Goal: Task Accomplishment & Management: Complete application form

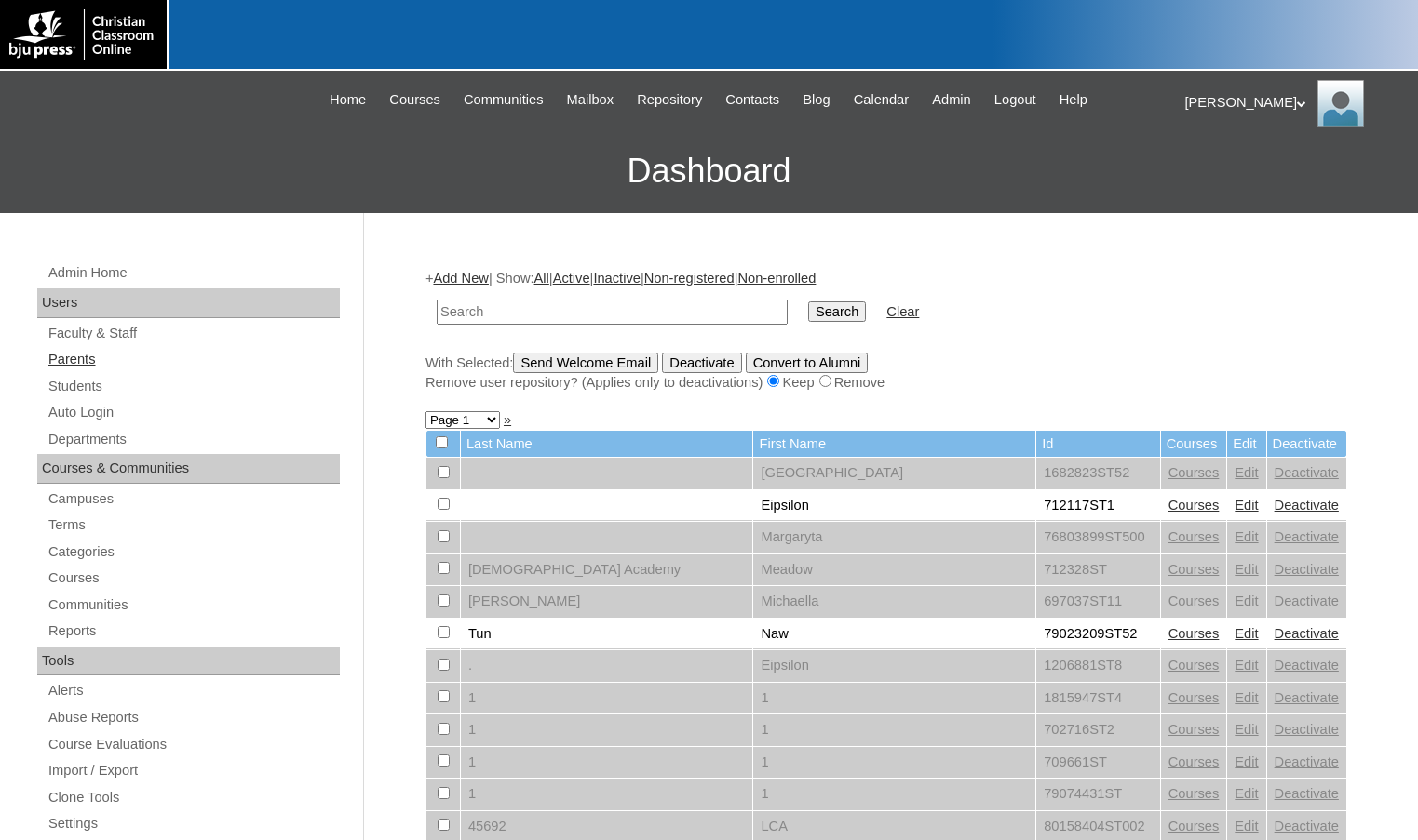
click at [53, 362] on link "Parents" at bounding box center [192, 360] width 293 height 24
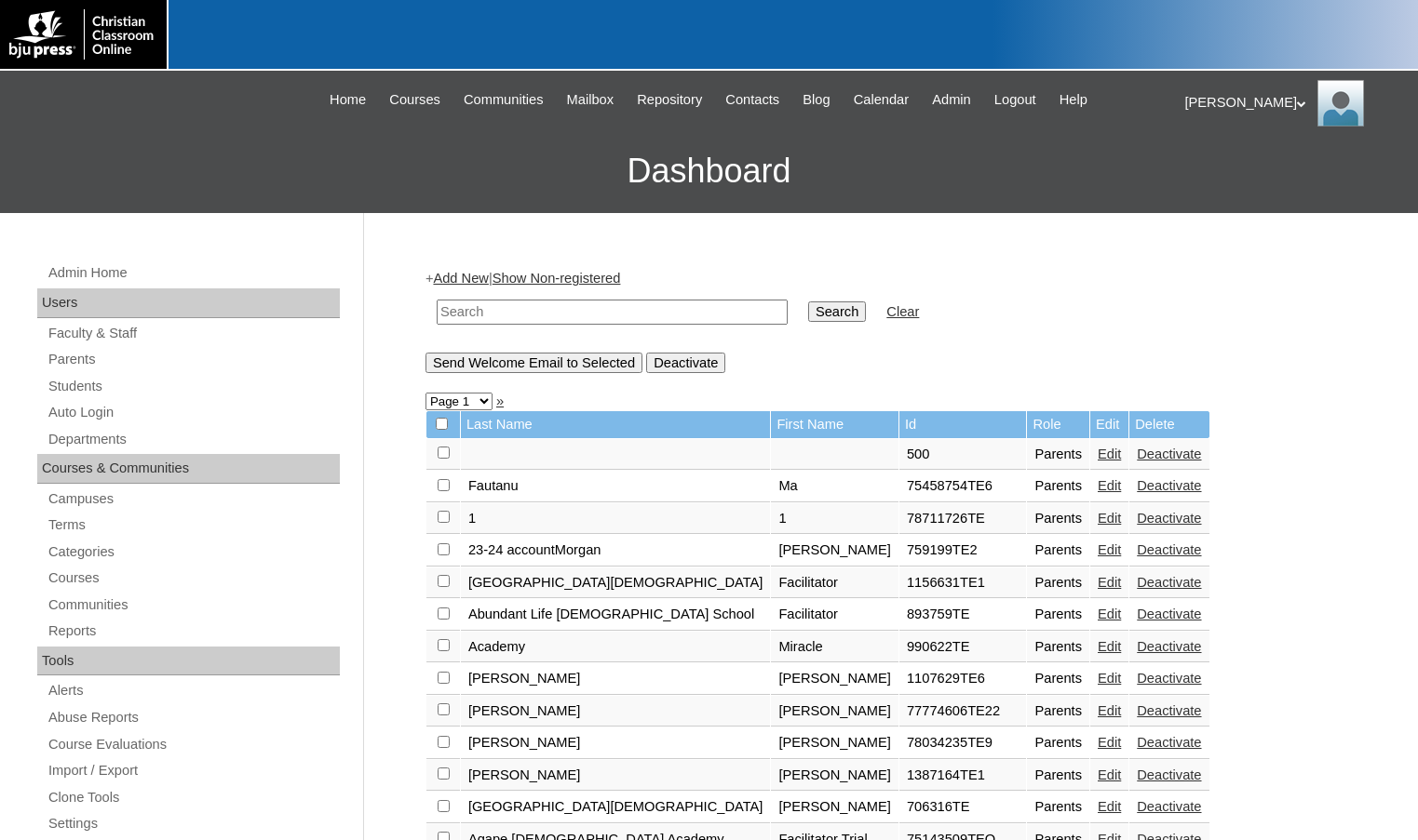
click at [696, 309] on input "text" at bounding box center [612, 313] width 351 height 25
paste input "838488"
type input "838488"
click at [808, 313] on input "Search" at bounding box center [836, 312] width 58 height 21
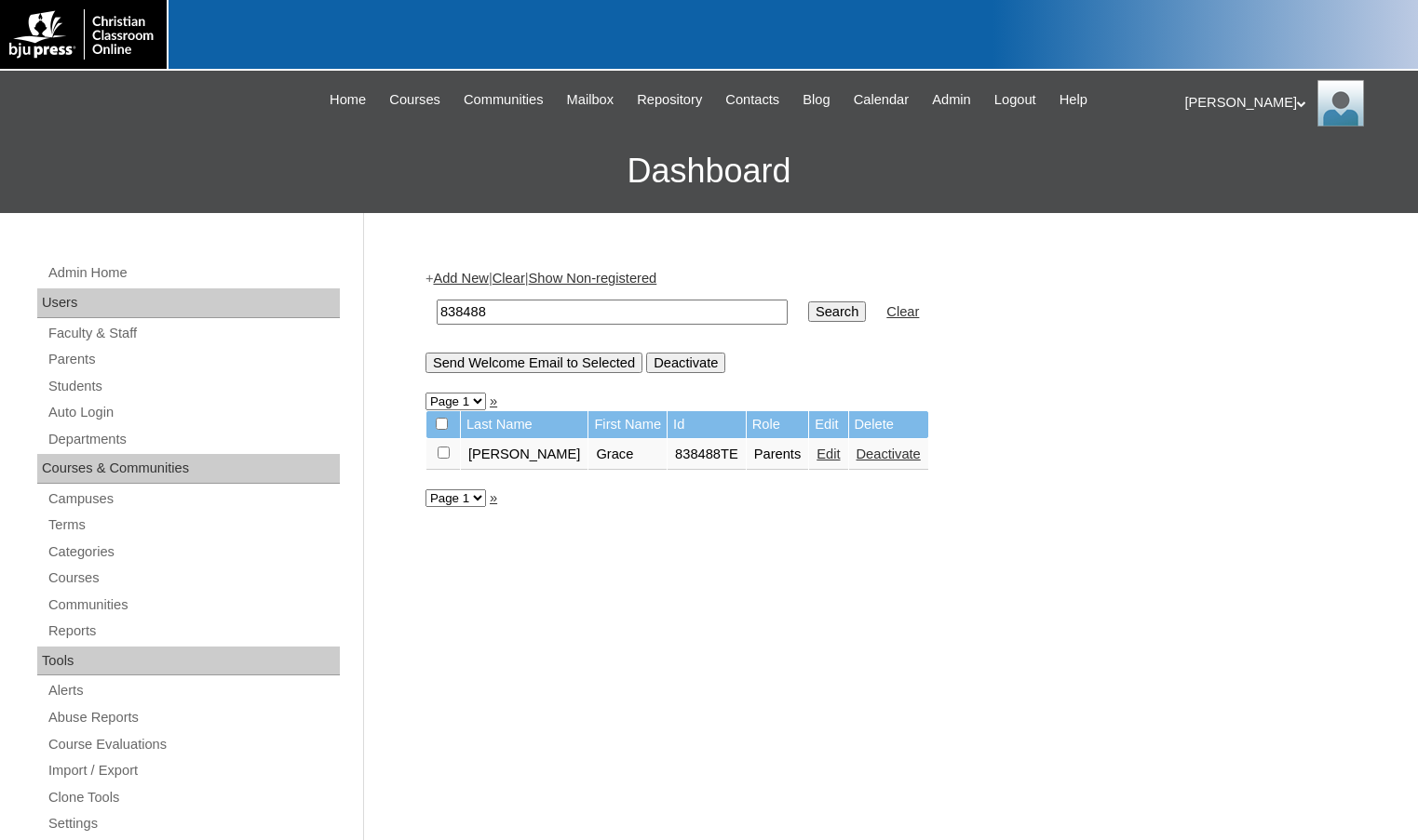
click at [441, 457] on input "checkbox" at bounding box center [443, 453] width 12 height 12
checkbox input "true"
click at [561, 358] on input "Send Welcome Email to Selected" at bounding box center [533, 363] width 217 height 21
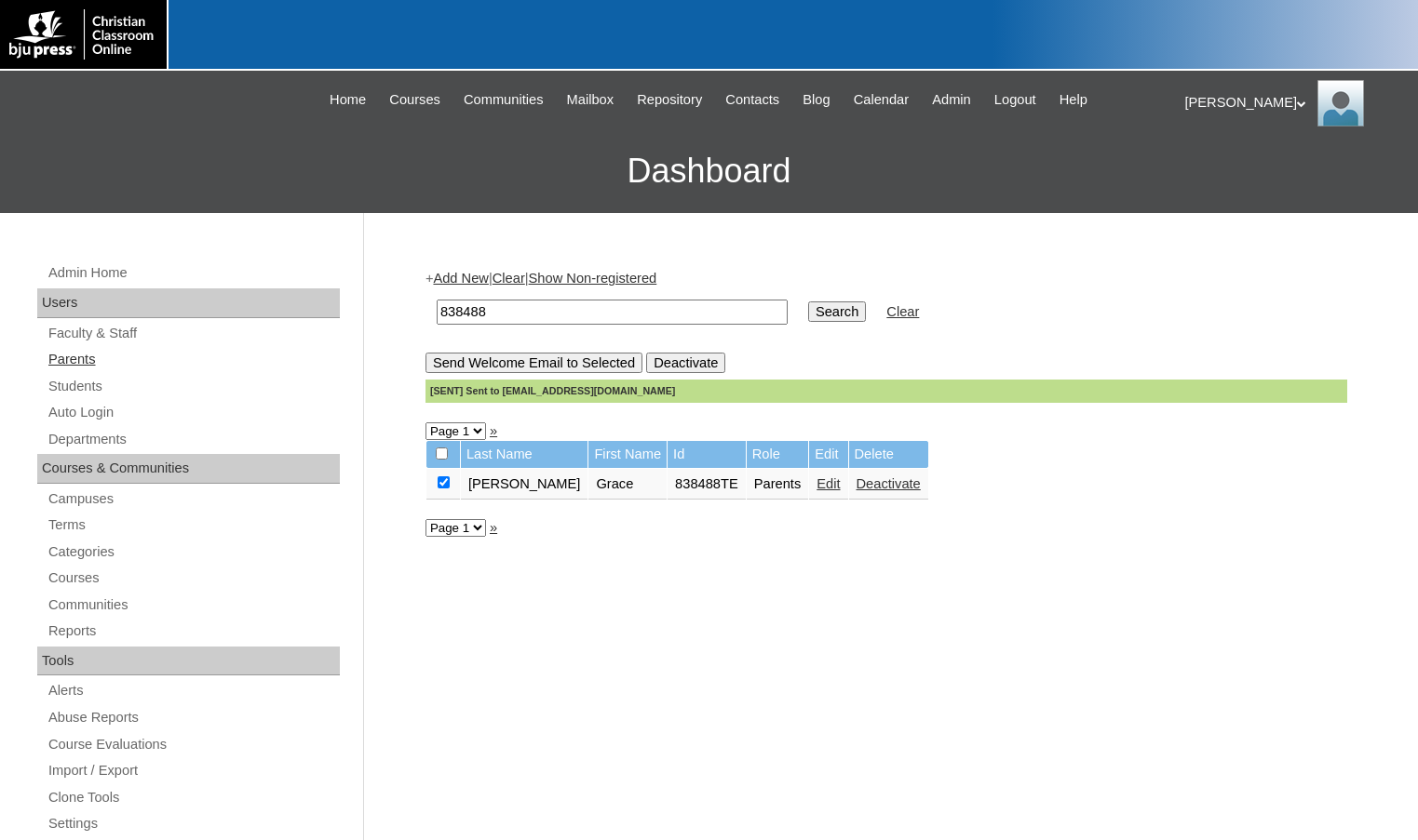
click at [143, 367] on link "Parents" at bounding box center [192, 360] width 293 height 24
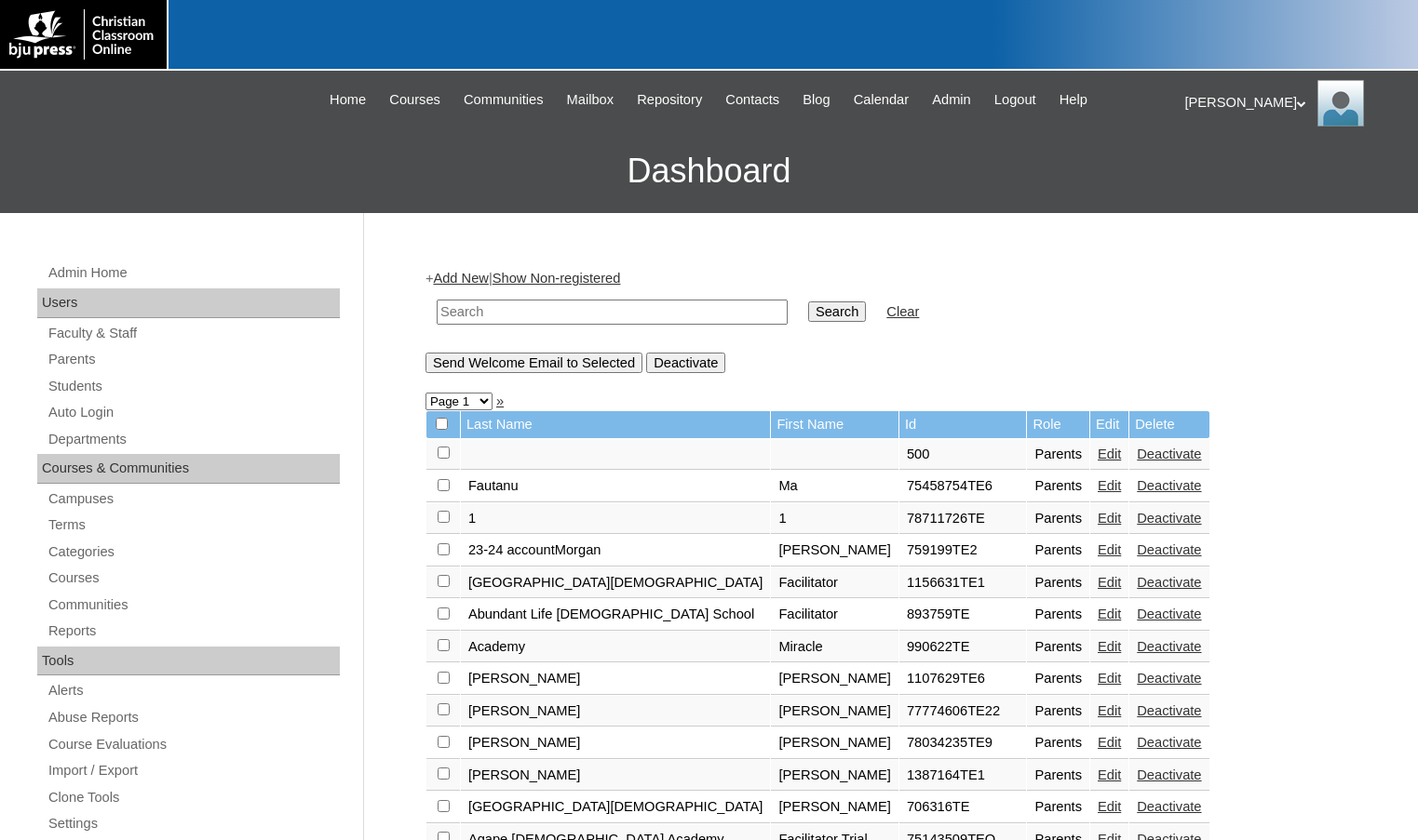
click at [504, 320] on input "text" at bounding box center [612, 313] width 351 height 25
drag, startPoint x: 504, startPoint y: 320, endPoint x: 411, endPoint y: 307, distance: 93.9
type input "80189220"
click at [808, 314] on input "Search" at bounding box center [836, 312] width 58 height 21
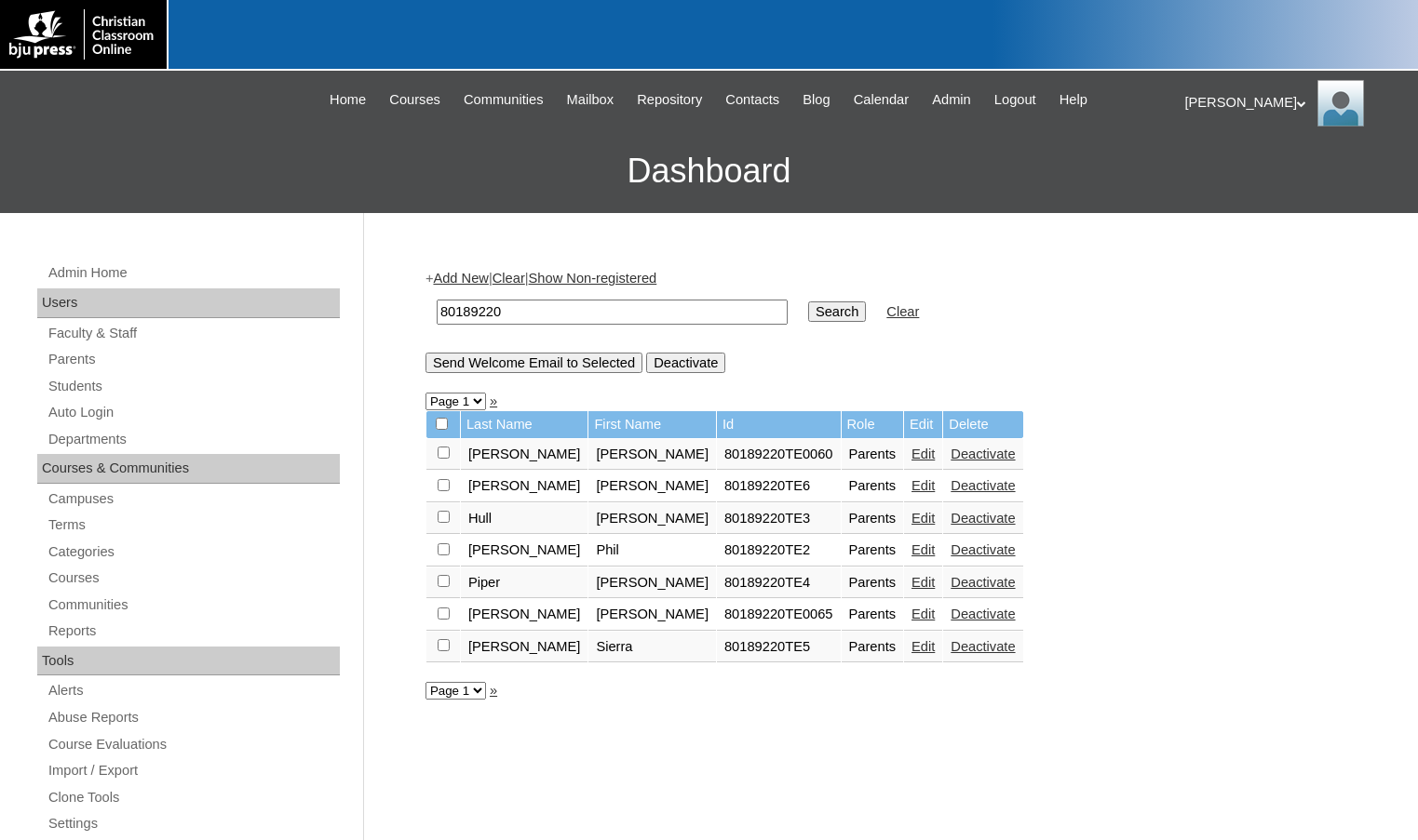
click at [911, 546] on link "Edit" at bounding box center [923, 550] width 24 height 15
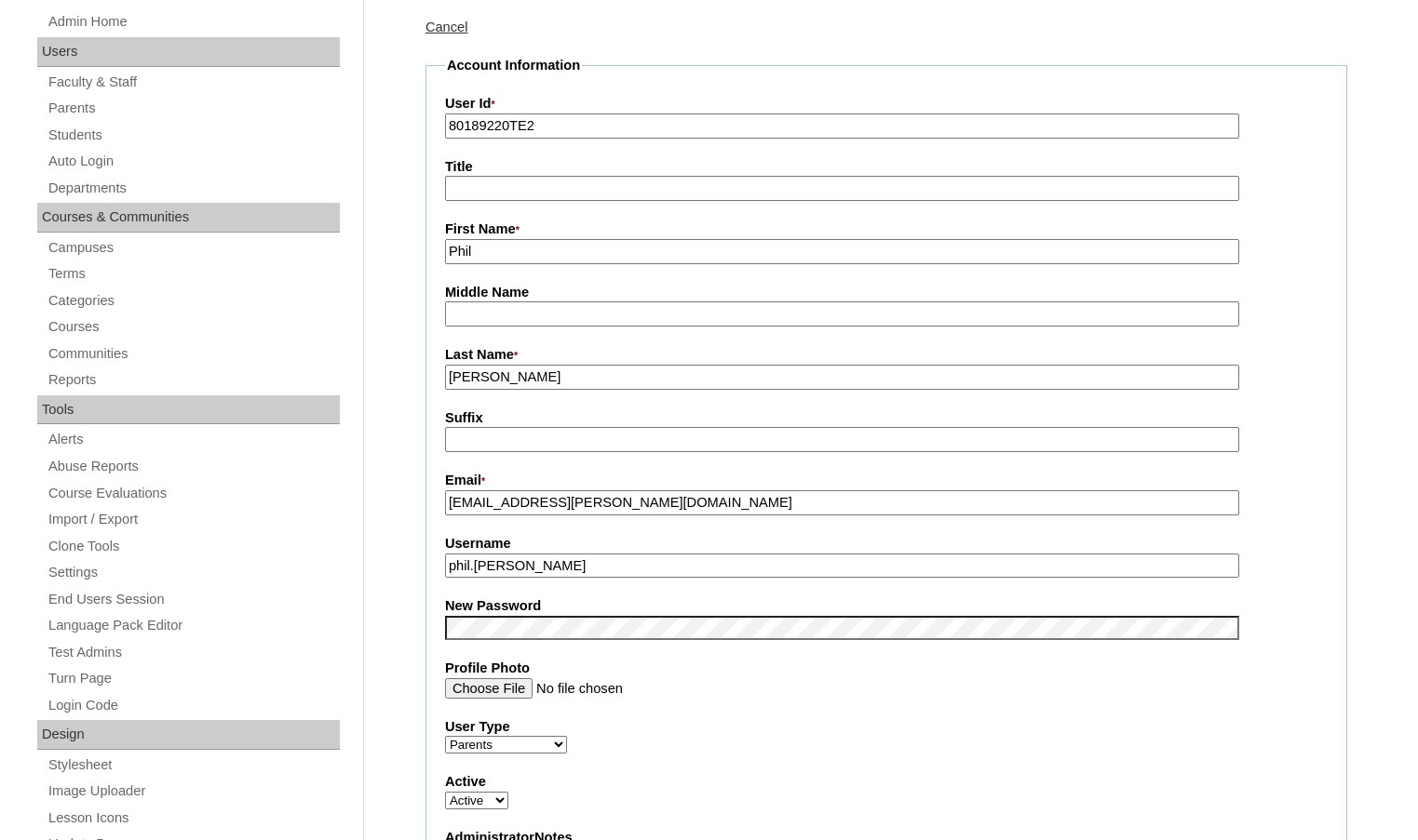
scroll to position [279, 0]
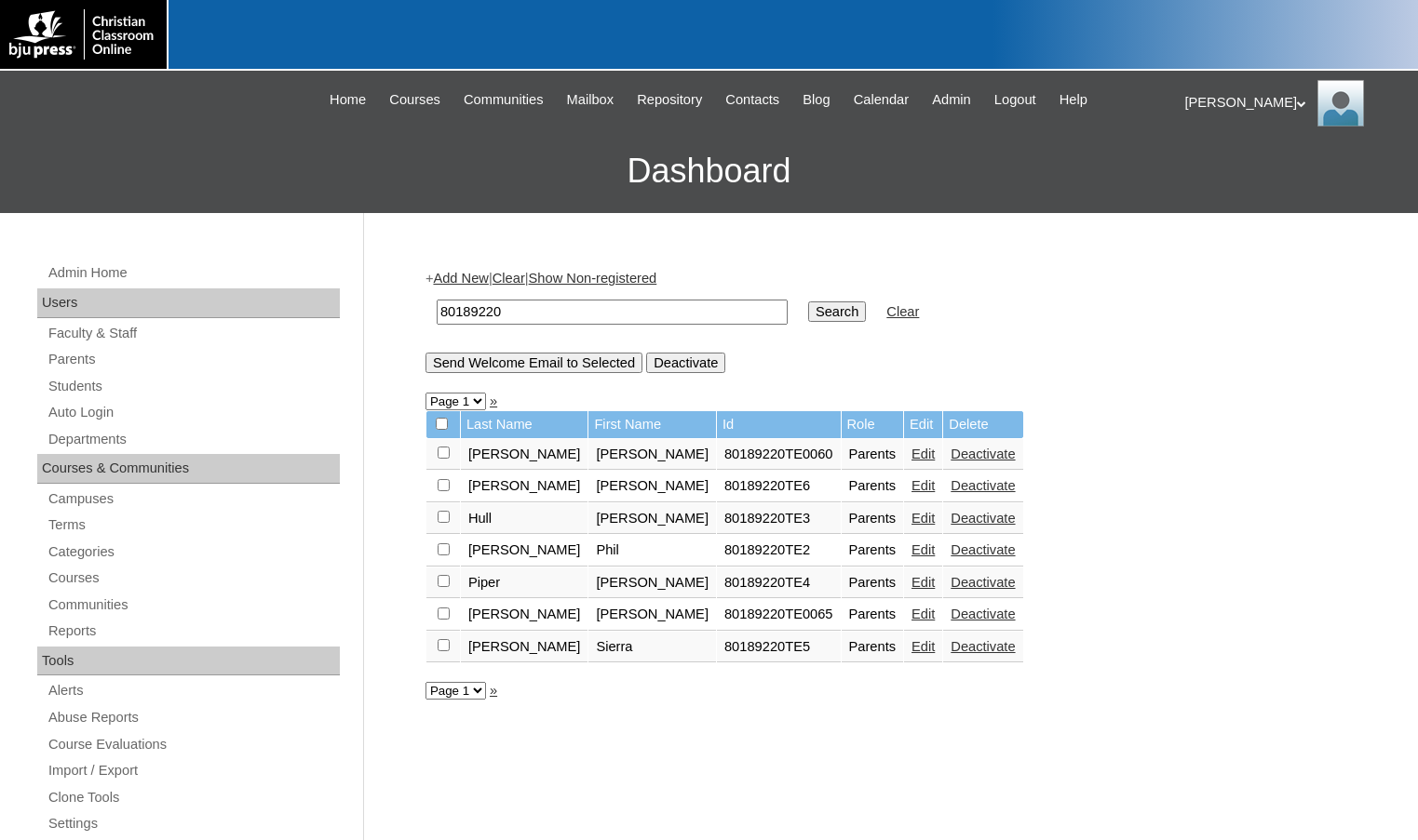
click at [911, 484] on link "Edit" at bounding box center [923, 485] width 24 height 15
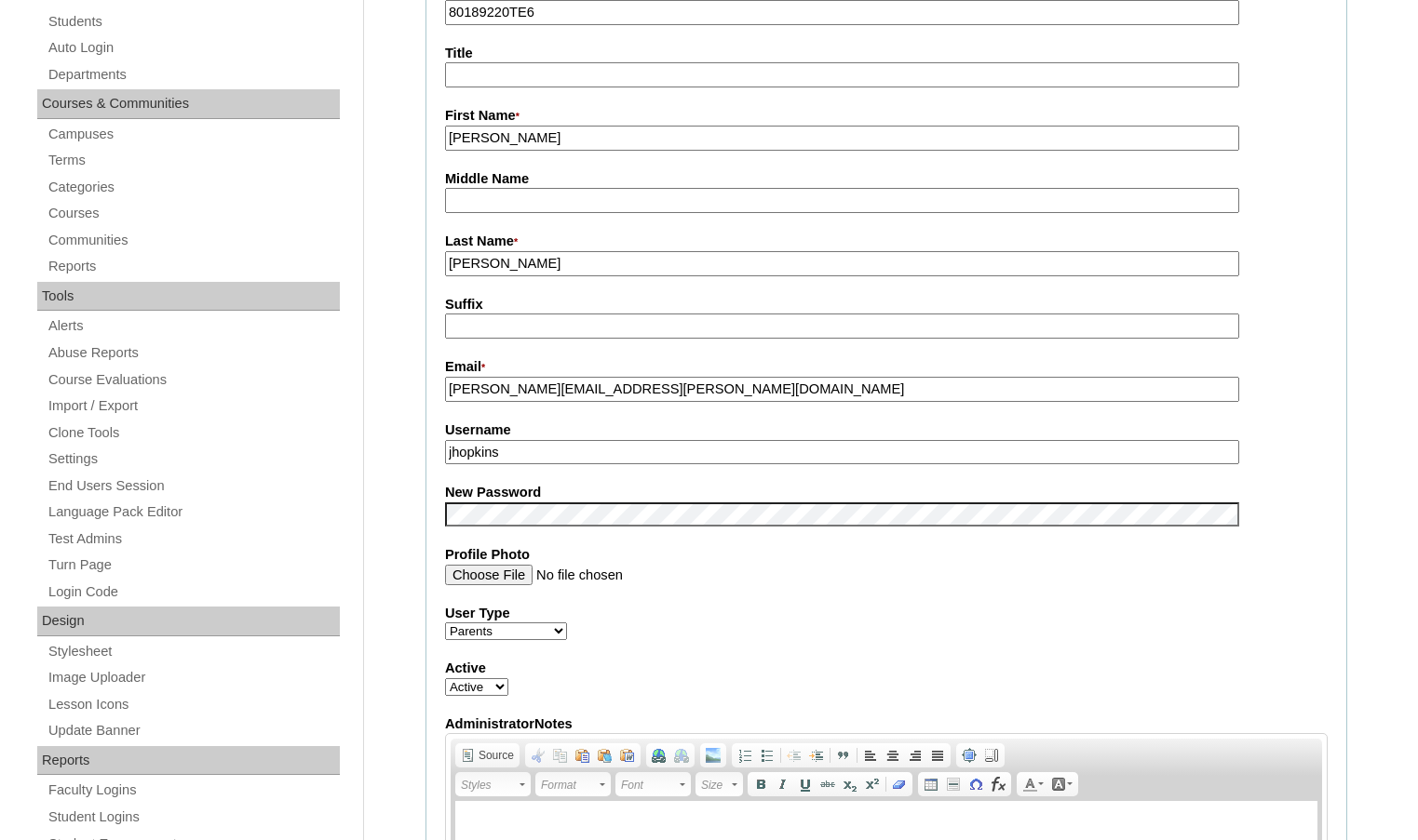
scroll to position [372, 0]
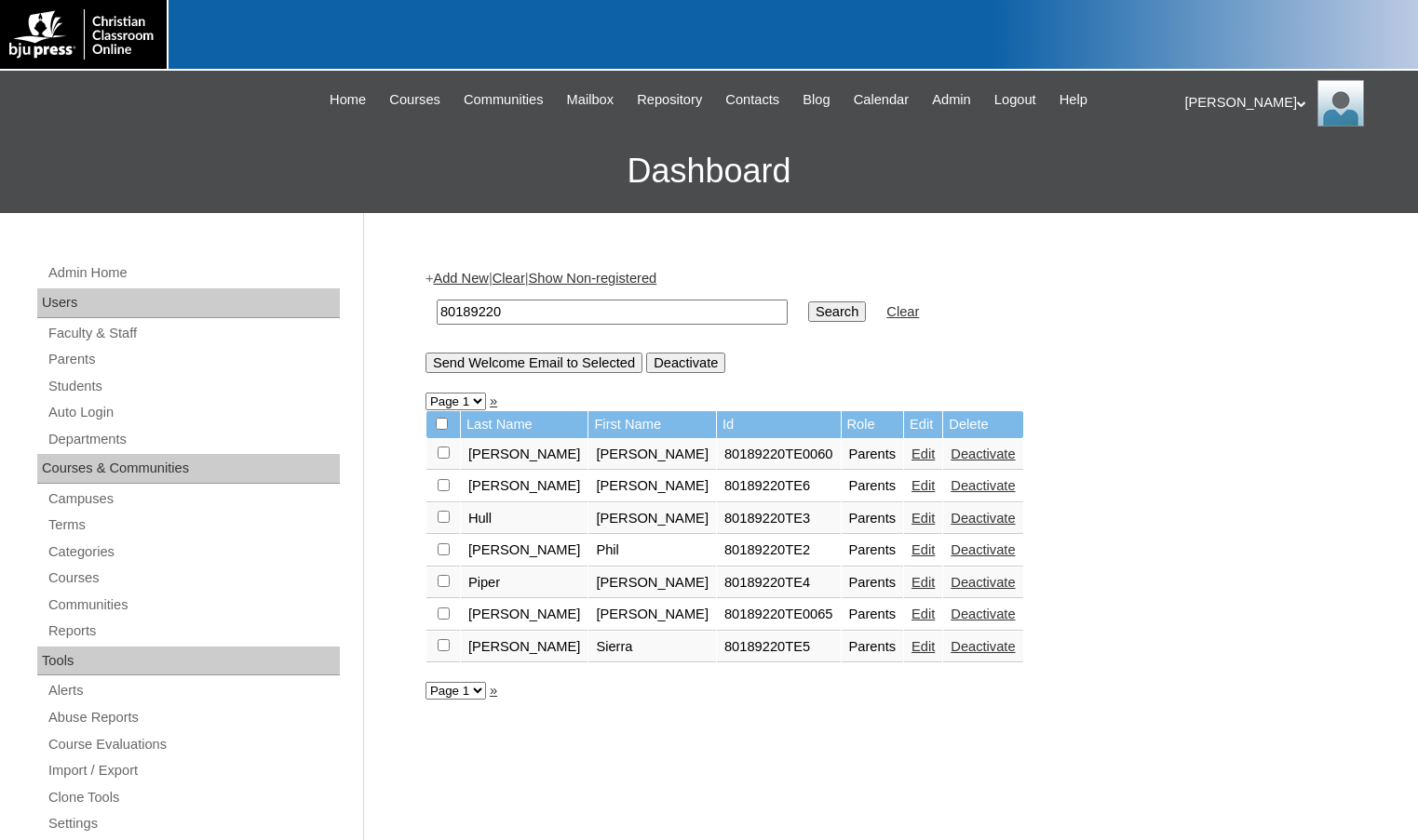
click at [911, 459] on link "Edit" at bounding box center [923, 454] width 24 height 15
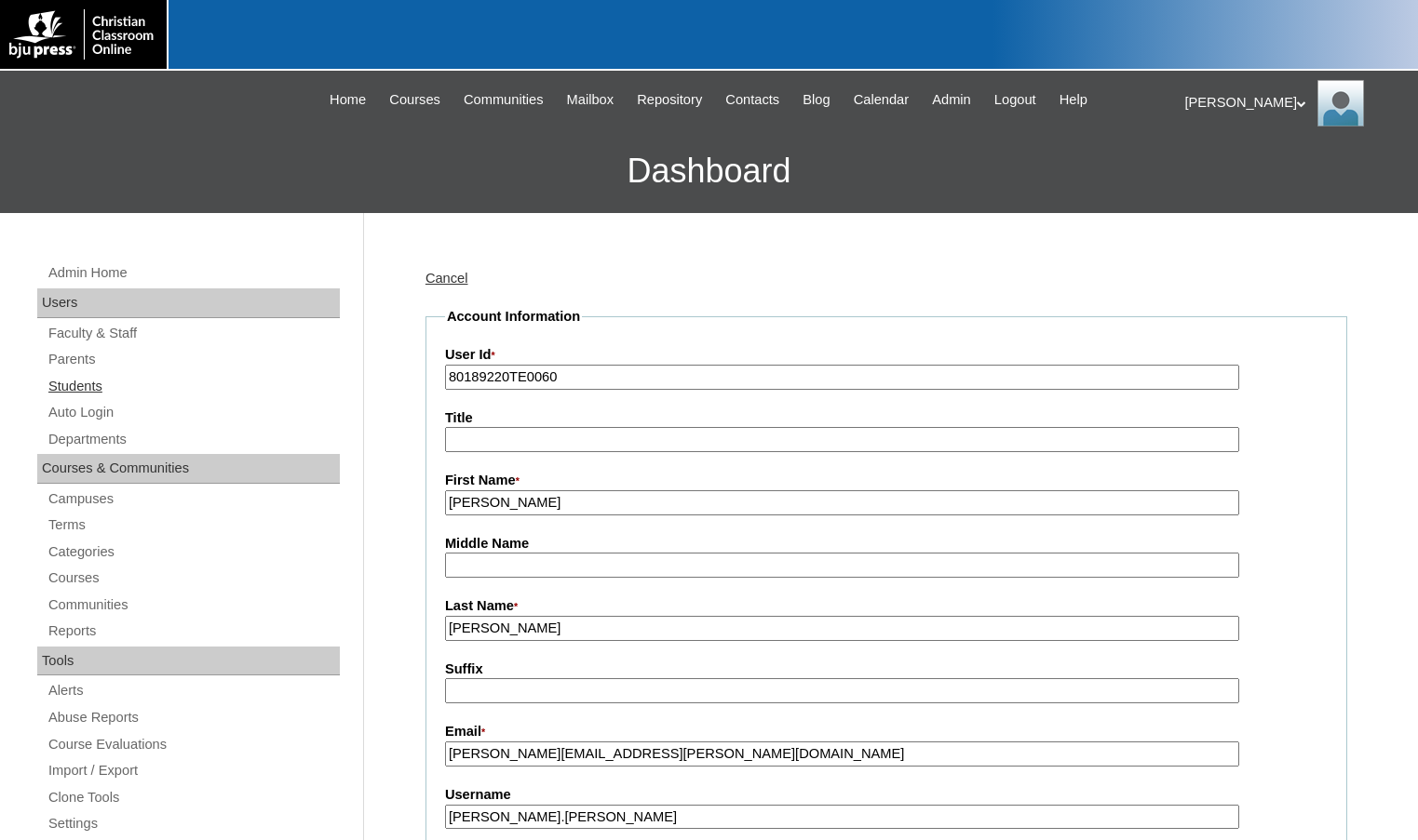
click at [115, 389] on link "Students" at bounding box center [192, 387] width 293 height 24
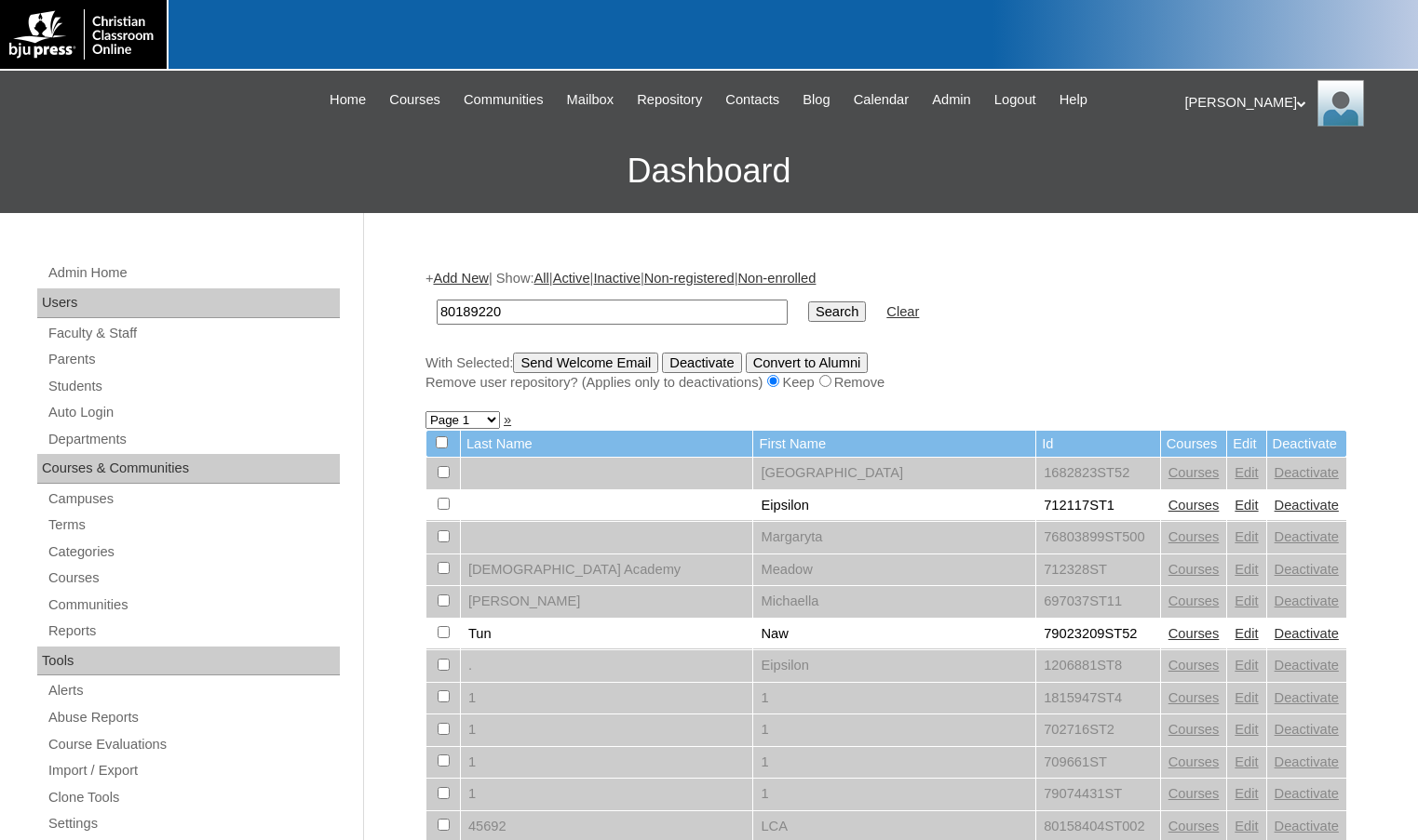
type input "80189220"
click at [808, 302] on input "Search" at bounding box center [836, 312] width 58 height 21
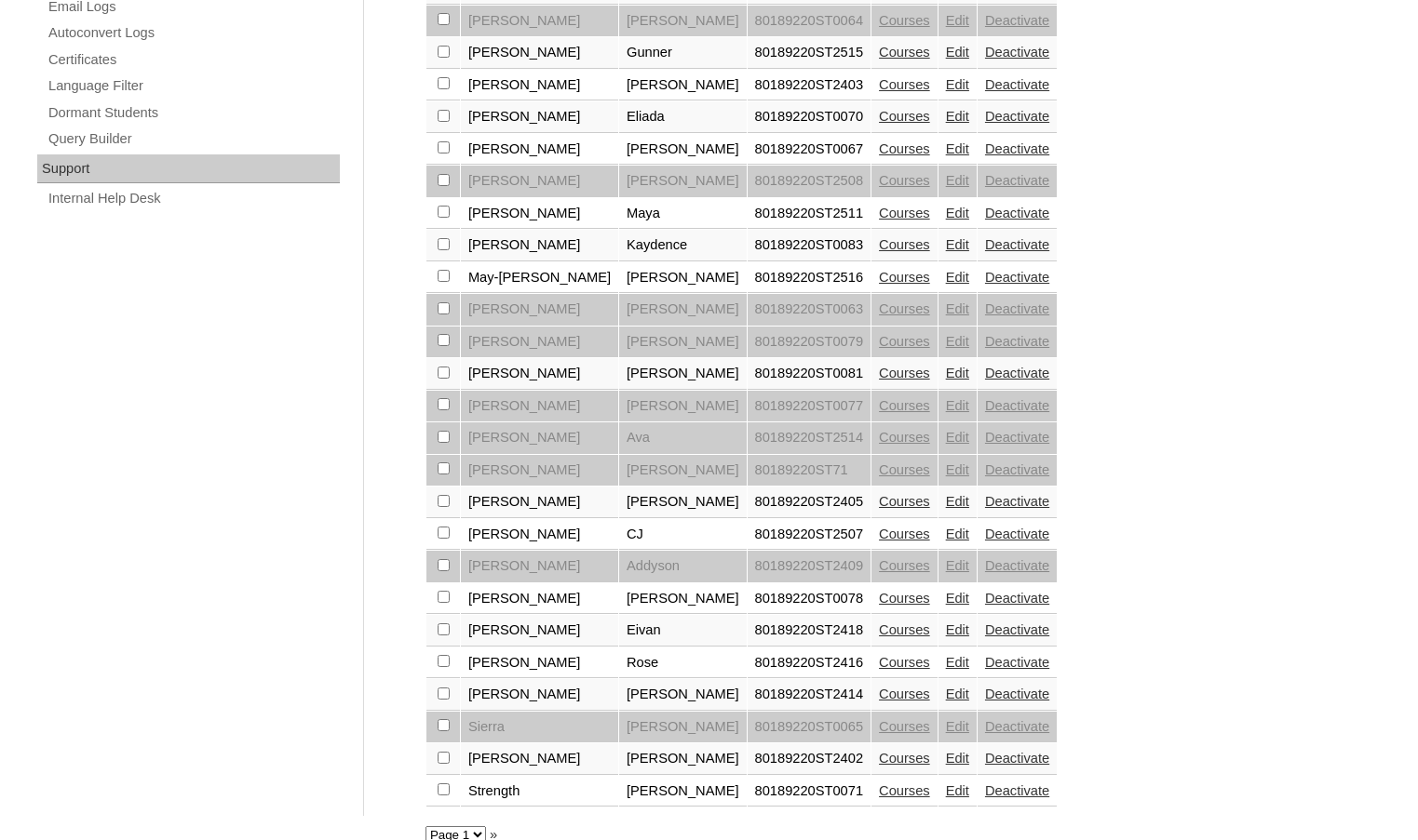
scroll to position [1280, 0]
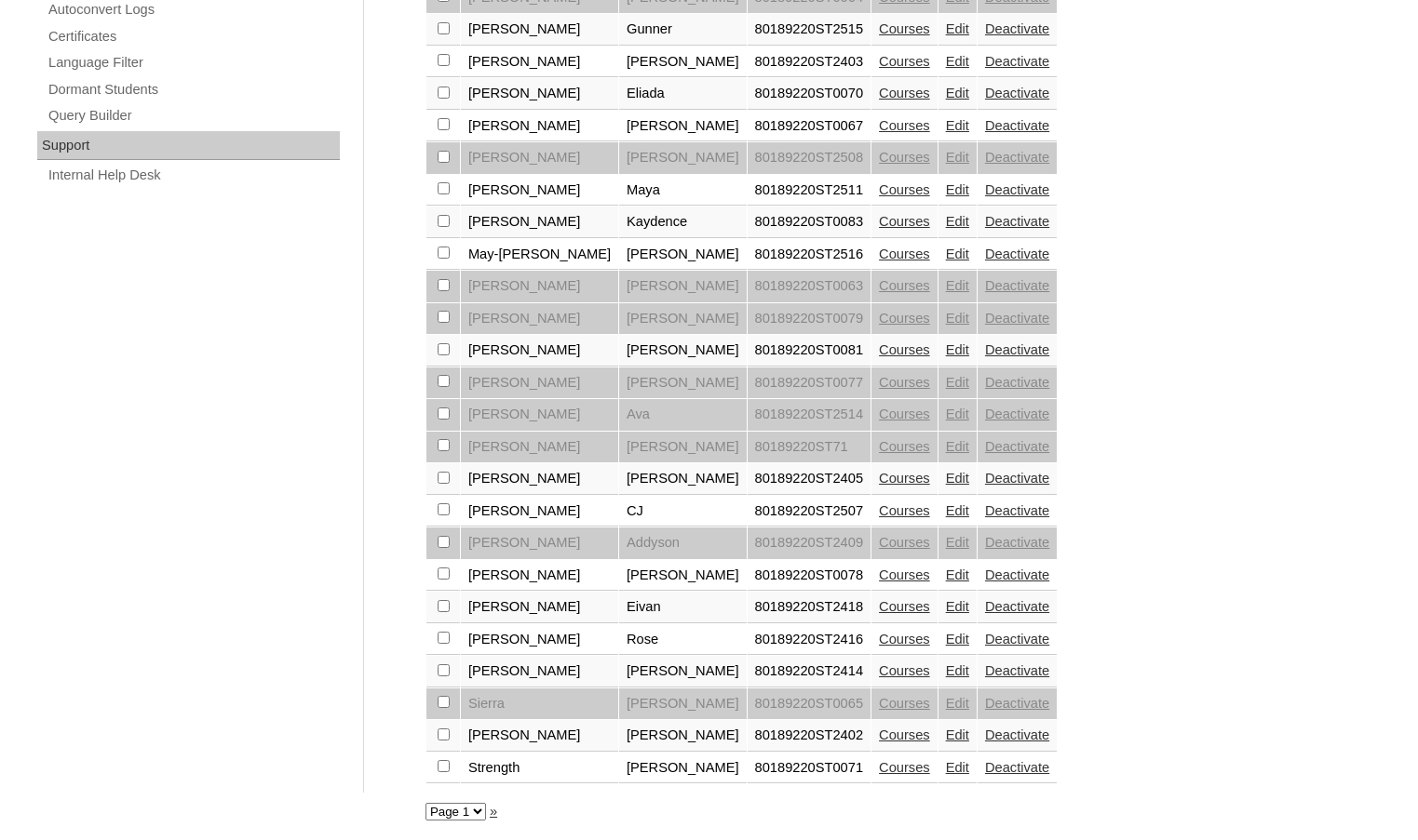
click at [449, 813] on select "Page 1 Page 2" at bounding box center [456, 812] width 61 height 18
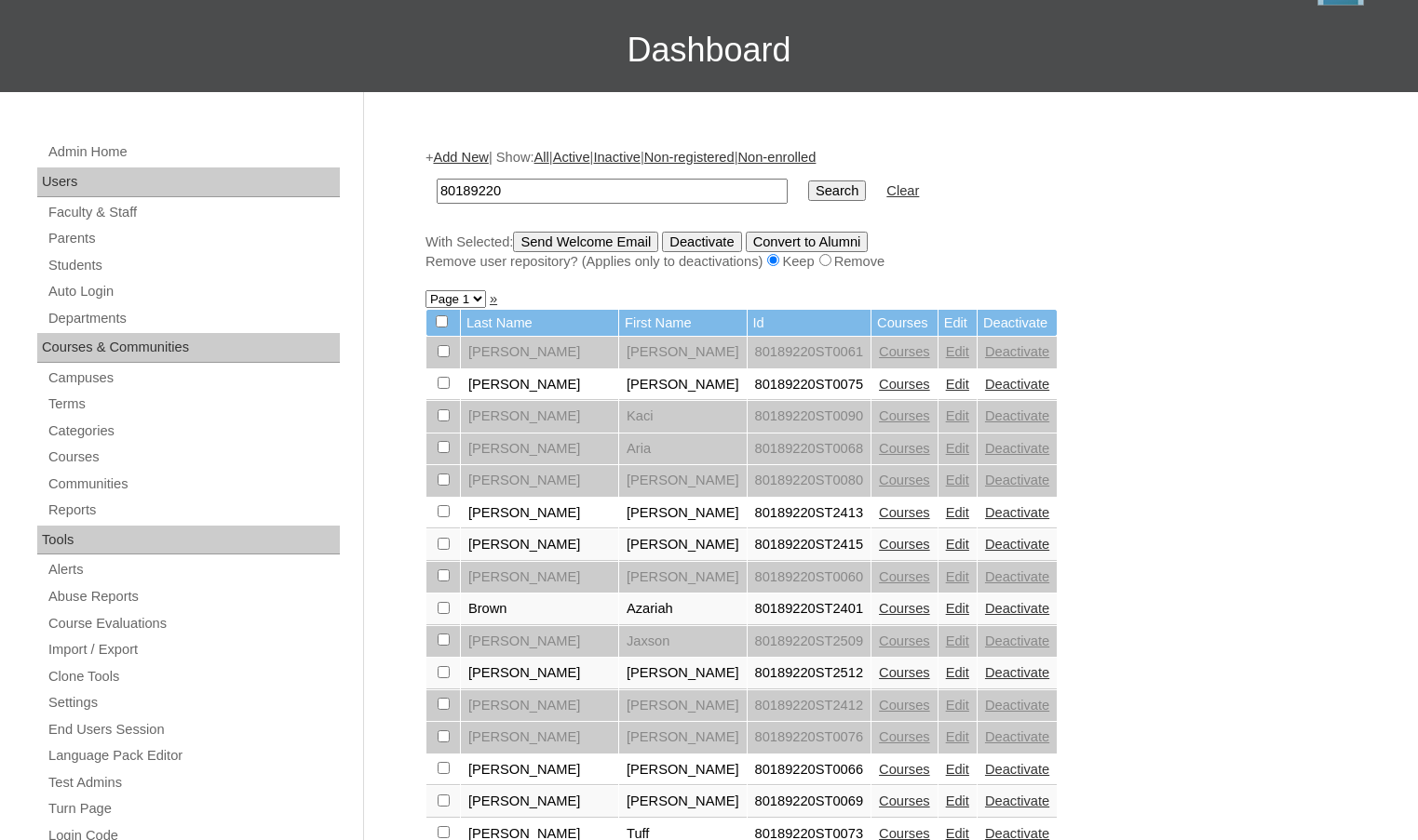
scroll to position [71, 0]
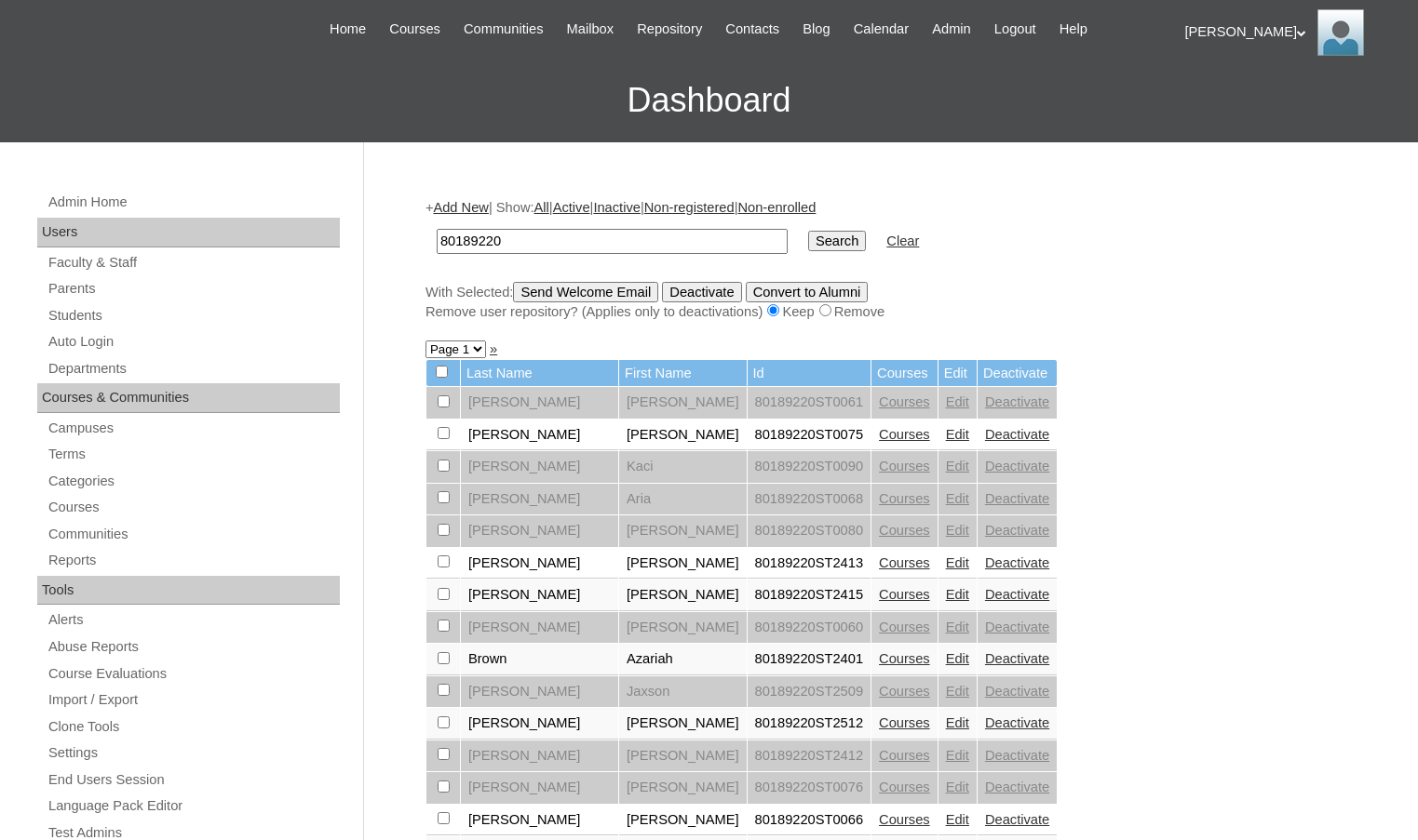
click at [460, 344] on select "Page 1 Page 2" at bounding box center [456, 349] width 61 height 18
select select "admin_students.php?q=80189220&submit=Search&page=2"
click at [426, 342] on select "Page 1 Page 2" at bounding box center [456, 349] width 61 height 18
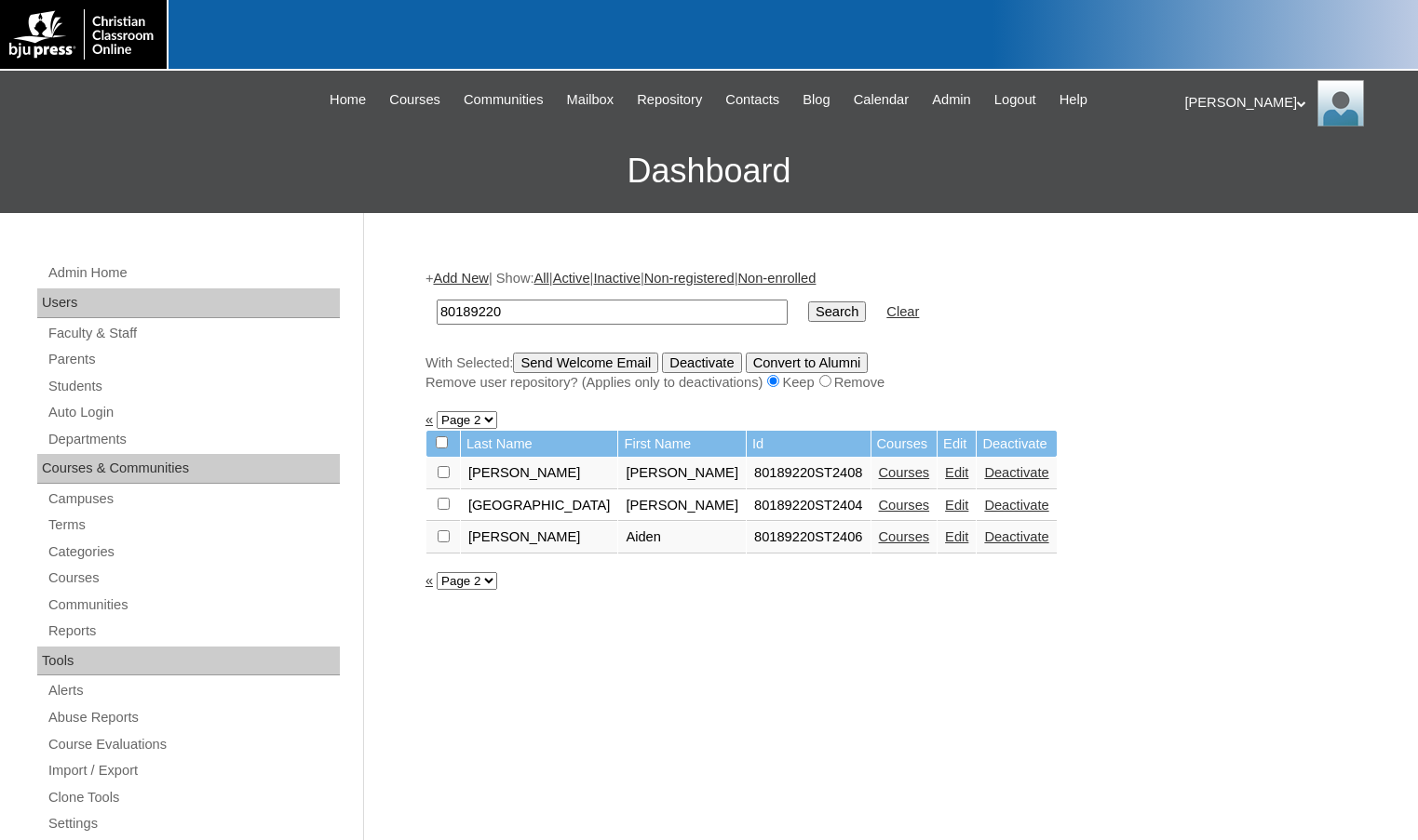
click at [430, 585] on link "«" at bounding box center [430, 580] width 8 height 15
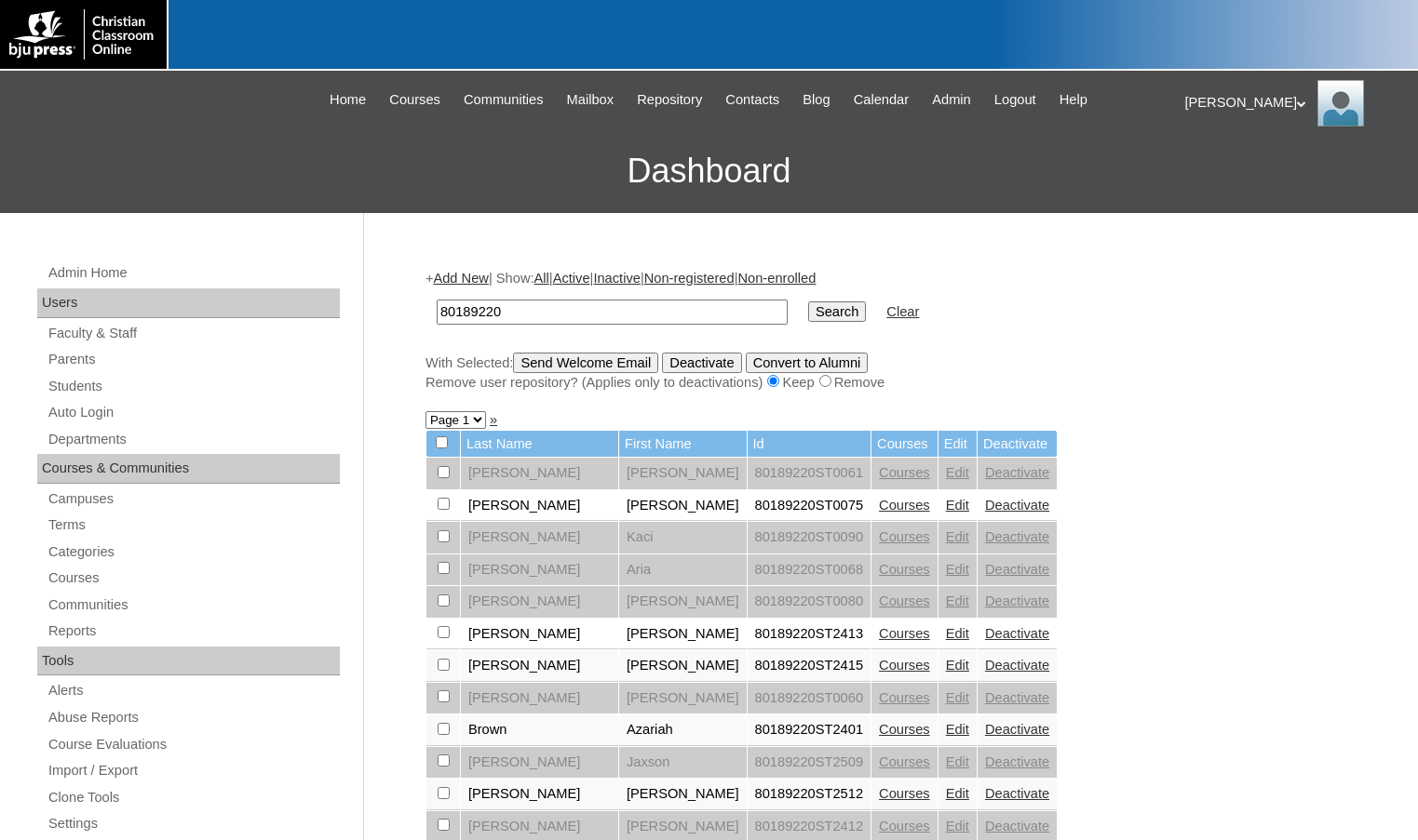
click at [487, 278] on link "Add New" at bounding box center [460, 277] width 55 height 15
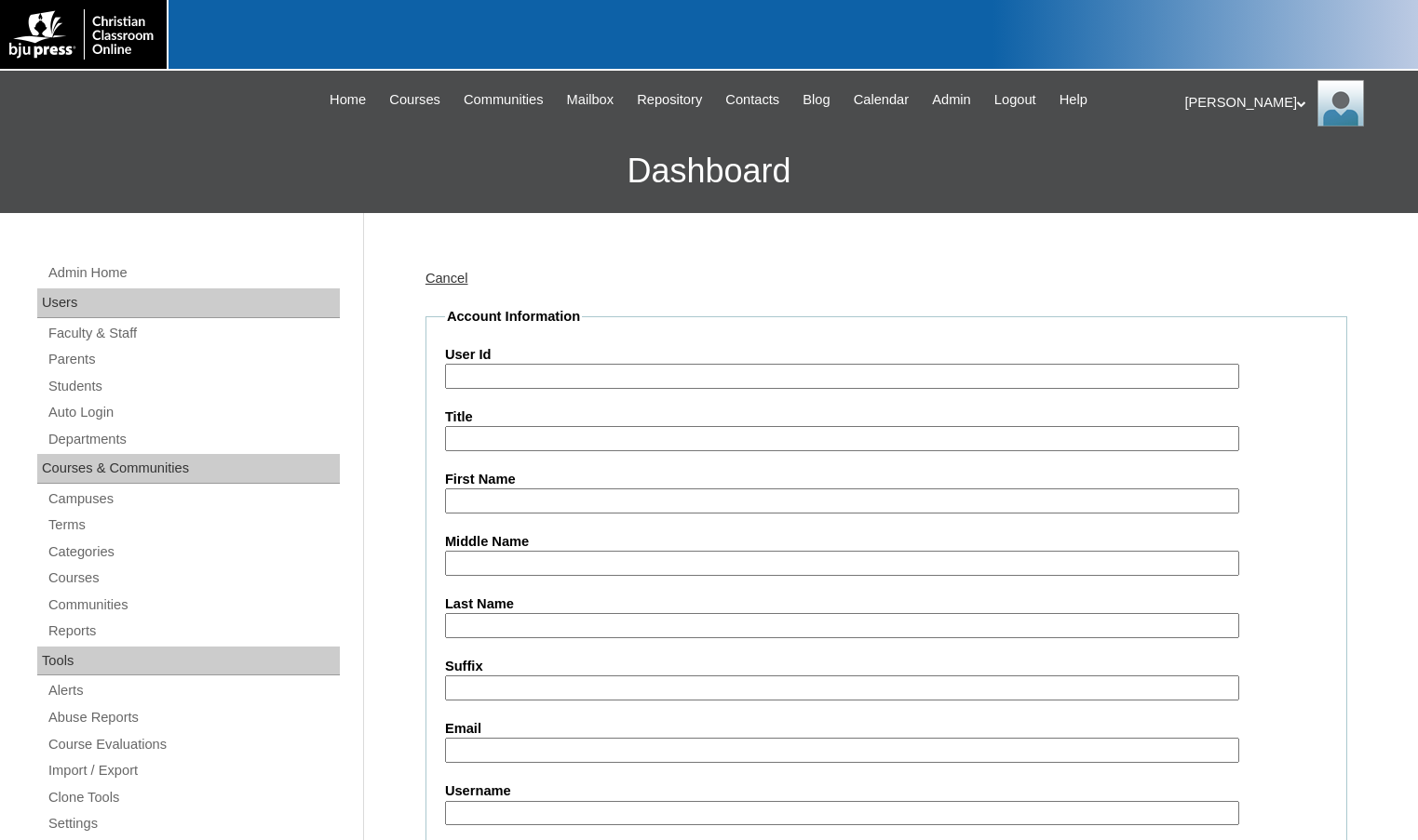
click at [543, 371] on input "User Id" at bounding box center [842, 376] width 794 height 25
paste input "80189220"
type input "80189220ST1"
click at [603, 495] on input "First Name" at bounding box center [842, 501] width 794 height 25
type input "[PERSON_NAME]"
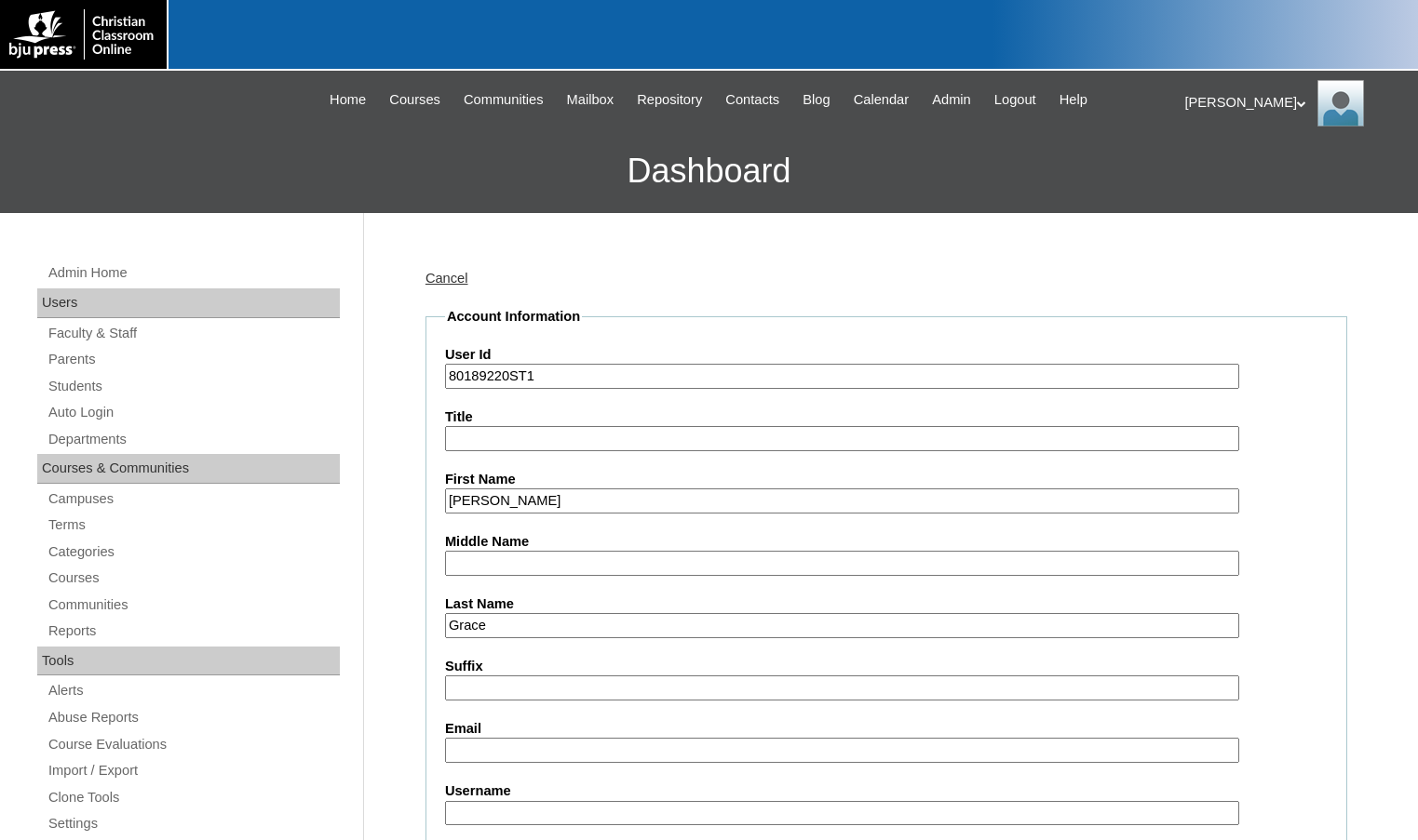
type input "Grace"
type input "[PERSON_NAME][EMAIL_ADDRESS][PERSON_NAME][DOMAIN_NAME]"
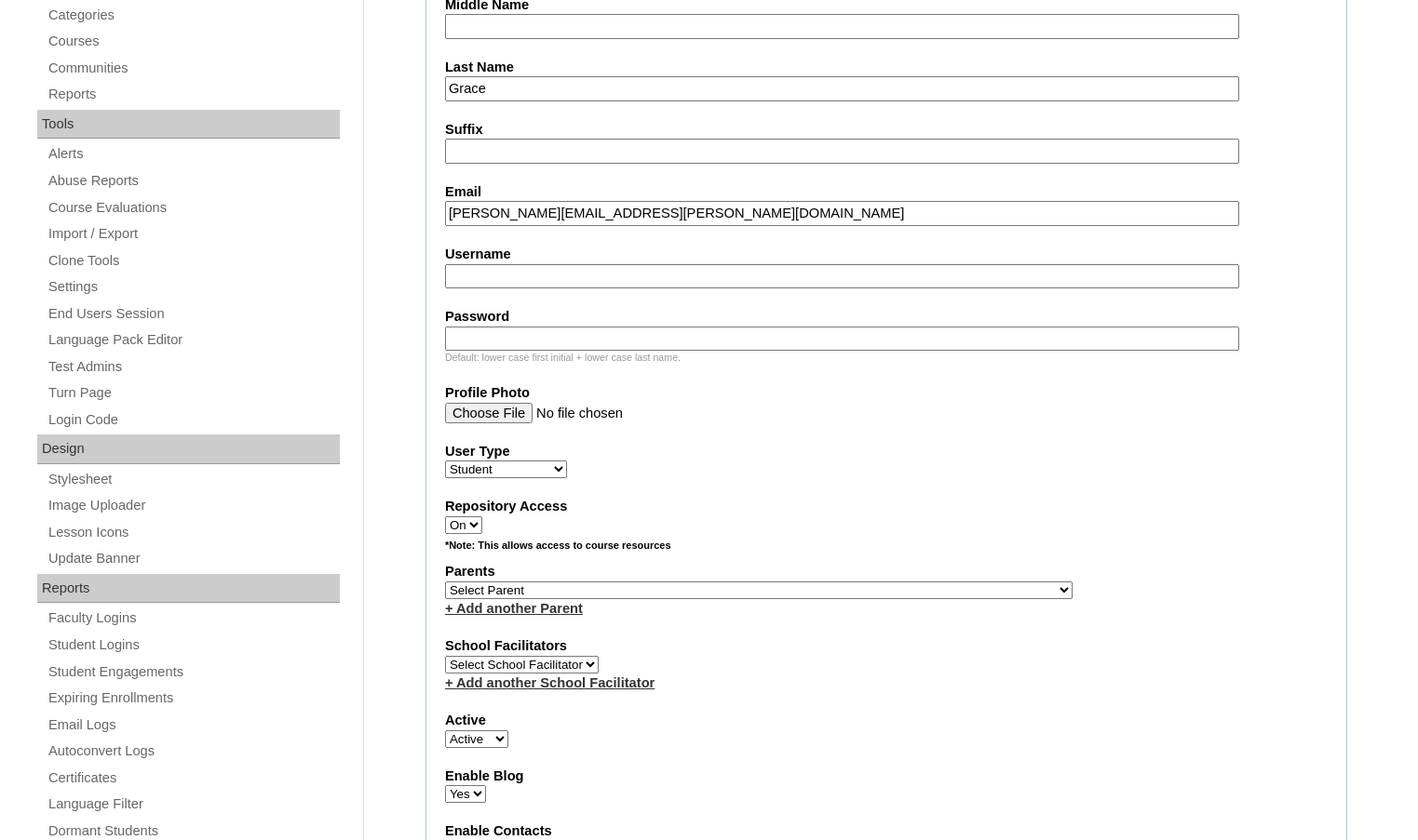
scroll to position [559, 0]
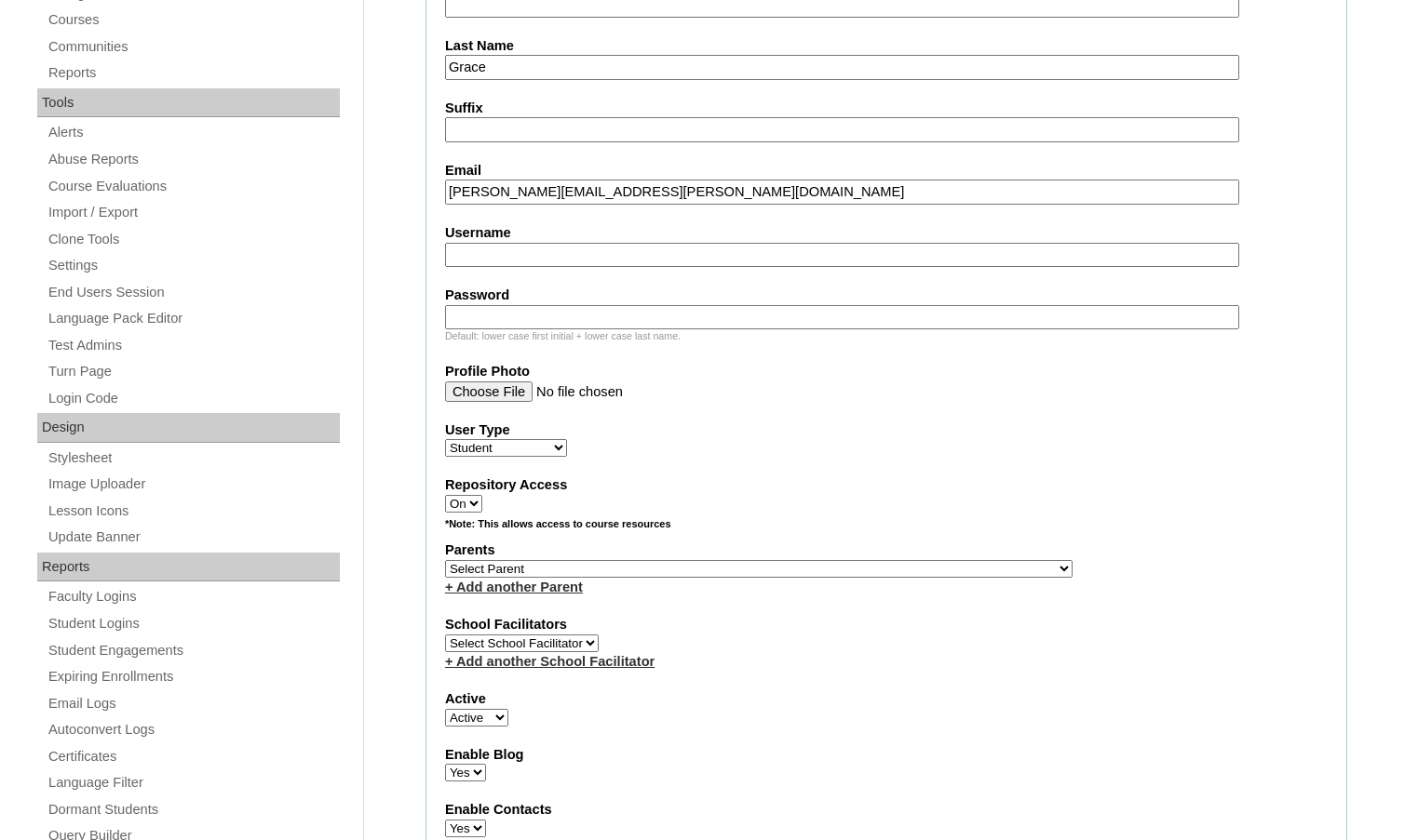
click at [677, 260] on input "Username" at bounding box center [842, 256] width 794 height 25
type input "[PERSON_NAME].[PERSON_NAME]"
click at [858, 567] on select "Select Parent , Fautanu, Ma 1, 1 23-24 accountMorgan, Jason 6th Street Mennonit…" at bounding box center [759, 569] width 628 height 18
select select "33138"
click at [876, 565] on div "Parents Select Parent , Fautanu, Ma 1, 1 23-24 accountMorgan, Jason 6th Street …" at bounding box center [886, 568] width 883 height 56
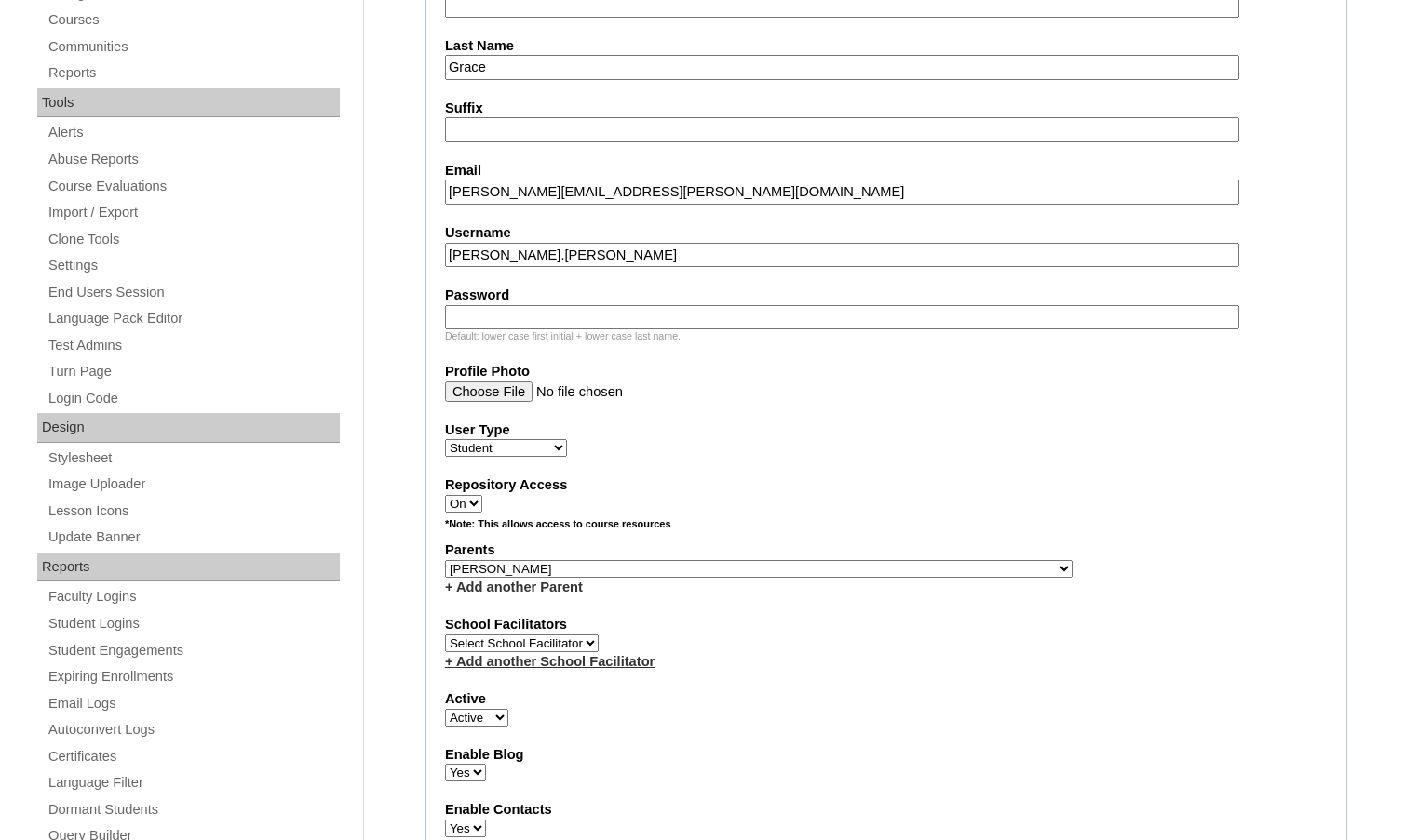
click at [561, 592] on link "+ Add another Parent" at bounding box center [514, 586] width 138 height 15
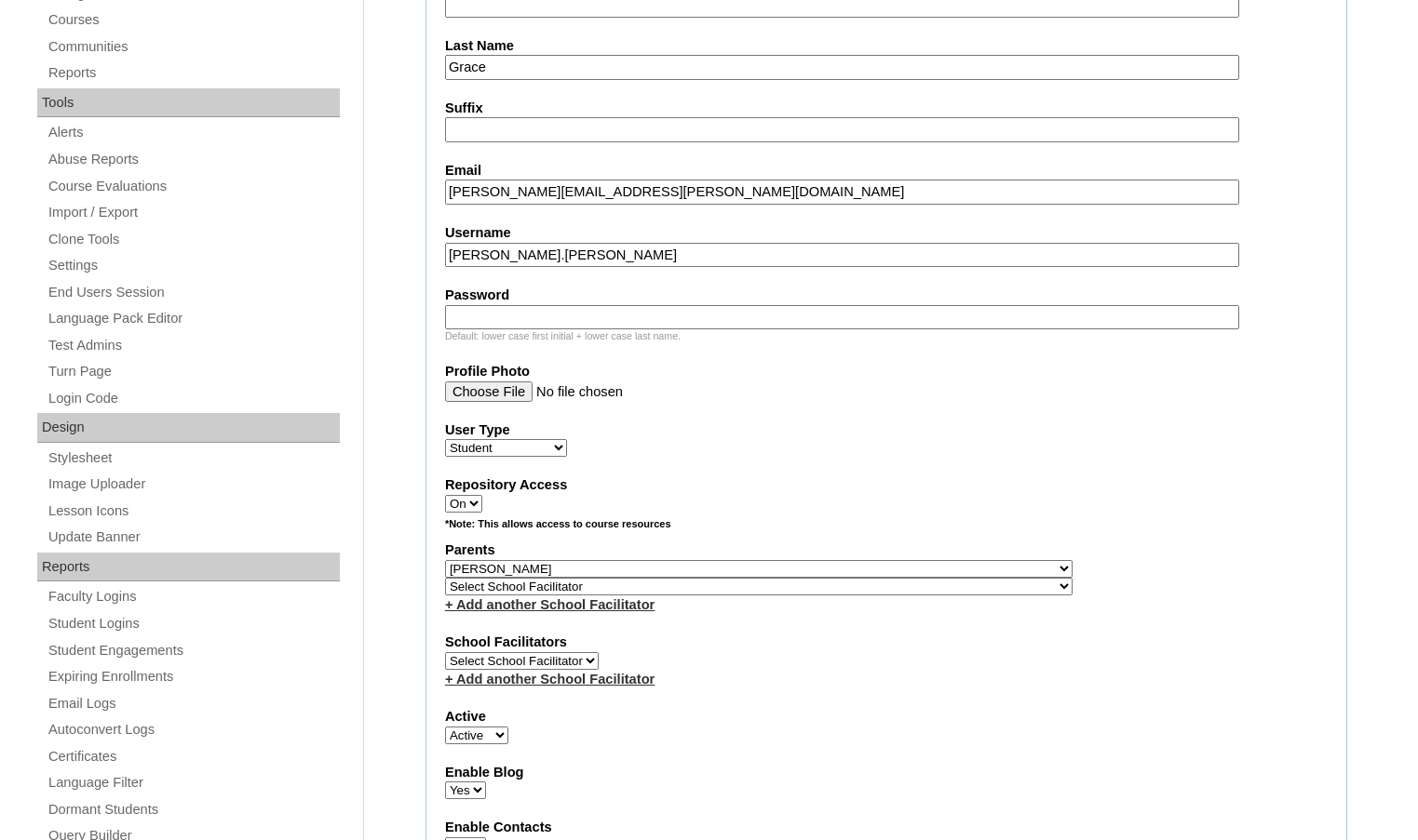
click at [587, 603] on link "+ Add another School Facilitator" at bounding box center [550, 605] width 210 height 15
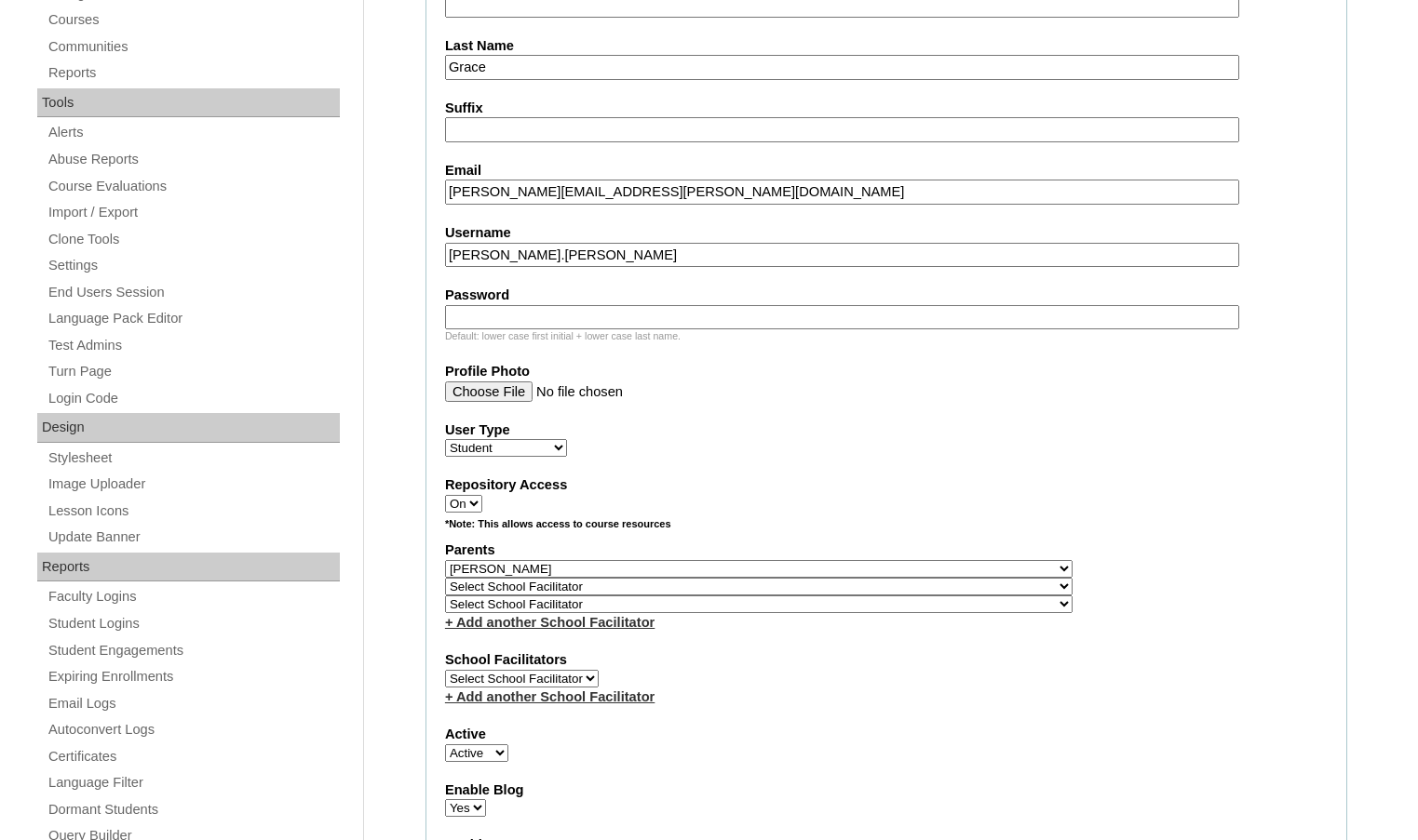
click at [858, 583] on select "Select School Facilitator , Fautanu, Ma 1, 1 23-24 accountMorgan, Jason 6th Str…" at bounding box center [759, 587] width 628 height 18
select select "33278"
click at [870, 583] on div "Parents Select Parent , Fautanu, Ma 1, 1 23-24 accountMorgan, Jason 6th Street …" at bounding box center [886, 586] width 883 height 91
click at [853, 600] on select "Select School Facilitator , Fautanu, Ma 1, 1 23-24 accountMorgan, Jason 6th Str…" at bounding box center [759, 605] width 628 height 18
select select "36501"
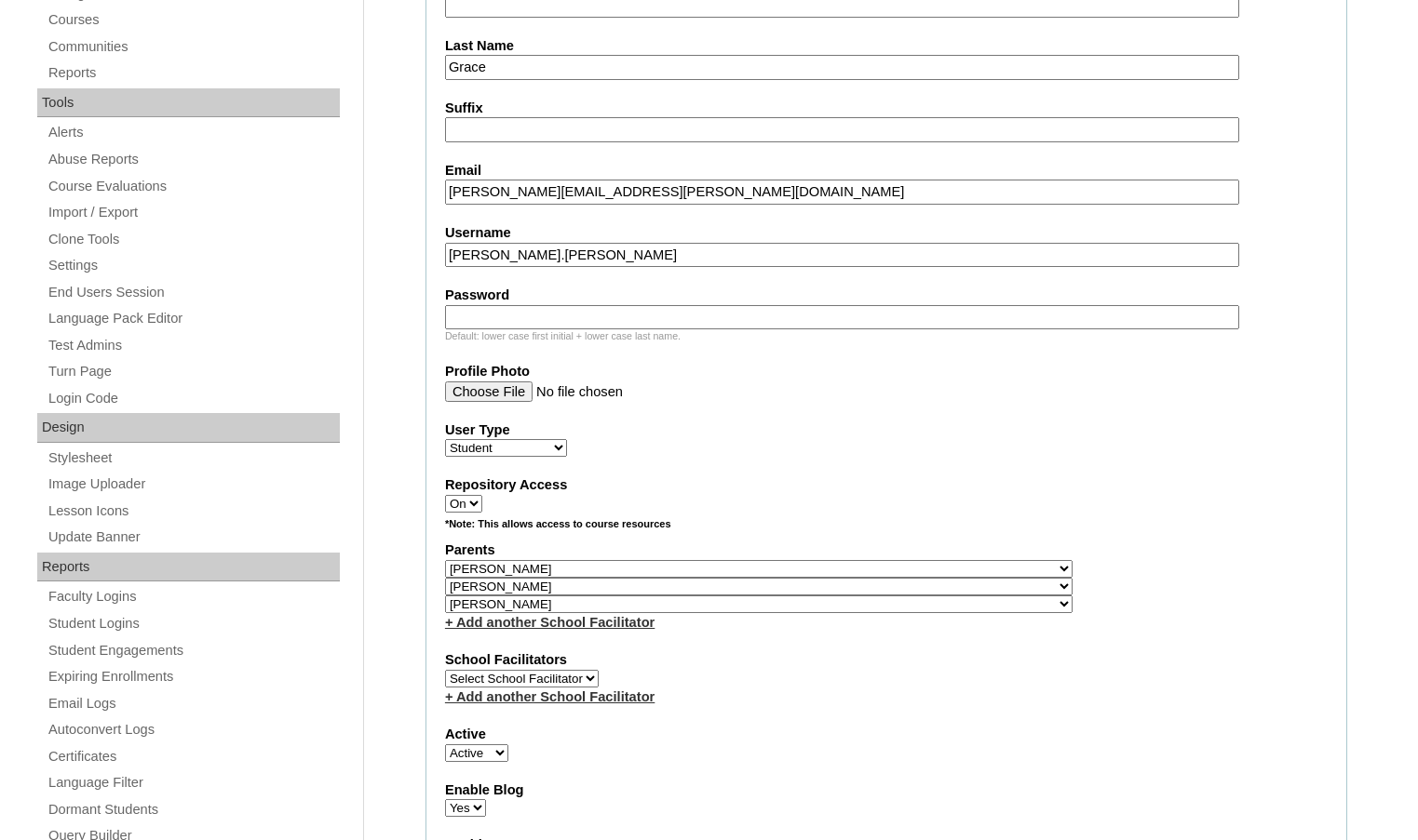
click at [873, 601] on div "Parents Select Parent , Fautanu, Ma 1, 1 23-24 accountMorgan, Jason 6th Street …" at bounding box center [886, 586] width 883 height 91
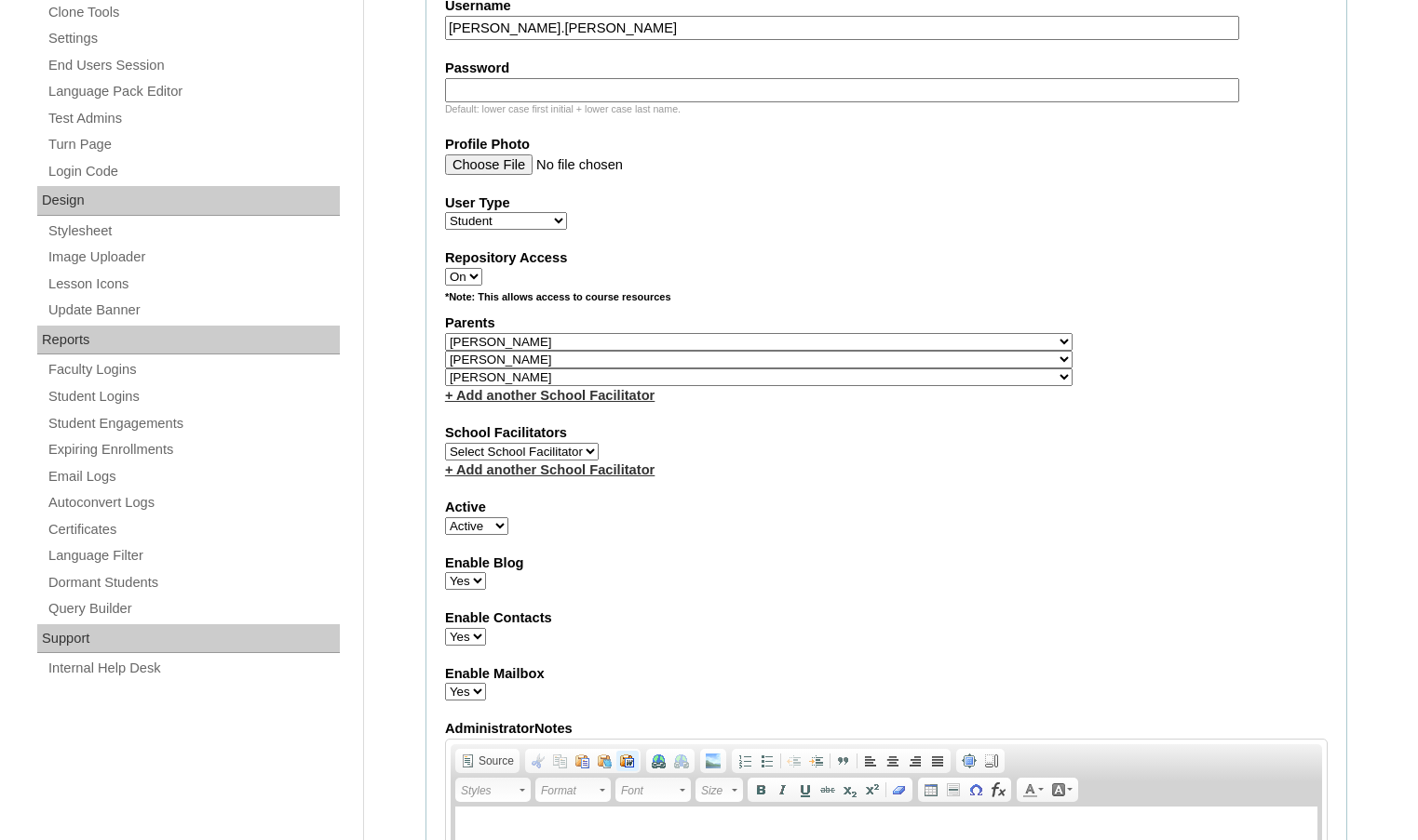
scroll to position [445, 0]
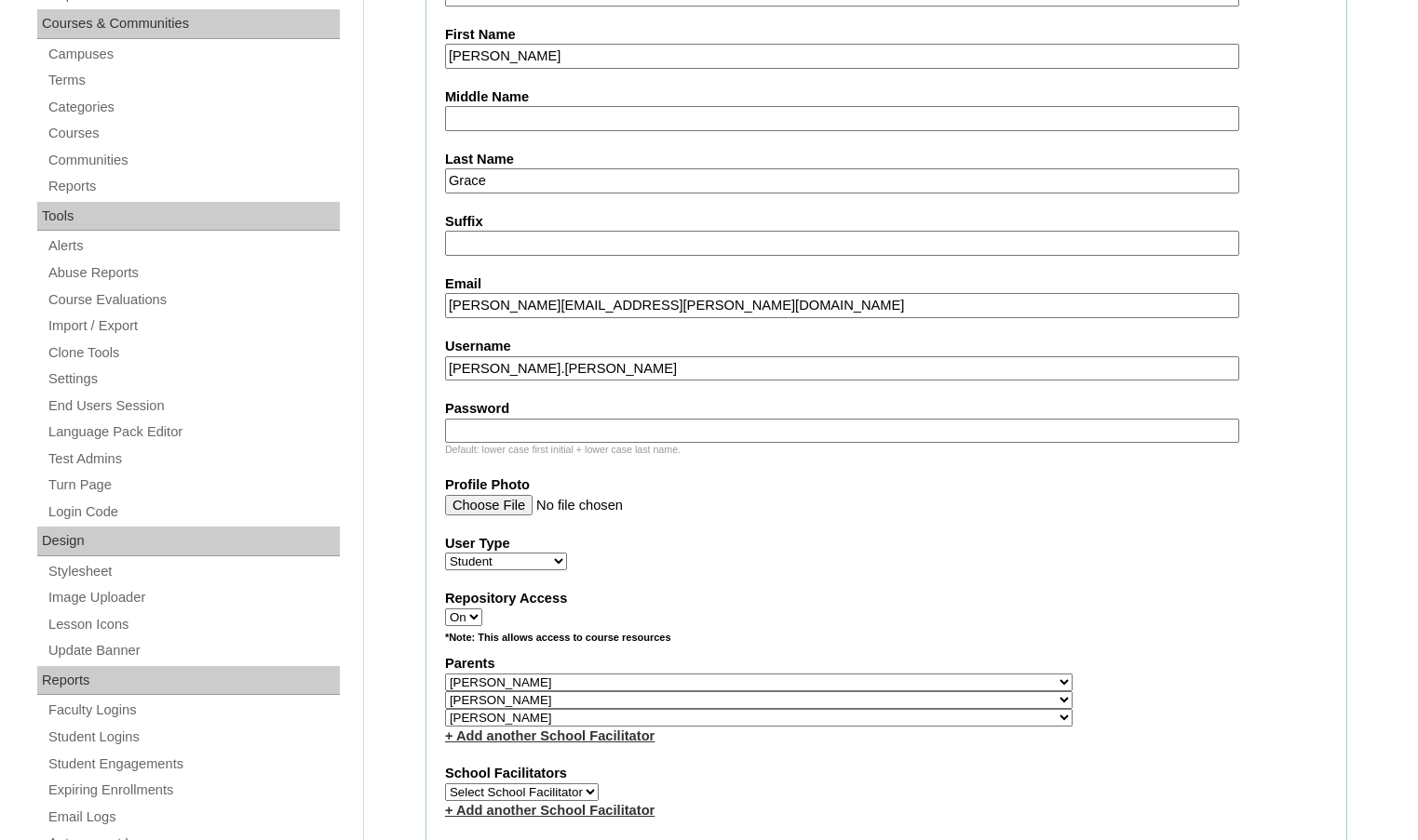
drag, startPoint x: 525, startPoint y: 364, endPoint x: 432, endPoint y: 359, distance: 93.1
click at [432, 359] on fieldset "Account Information User Id 80189220ST1 Title First Name Sara Middle Name Last …" at bounding box center [886, 631] width 922 height 1540
click at [473, 420] on input "Password" at bounding box center [842, 431] width 794 height 25
type input "12345"
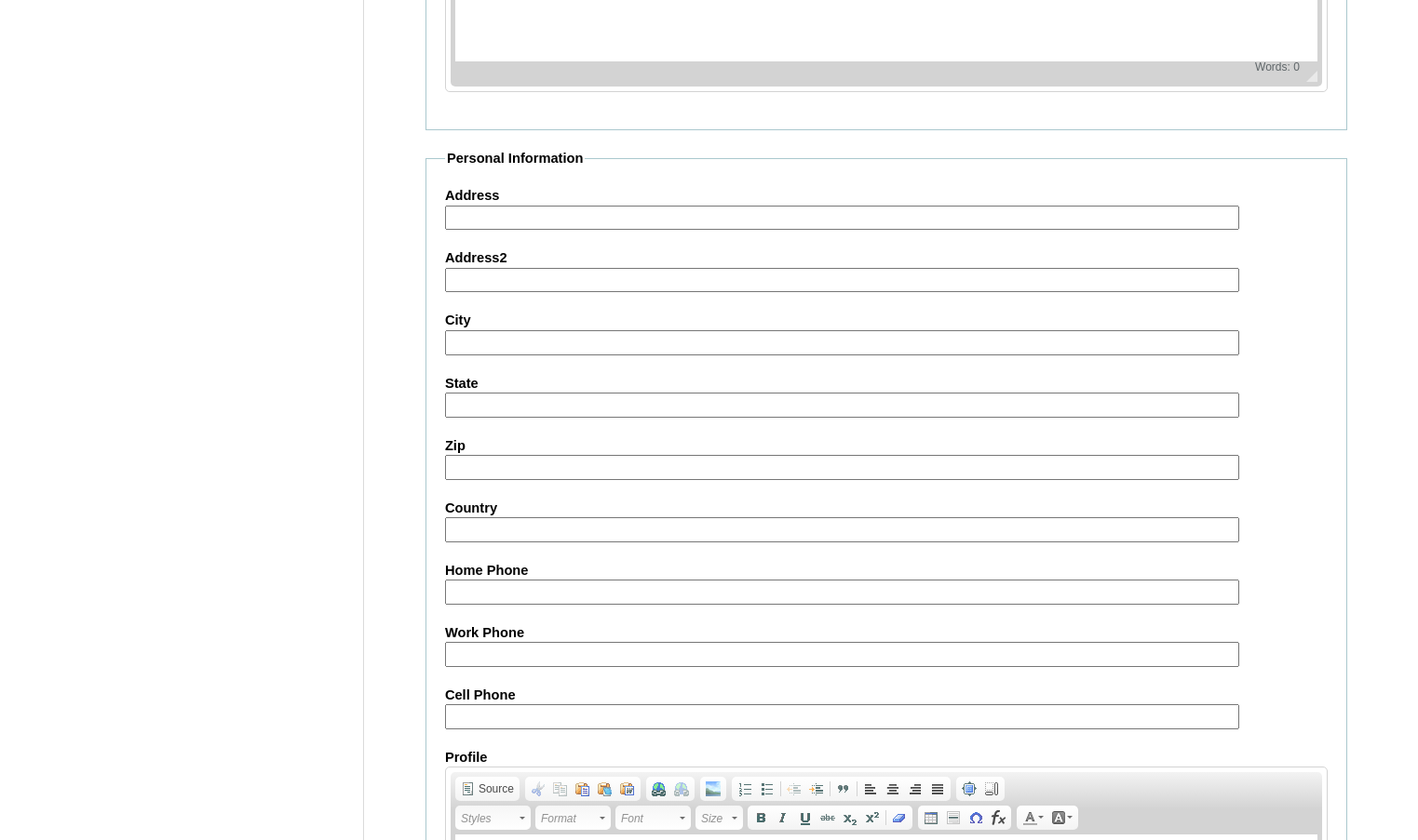
scroll to position [2027, 0]
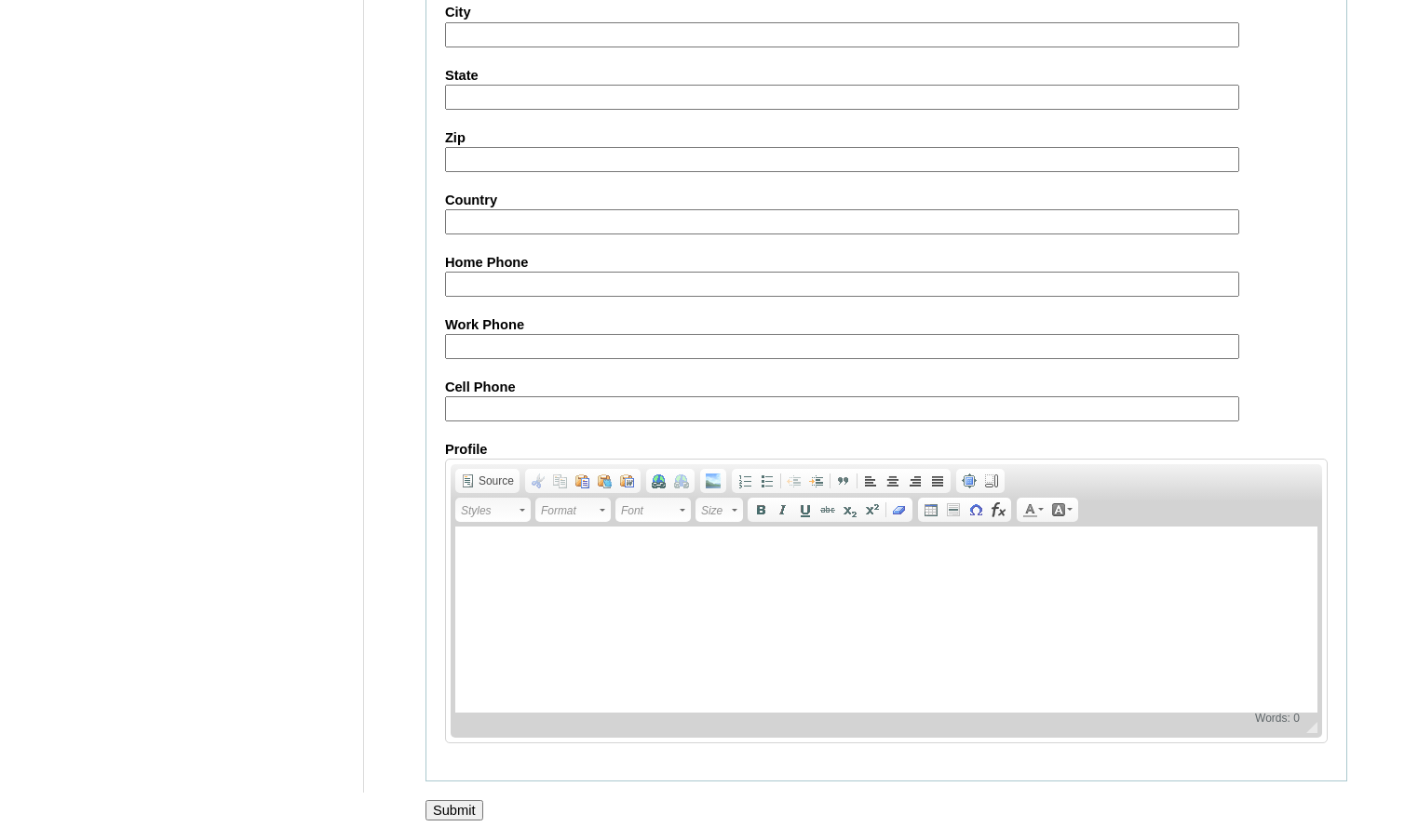
click at [451, 806] on input "Submit" at bounding box center [454, 810] width 58 height 21
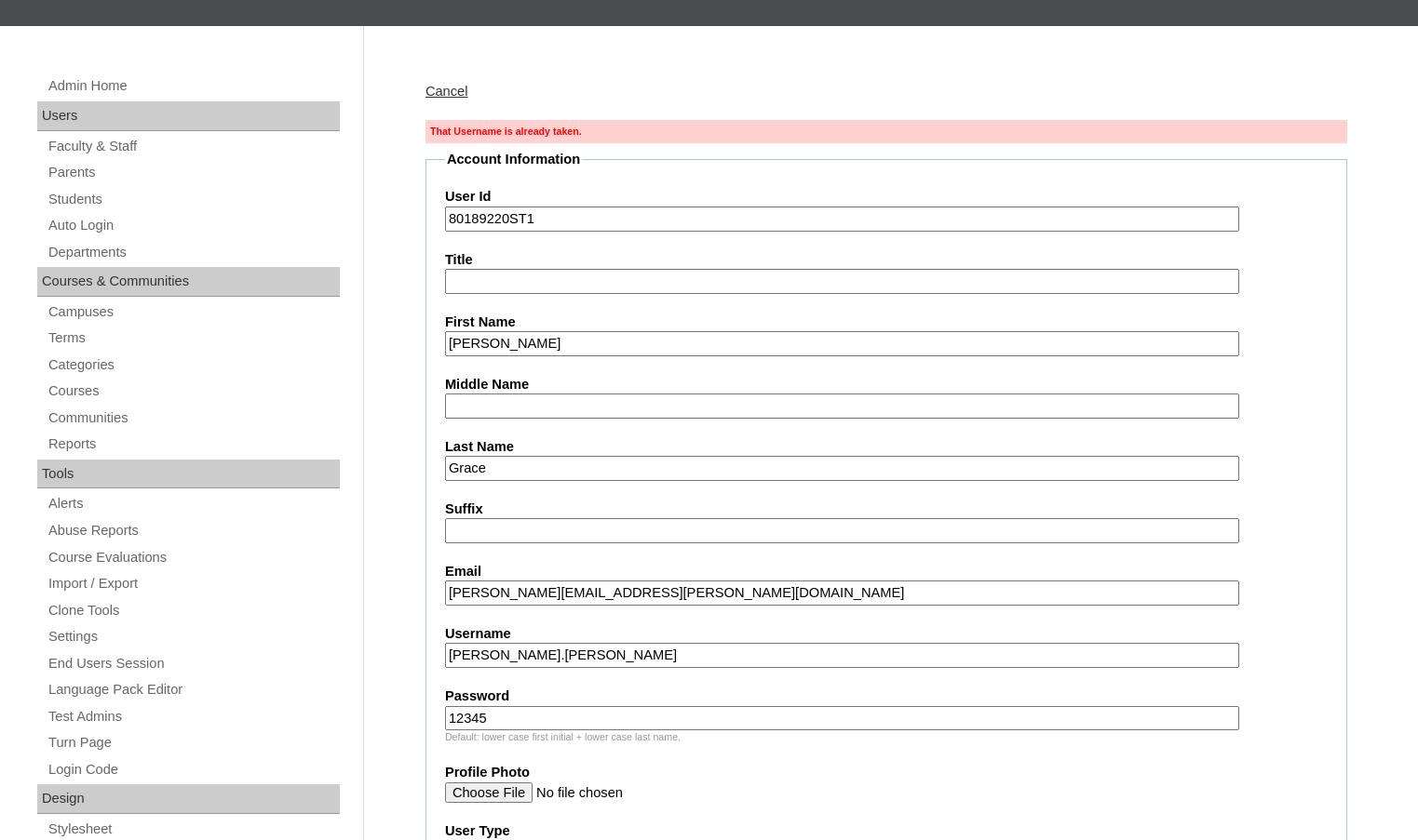
scroll to position [559, 0]
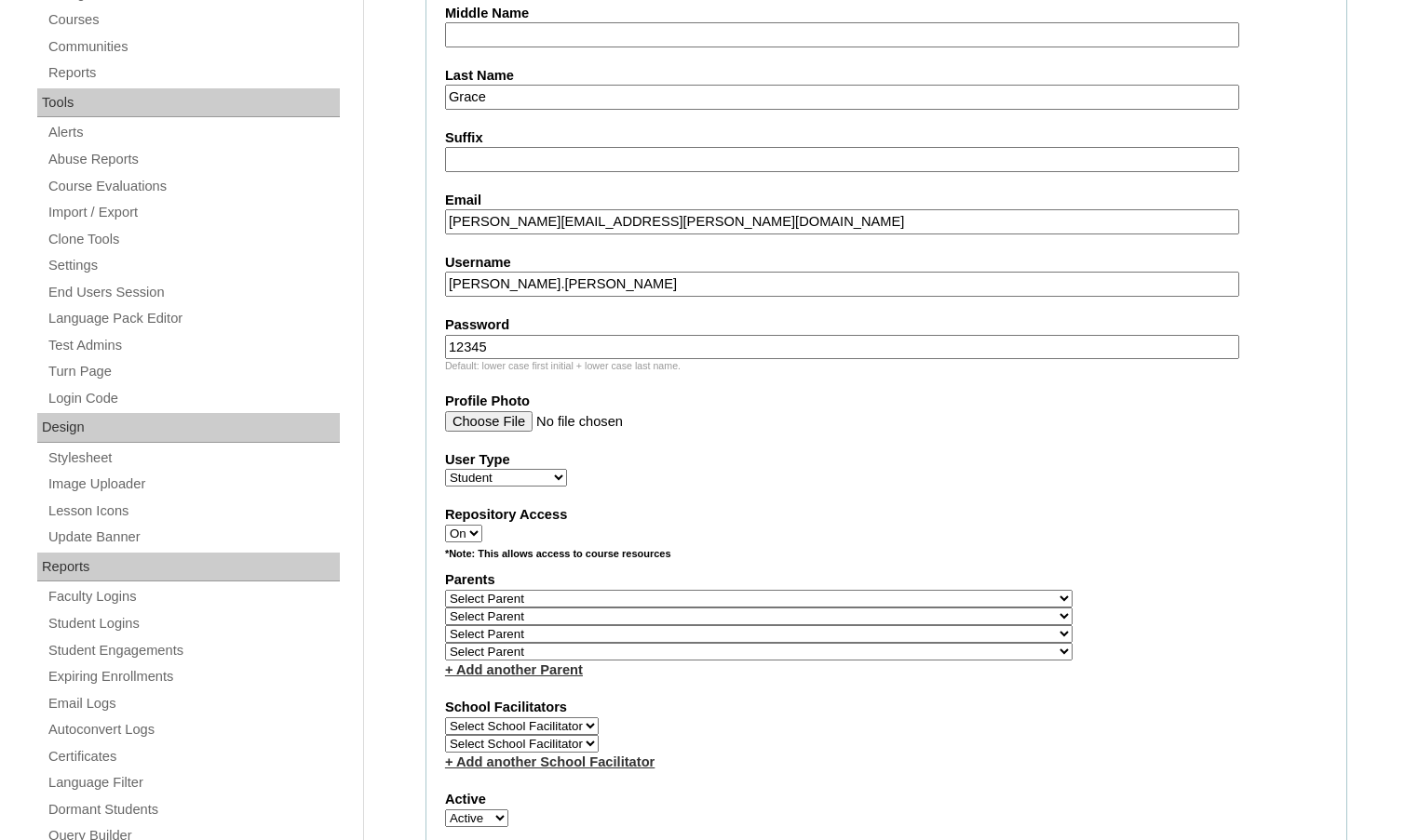
drag, startPoint x: 477, startPoint y: 289, endPoint x: 452, endPoint y: 289, distance: 25.0
click at [452, 289] on input "[PERSON_NAME].[PERSON_NAME]" at bounding box center [842, 284] width 794 height 25
type input "s.grace"
click at [857, 598] on select "Select Parent , Fautanu, Ma 1, 1 23-24 accountMorgan, Jason 6th Street Mennonit…" at bounding box center [759, 599] width 628 height 18
select select "33138"
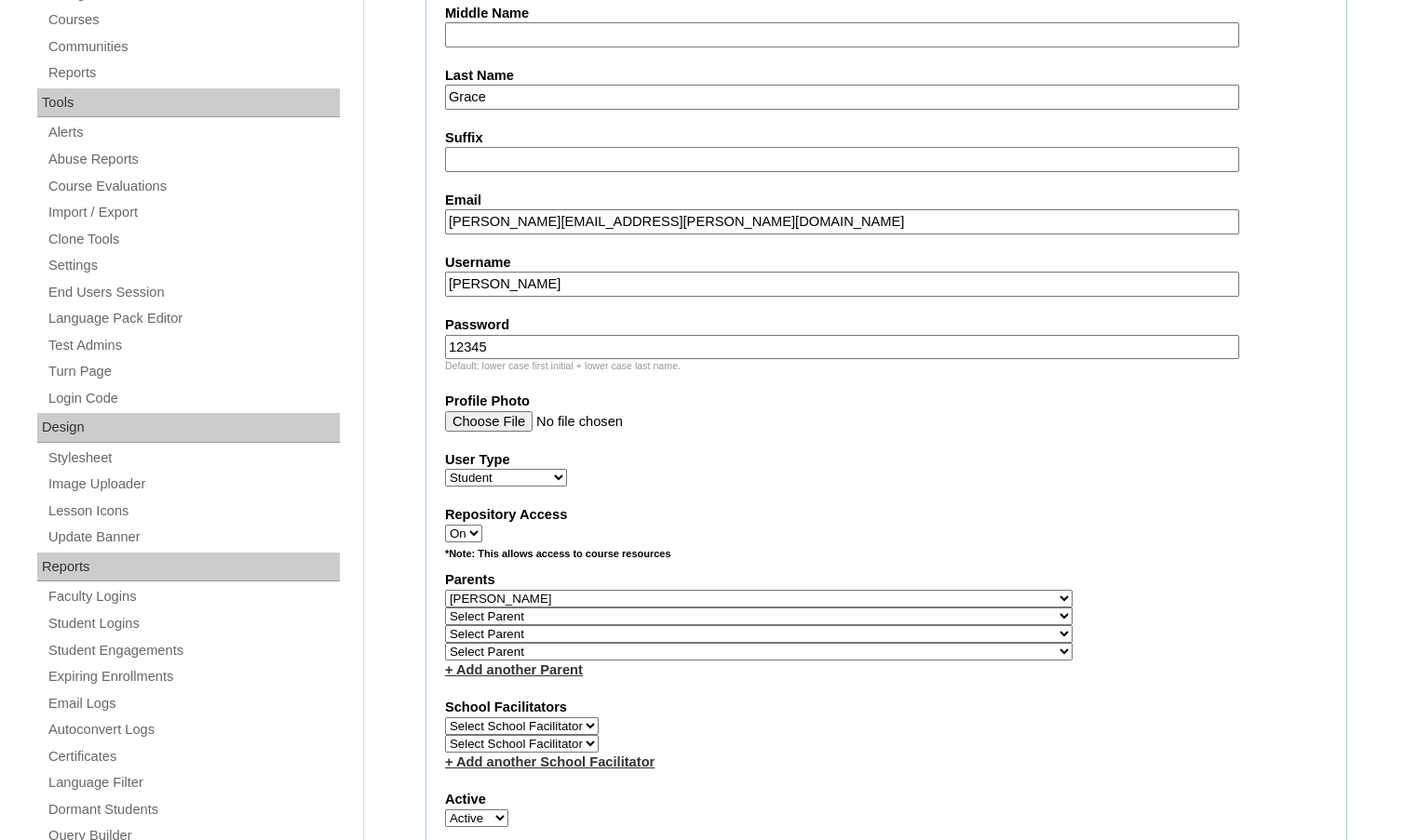
click at [894, 605] on div "Parents Select Parent , Fautanu, Ma 1, 1 23-24 accountMorgan, Jason 6th Street …" at bounding box center [886, 624] width 883 height 109
click at [846, 616] on select "Select Parent , Fautanu, Ma 1, 1 23-24 accountMorgan, Jason 6th Street Mennonit…" at bounding box center [759, 617] width 628 height 18
select select "33278"
click at [879, 618] on div "Parents Select Parent , Fautanu, Ma 1, 1 23-24 accountMorgan, Jason 6th Street …" at bounding box center [886, 624] width 883 height 109
click at [862, 634] on select "Select Parent , Fautanu, Ma 1, 1 23-24 accountMorgan, Jason 6th Street Mennonit…" at bounding box center [759, 634] width 628 height 18
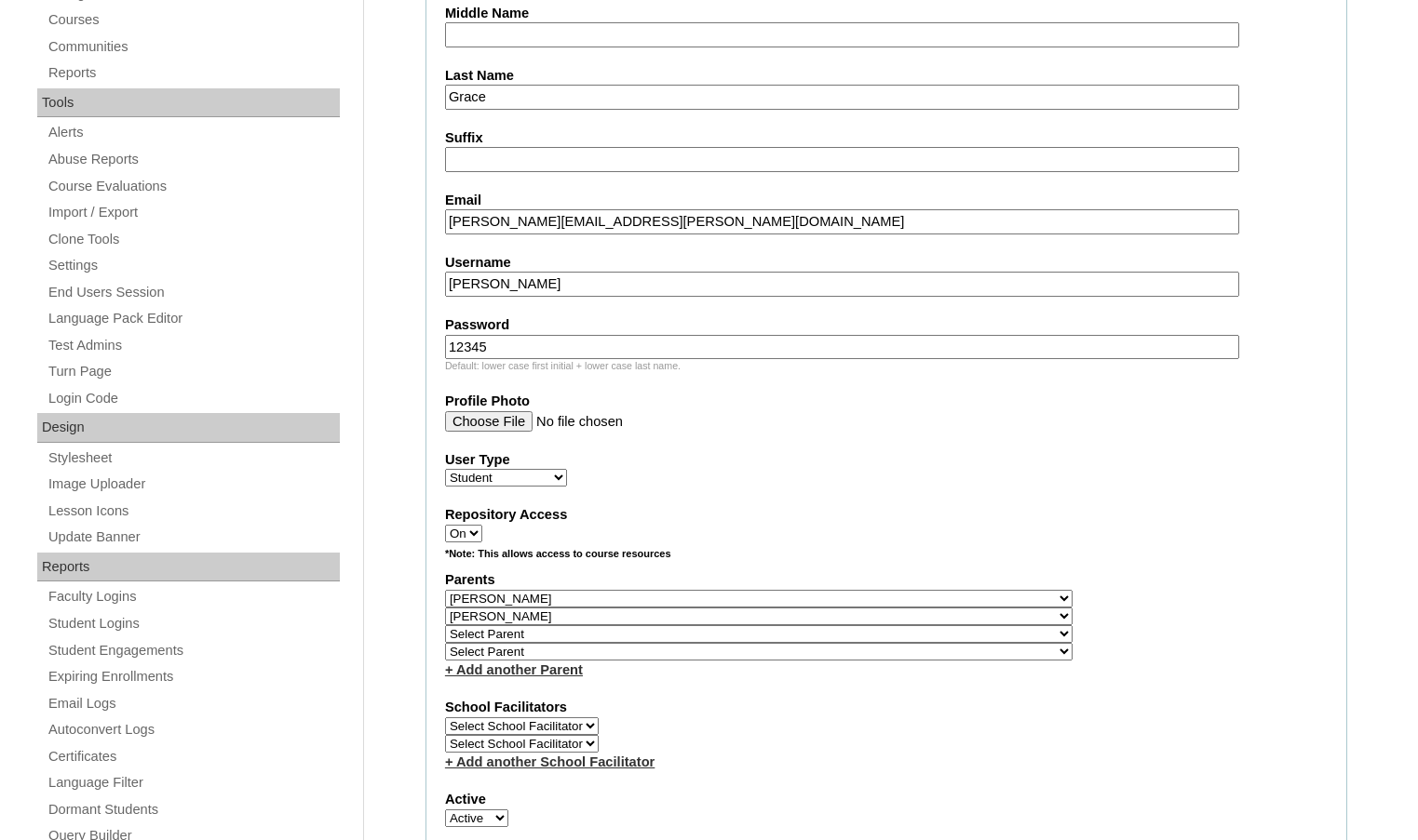
select select "36501"
click at [873, 634] on div "Parents Select Parent , Fautanu, Ma 1, 1 23-24 accountMorgan, Jason 6th Street …" at bounding box center [886, 624] width 883 height 109
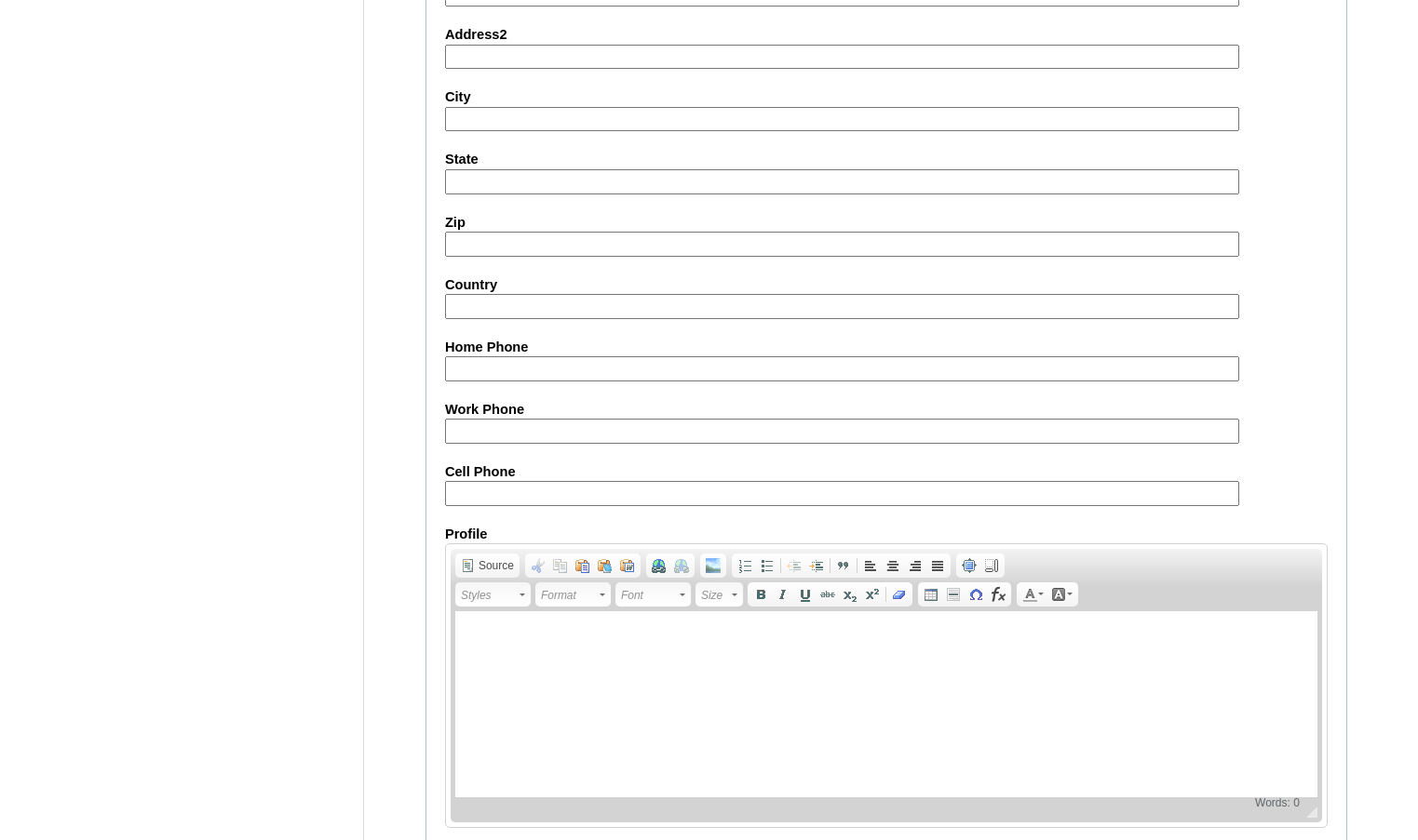
scroll to position [2092, 0]
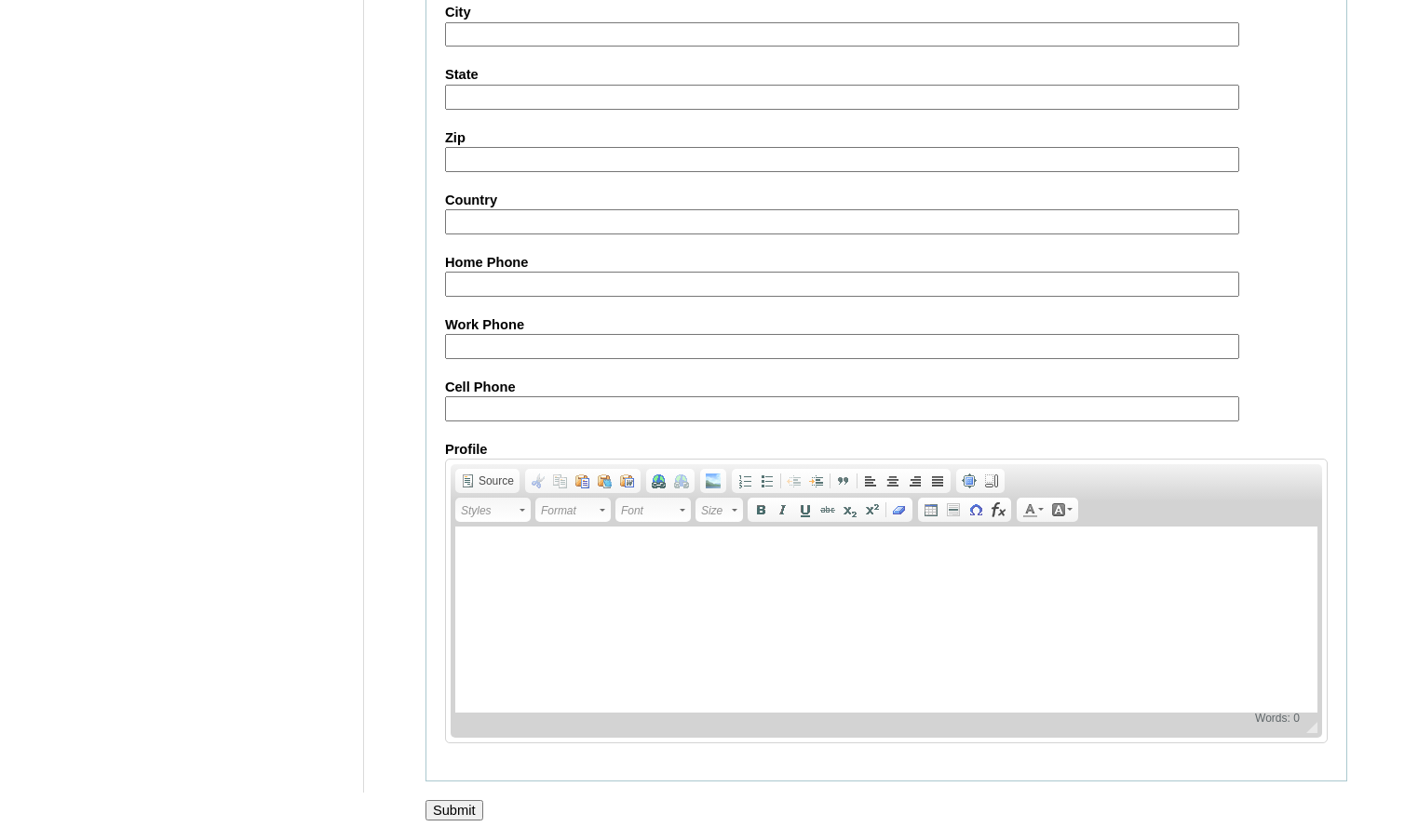
click at [463, 807] on input "Submit" at bounding box center [454, 810] width 58 height 21
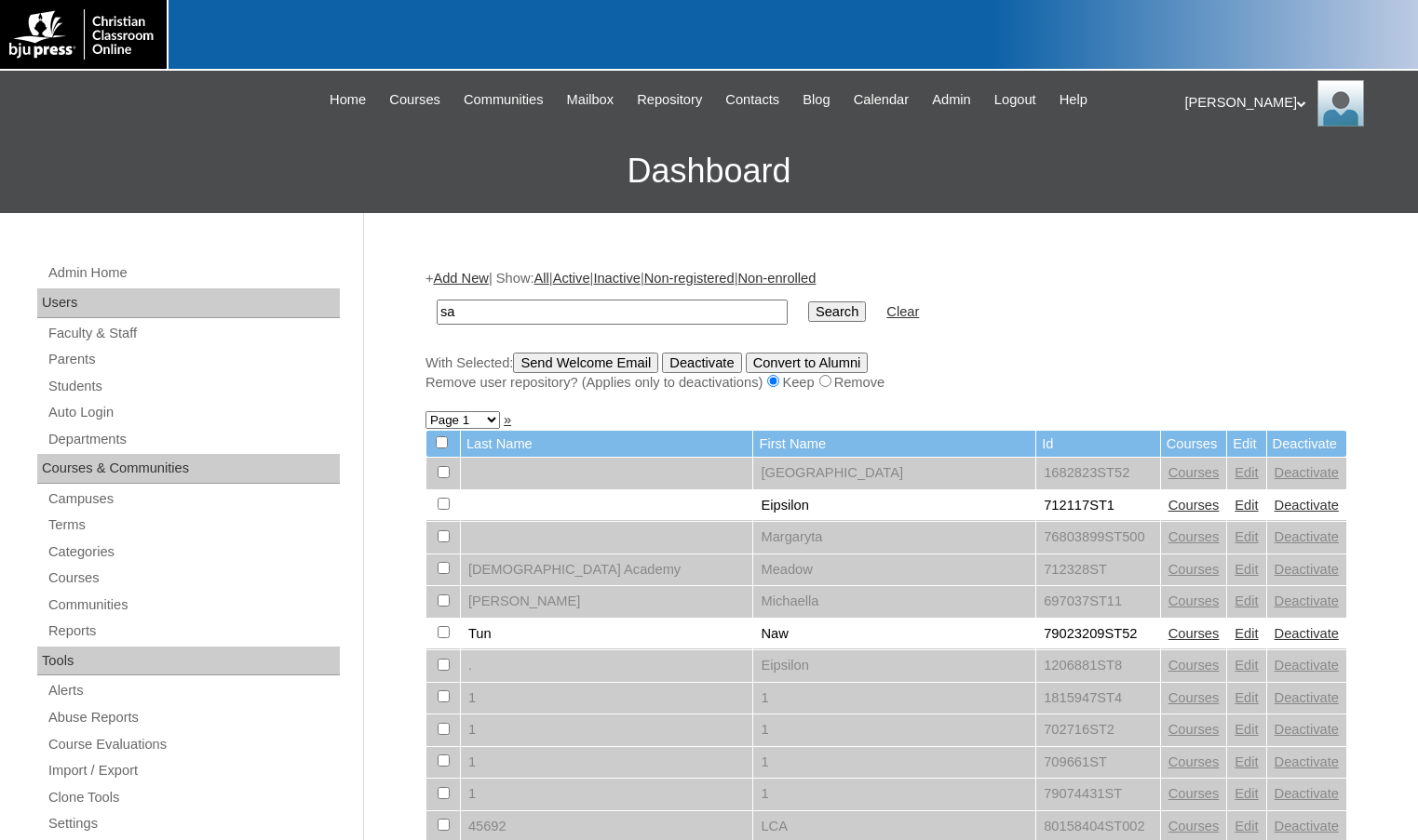
type input "s"
type input "80189220"
click at [808, 302] on input "Search" at bounding box center [836, 312] width 58 height 21
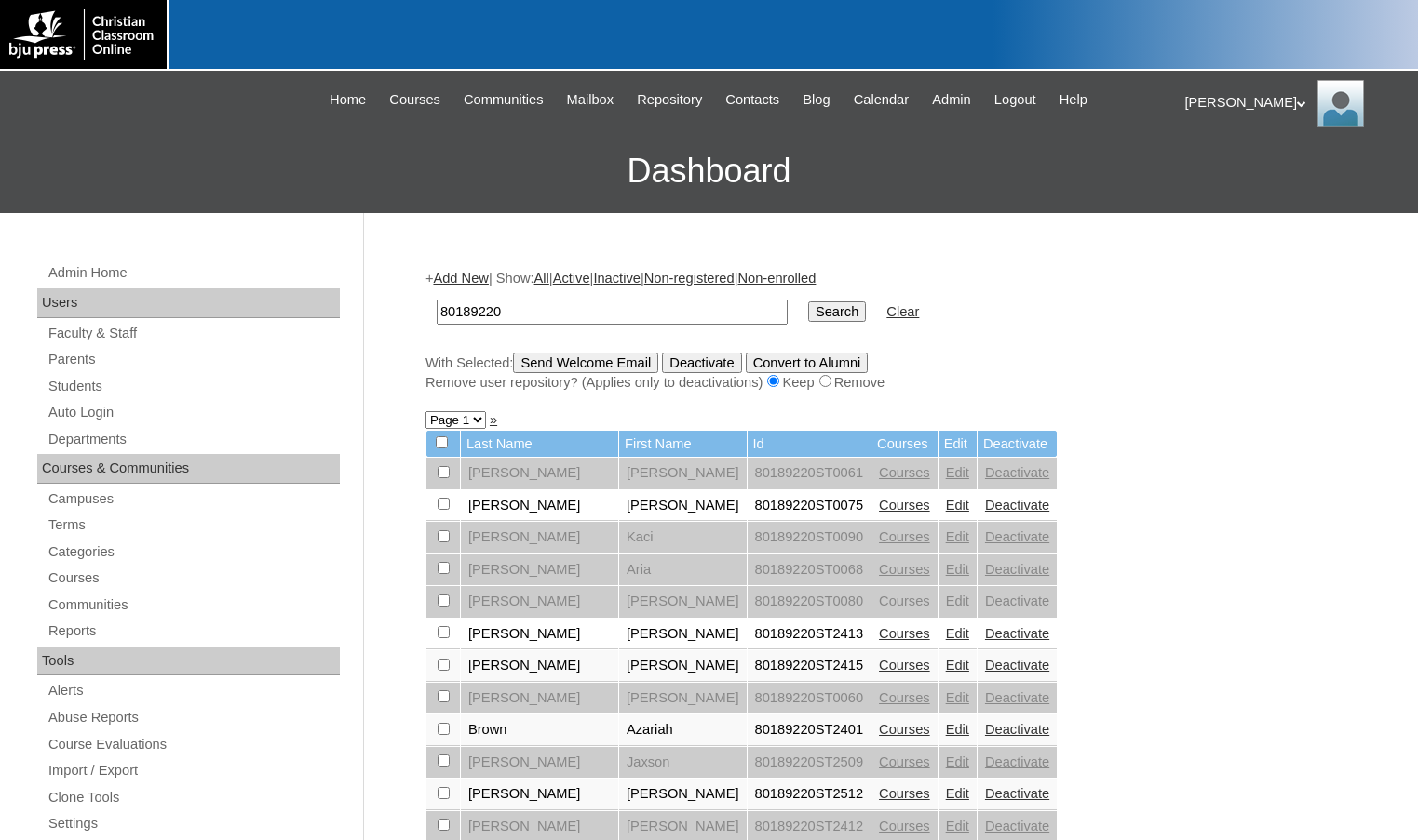
drag, startPoint x: 513, startPoint y: 315, endPoint x: 341, endPoint y: 298, distance: 172.8
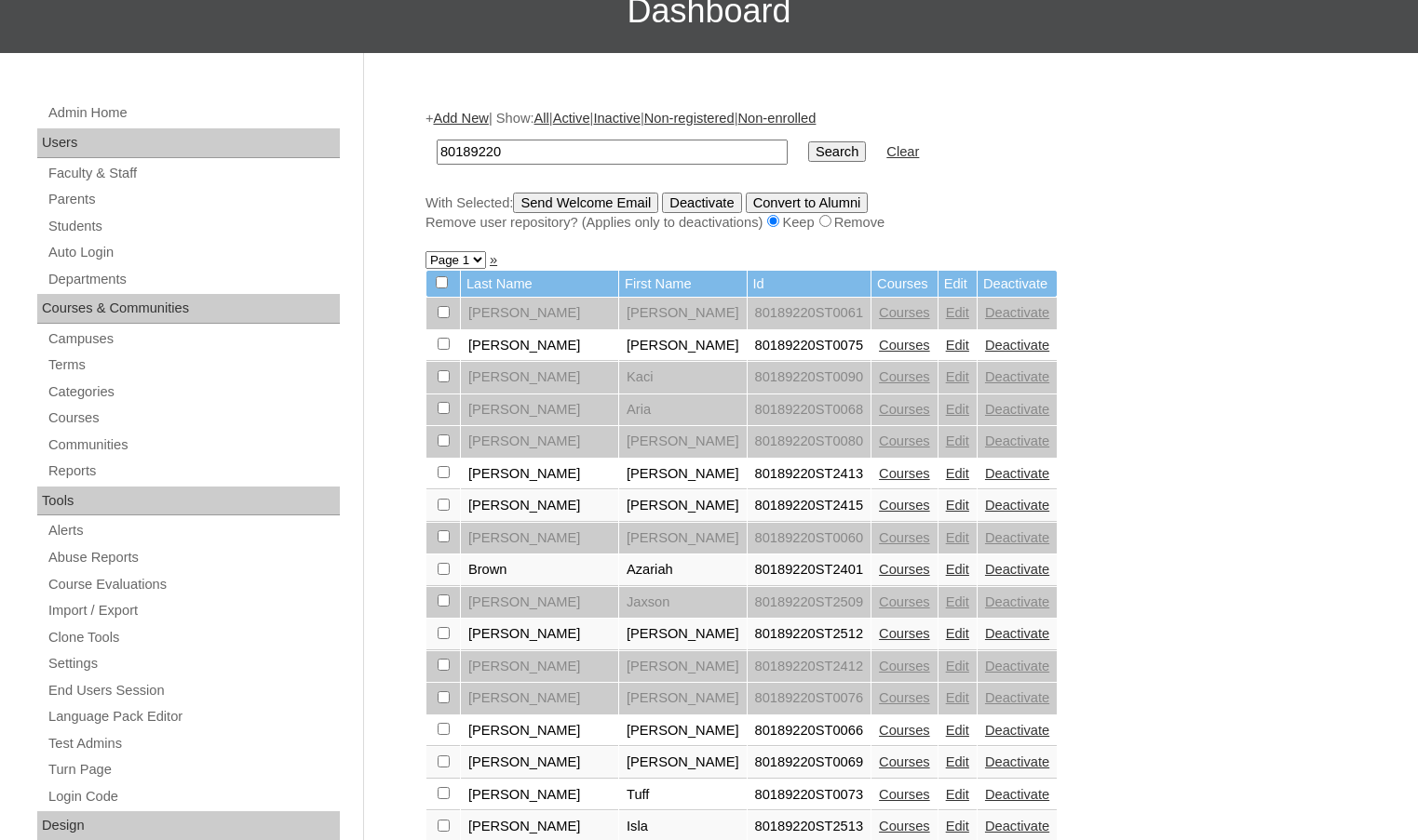
scroll to position [466, 0]
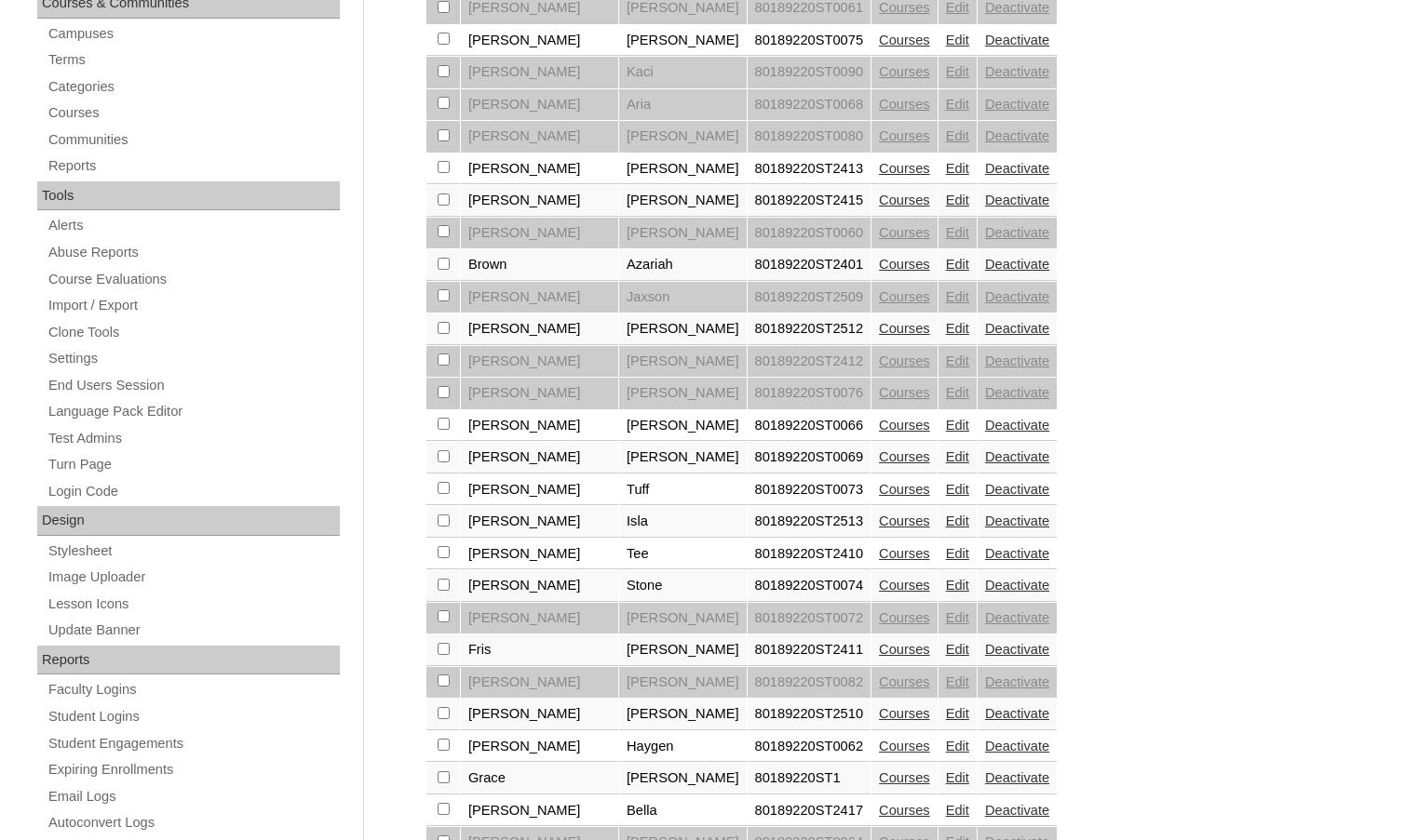
click at [946, 779] on link "Edit" at bounding box center [958, 777] width 24 height 15
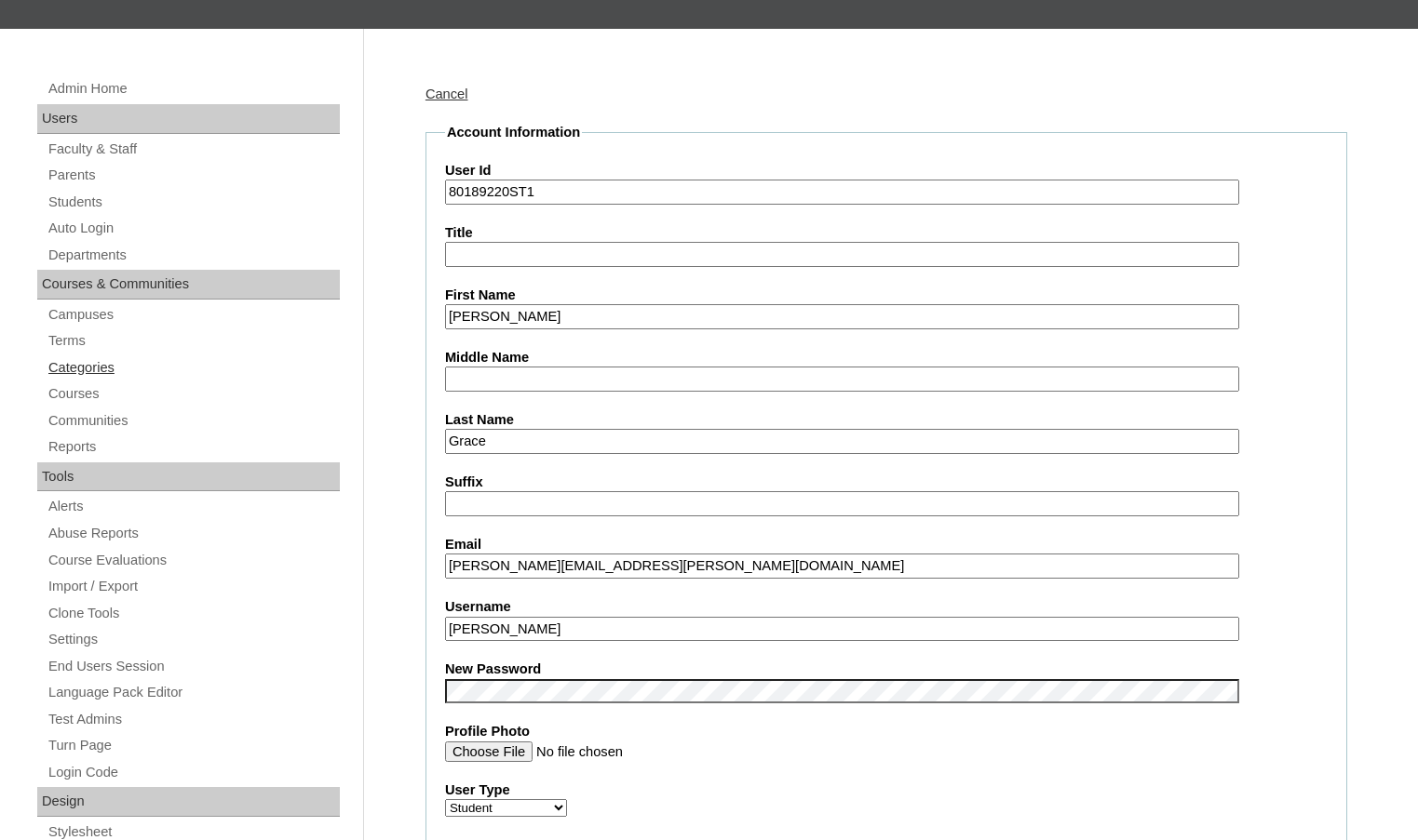
scroll to position [186, 0]
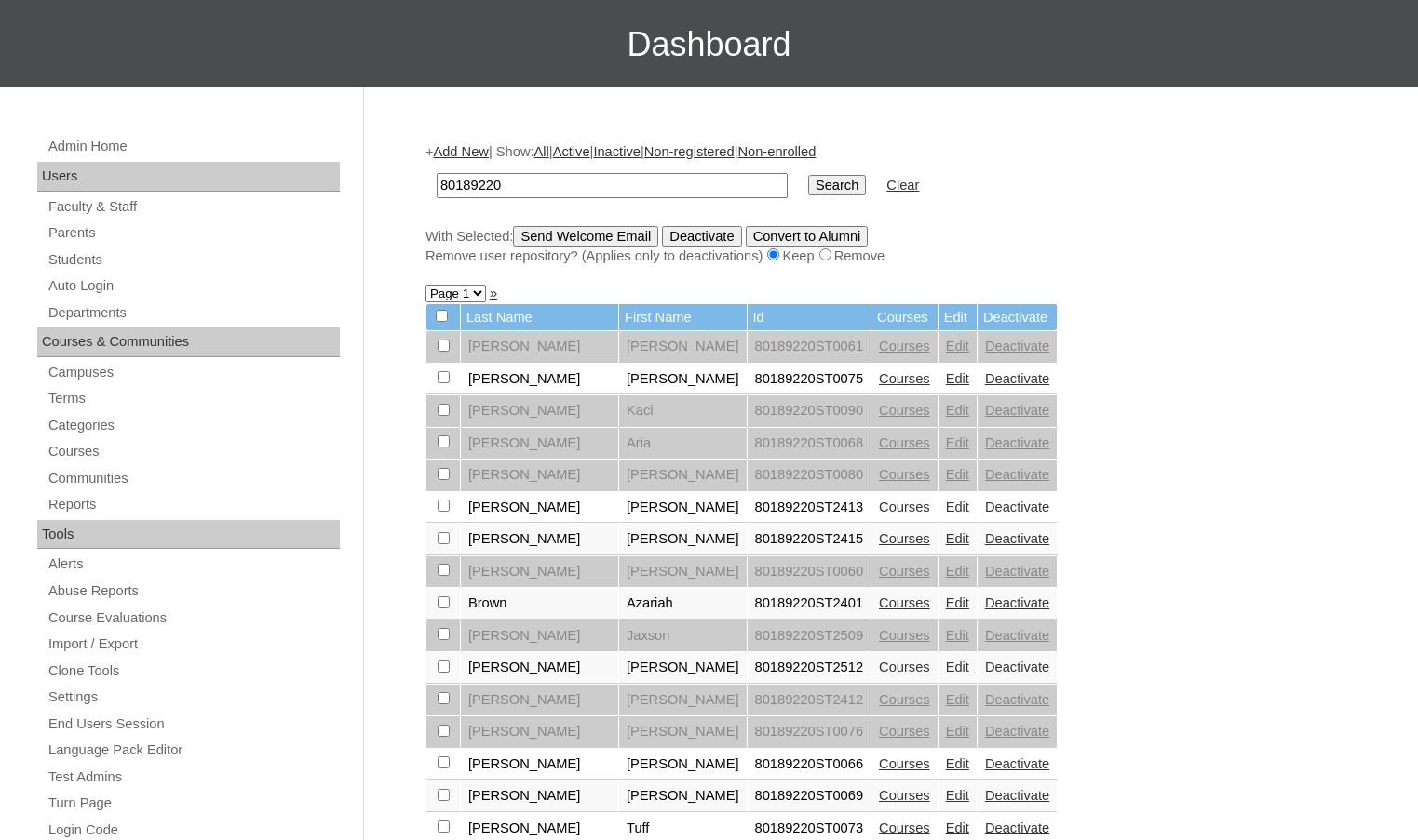
scroll to position [652, 0]
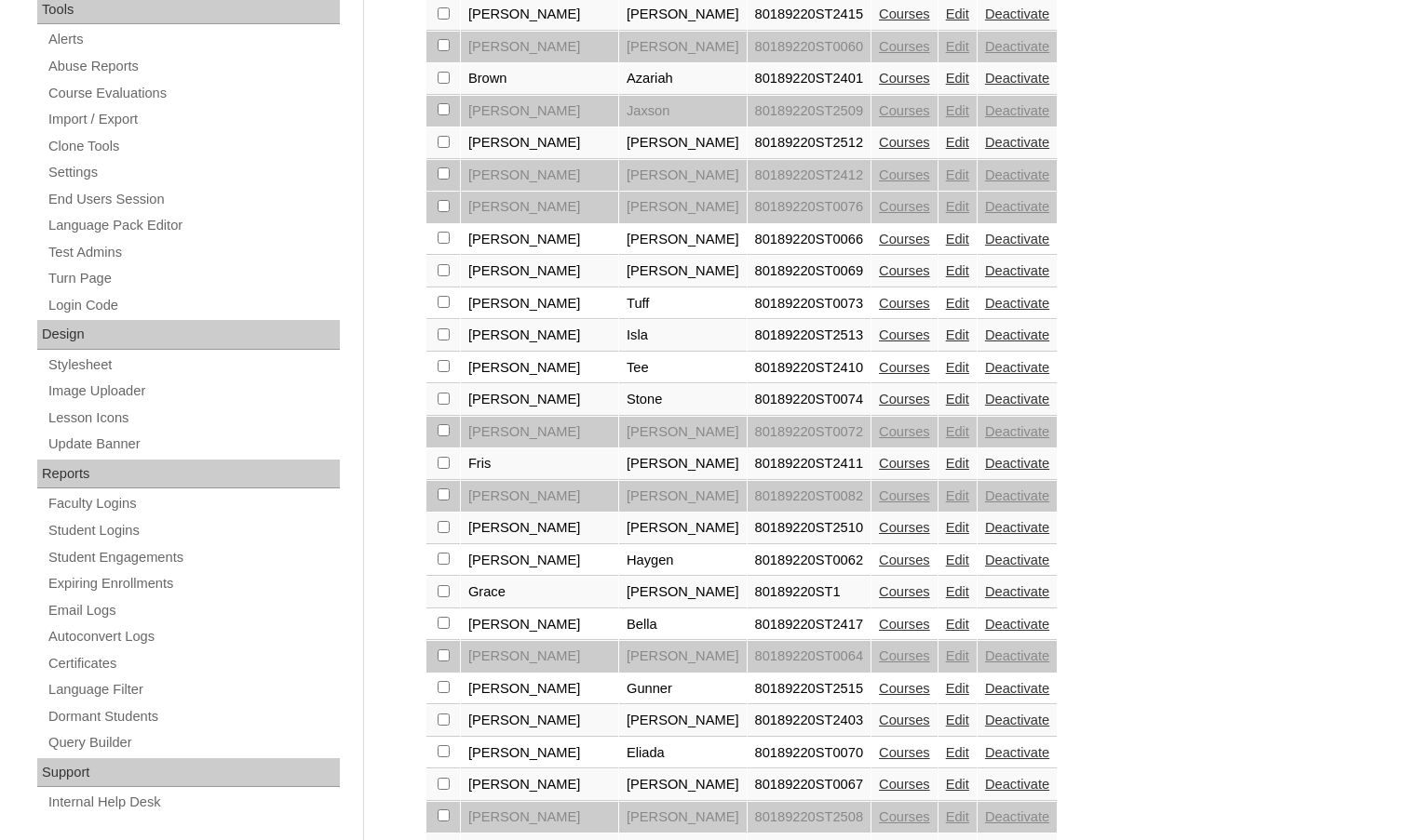
click at [879, 588] on link "Courses" at bounding box center [904, 591] width 51 height 15
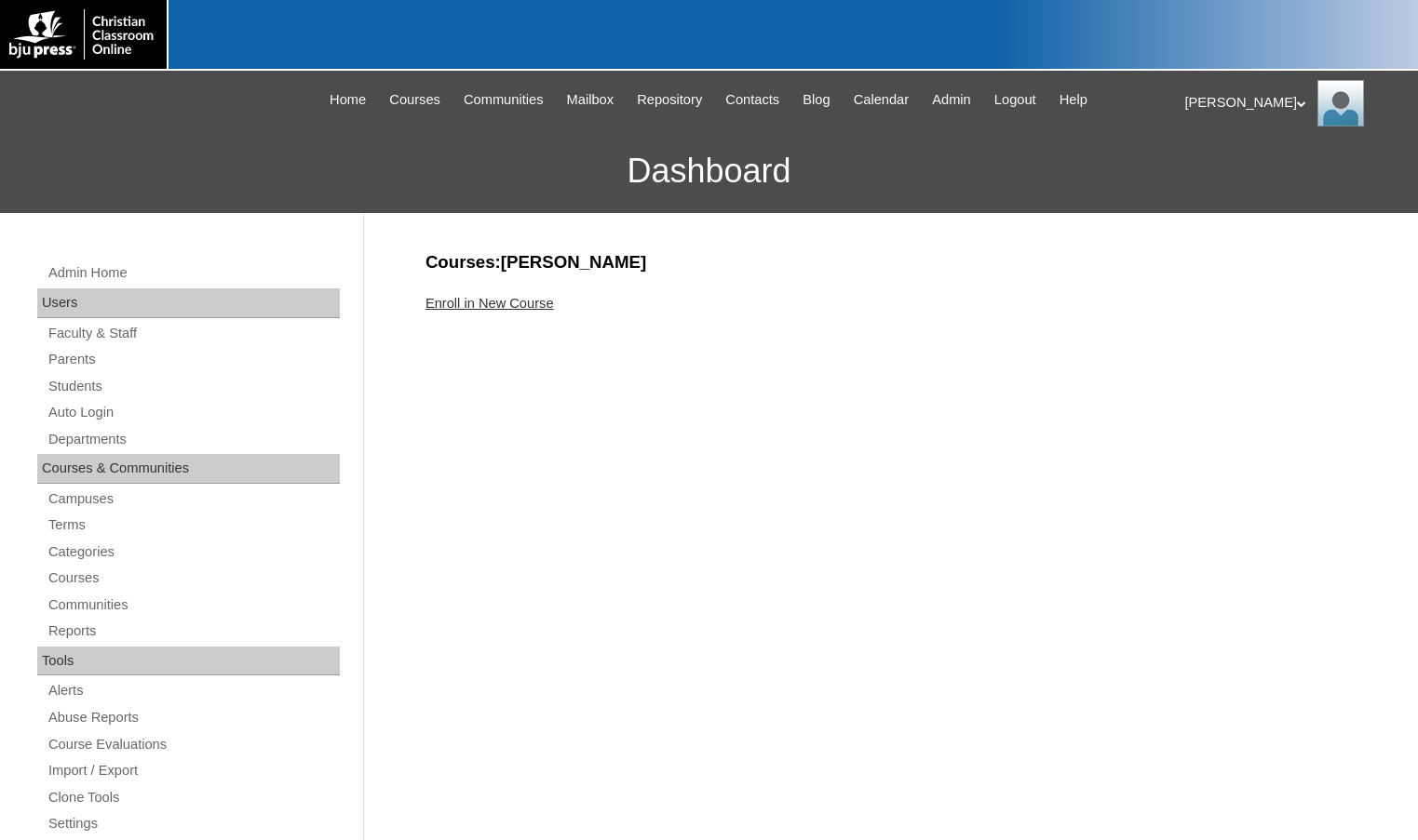
click at [546, 301] on link "Enroll in New Course" at bounding box center [489, 303] width 128 height 15
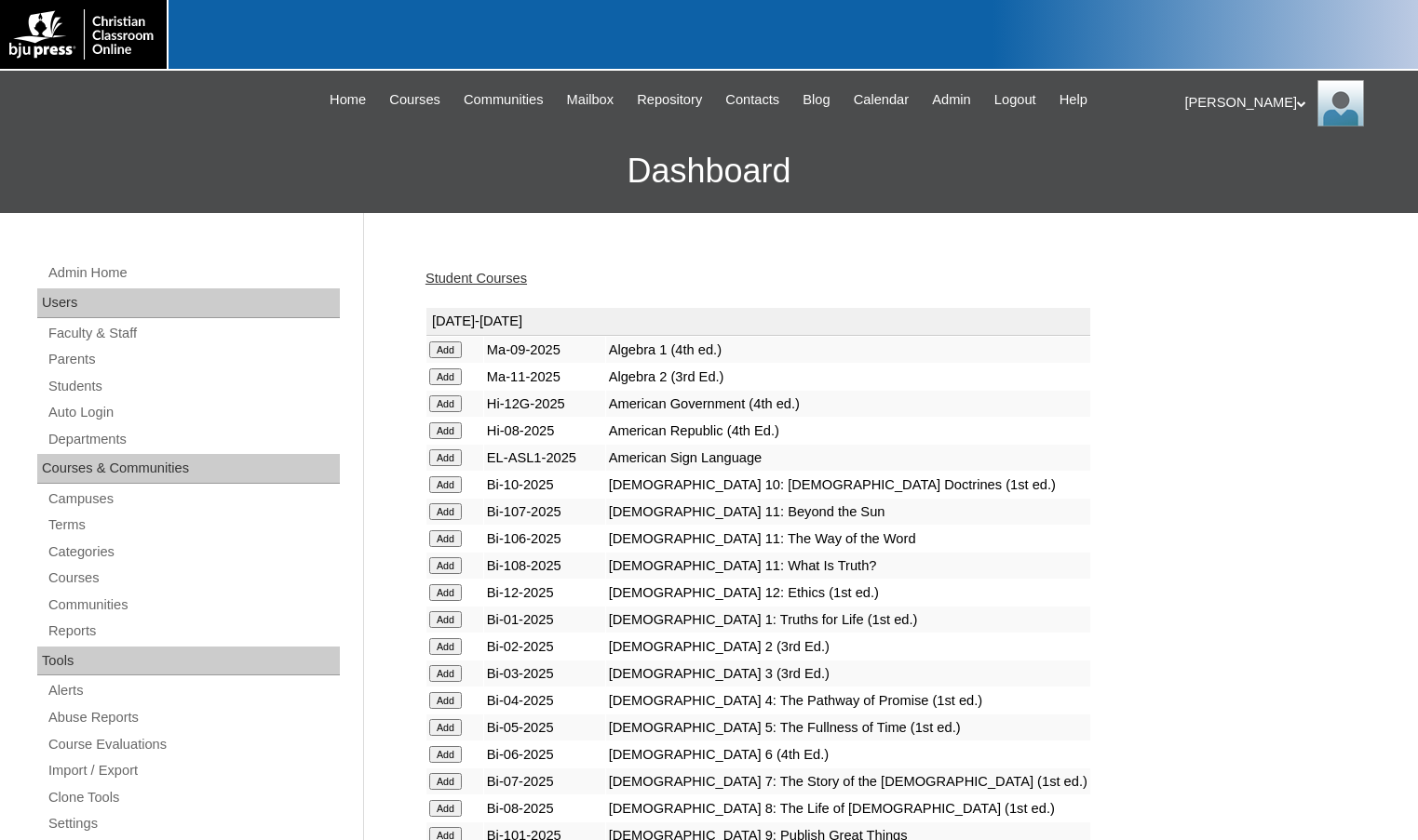
click at [442, 460] on input "Add" at bounding box center [445, 458] width 32 height 17
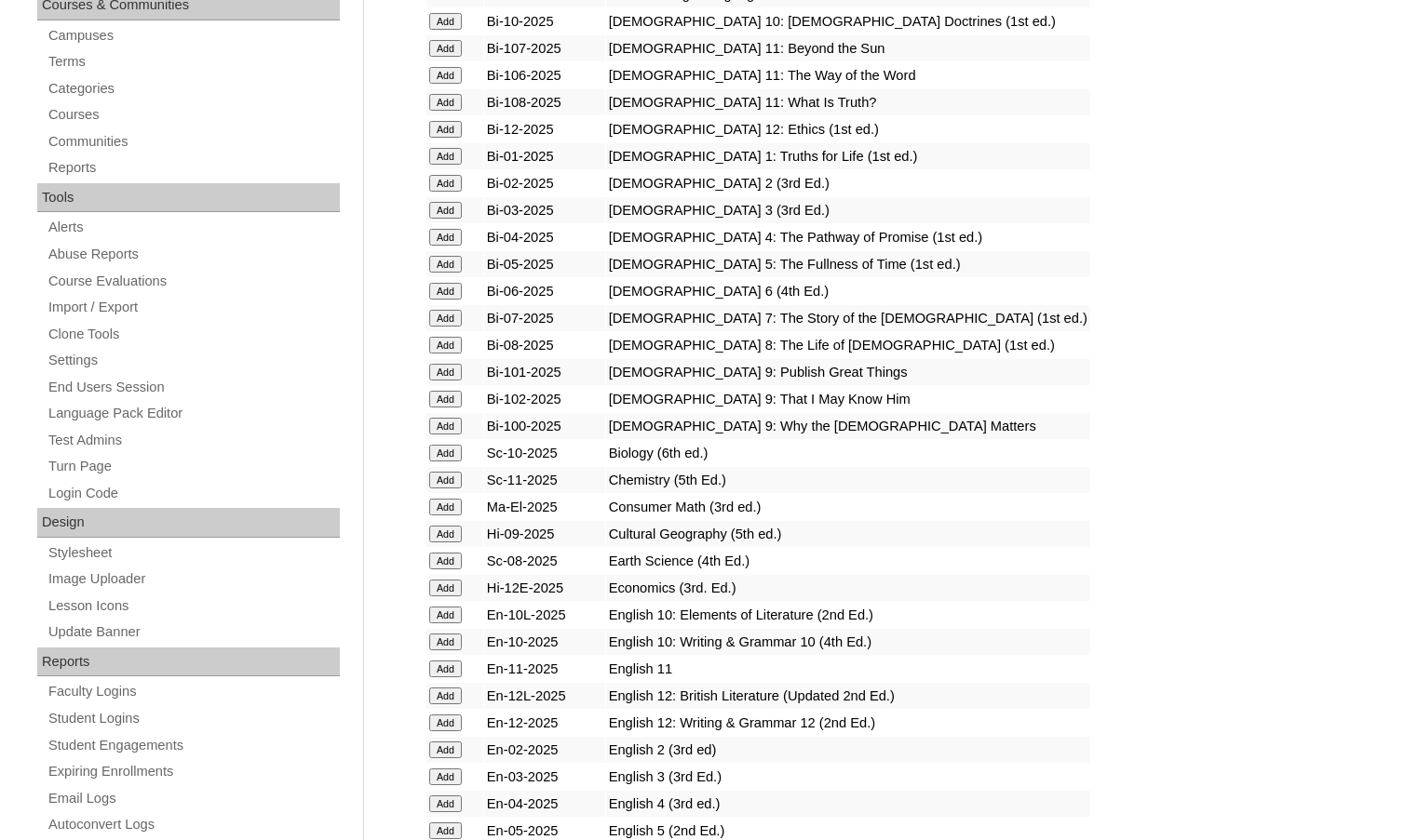
scroll to position [466, 0]
click at [451, 506] on input "Add" at bounding box center [445, 505] width 32 height 17
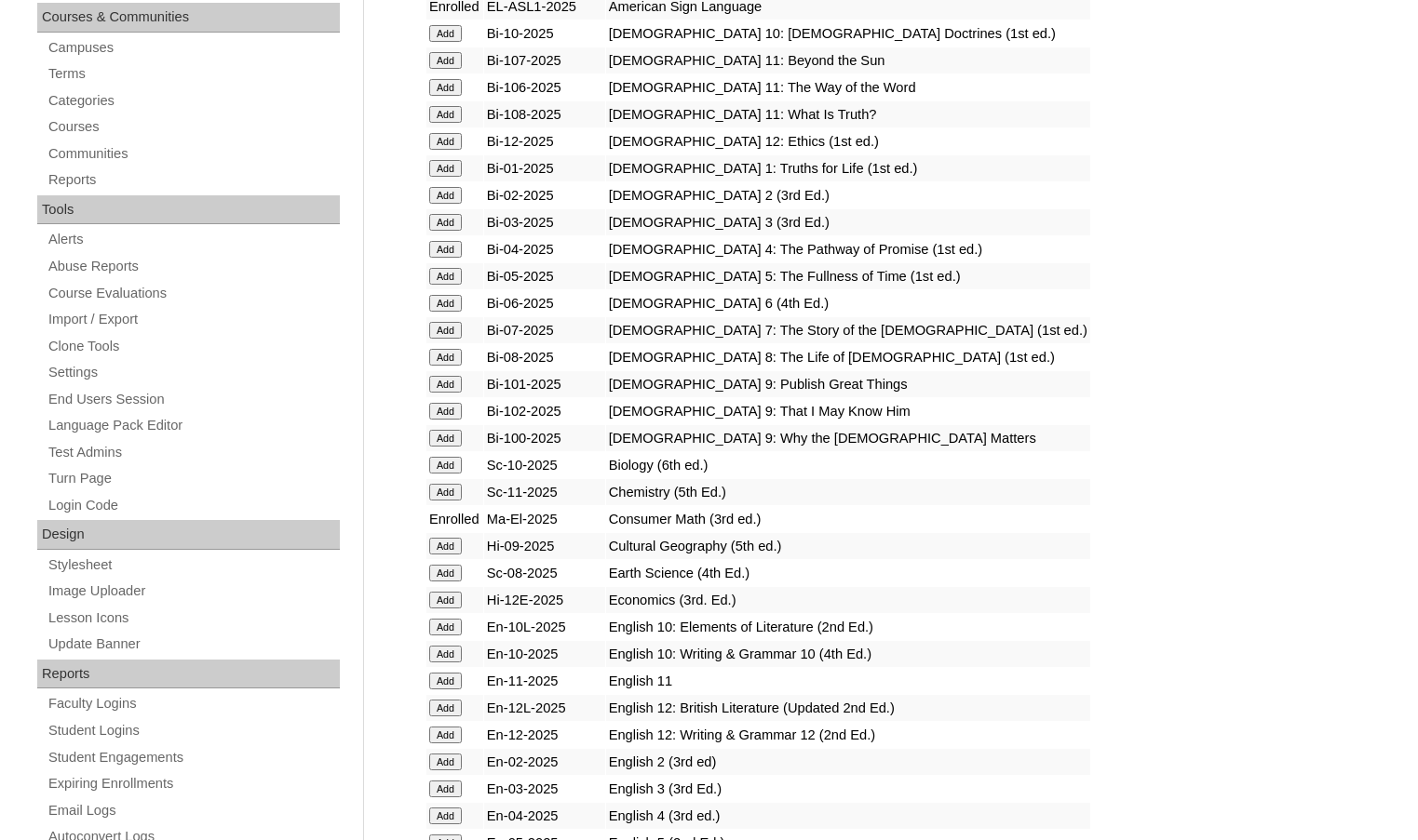
scroll to position [559, 0]
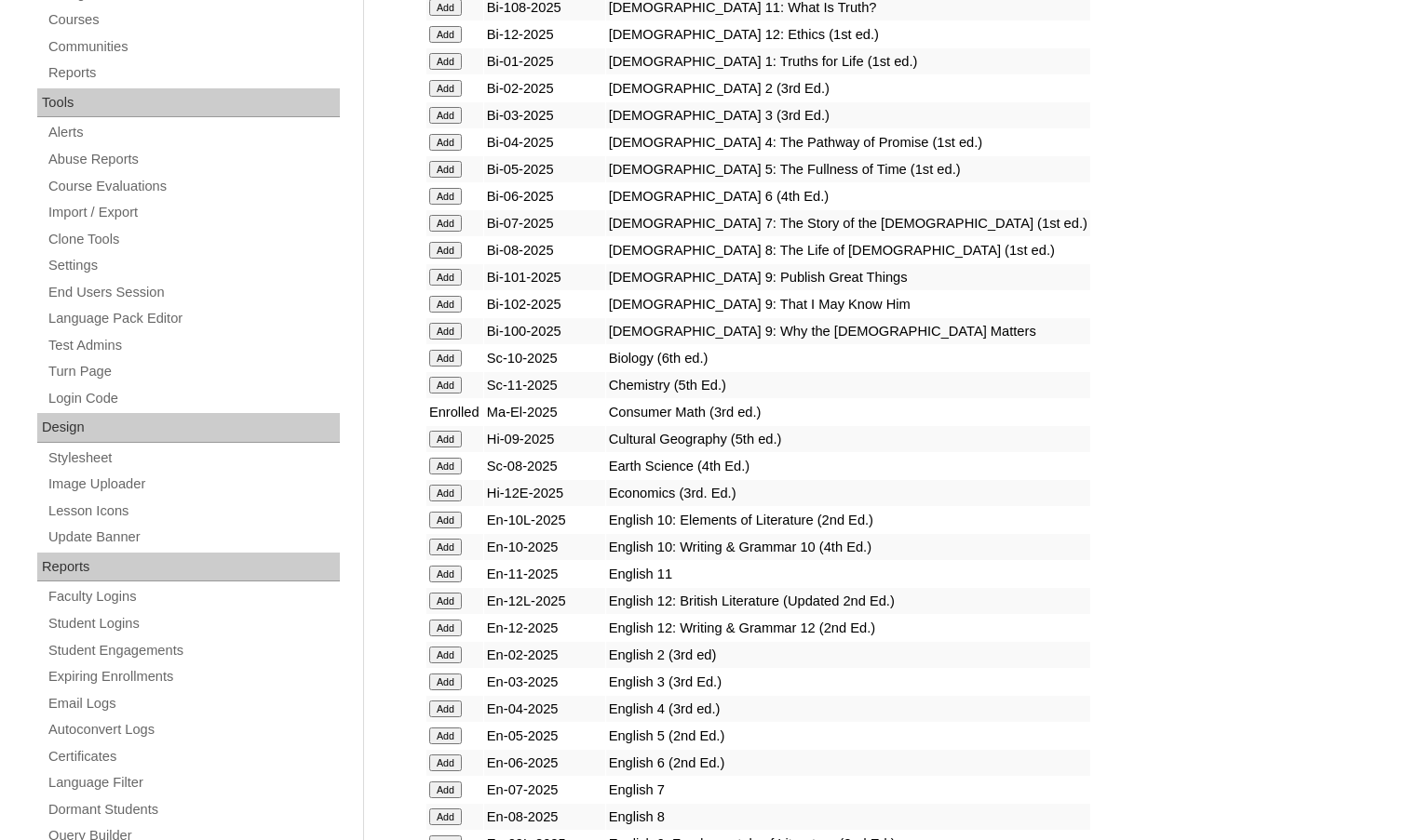
click at [448, 574] on input "Add" at bounding box center [445, 573] width 32 height 17
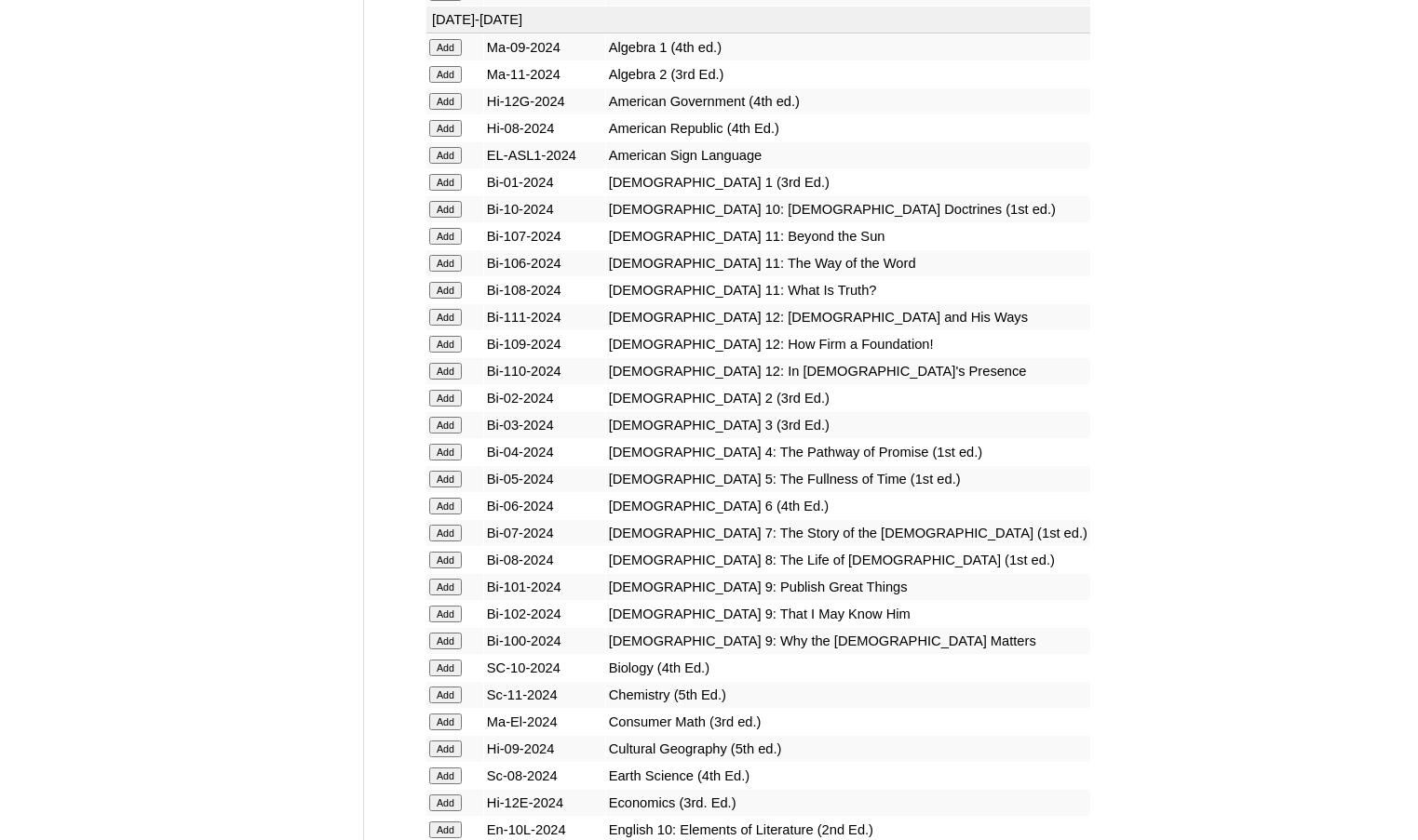
scroll to position [2605, 0]
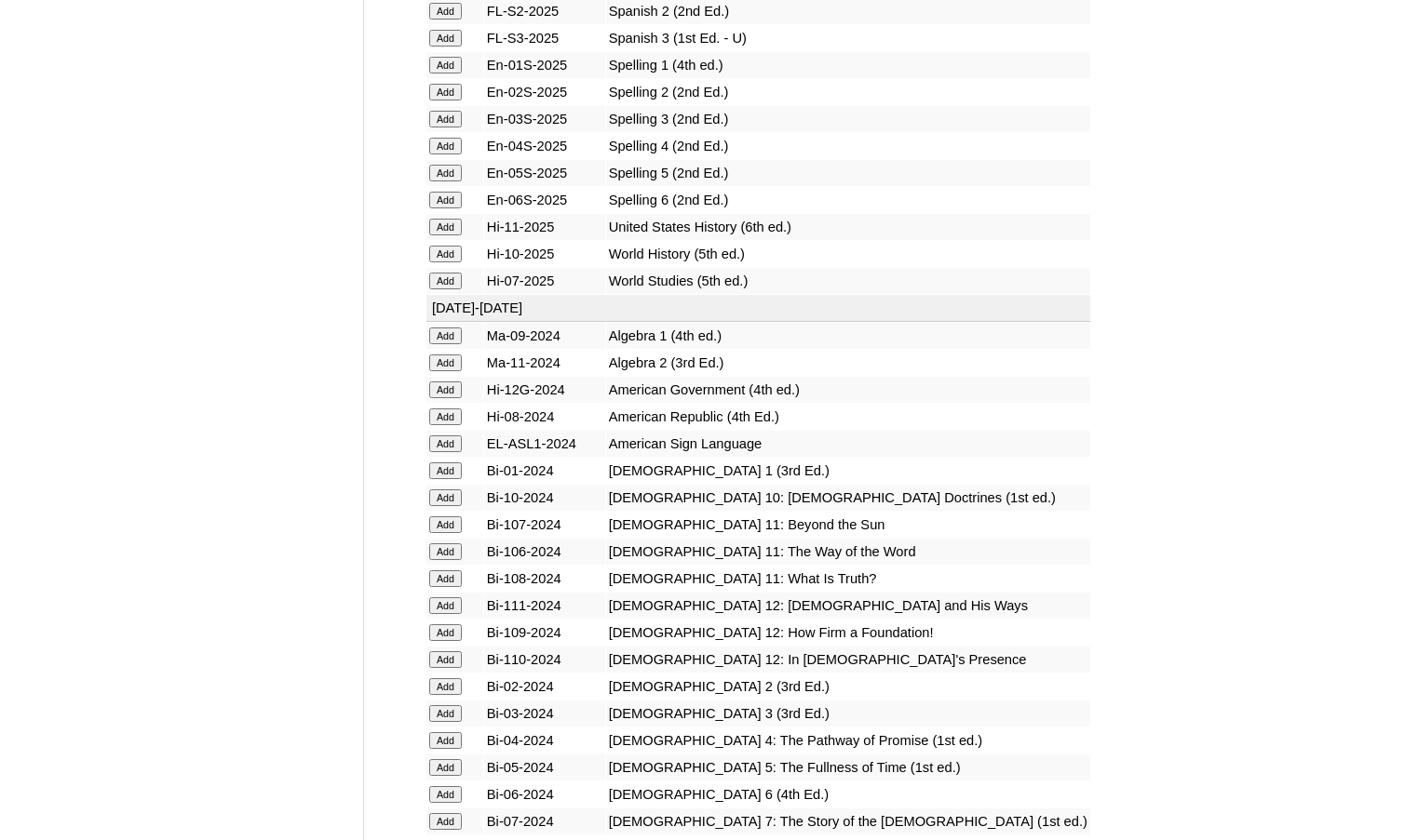
click at [459, 259] on input "Add" at bounding box center [445, 254] width 32 height 17
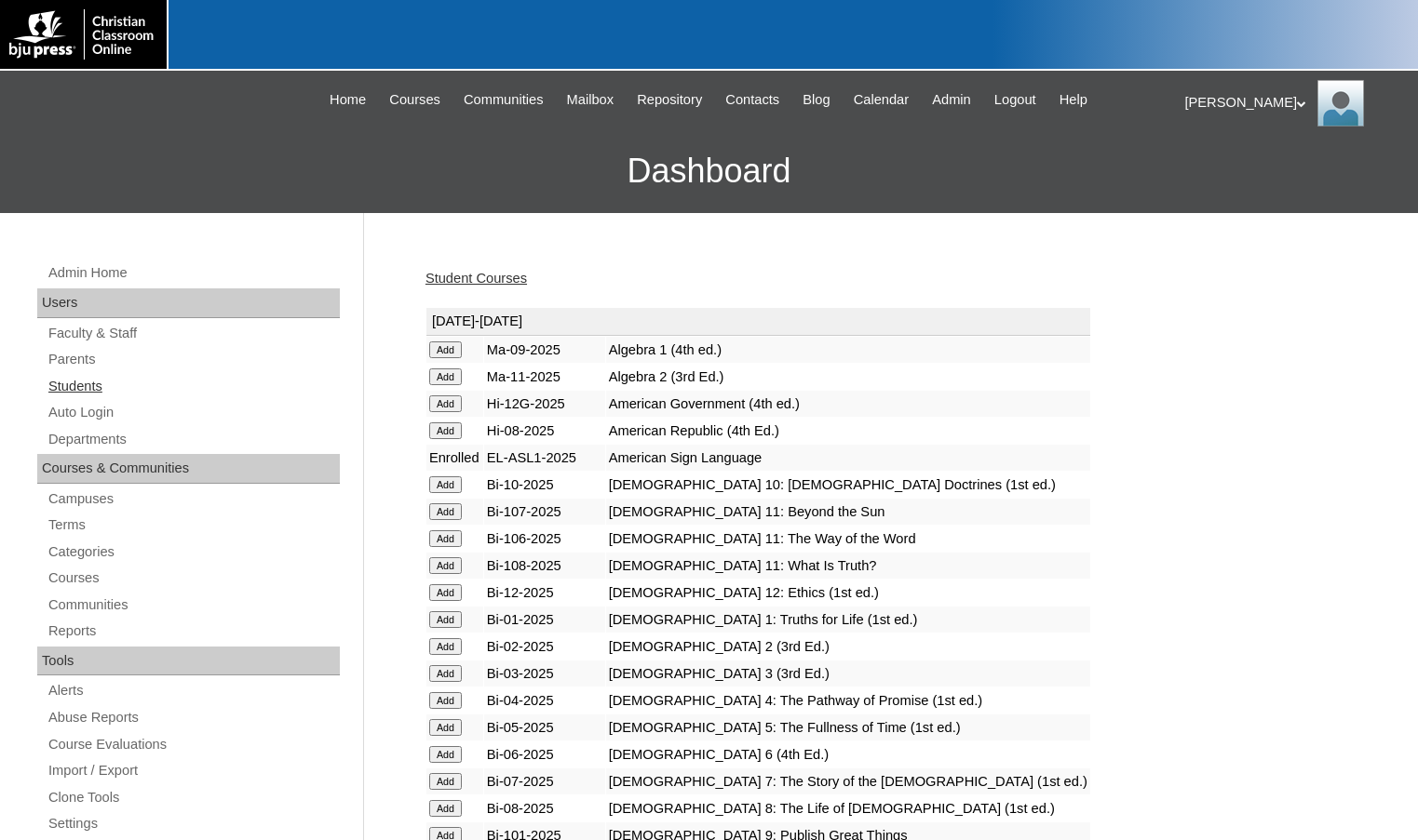
click at [84, 390] on link "Students" at bounding box center [192, 387] width 293 height 24
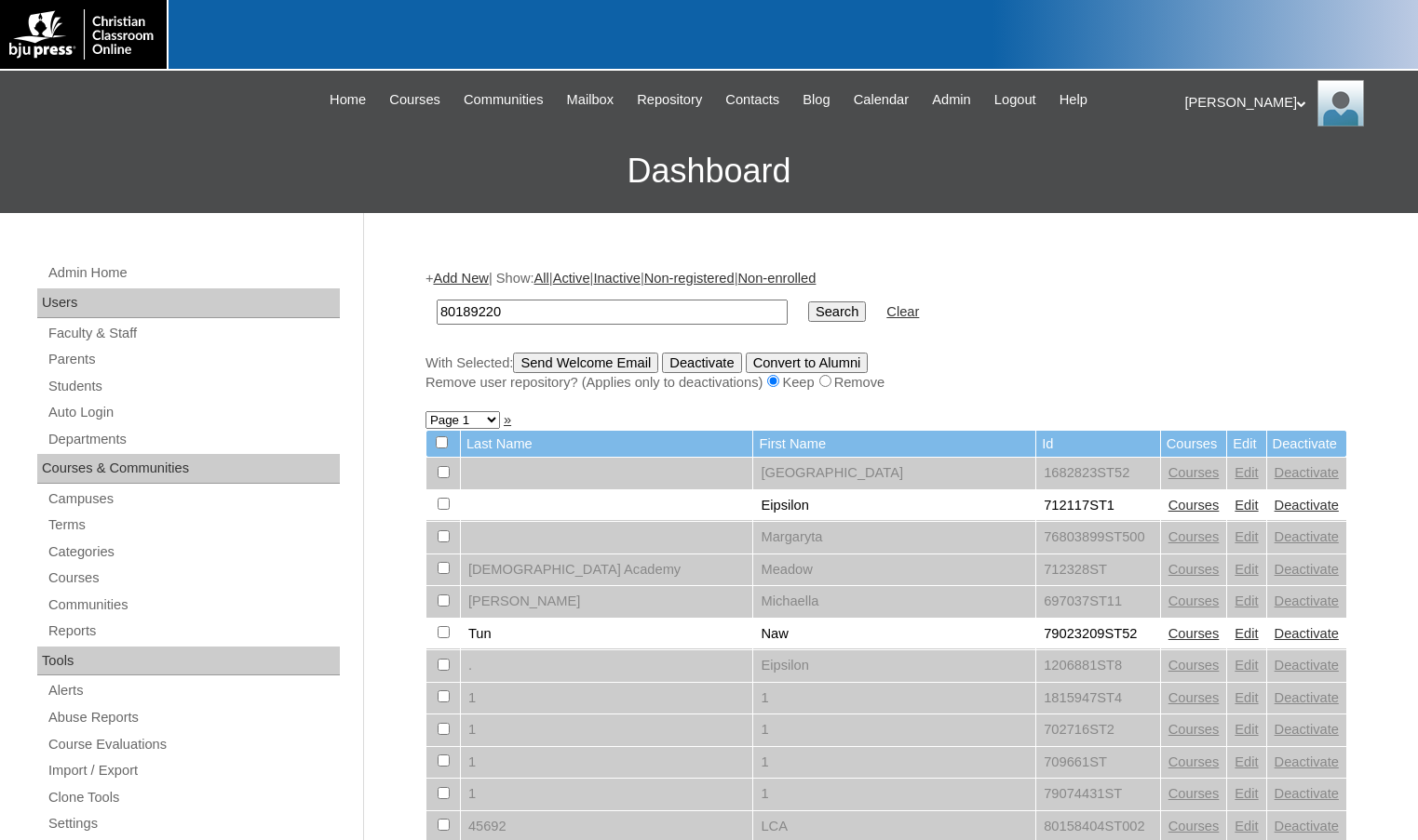
type input "80189220"
click at [808, 302] on input "Search" at bounding box center [836, 312] width 58 height 21
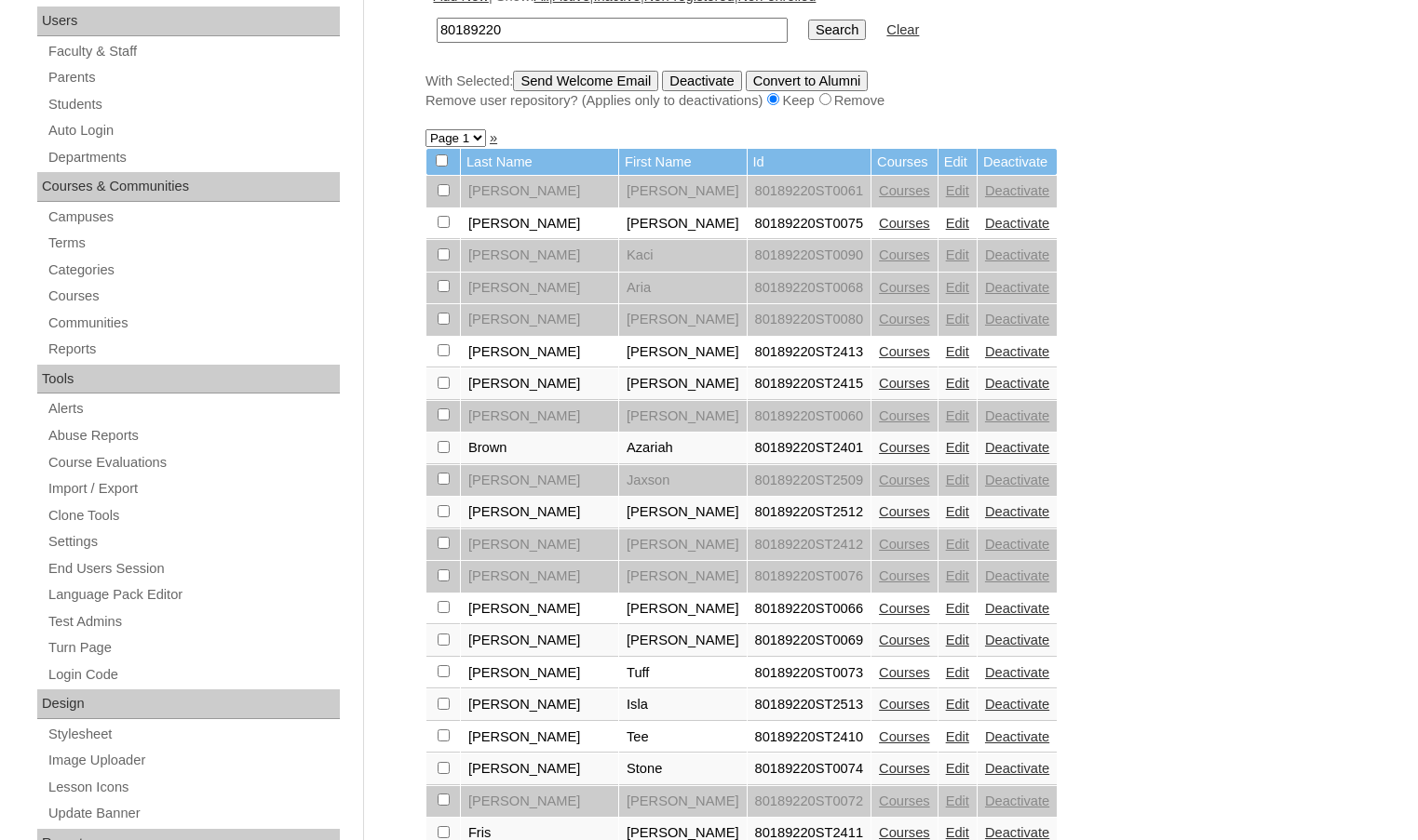
scroll to position [559, 0]
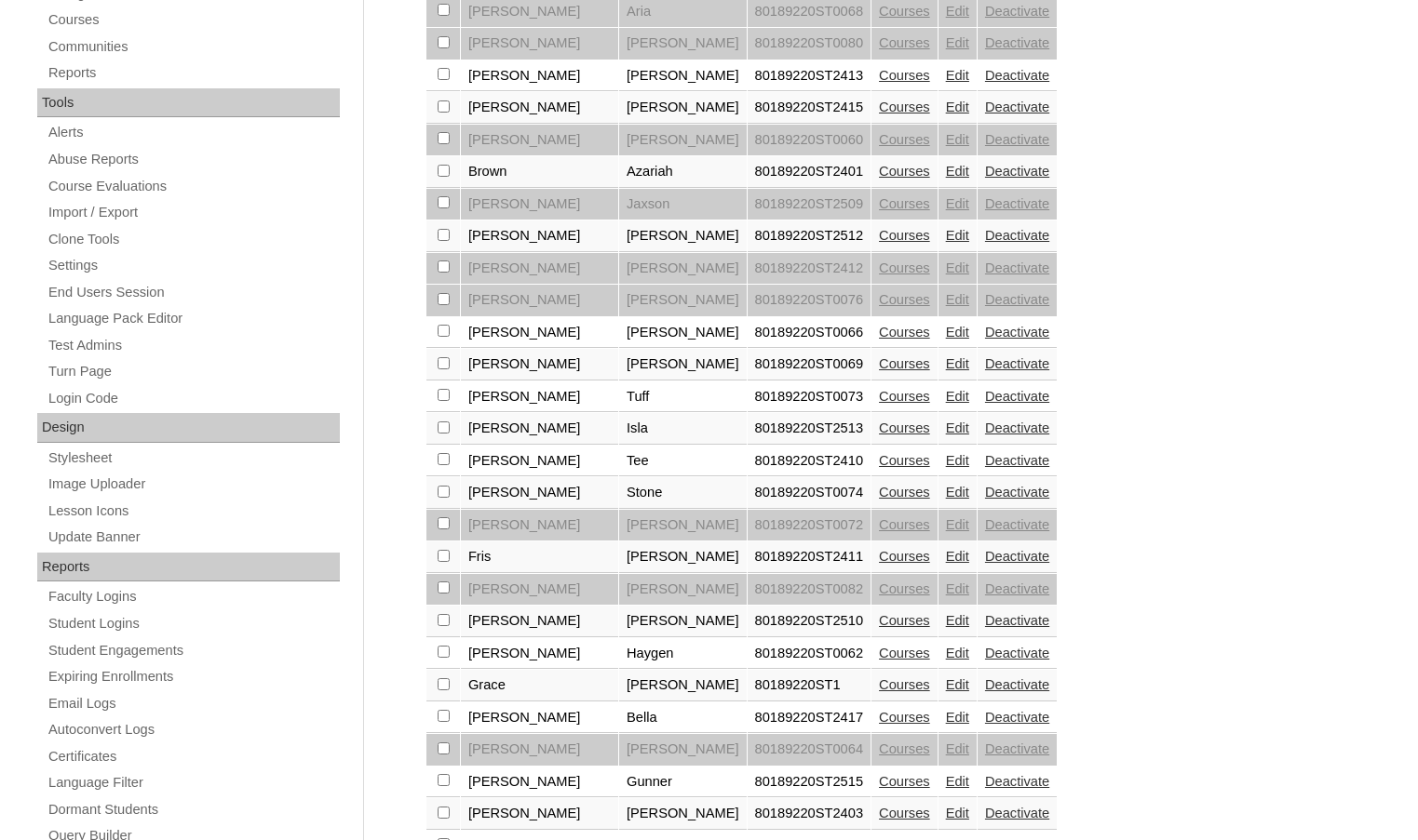
click at [879, 690] on link "Courses" at bounding box center [904, 684] width 51 height 15
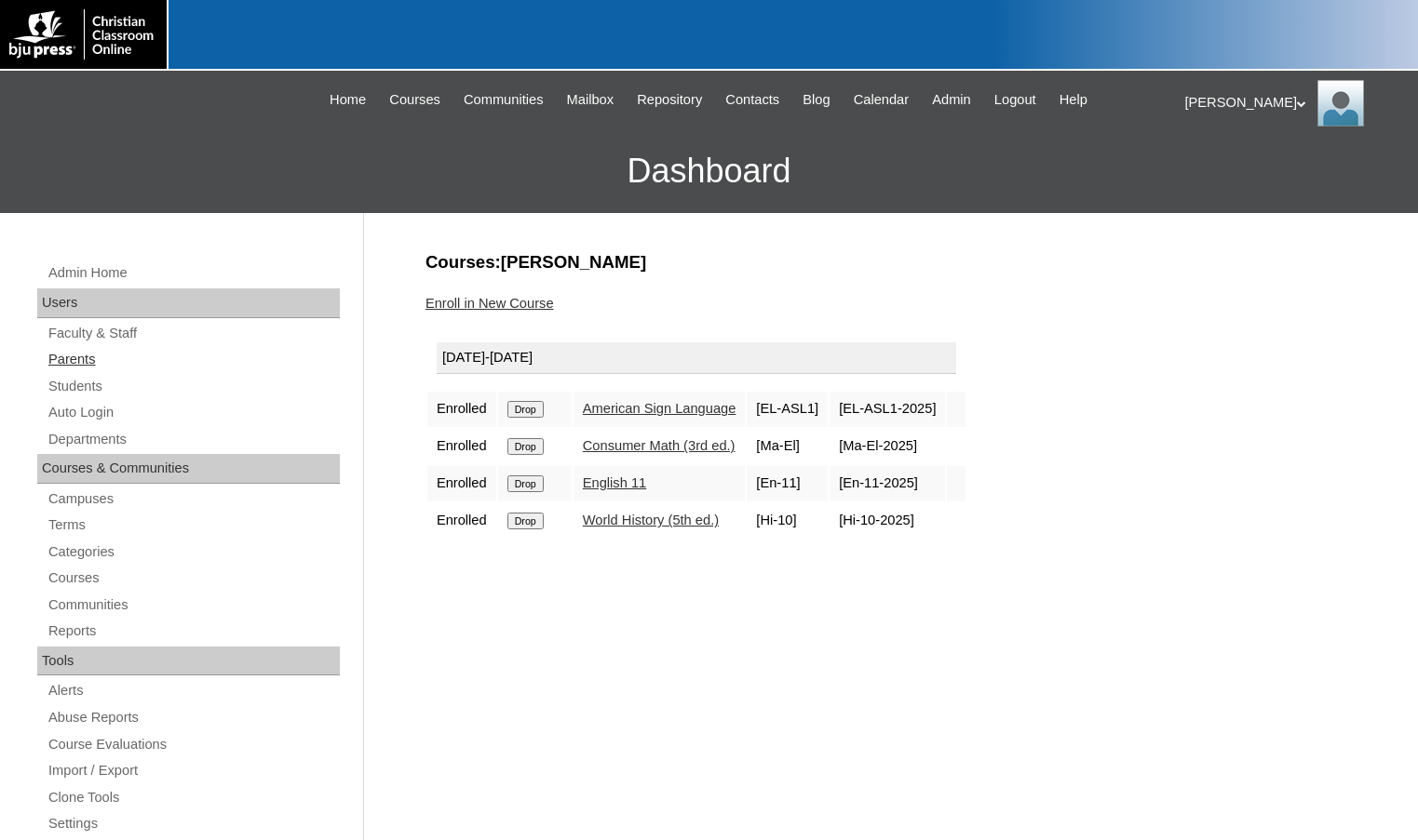
click at [89, 359] on link "Parents" at bounding box center [192, 360] width 293 height 24
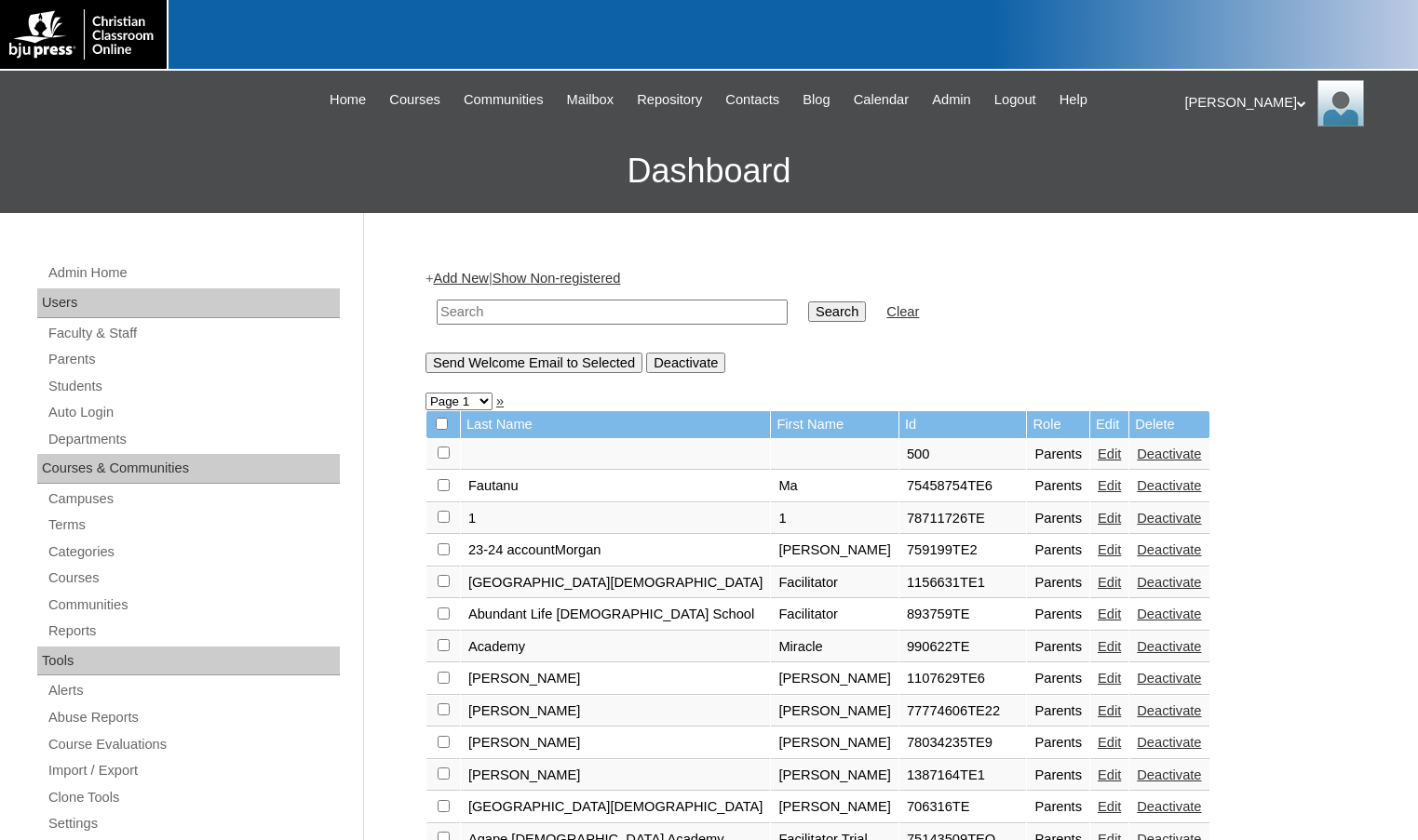
click at [465, 315] on input "text" at bounding box center [612, 313] width 351 height 25
drag, startPoint x: 524, startPoint y: 319, endPoint x: 399, endPoint y: 314, distance: 125.1
type input "78034235"
click at [808, 310] on input "Search" at bounding box center [836, 312] width 58 height 21
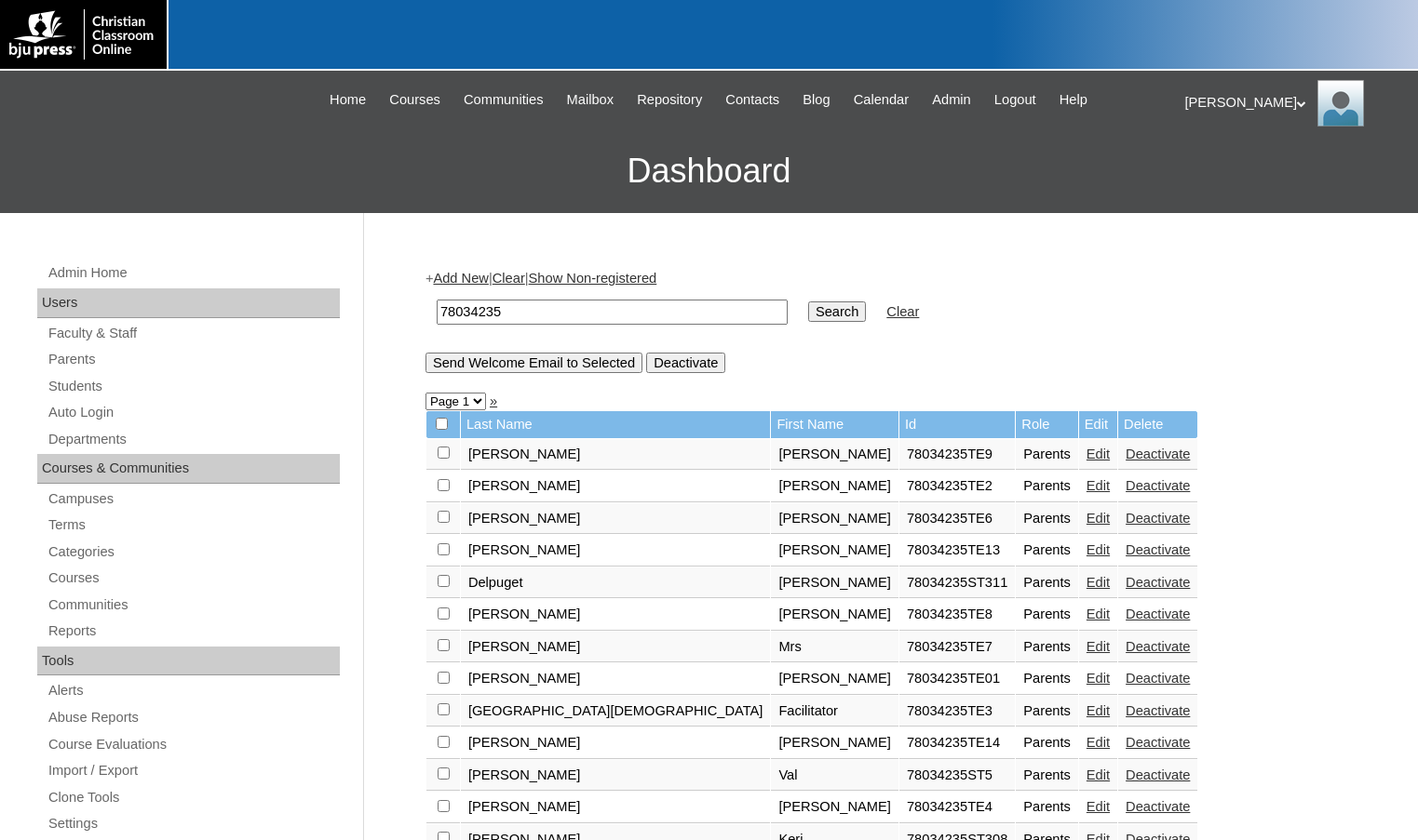
click at [476, 274] on link "Add New" at bounding box center [460, 277] width 55 height 15
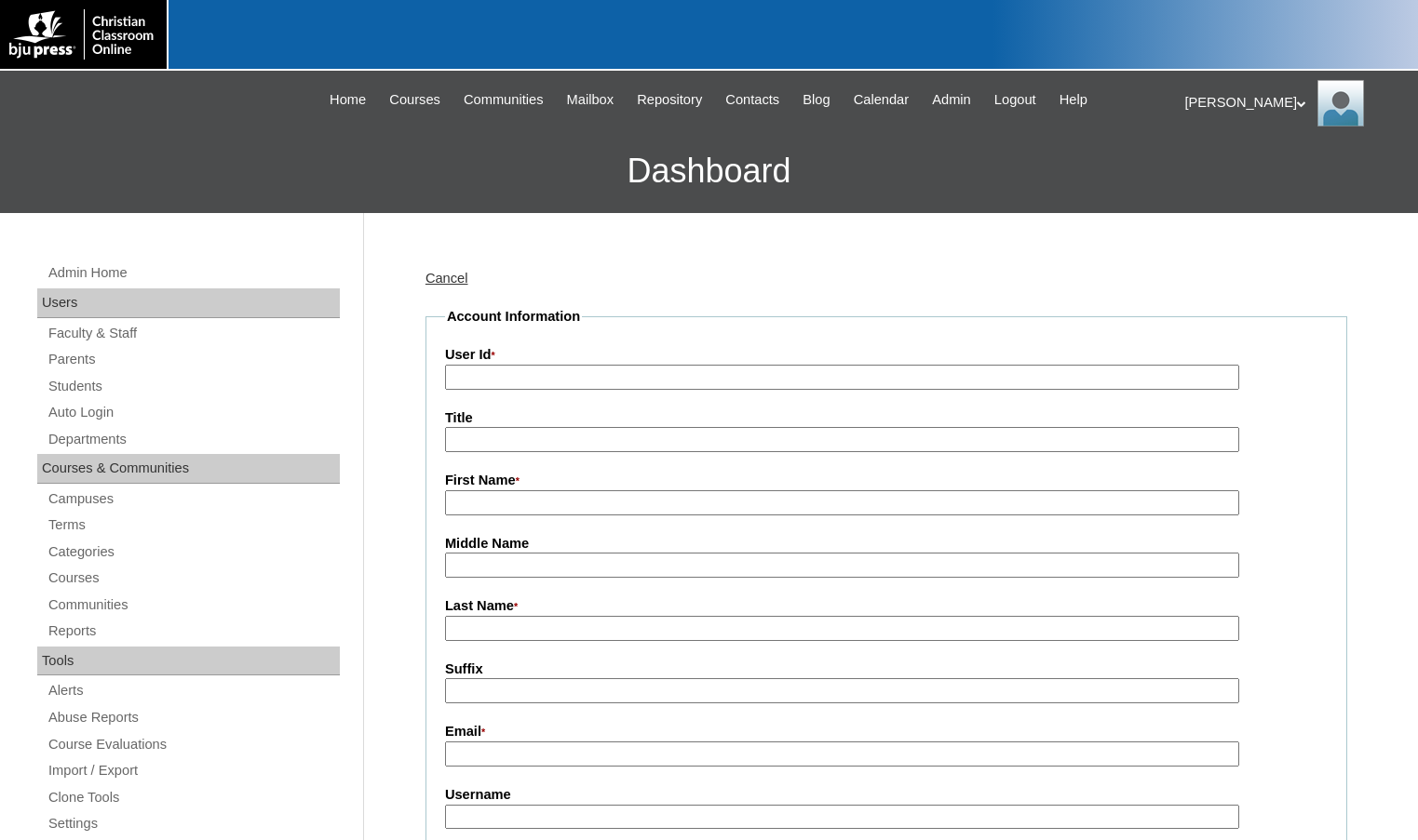
click at [580, 375] on input "User Id *" at bounding box center [842, 377] width 794 height 25
paste input "78034235"
type input "78034235TE"
type input "Monique"
type input "Wells"
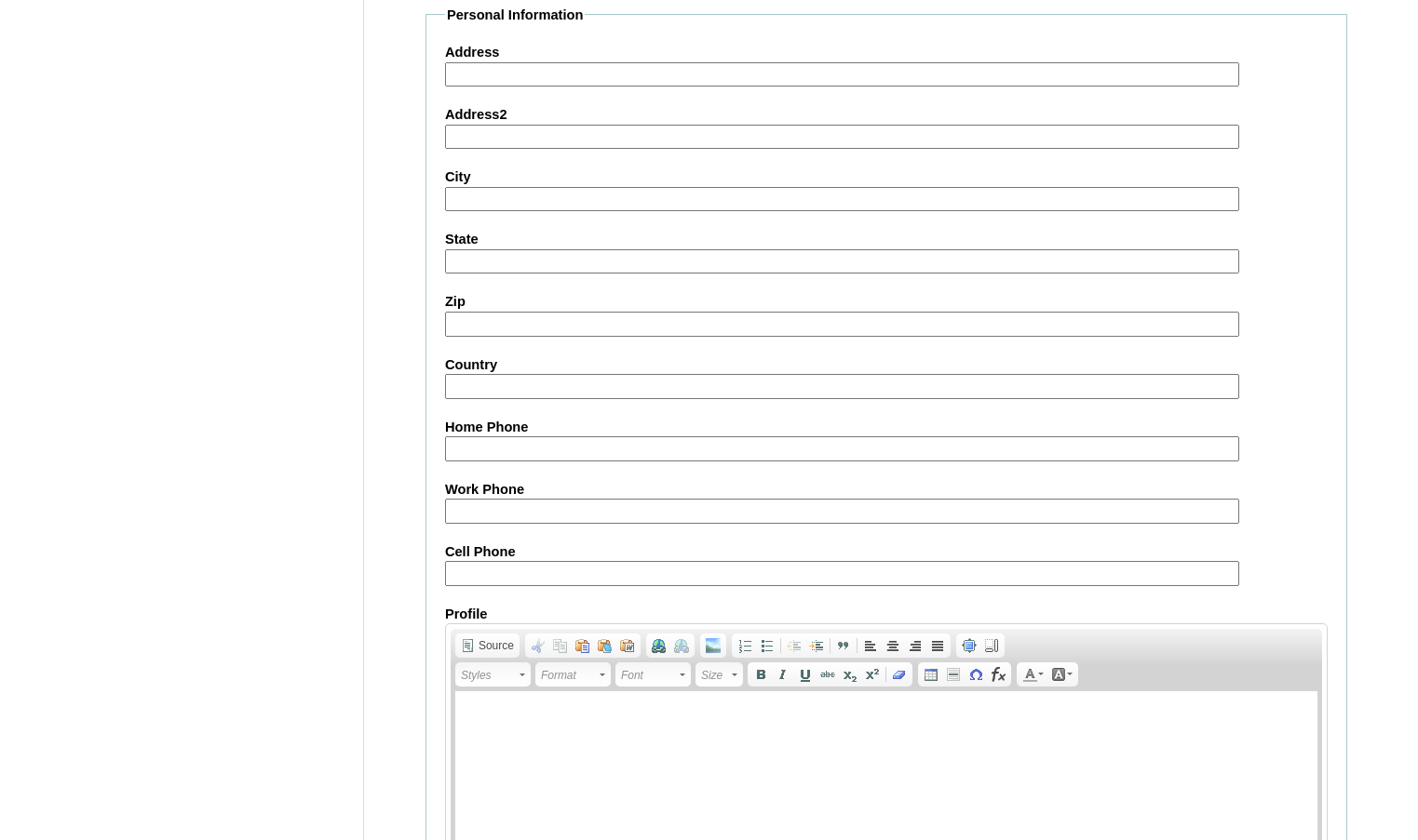
scroll to position [1674, 0]
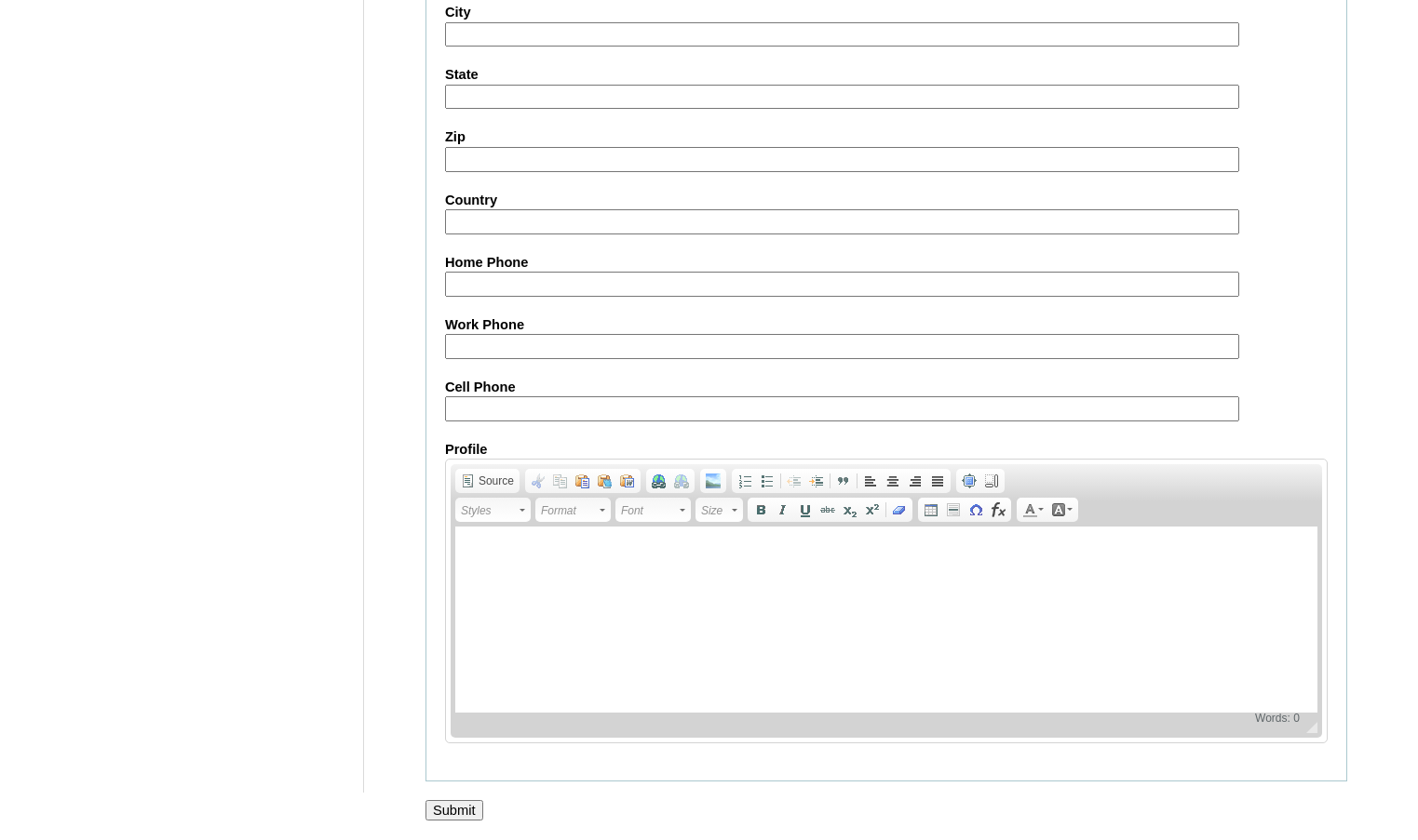
type input "monique.wells@lakesideslidell.com"
click at [462, 804] on input "Submit" at bounding box center [454, 810] width 58 height 21
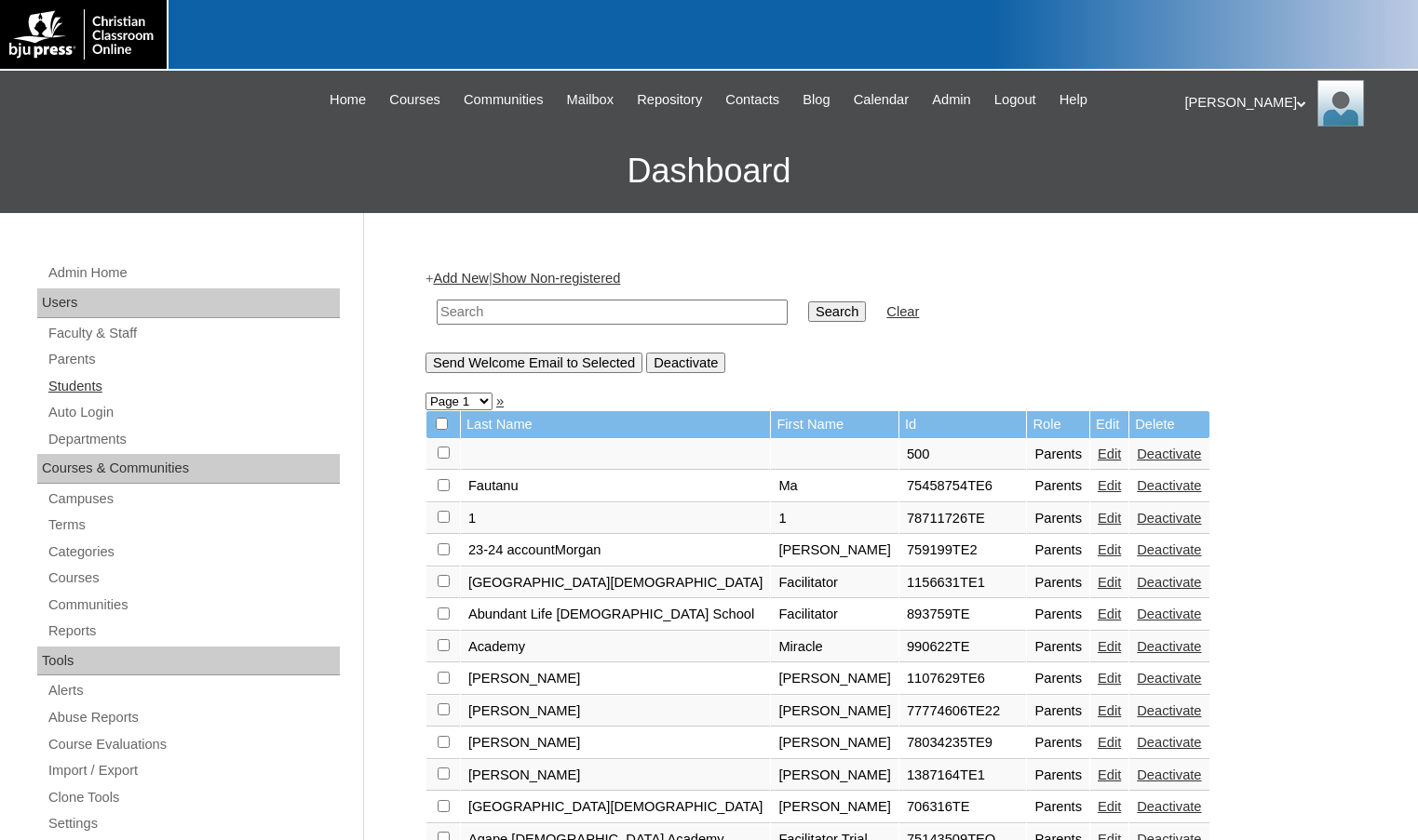
click at [147, 393] on link "Students" at bounding box center [192, 387] width 293 height 24
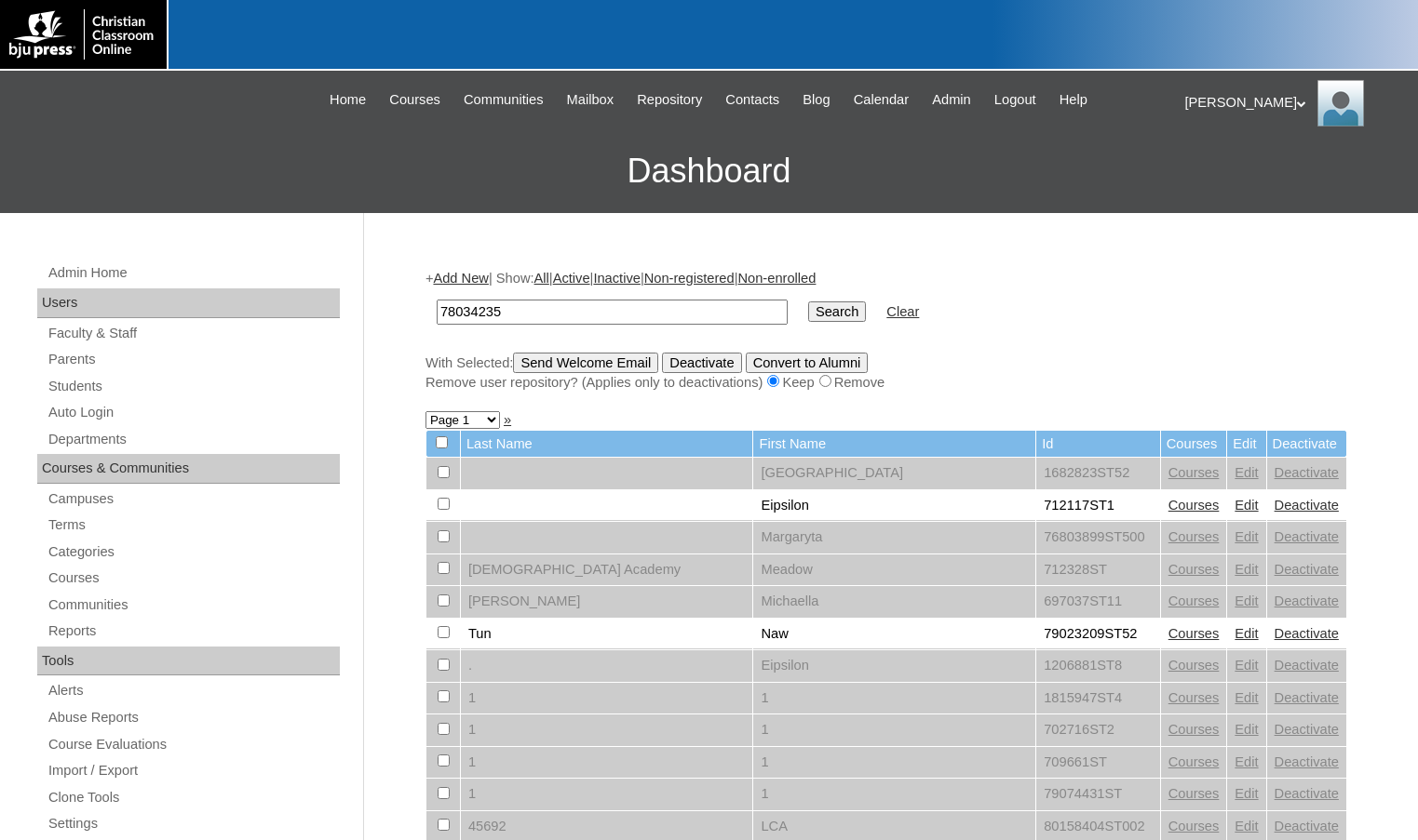
type input "78034235"
click at [808, 317] on input "Search" at bounding box center [836, 312] width 58 height 21
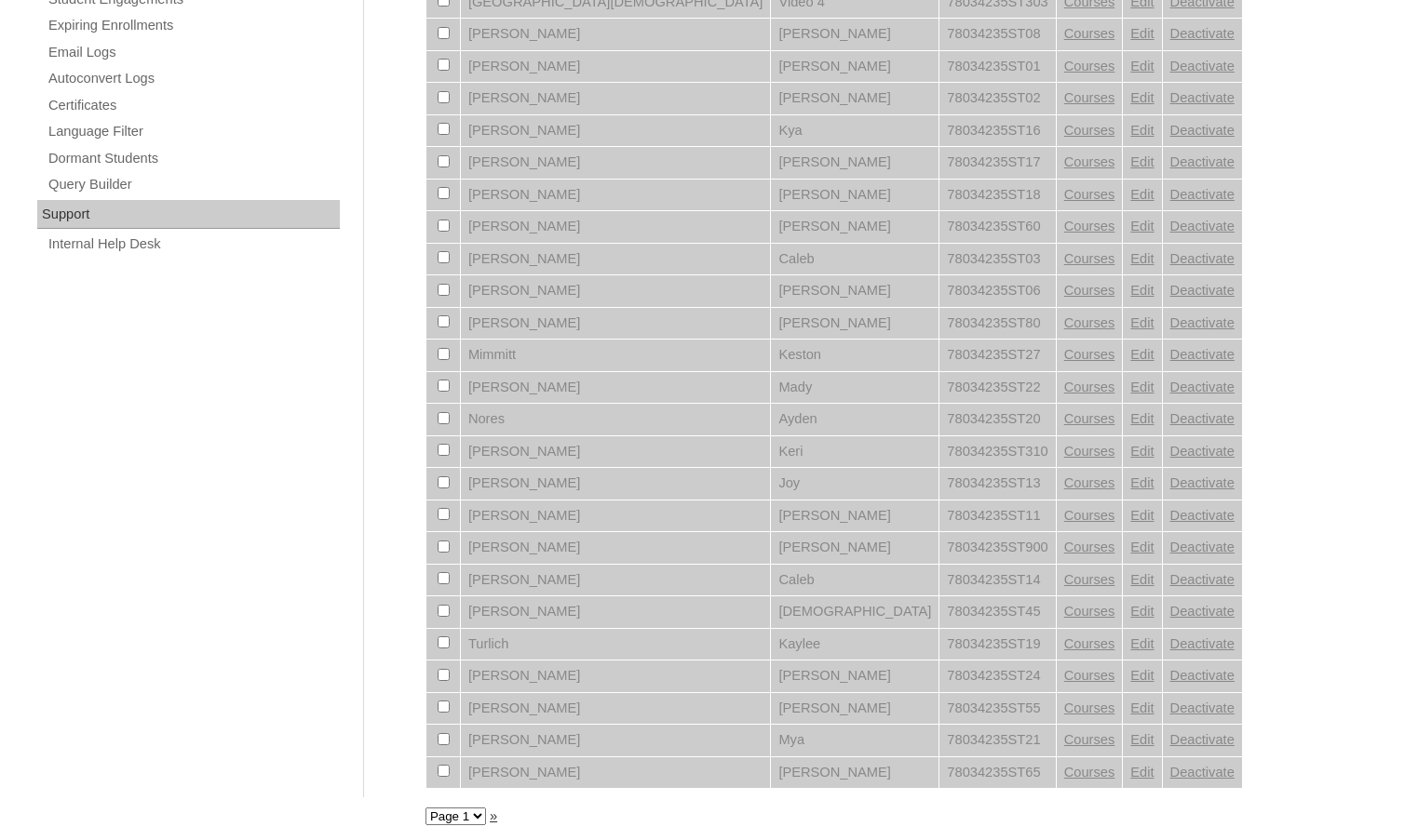
scroll to position [1216, 0]
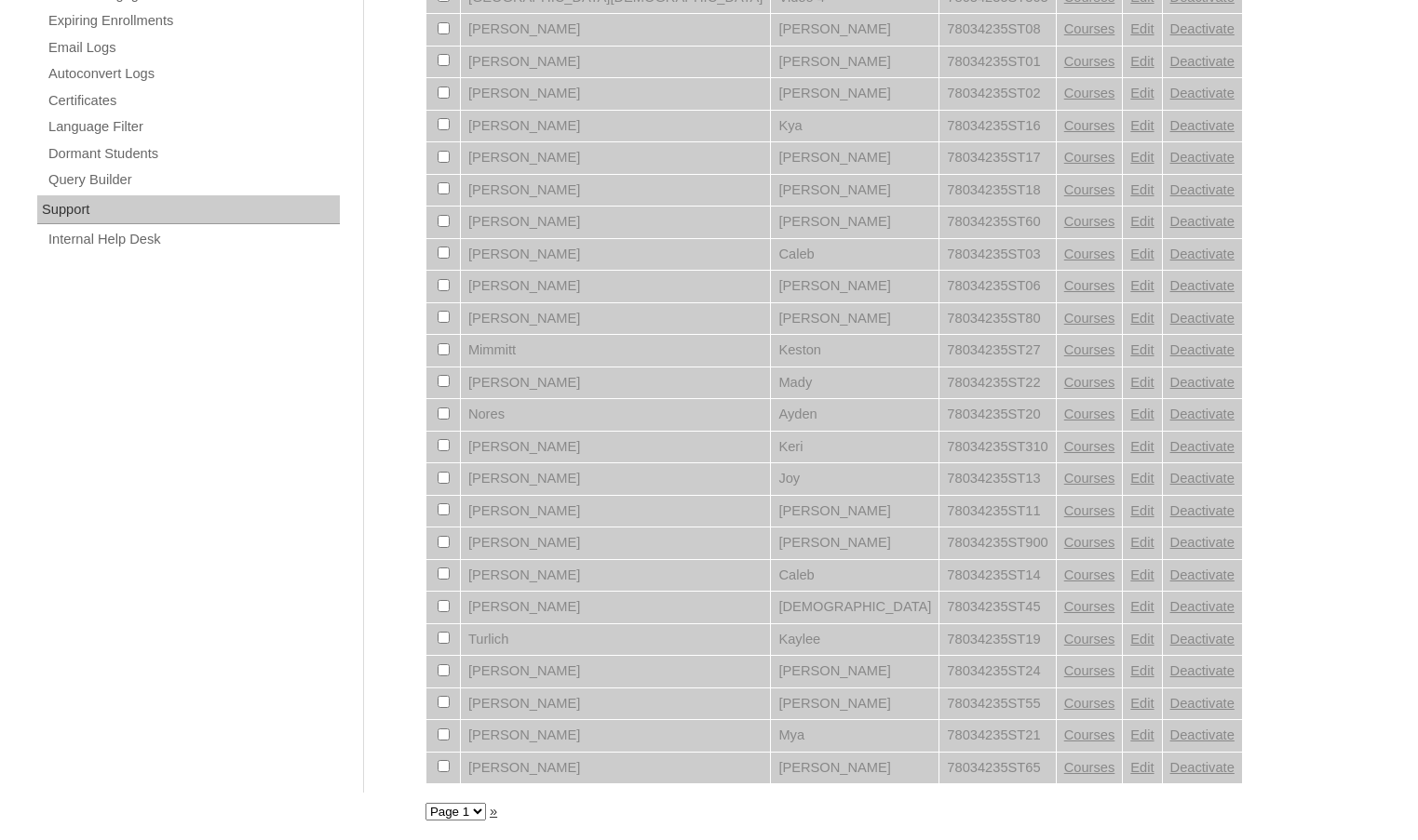
click at [440, 818] on select "Page 1" at bounding box center [456, 812] width 61 height 18
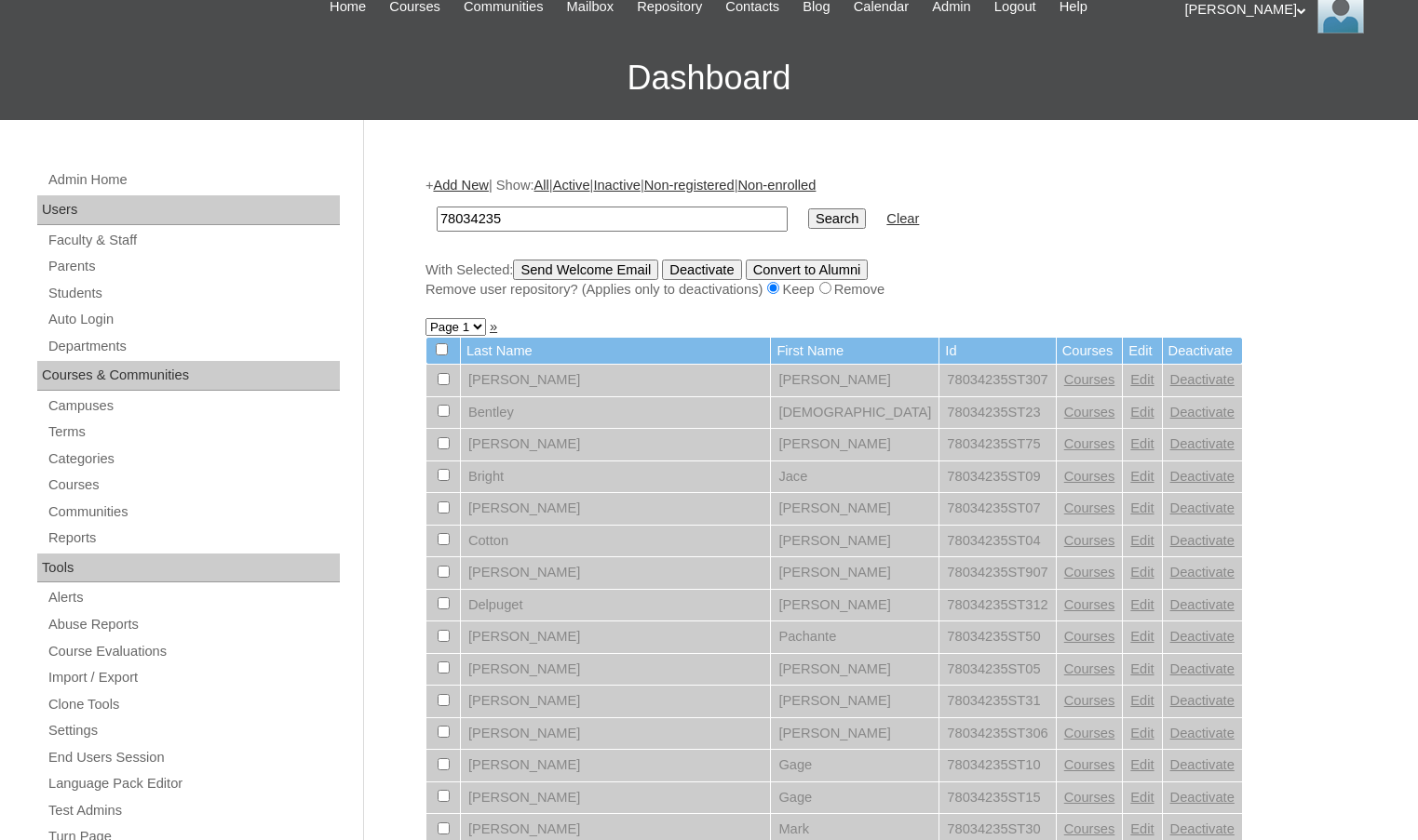
scroll to position [0, 0]
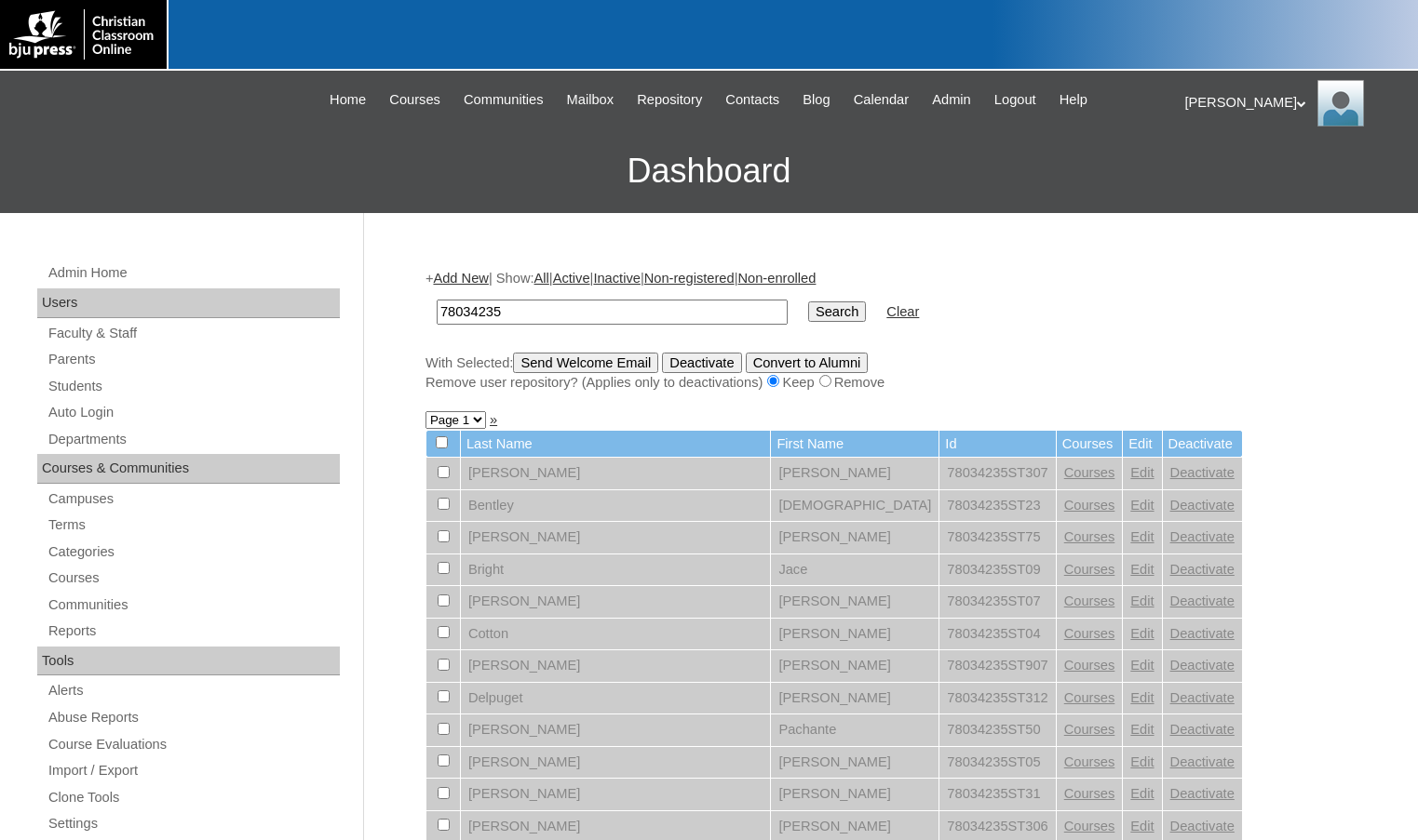
click at [481, 276] on link "Add New" at bounding box center [460, 277] width 55 height 15
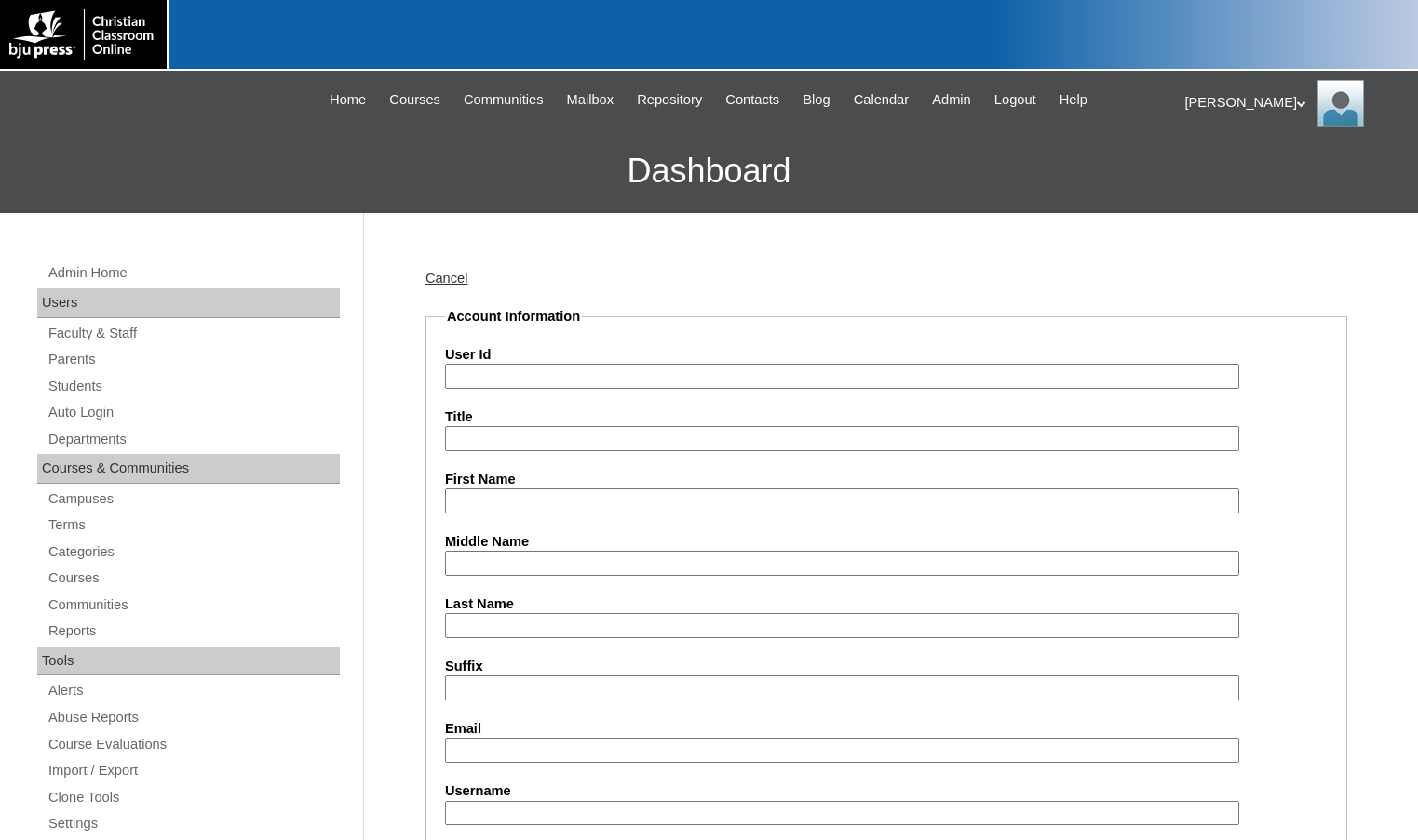
drag, startPoint x: 0, startPoint y: 0, endPoint x: 526, endPoint y: 388, distance: 653.6
click at [526, 388] on input "User Id" at bounding box center [842, 376] width 794 height 25
paste input "78034235"
type input "78034235ST32"
type input "Amari"
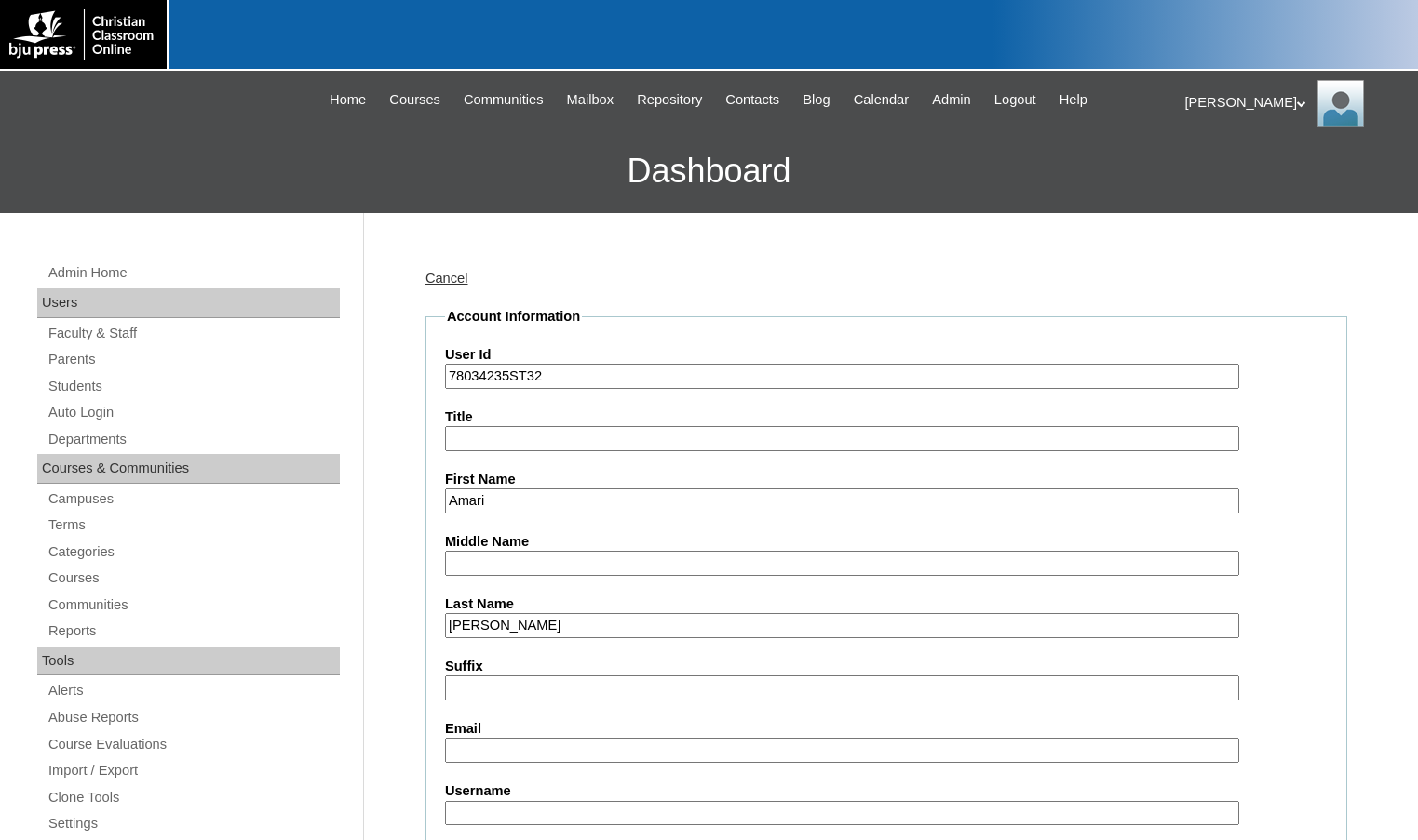
type input "Davis"
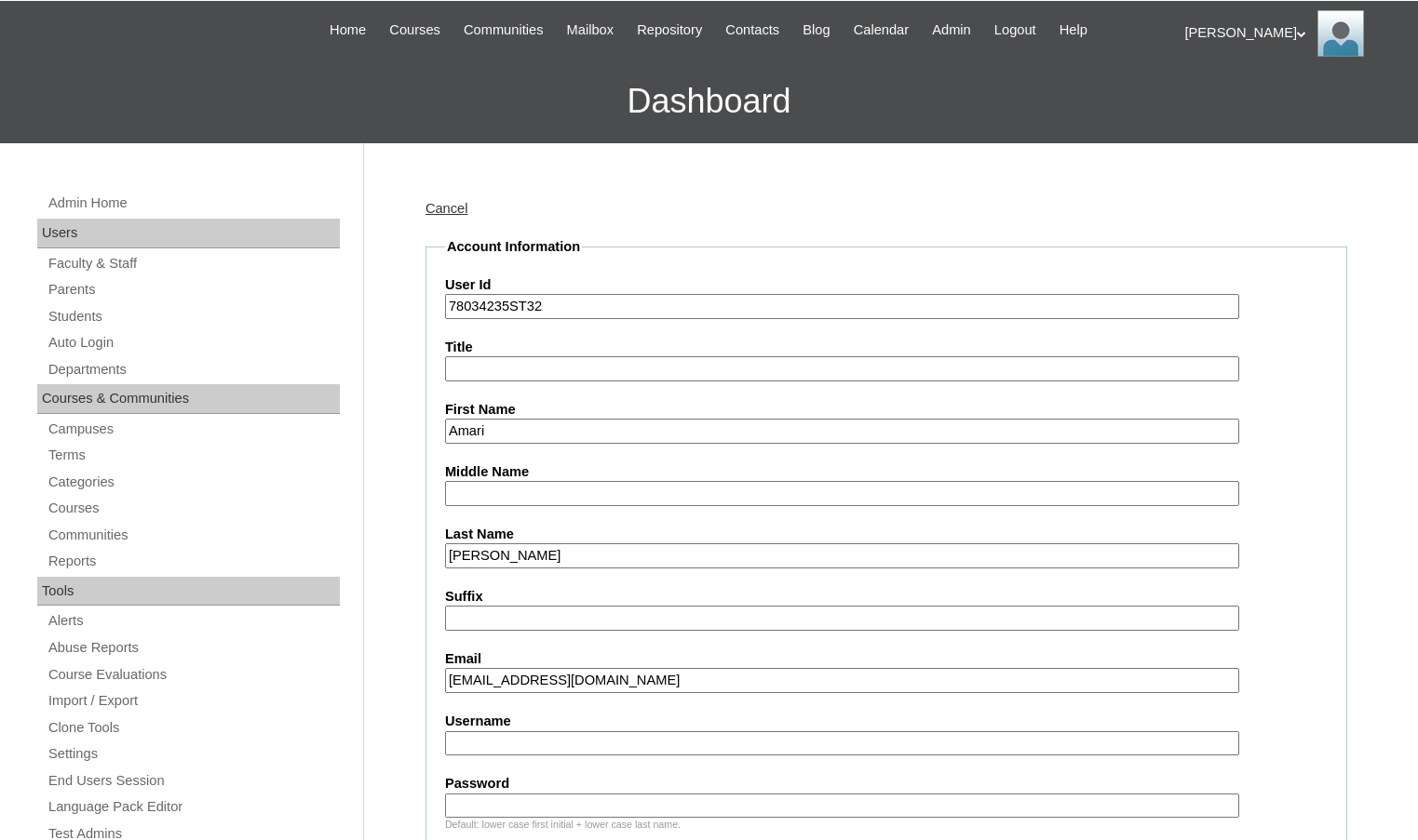
scroll to position [372, 0]
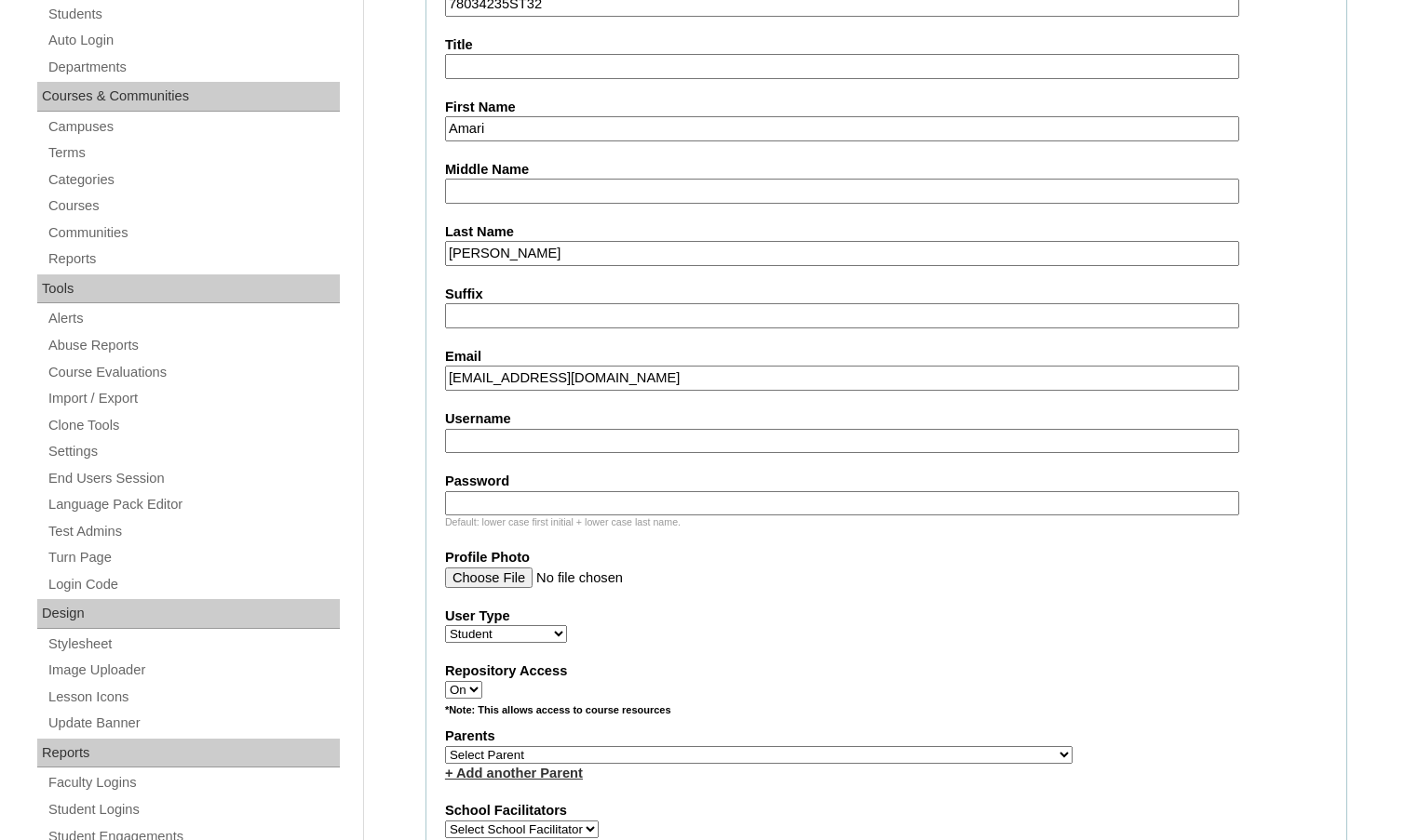
type input "amarid986@gmail.com"
click at [853, 756] on select "Select Parent , Fautanu, Ma 1, 1 23-24 accountMorgan, Jason 6th Street Mennonit…" at bounding box center [759, 755] width 628 height 18
select select "37389"
click at [875, 756] on div "Parents Select Parent , Fautanu, Ma 1, 1 23-24 accountMorgan, Jason 6th Street …" at bounding box center [886, 754] width 883 height 56
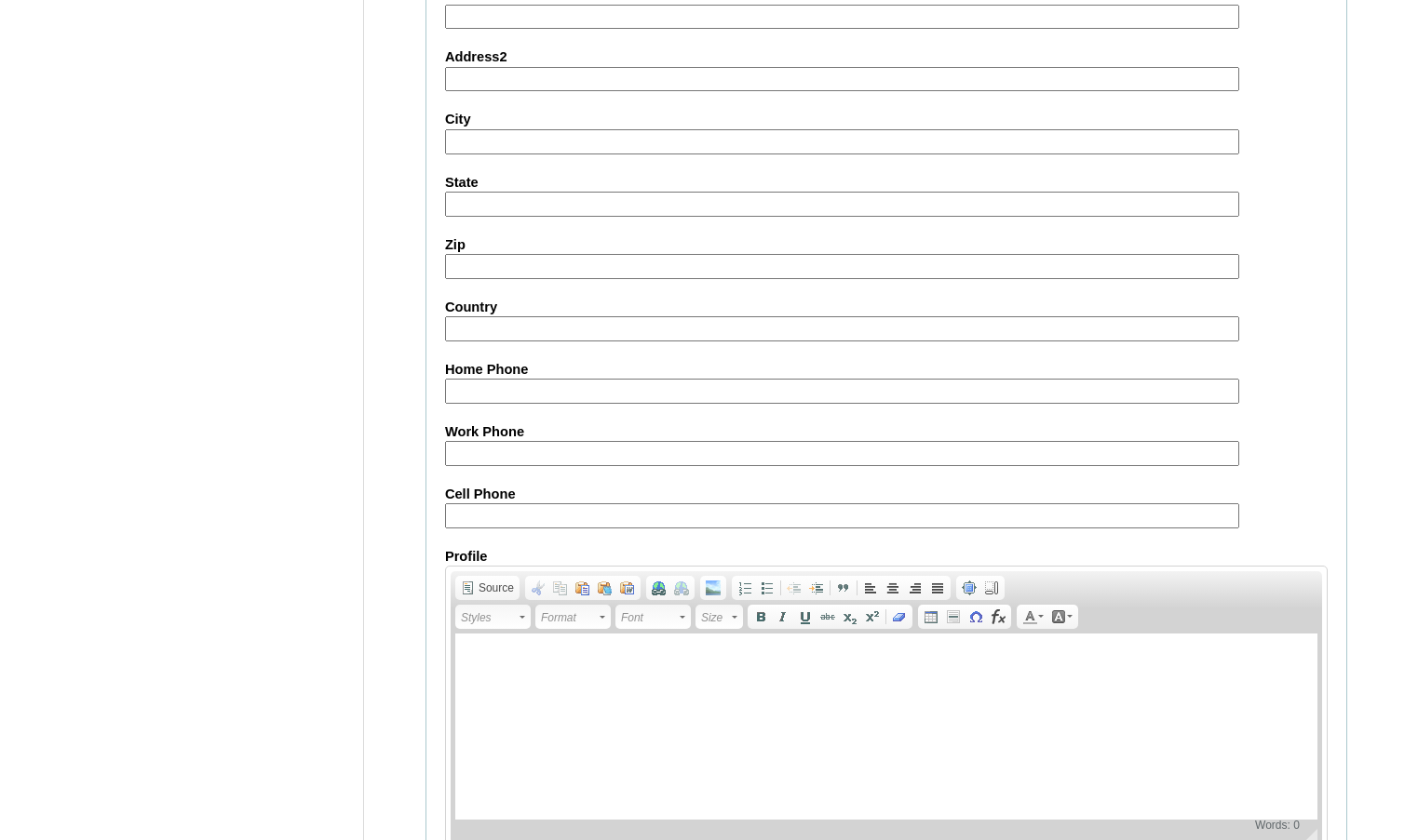
scroll to position [1992, 0]
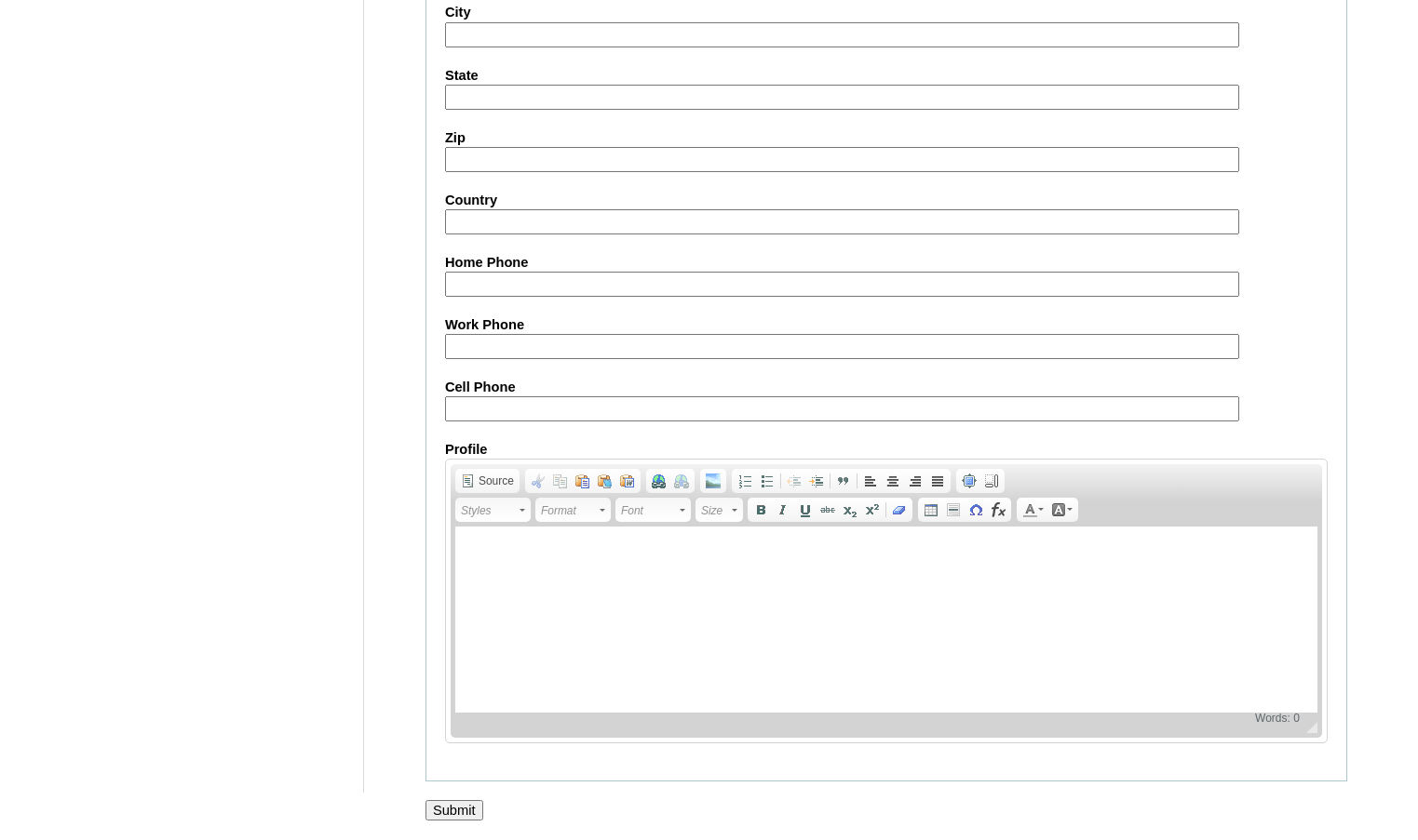
click at [456, 807] on input "Submit" at bounding box center [454, 810] width 58 height 21
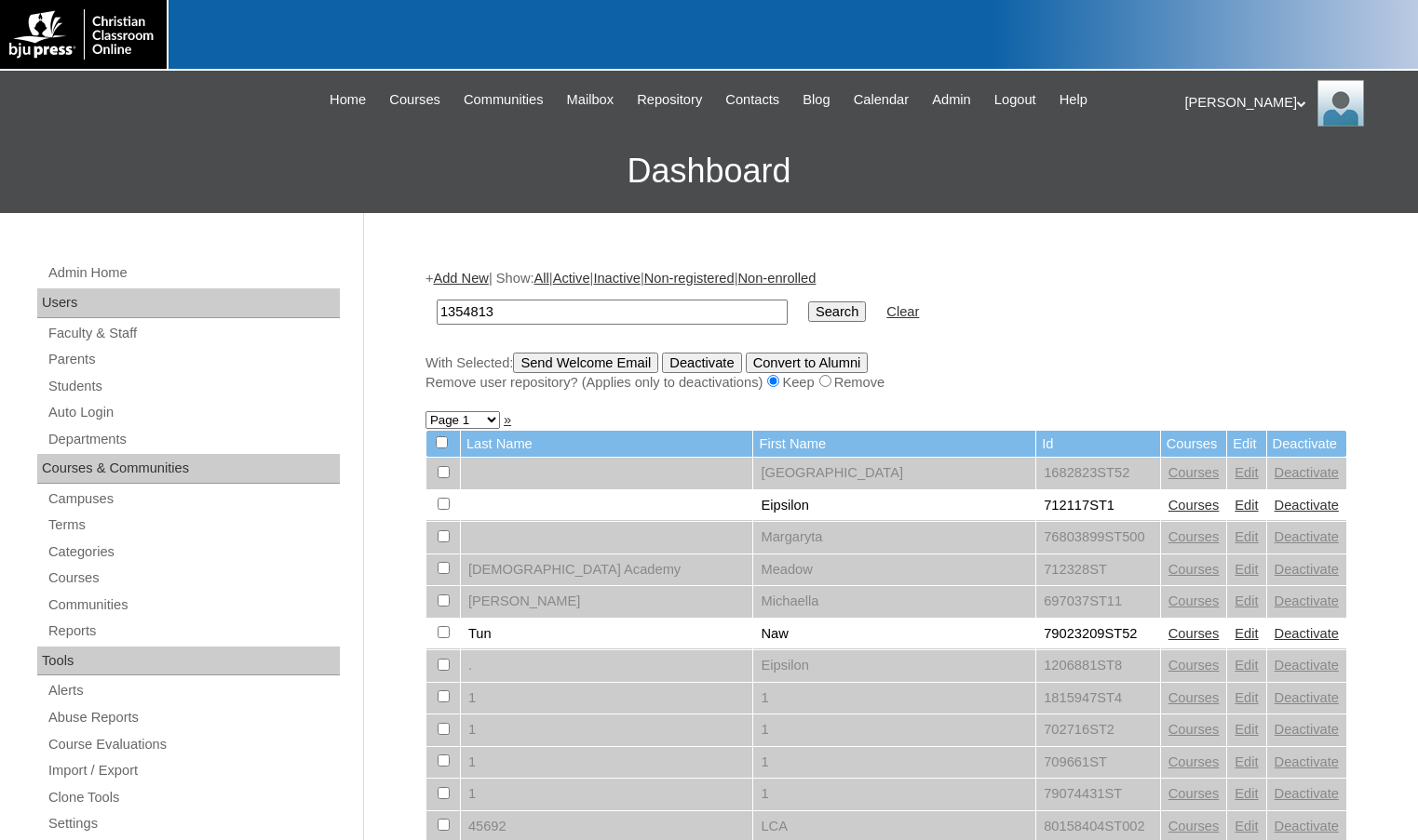
type input "1354813"
click at [808, 302] on input "Search" at bounding box center [836, 312] width 58 height 21
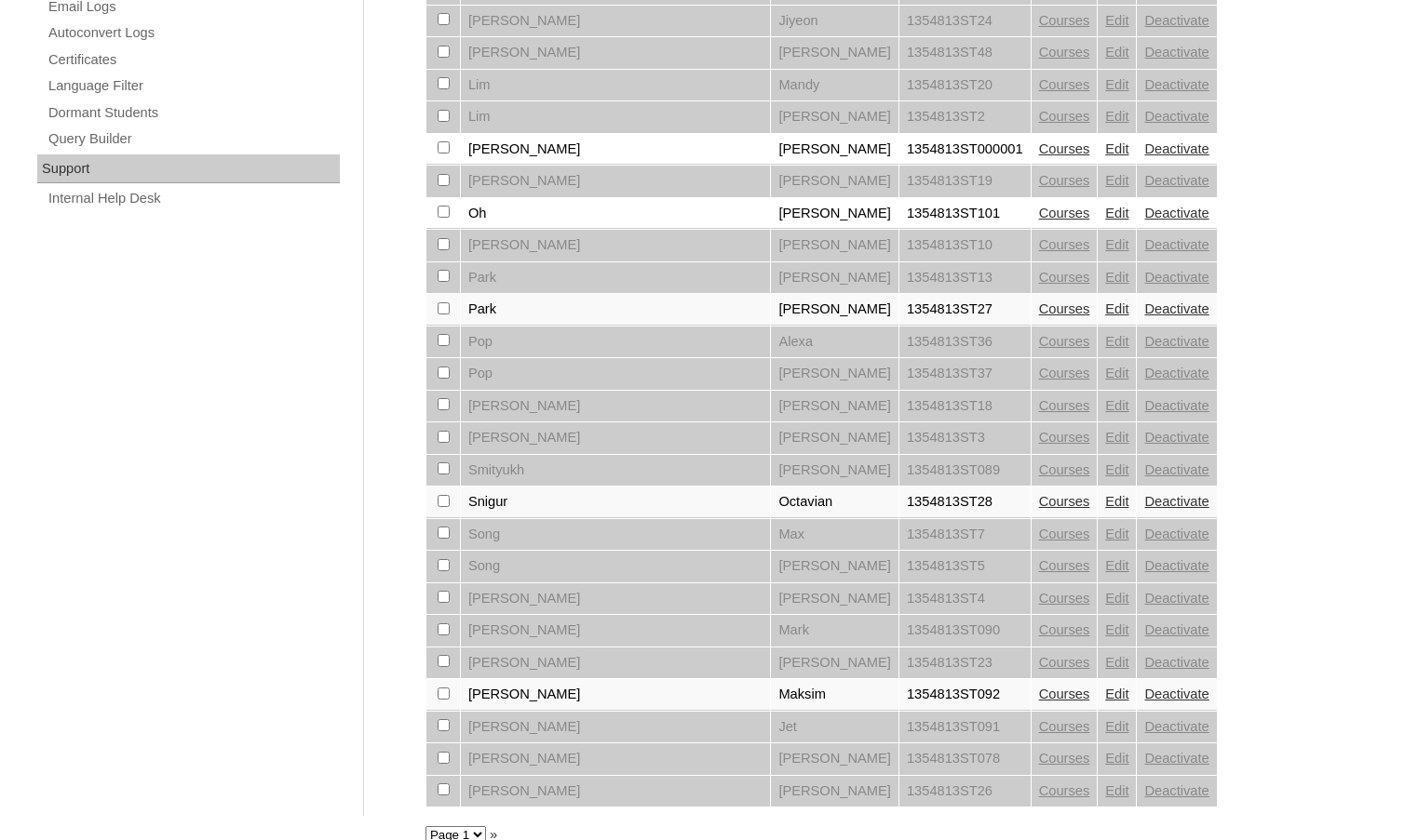
scroll to position [1280, 0]
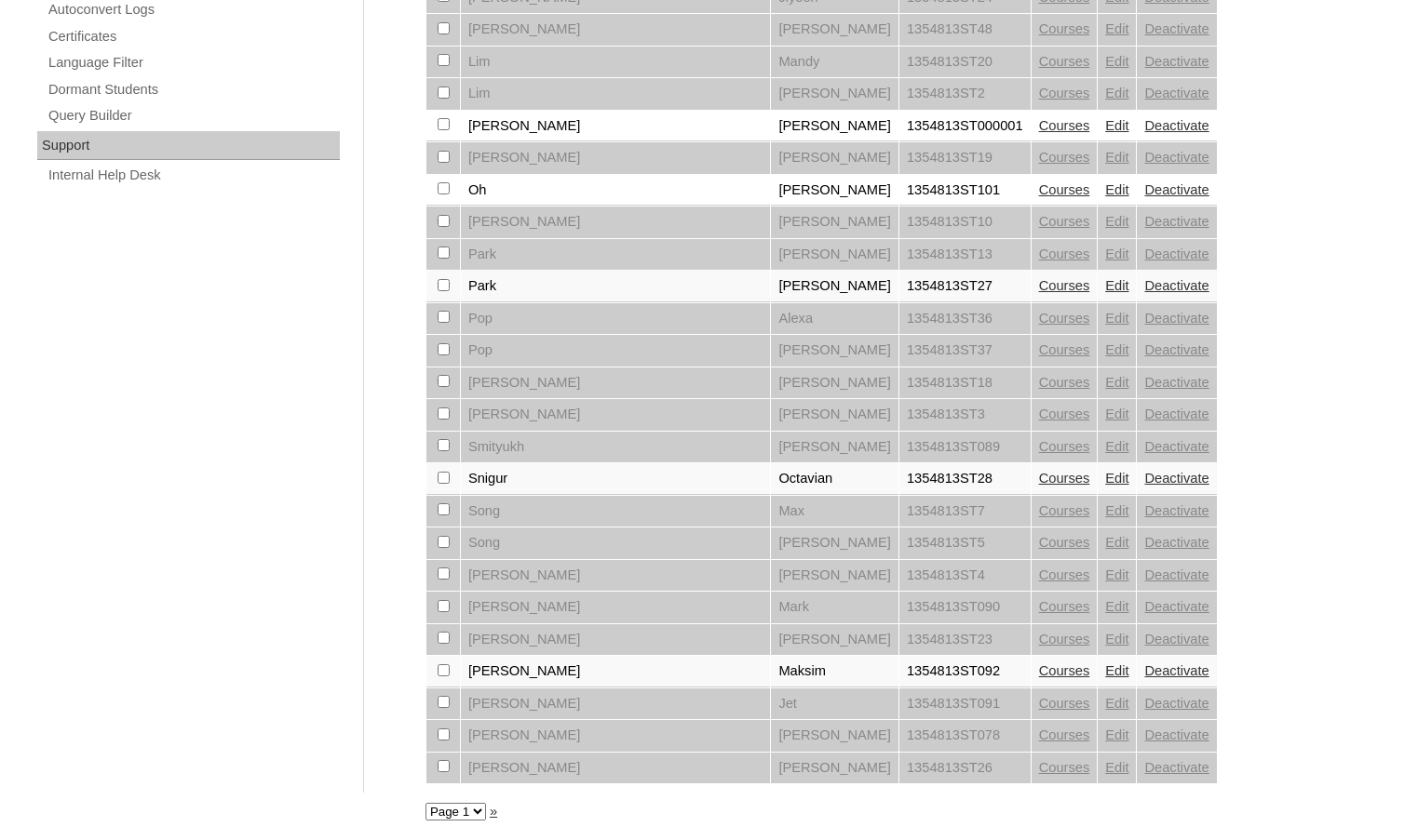
click at [1039, 482] on link "Courses" at bounding box center [1065, 477] width 51 height 15
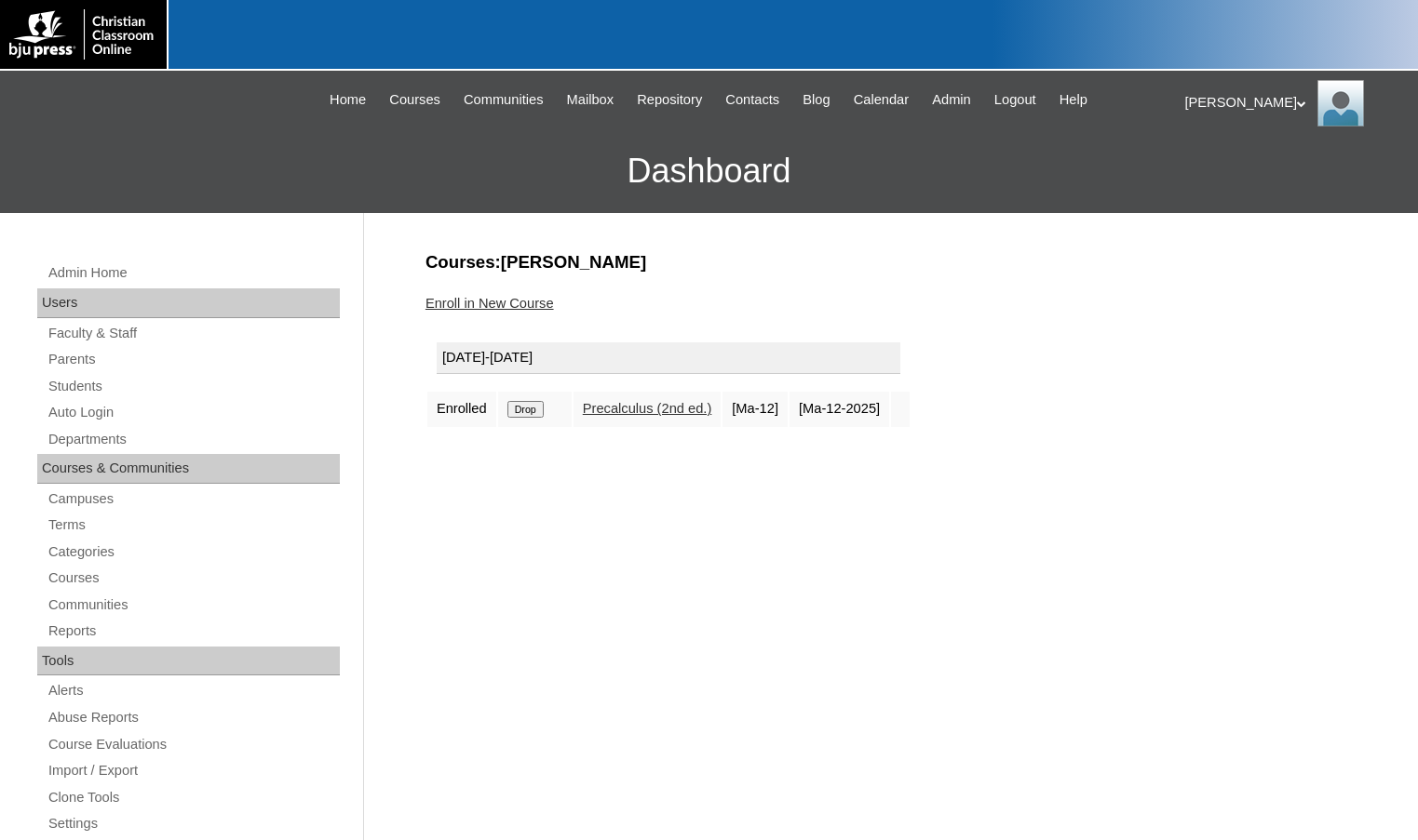
click at [531, 407] on input "Drop" at bounding box center [525, 409] width 36 height 17
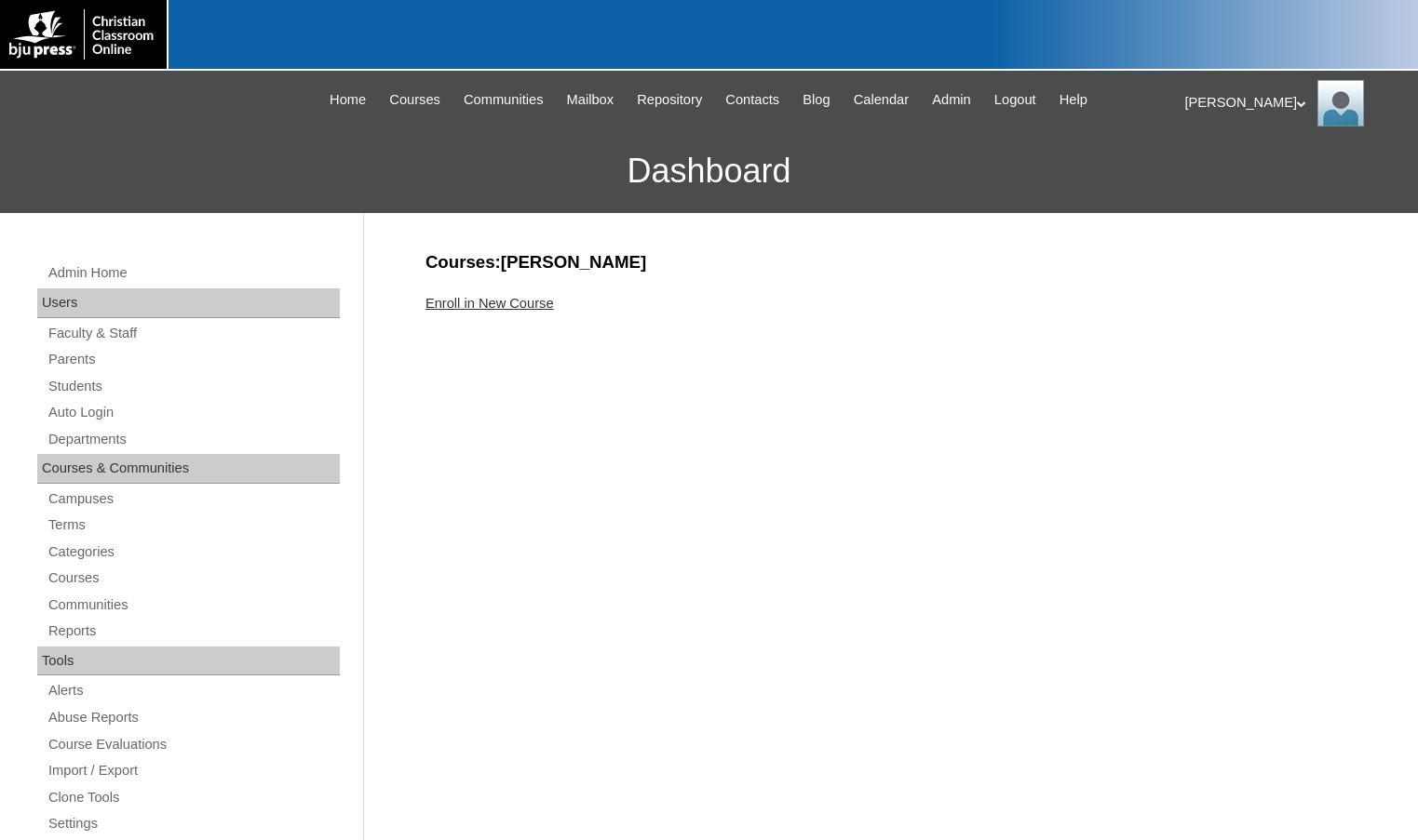
click at [552, 303] on link "Enroll in New Course" at bounding box center [489, 303] width 128 height 15
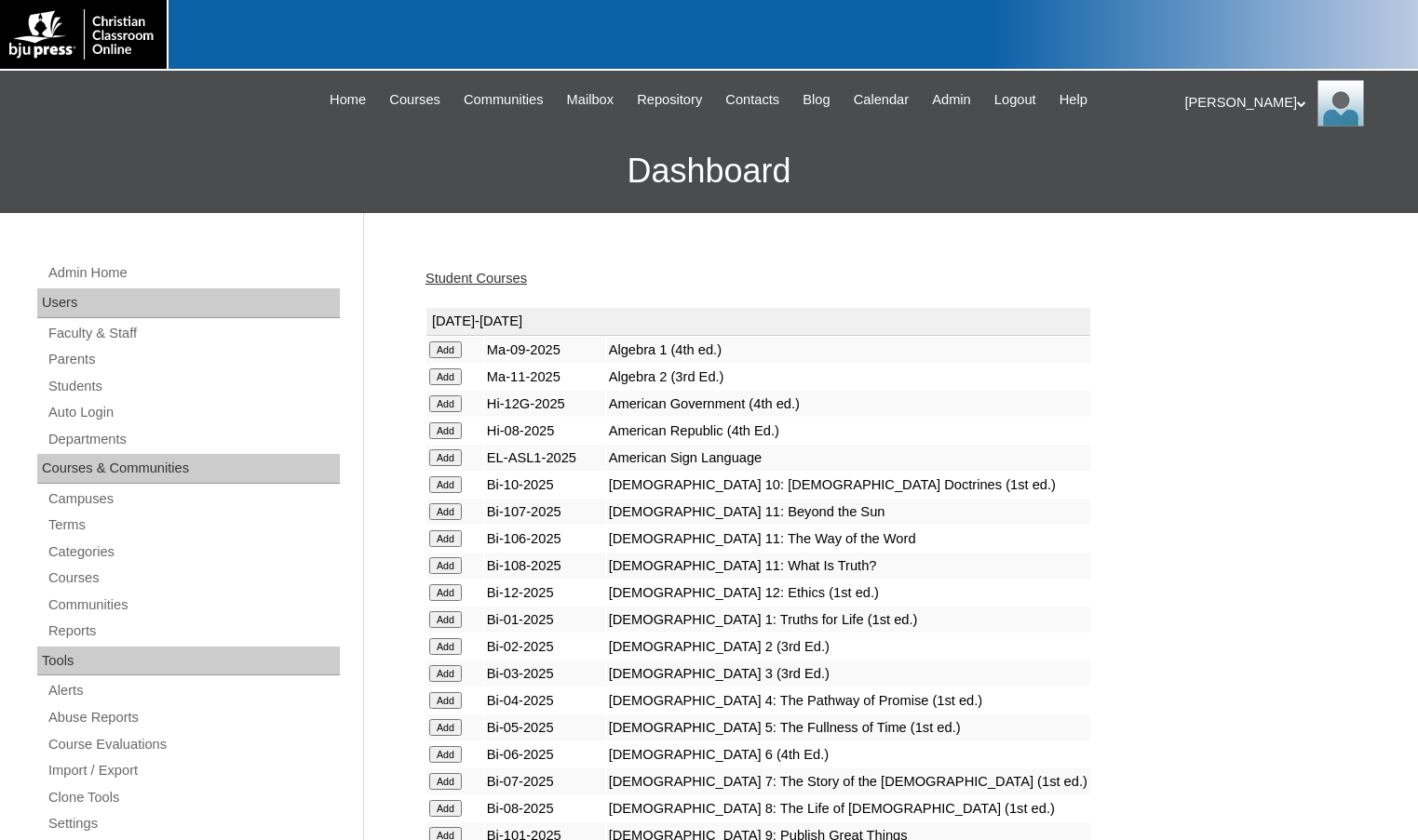
click at [415, 203] on h3 "Dashboard" at bounding box center [708, 171] width 1399 height 83
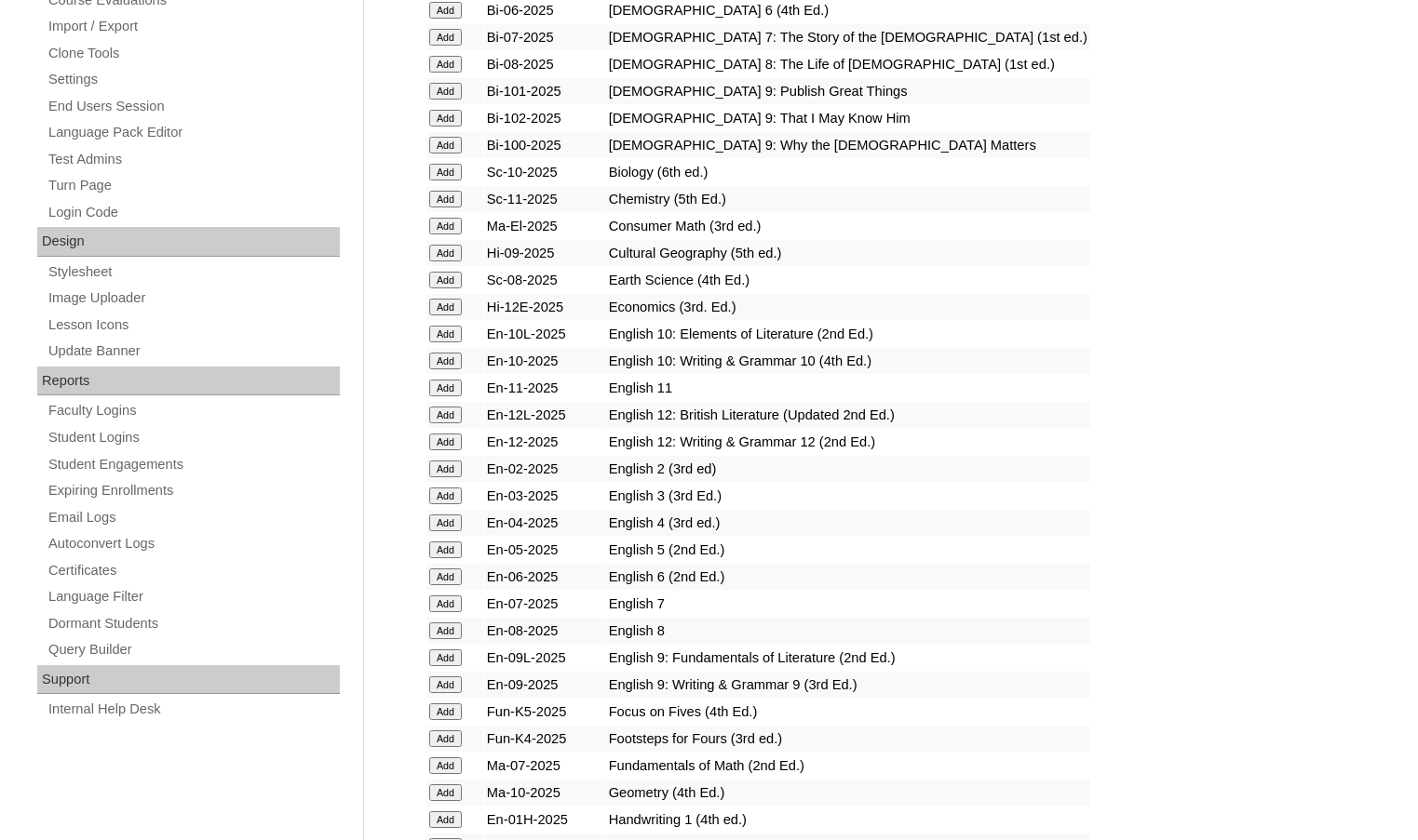
scroll to position [279, 0]
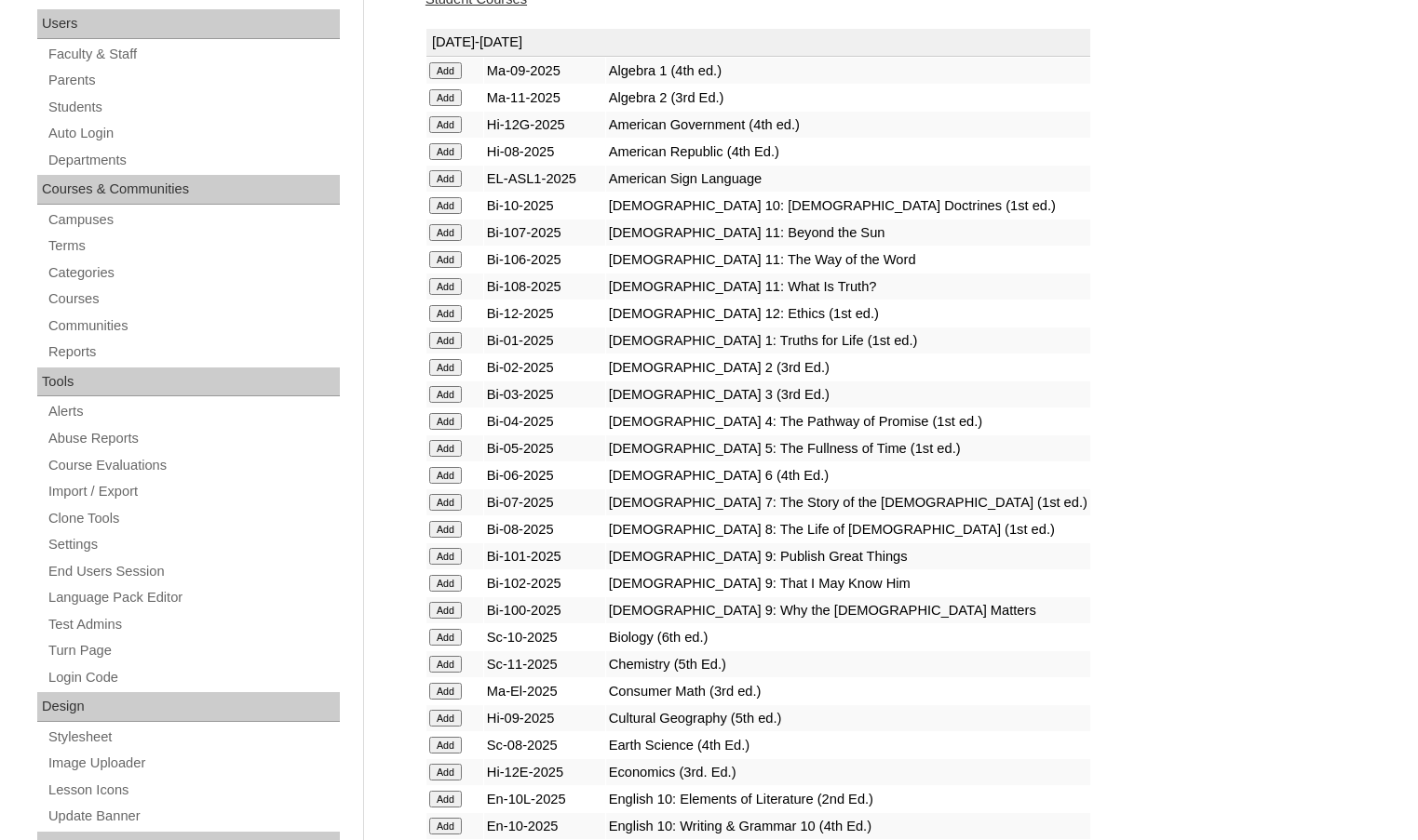
click at [458, 690] on input "Add" at bounding box center [445, 691] width 32 height 17
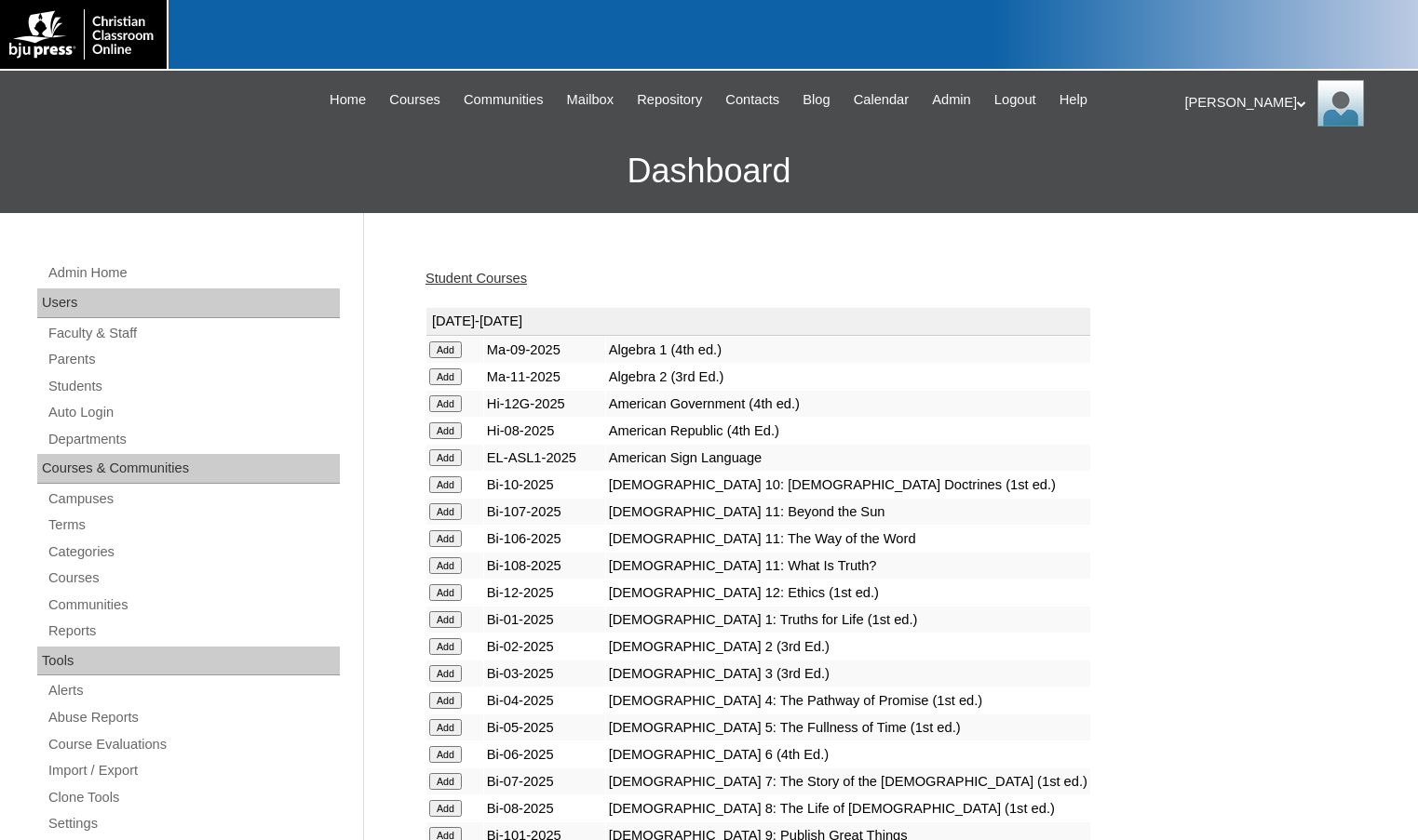
click at [517, 272] on link "Student Courses" at bounding box center [476, 277] width 101 height 15
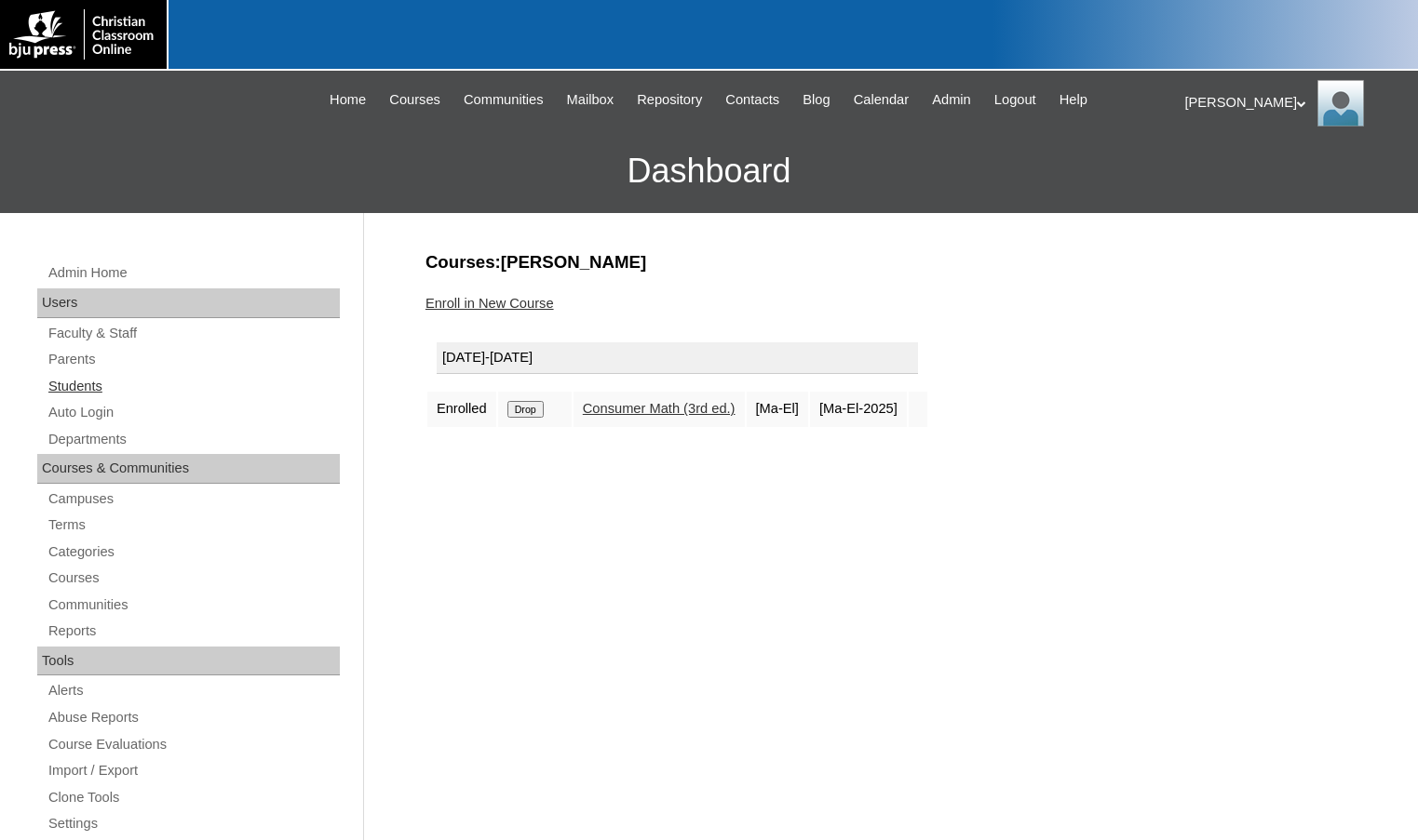
click at [92, 391] on link "Students" at bounding box center [192, 387] width 293 height 24
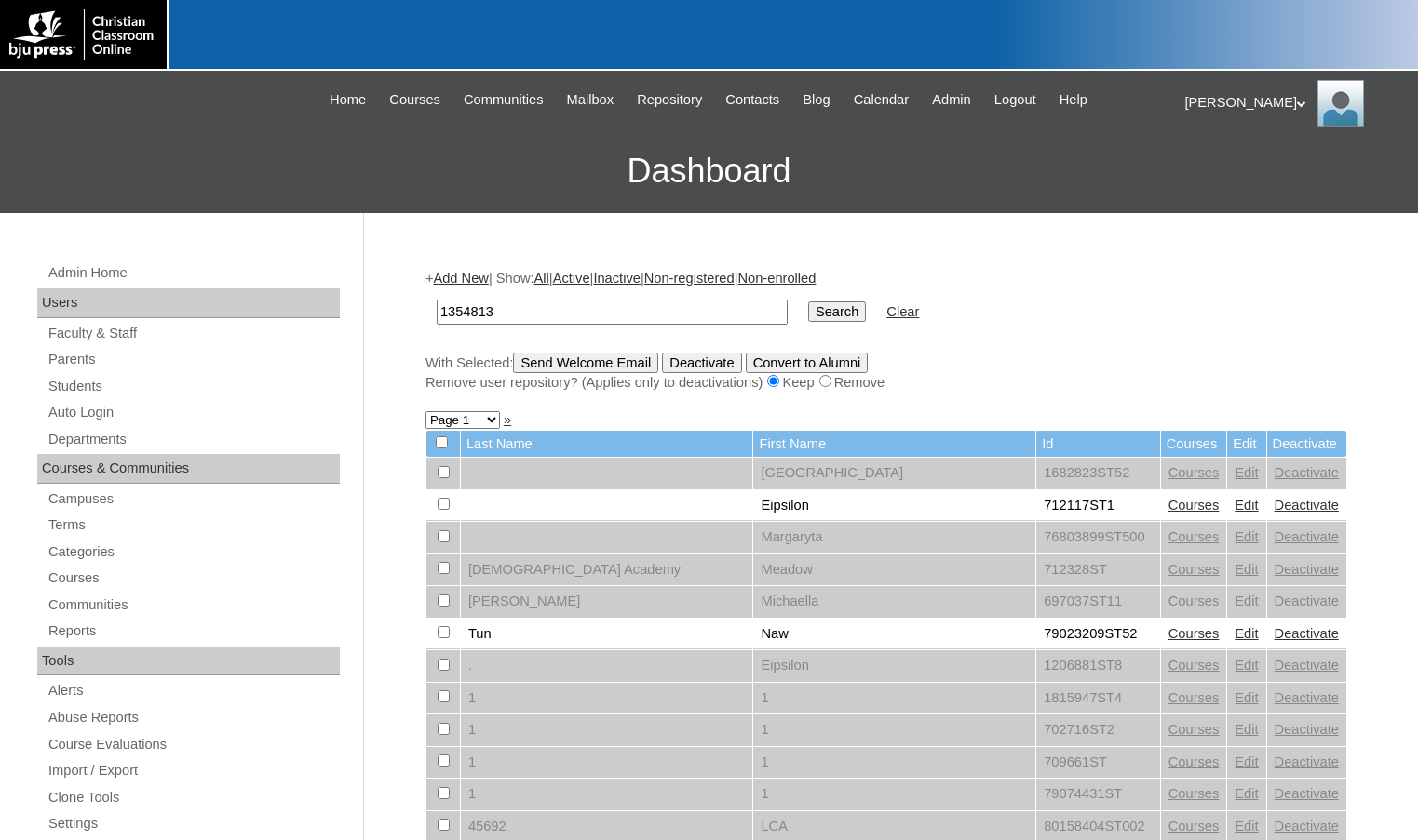
type input "1354813"
click at [808, 311] on input "Search" at bounding box center [836, 312] width 58 height 21
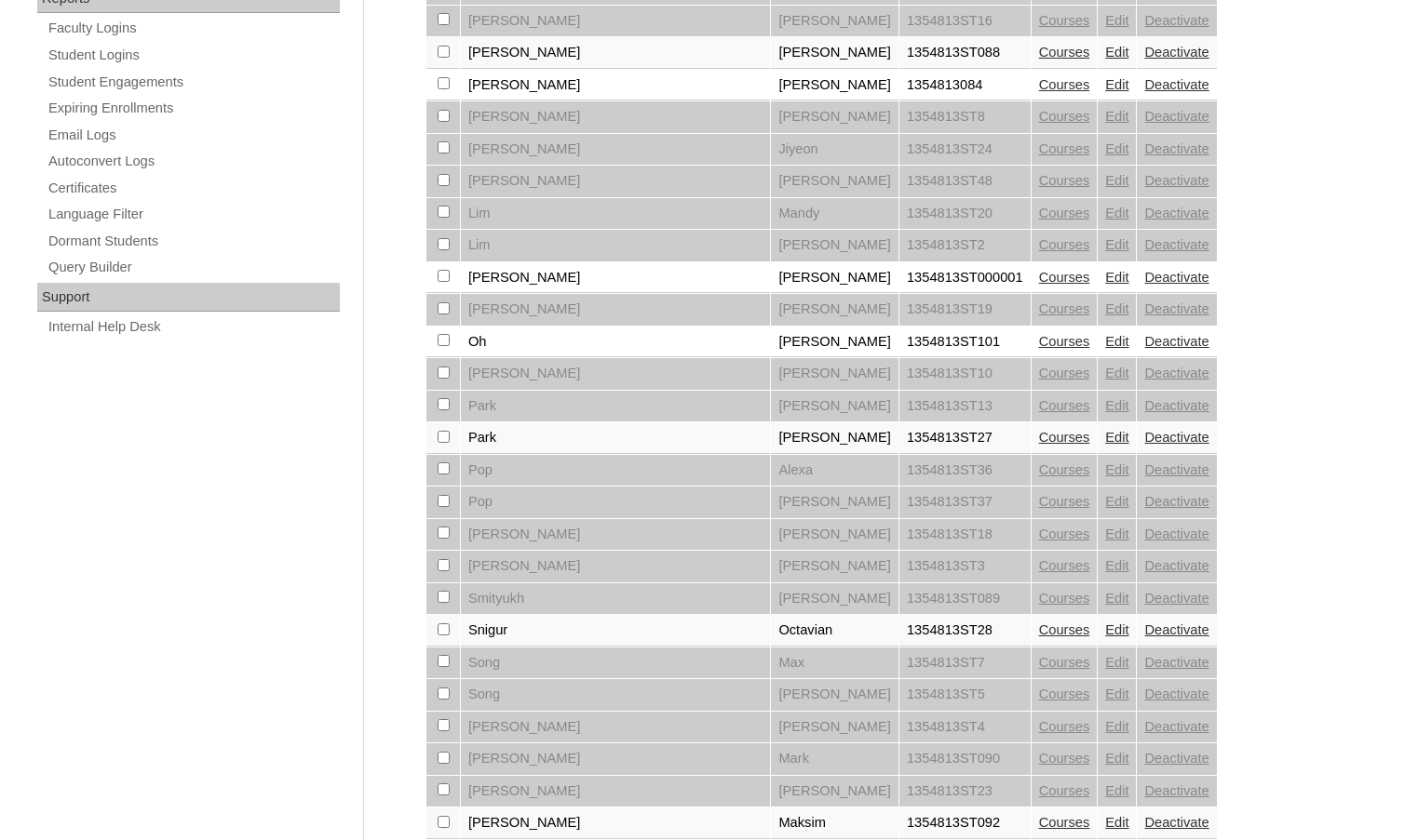
scroll to position [1280, 0]
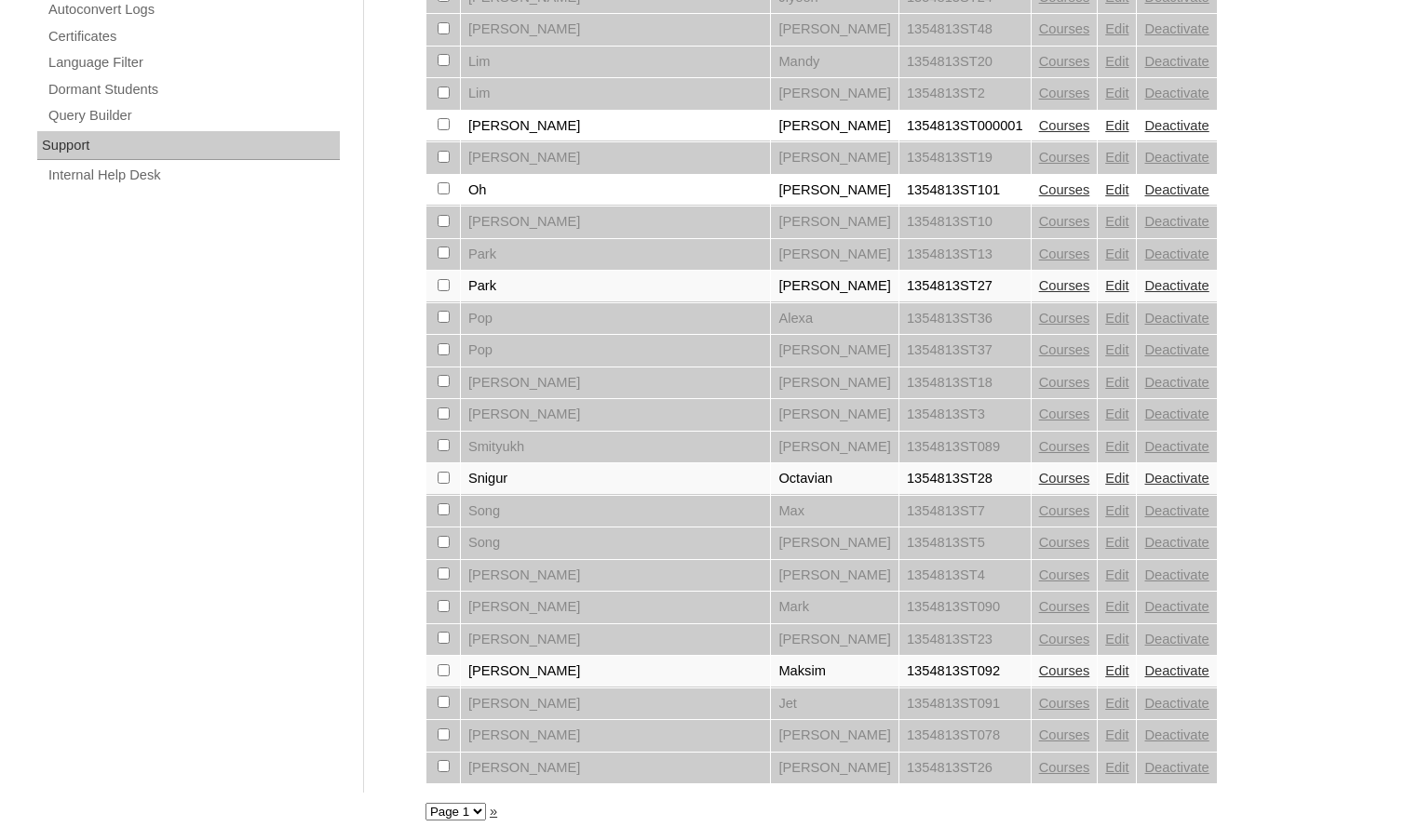
click at [1039, 285] on link "Courses" at bounding box center [1065, 285] width 51 height 15
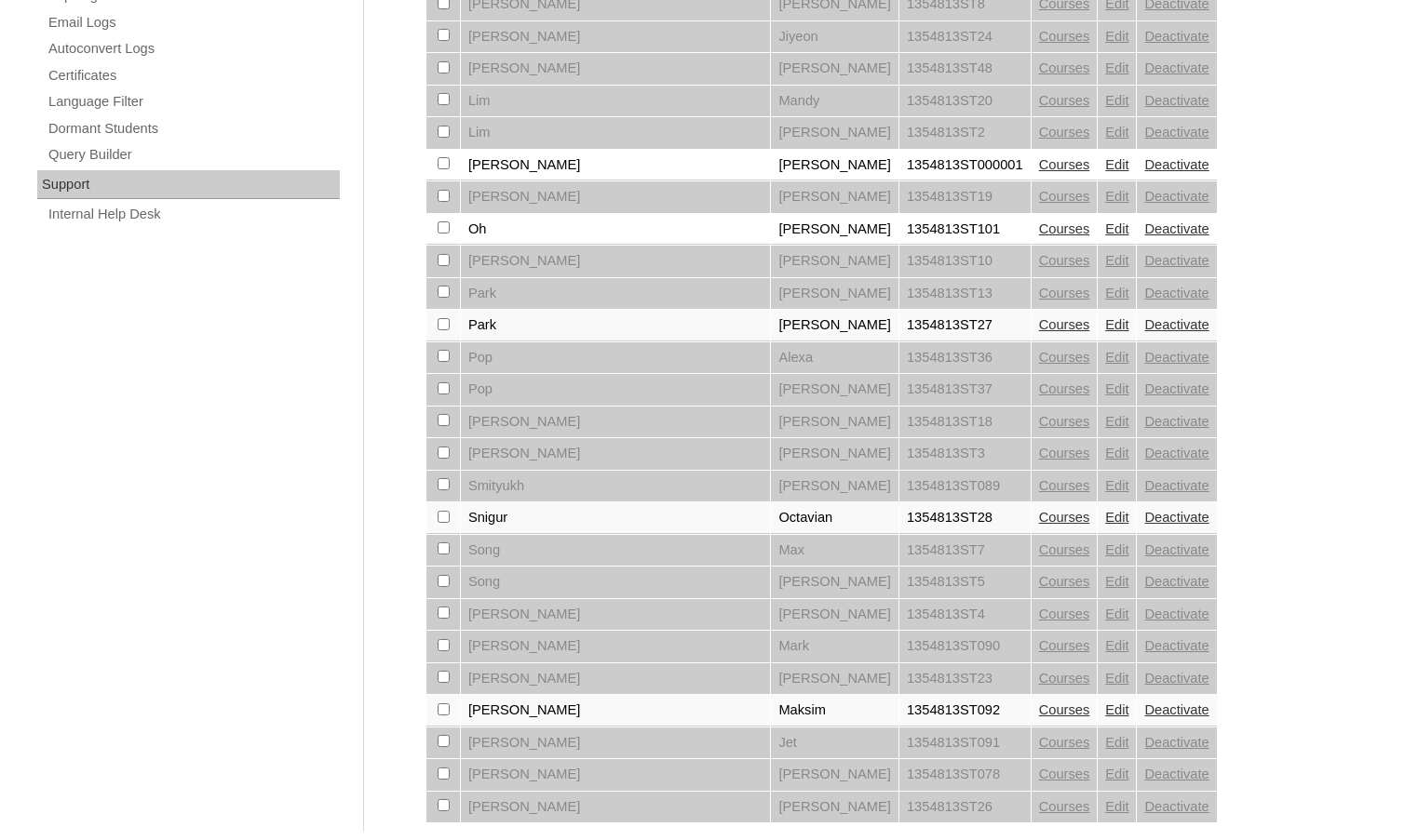
scroll to position [1280, 0]
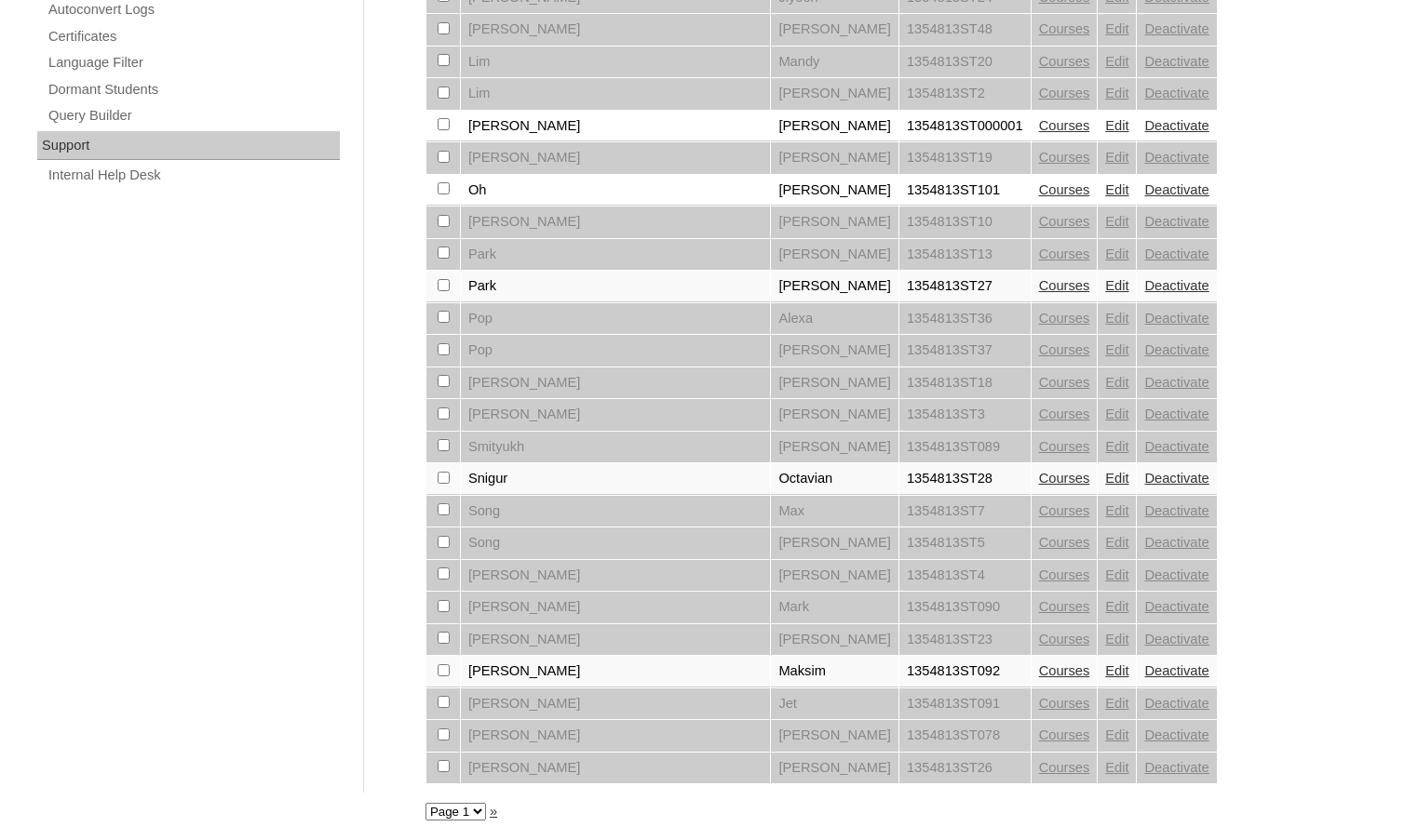
click at [448, 475] on input "checkbox" at bounding box center [443, 477] width 12 height 12
checkbox input "true"
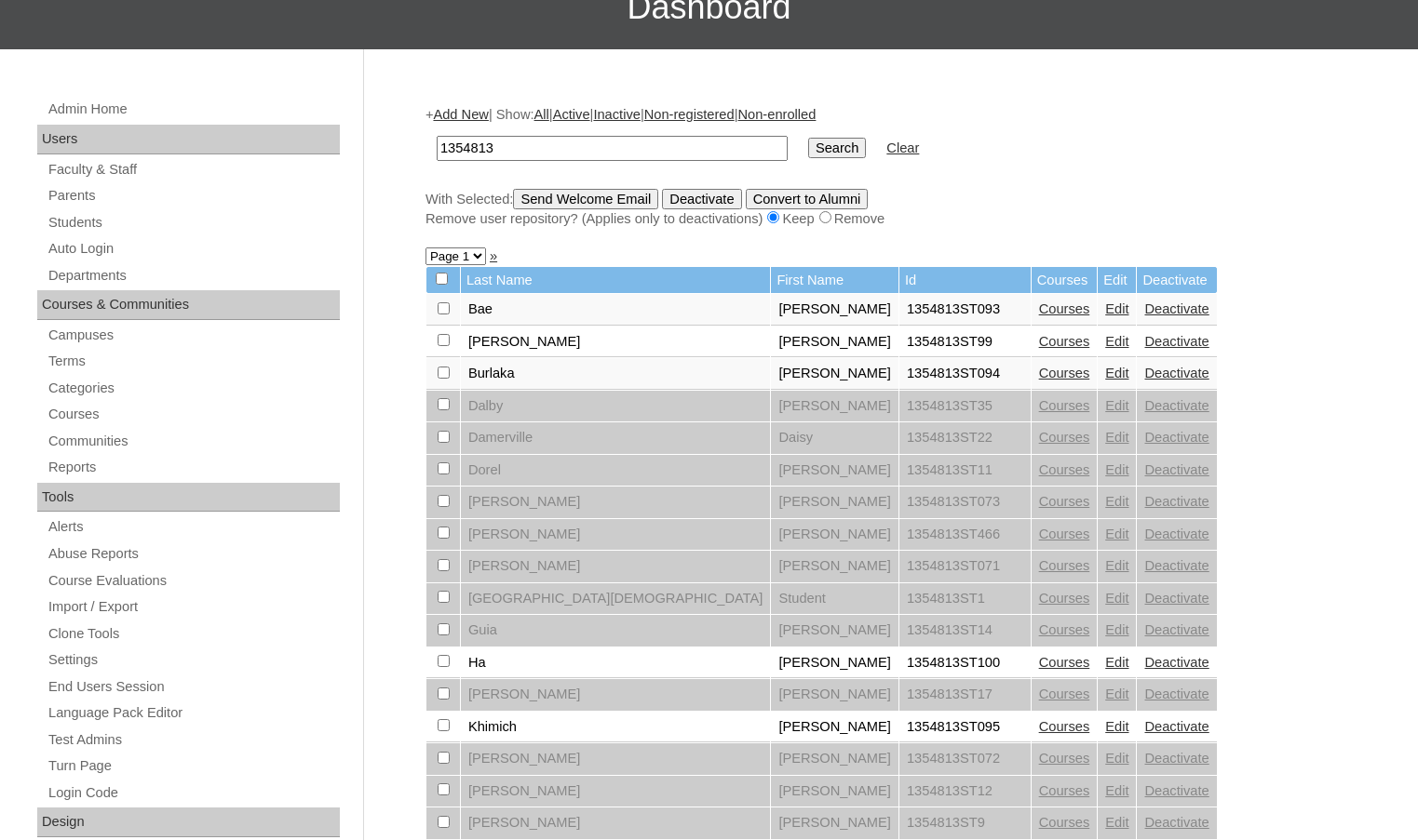
scroll to position [0, 0]
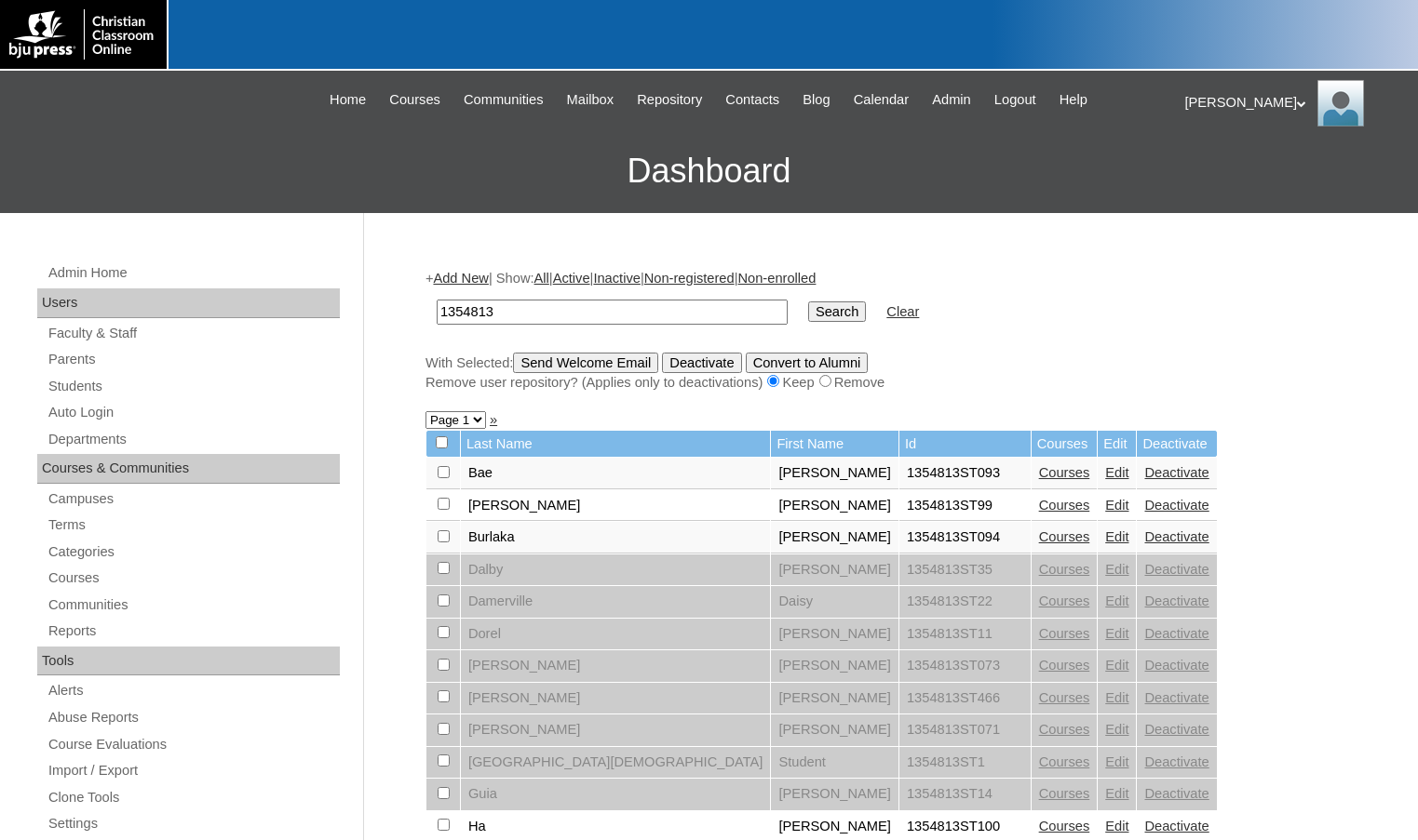
click at [623, 359] on input "Send Welcome Email" at bounding box center [585, 363] width 145 height 21
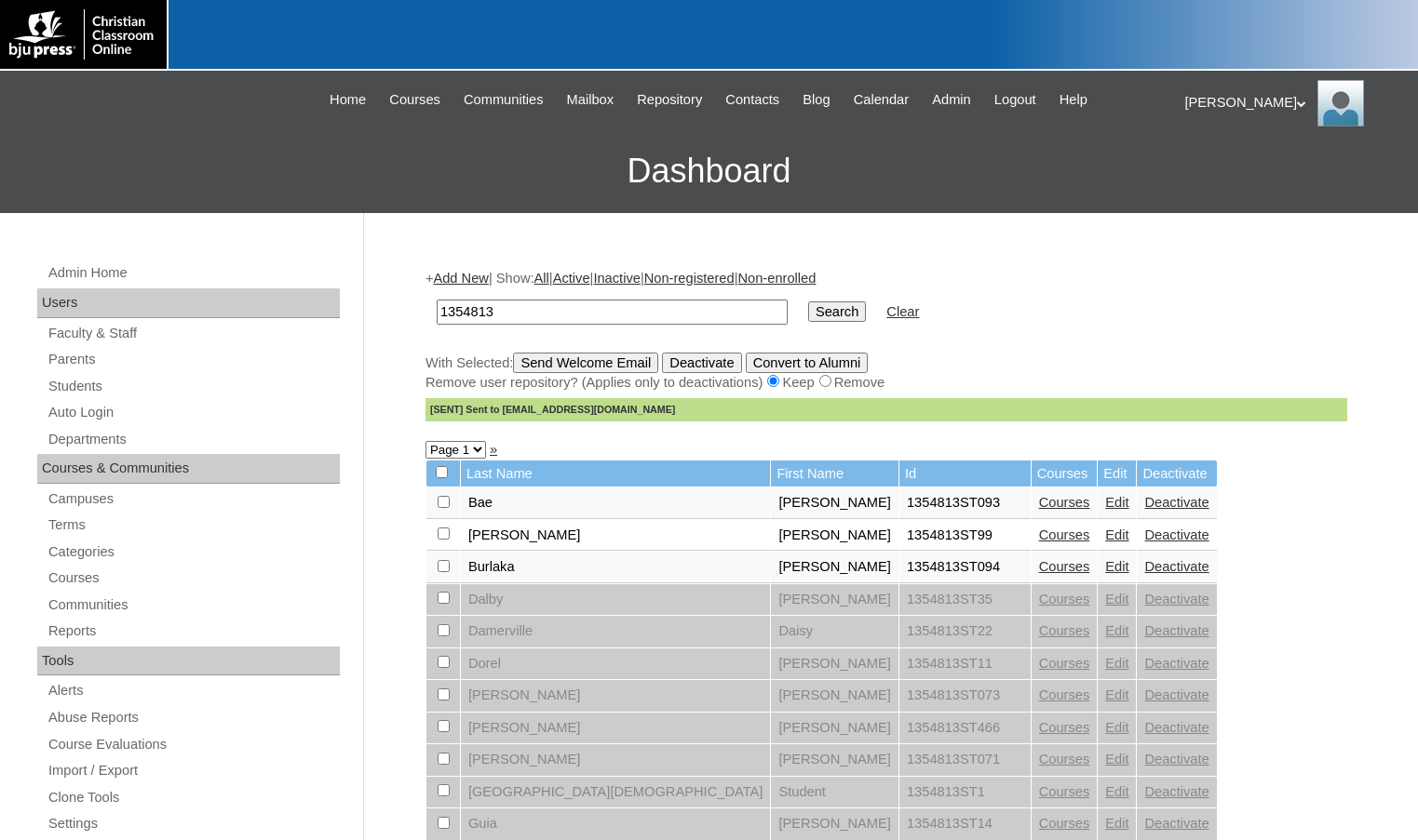
drag, startPoint x: 529, startPoint y: 312, endPoint x: 318, endPoint y: 285, distance: 212.7
paste input "801868"
type input "1801868"
click at [808, 309] on input "Search" at bounding box center [836, 312] width 58 height 21
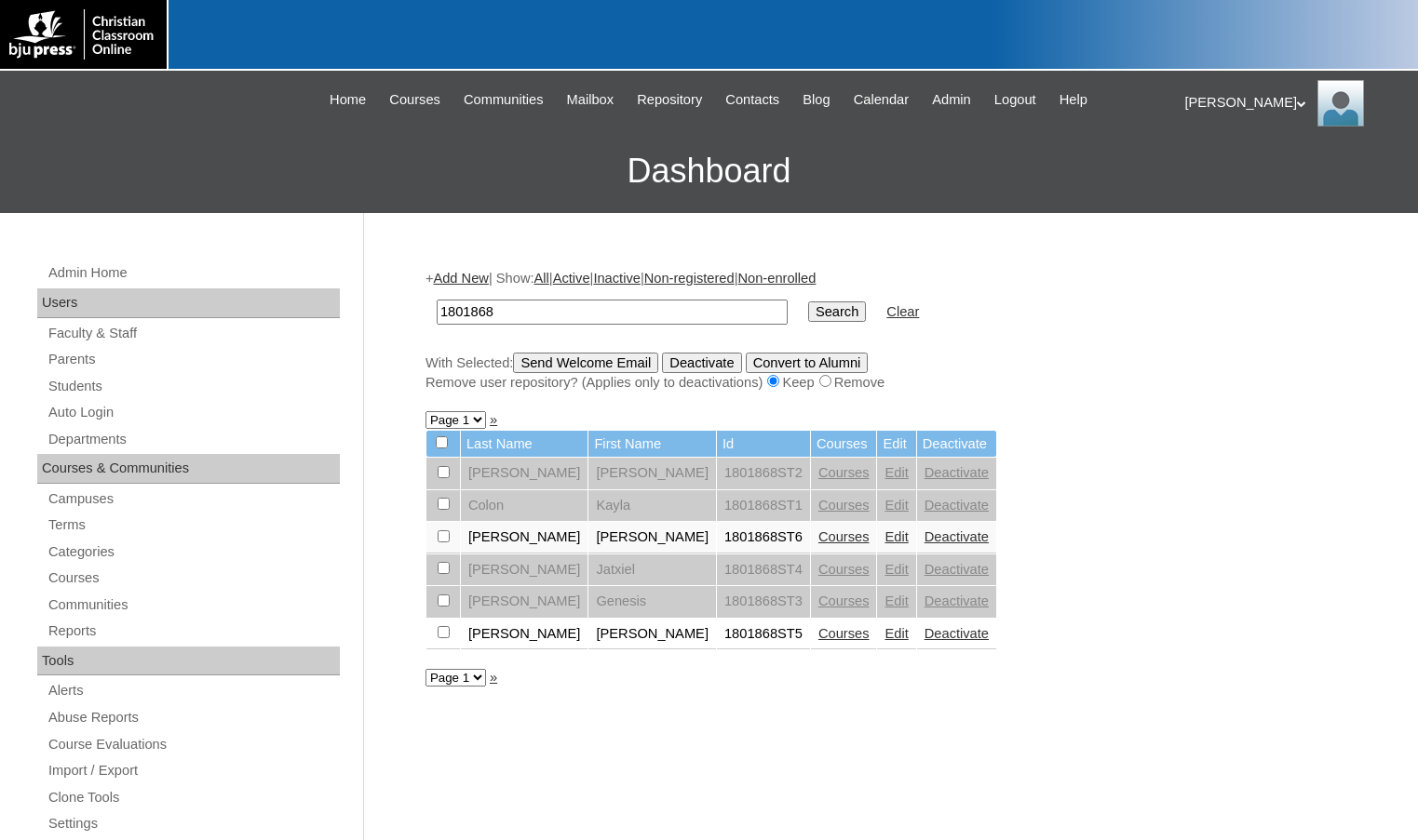
click at [819, 532] on link "Courses" at bounding box center [844, 536] width 51 height 15
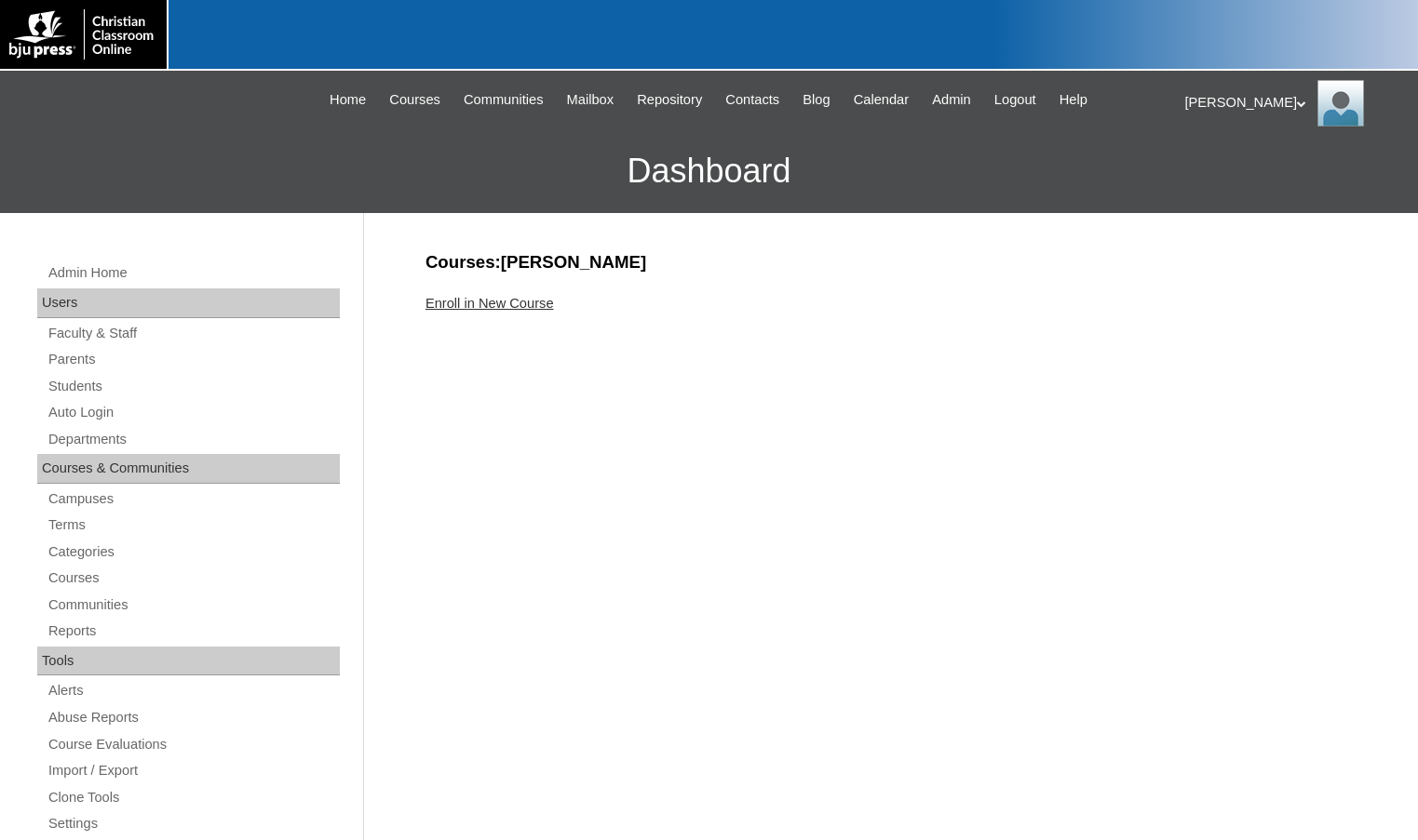
click at [505, 304] on link "Enroll in New Course" at bounding box center [489, 303] width 128 height 15
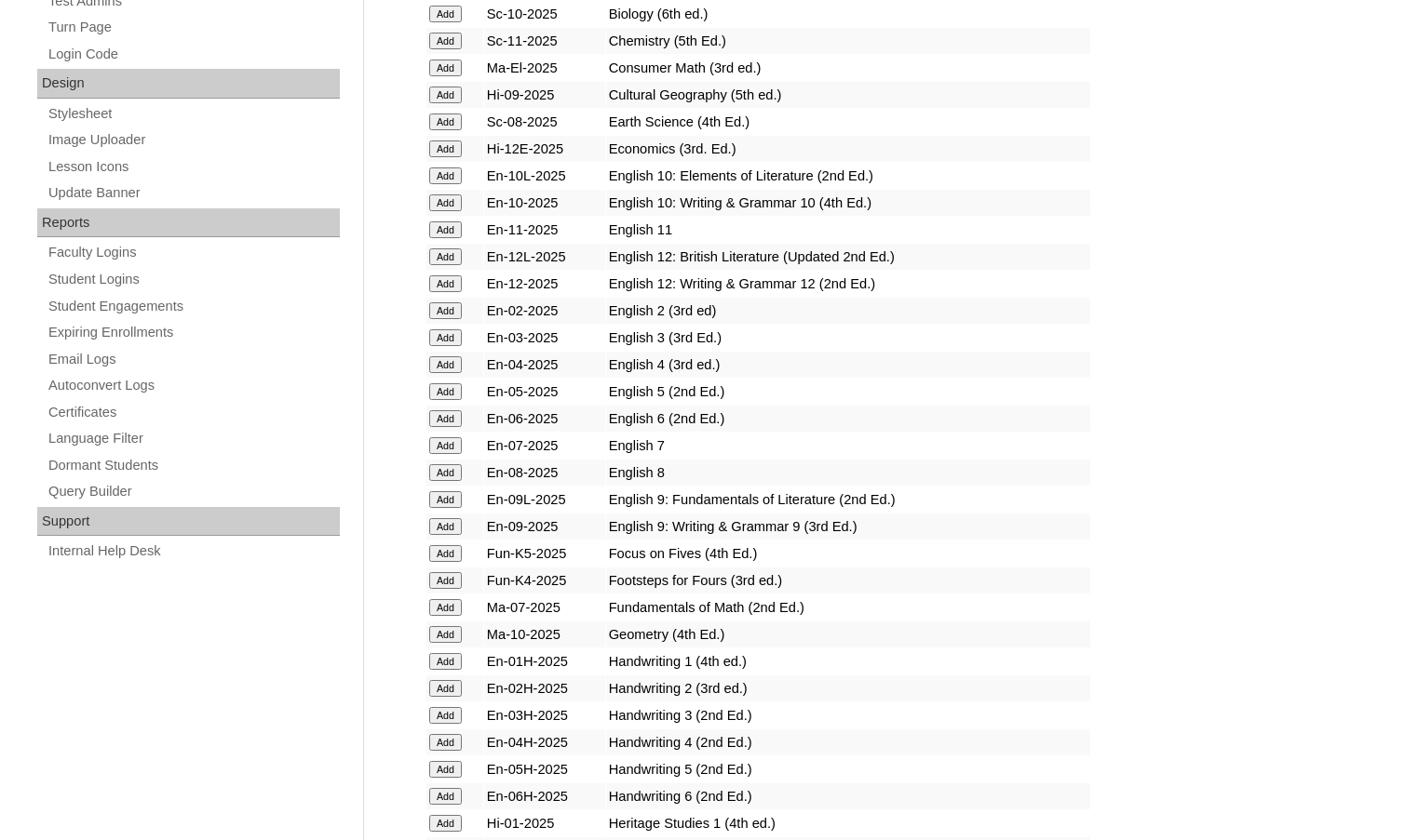
scroll to position [930, 0]
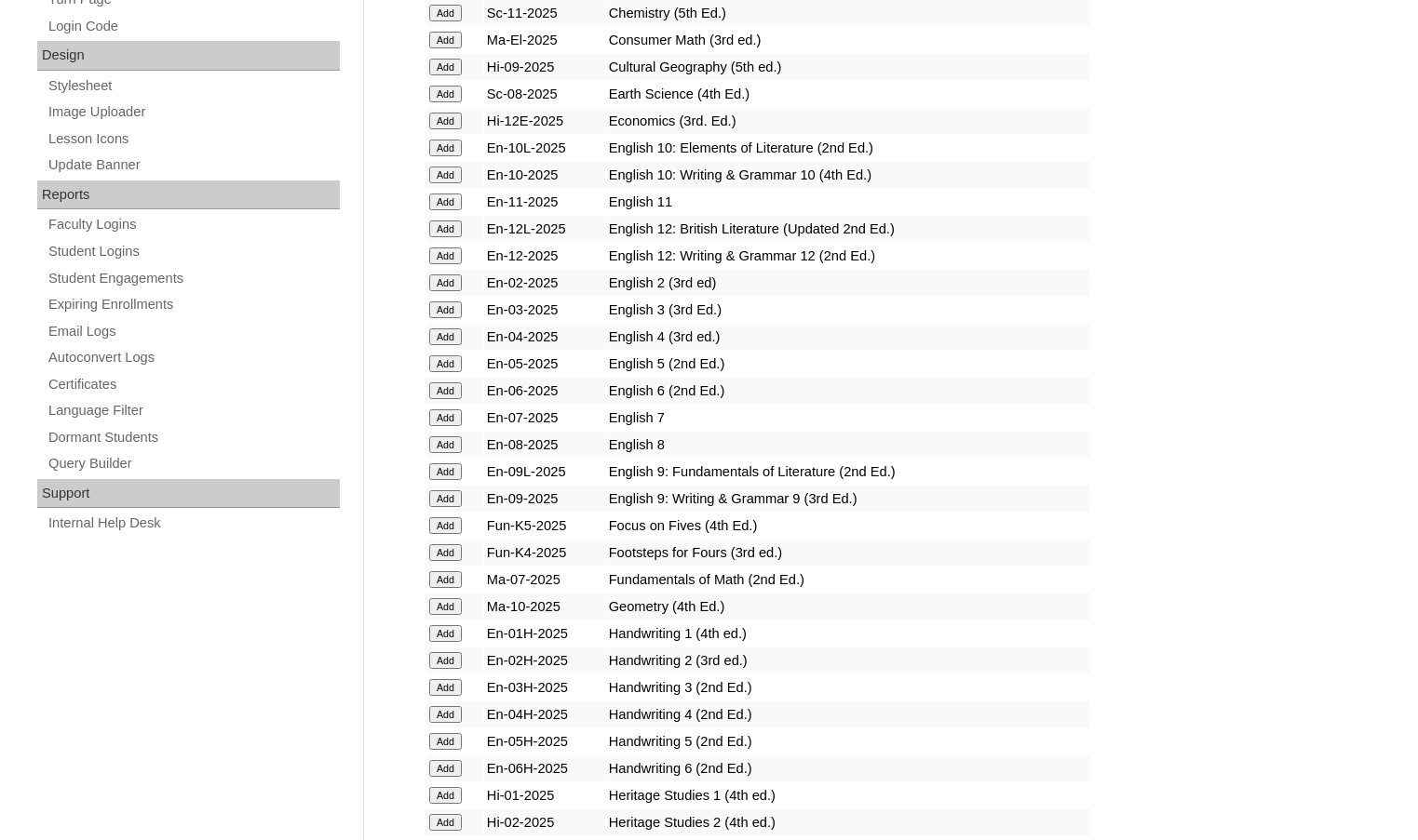
click at [443, 604] on input "Add" at bounding box center [445, 606] width 32 height 17
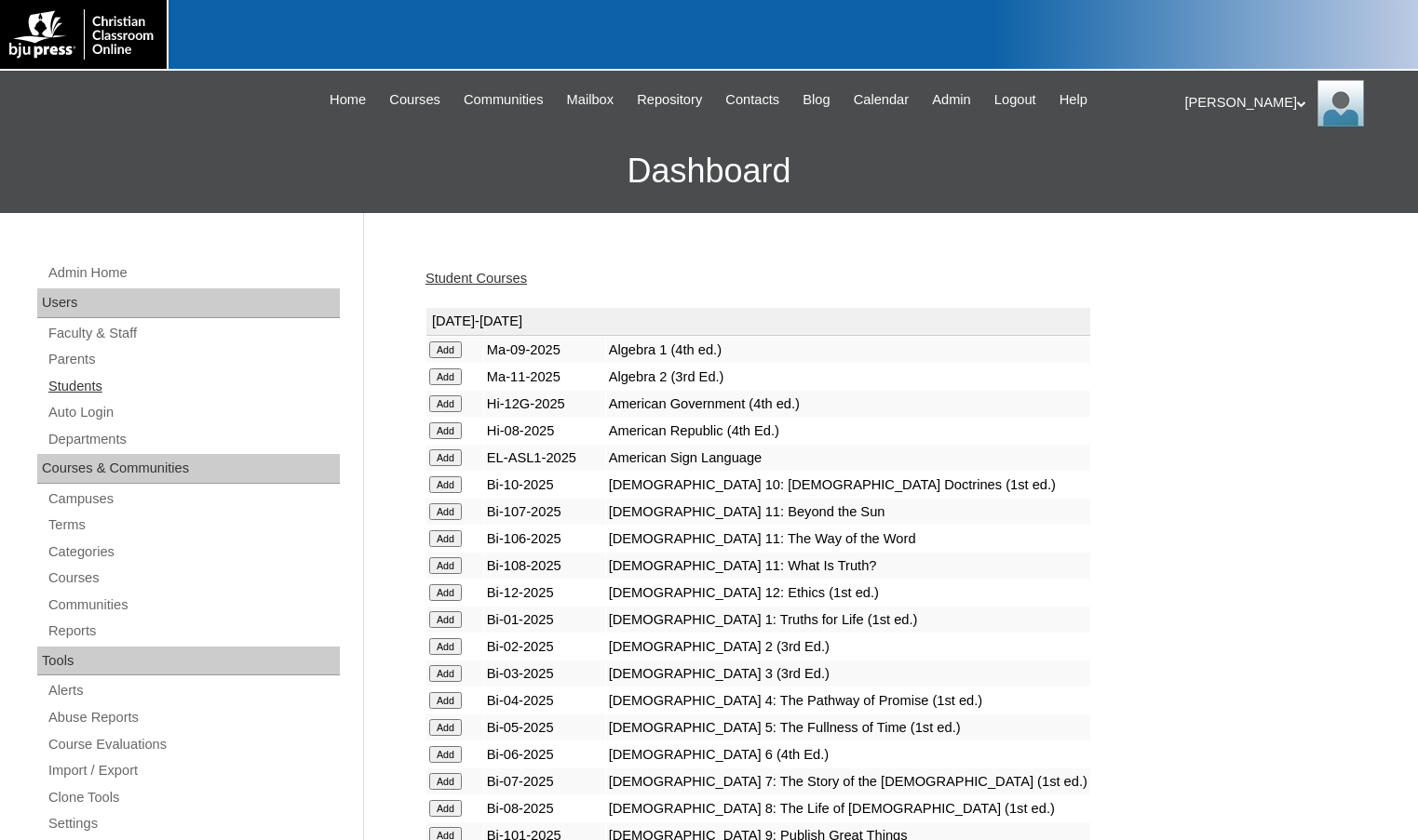
click at [106, 377] on link "Students" at bounding box center [192, 387] width 293 height 24
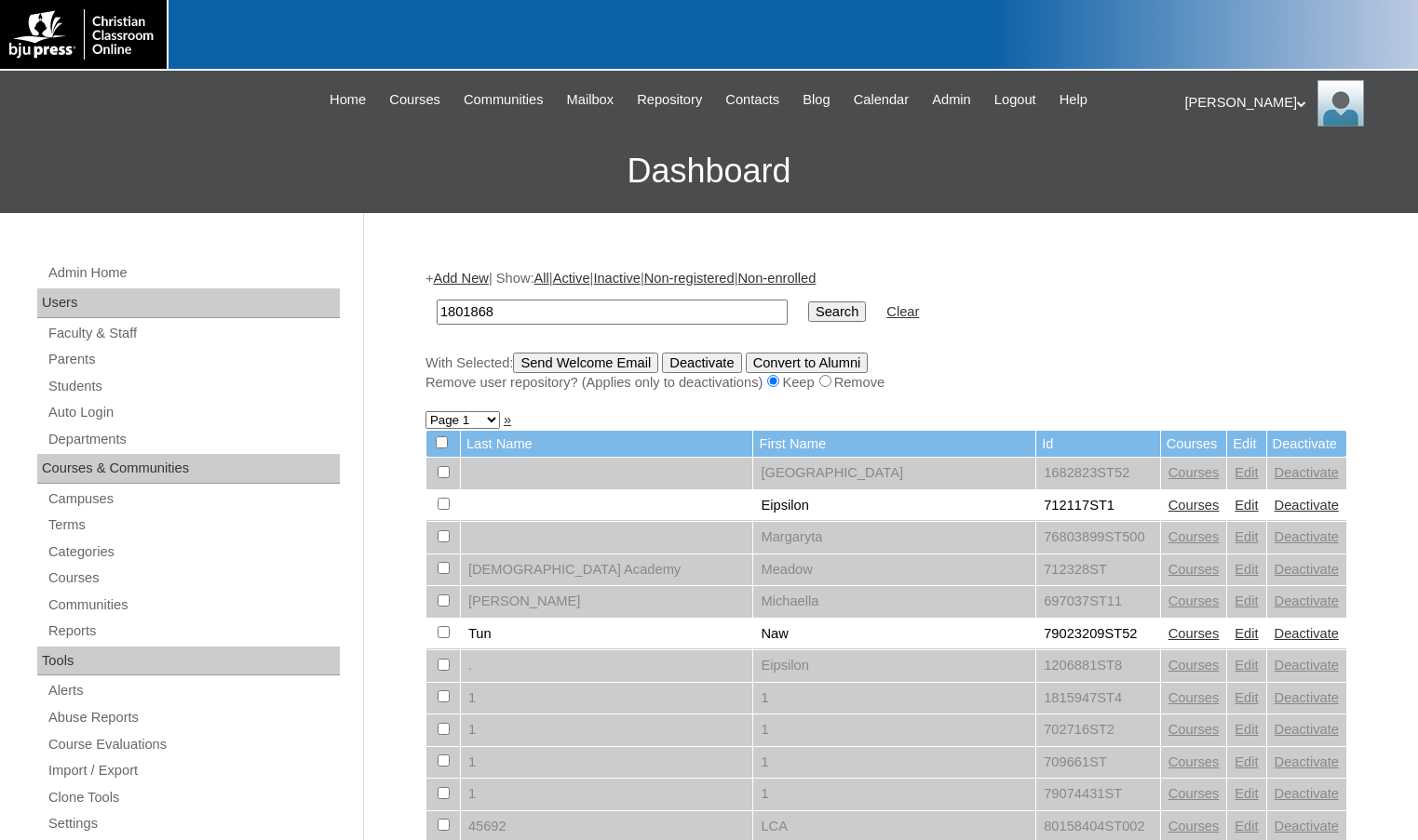
type input "1801868"
click at [808, 318] on input "Search" at bounding box center [836, 312] width 58 height 21
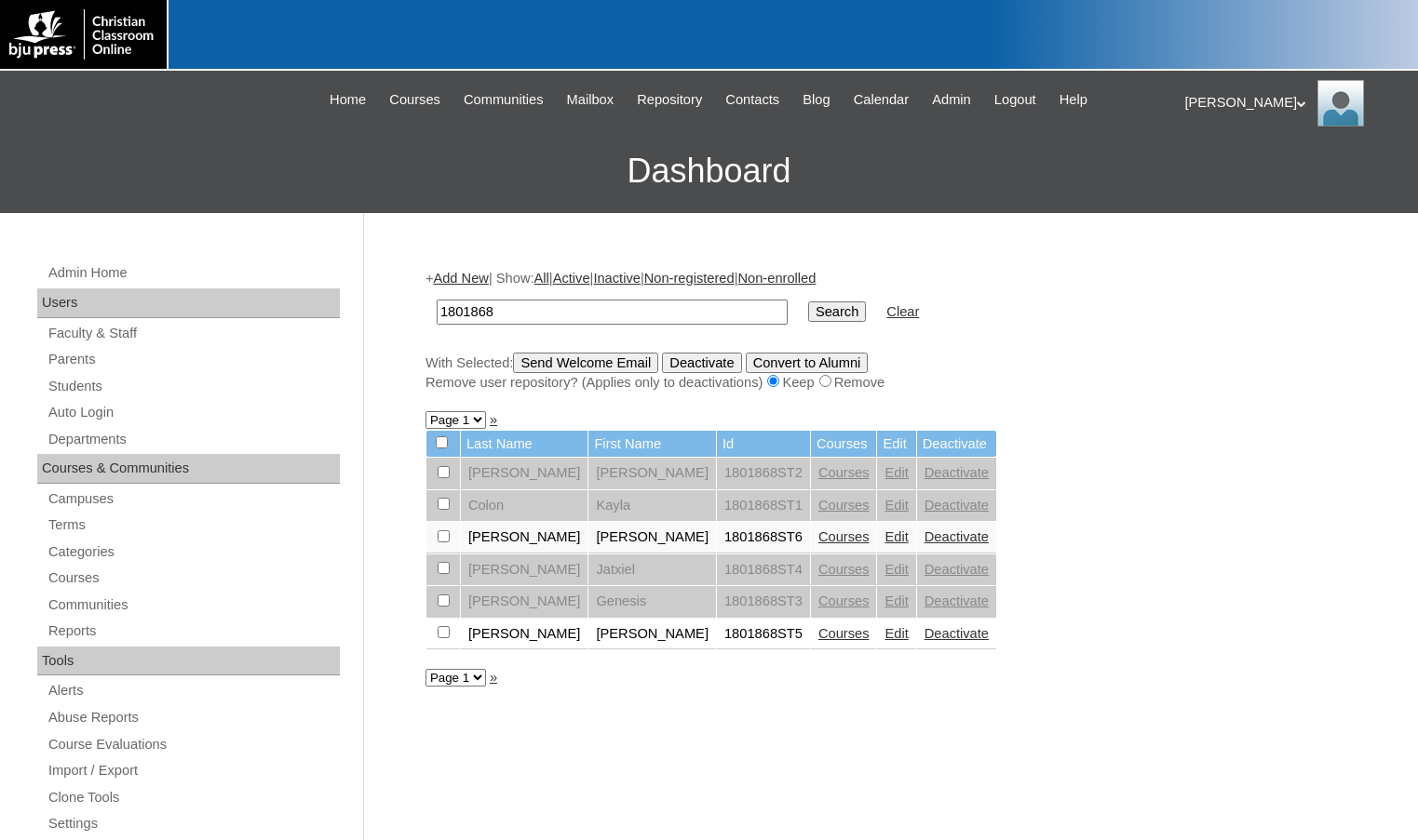
click at [447, 536] on input "checkbox" at bounding box center [443, 536] width 12 height 12
checkbox input "true"
click at [593, 357] on input "Send Welcome Email" at bounding box center [585, 363] width 145 height 21
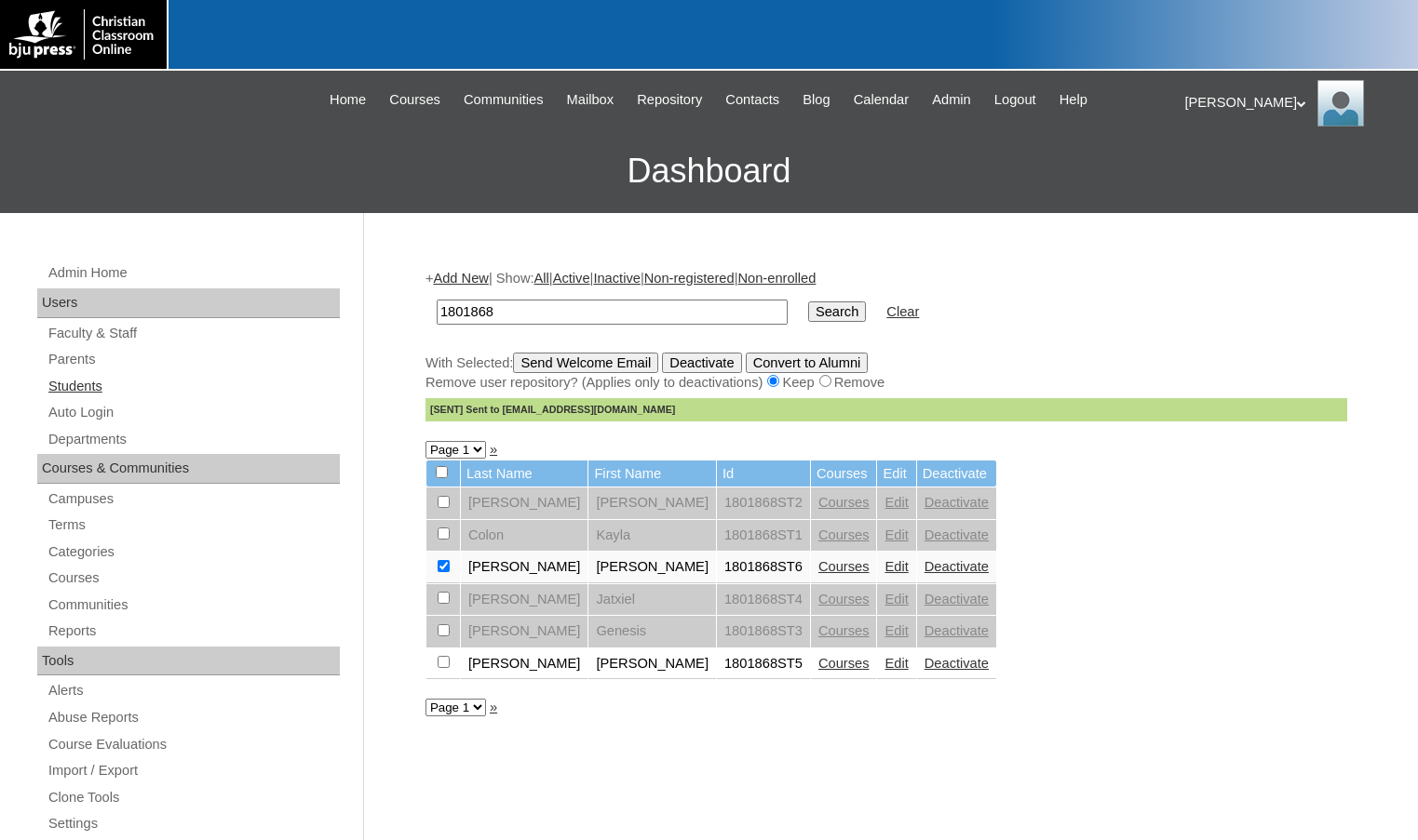
click at [82, 395] on link "Students" at bounding box center [192, 387] width 293 height 24
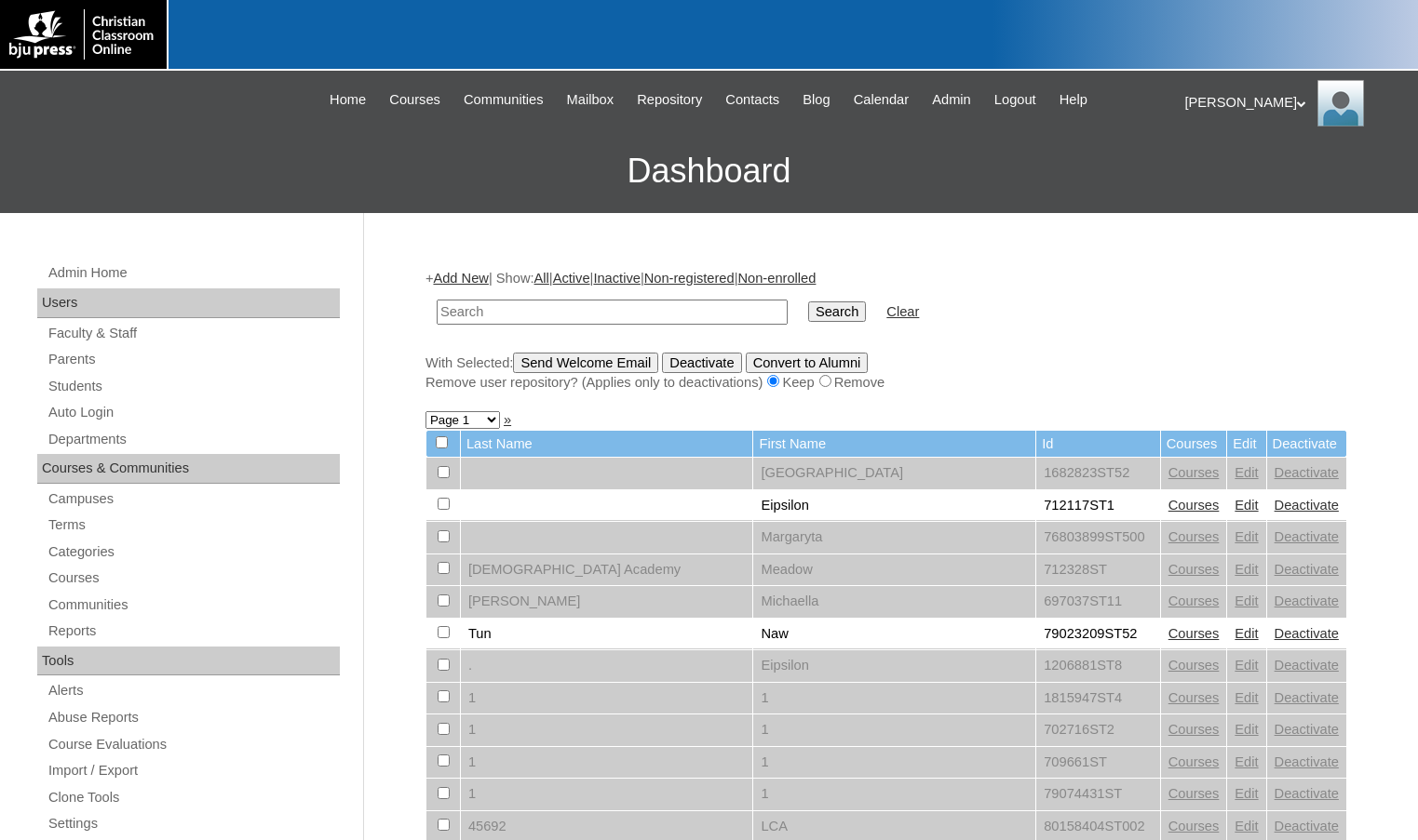
click at [508, 305] on input "text" at bounding box center [612, 313] width 351 height 25
type input "1801868"
drag, startPoint x: 554, startPoint y: 307, endPoint x: 365, endPoint y: 302, distance: 189.1
type input "[PERSON_NAME]"
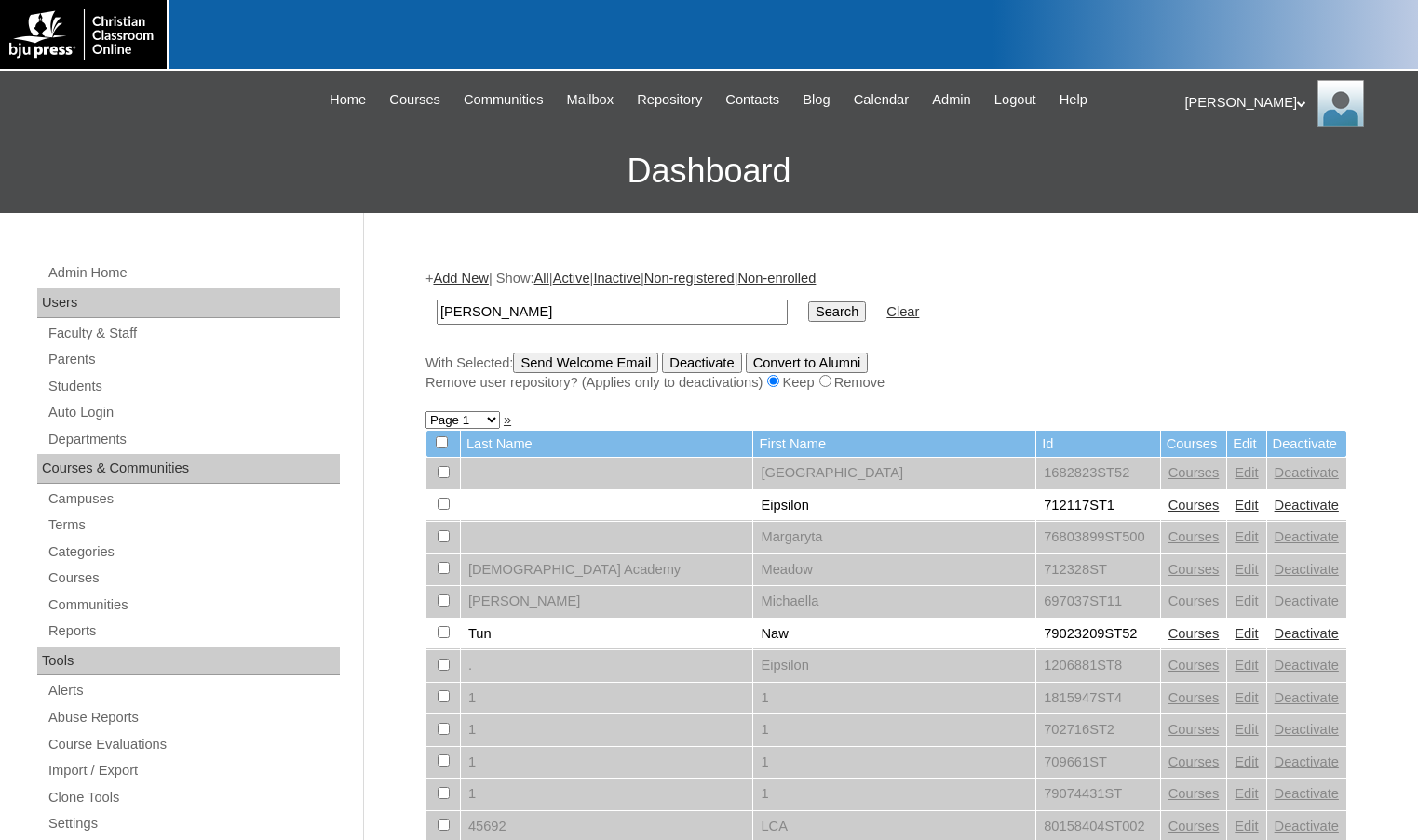
click at [808, 302] on input "Search" at bounding box center [836, 312] width 58 height 21
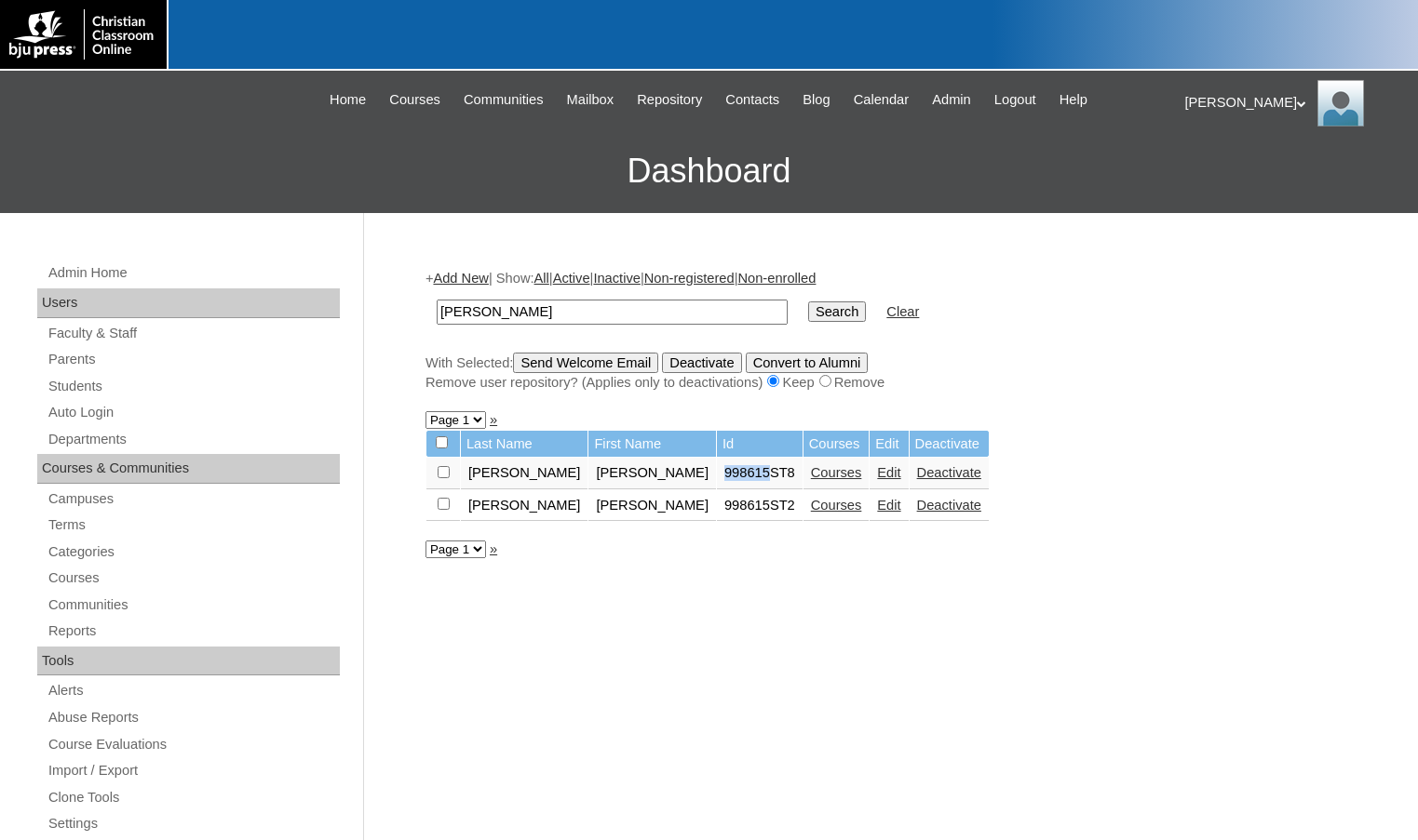
drag, startPoint x: 632, startPoint y: 470, endPoint x: 675, endPoint y: 474, distance: 43.2
click at [717, 474] on td "998615ST8" at bounding box center [759, 473] width 85 height 31
copy td "998615"
drag, startPoint x: 500, startPoint y: 312, endPoint x: 414, endPoint y: 311, distance: 86.0
click at [414, 311] on div "Admin Home Users Faculty & Staff Parents Students Auto Login Departments Course…" at bounding box center [709, 854] width 1418 height 1283
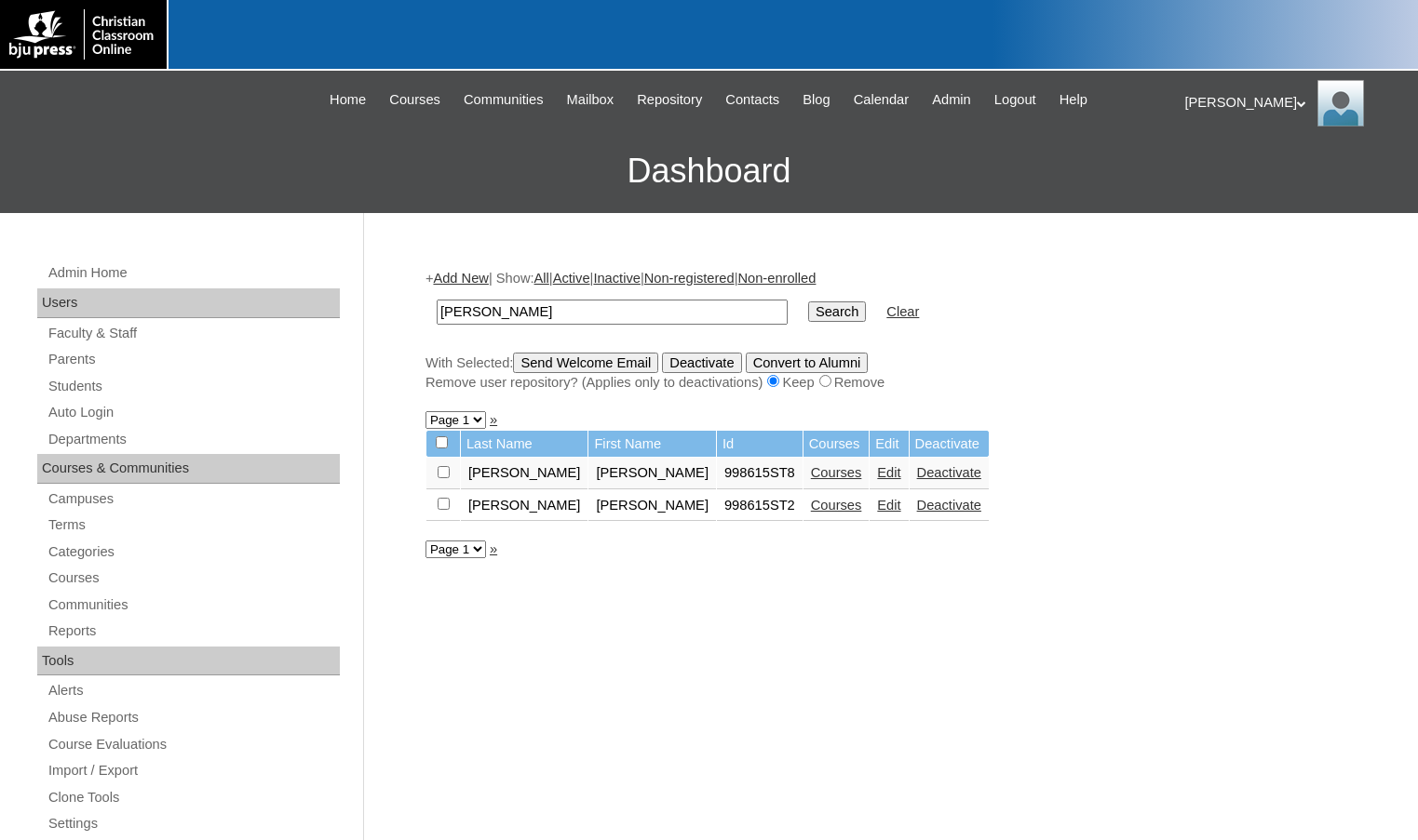
paste input "998615"
type input "998615"
click at [811, 472] on link "Courses" at bounding box center [836, 472] width 51 height 15
click at [877, 473] on link "Edit" at bounding box center [888, 472] width 24 height 15
drag, startPoint x: 508, startPoint y: 304, endPoint x: 333, endPoint y: 273, distance: 177.7
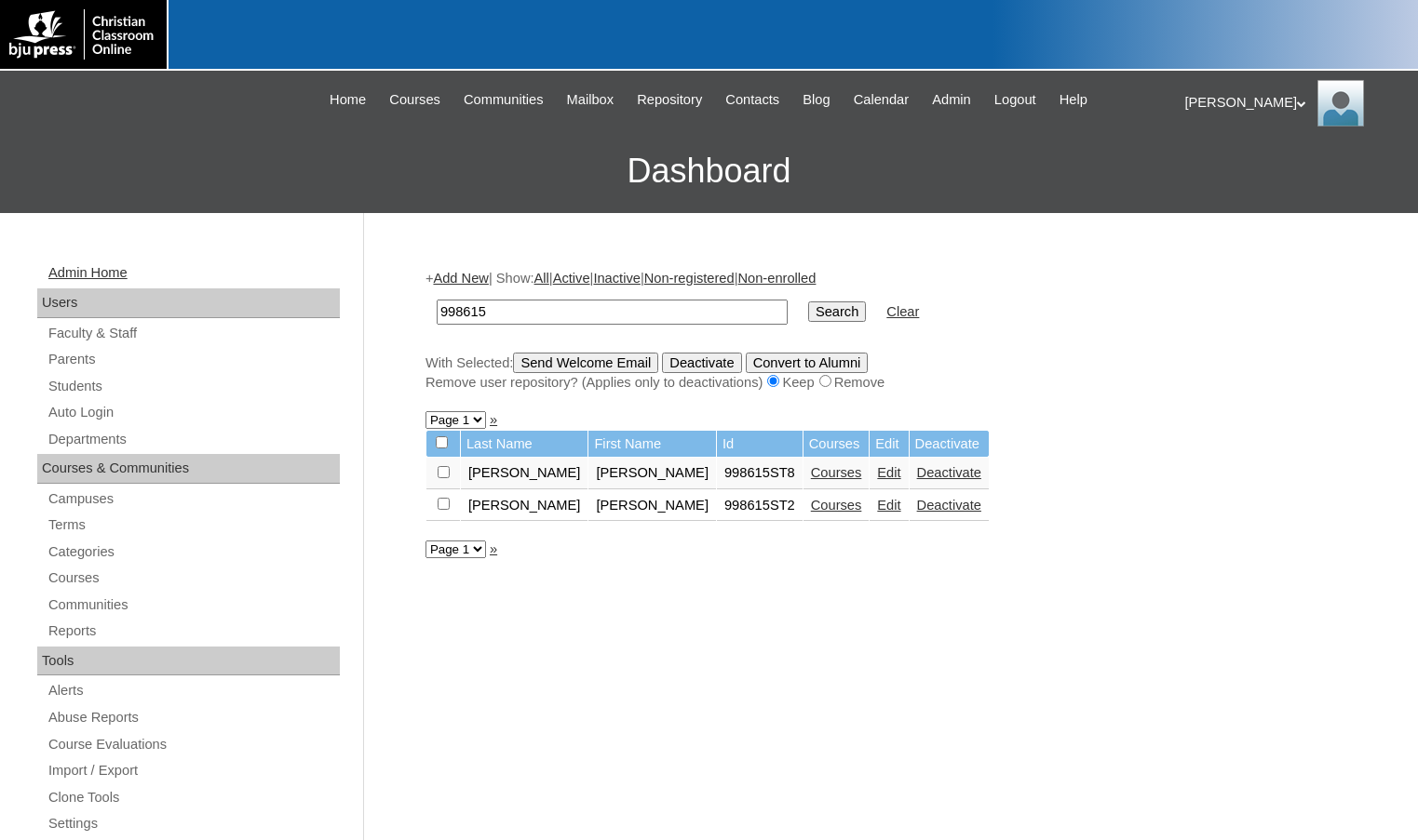
click at [333, 273] on div "Admin Home Users Faculty & Staff Parents Students Auto Login Departments Course…" at bounding box center [709, 854] width 1418 height 1283
click at [808, 307] on input "Search" at bounding box center [836, 312] width 58 height 21
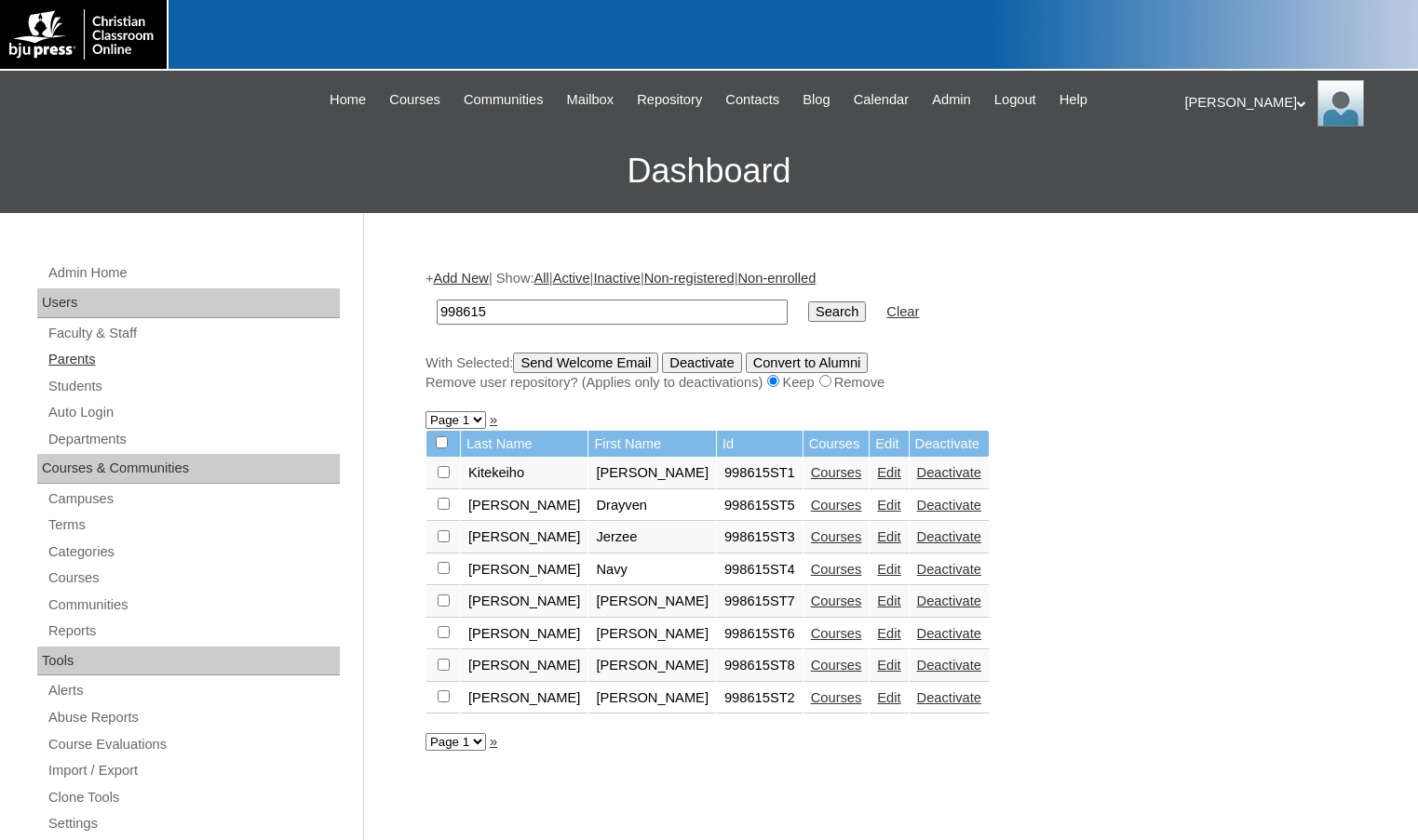
click at [65, 357] on link "Parents" at bounding box center [192, 360] width 293 height 24
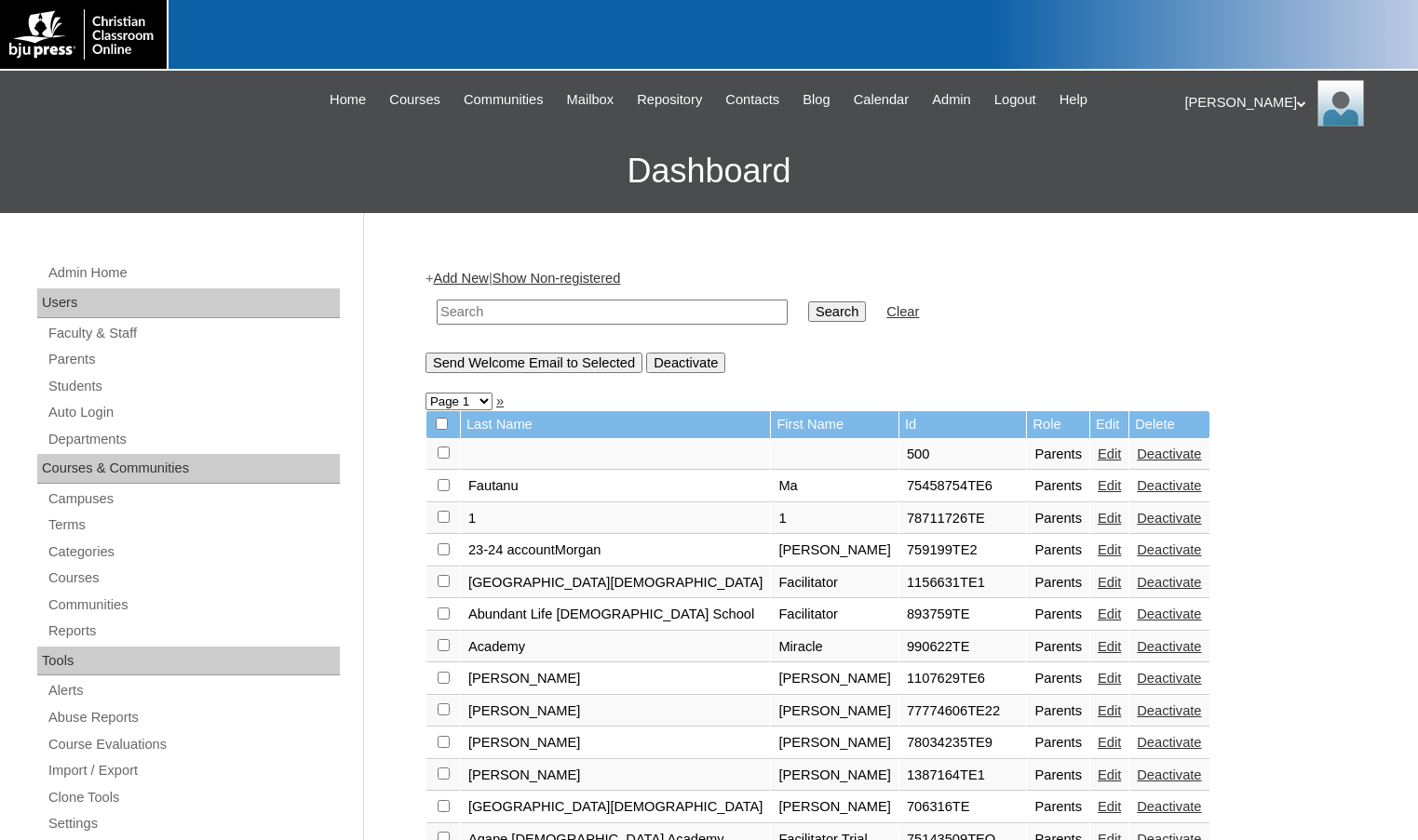
click at [458, 321] on input "text" at bounding box center [612, 313] width 351 height 25
drag, startPoint x: 489, startPoint y: 318, endPoint x: 414, endPoint y: 307, distance: 75.8
type input "720177"
click at [808, 308] on input "Search" at bounding box center [836, 312] width 58 height 21
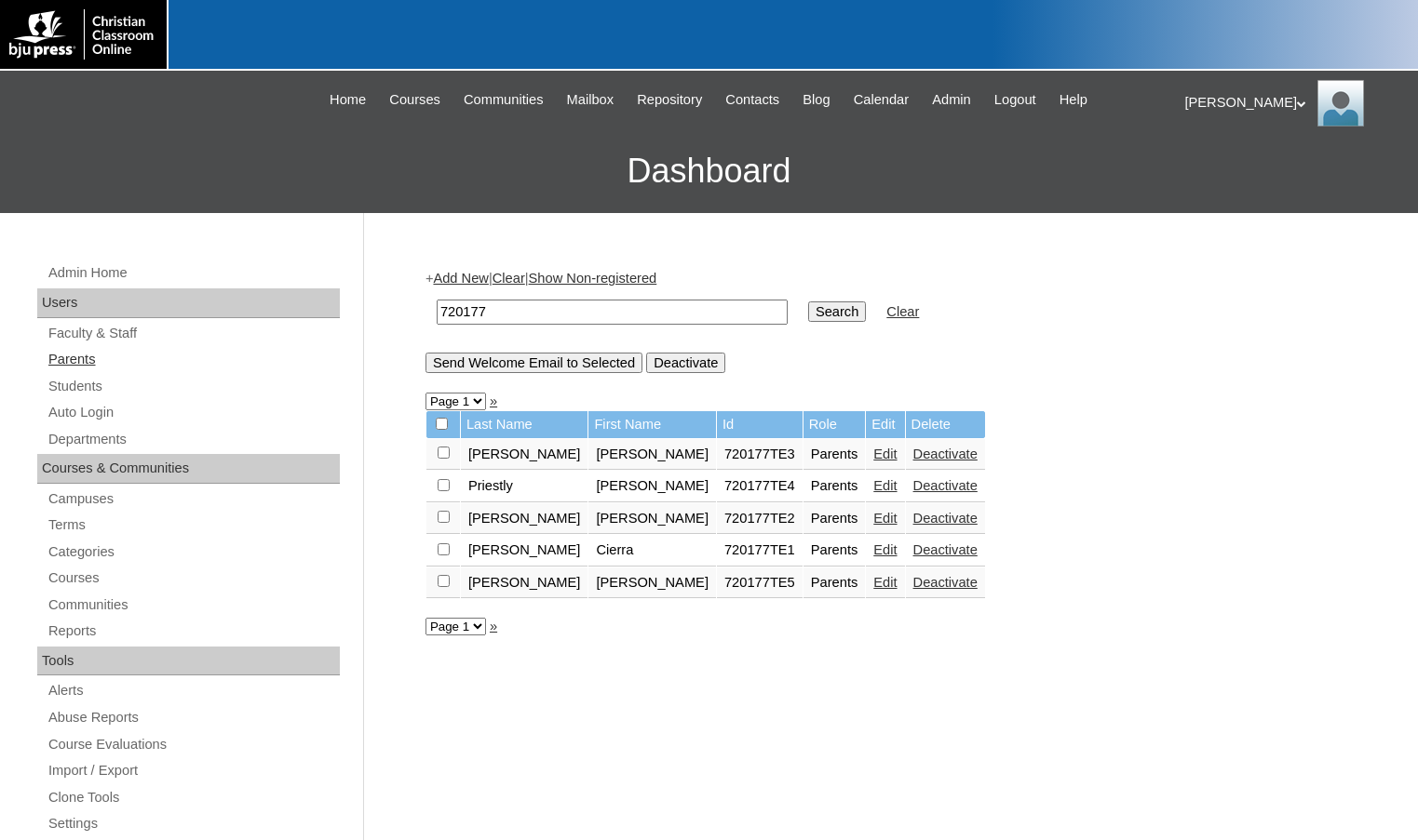
click at [61, 356] on link "Parents" at bounding box center [192, 360] width 293 height 24
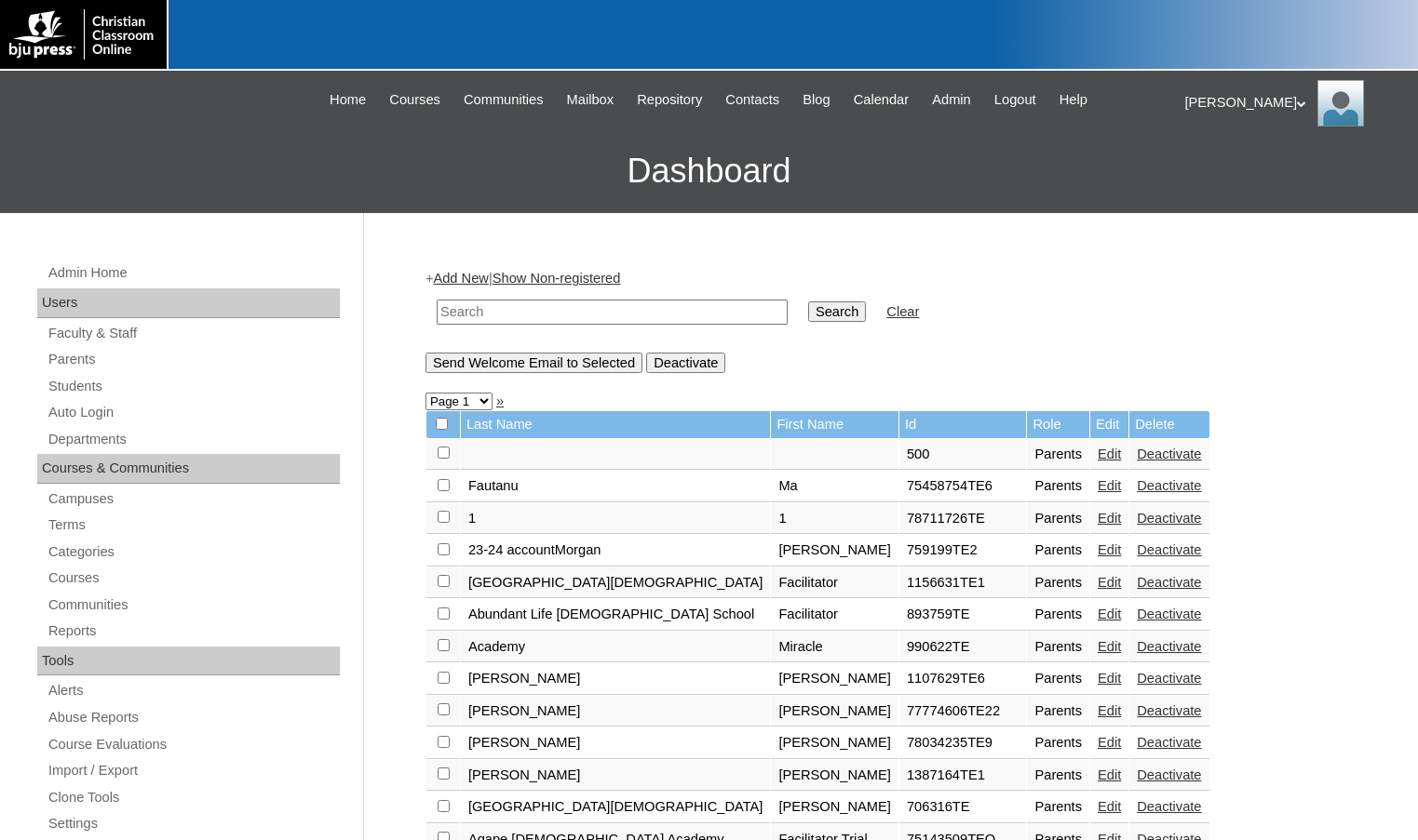
click at [487, 309] on input "text" at bounding box center [612, 313] width 351 height 25
paste input "720177"
type input "720177"
click at [808, 302] on input "Search" at bounding box center [836, 312] width 58 height 21
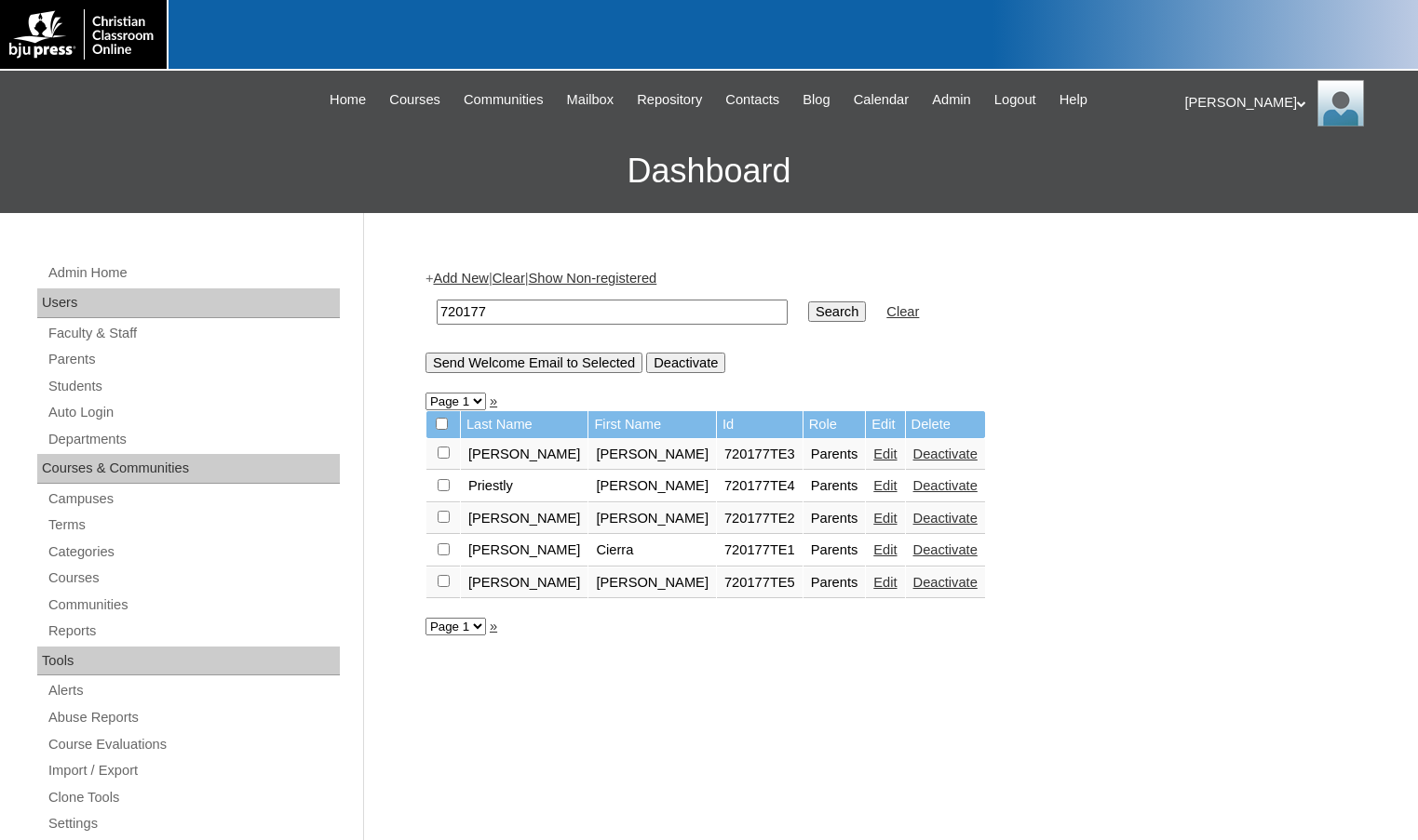
click at [465, 274] on link "Add New" at bounding box center [460, 277] width 55 height 15
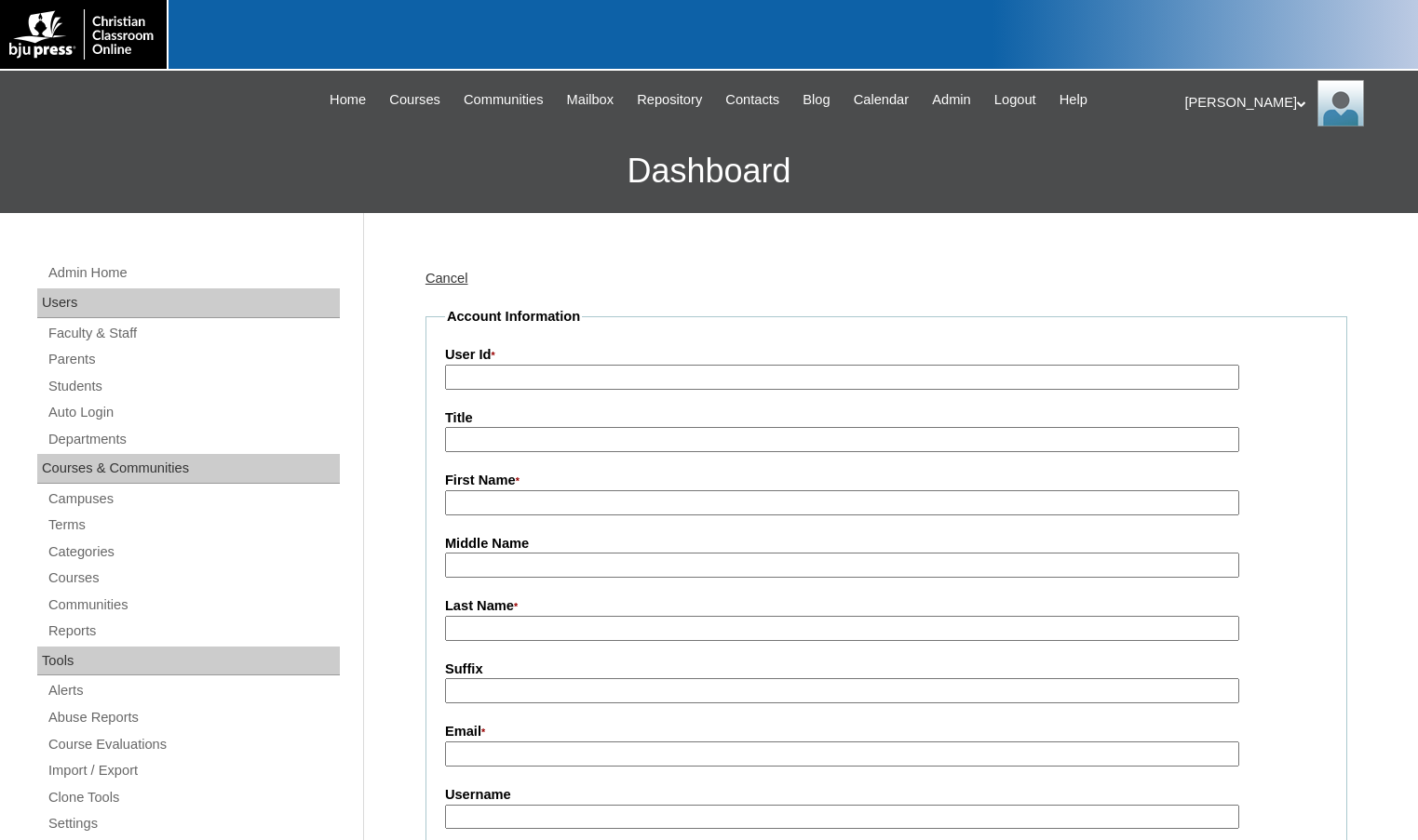
click at [515, 381] on input "User Id *" at bounding box center [842, 377] width 794 height 25
paste input "720177"
type input "720177TE6"
type input "[PERSON_NAME]"
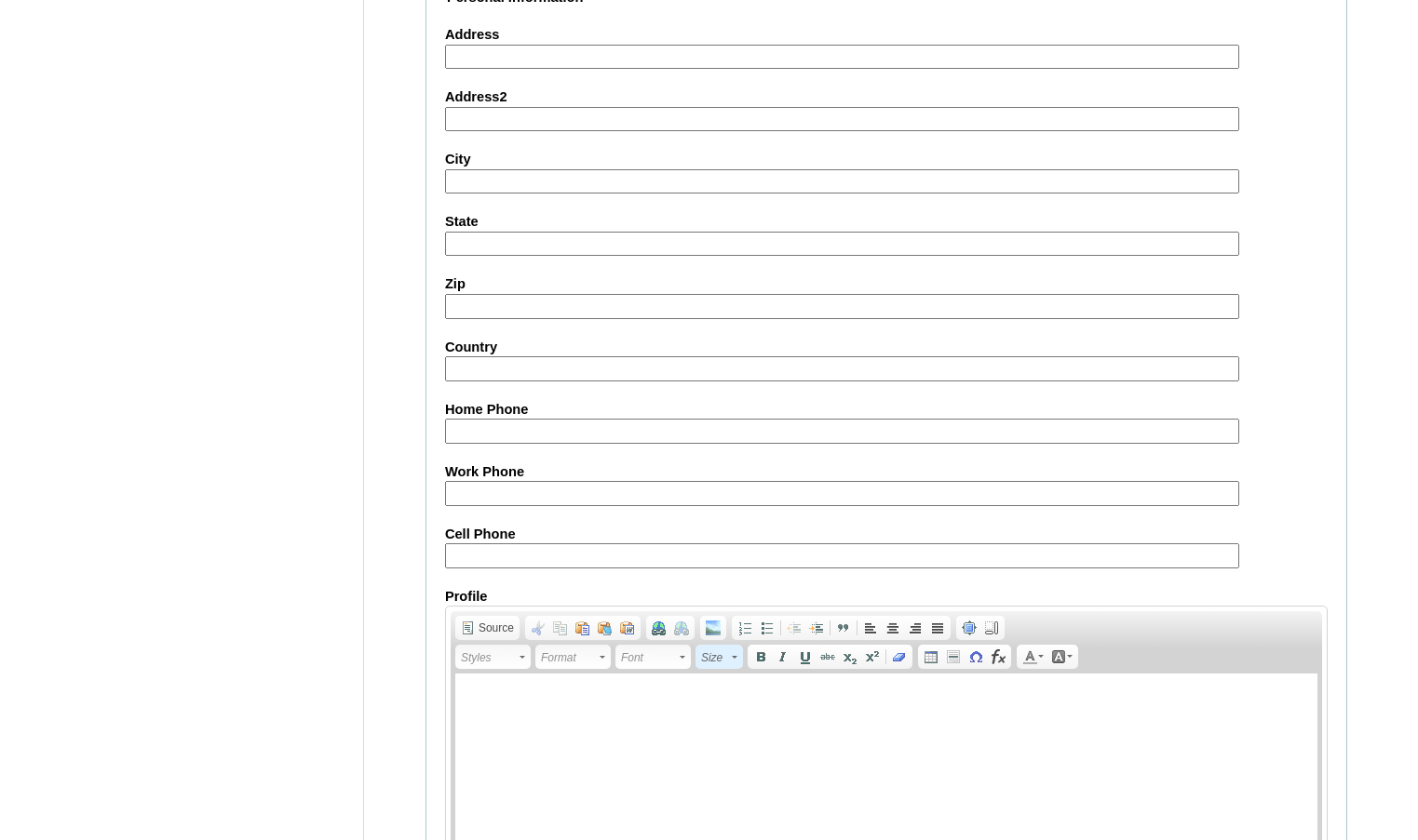
scroll to position [1674, 0]
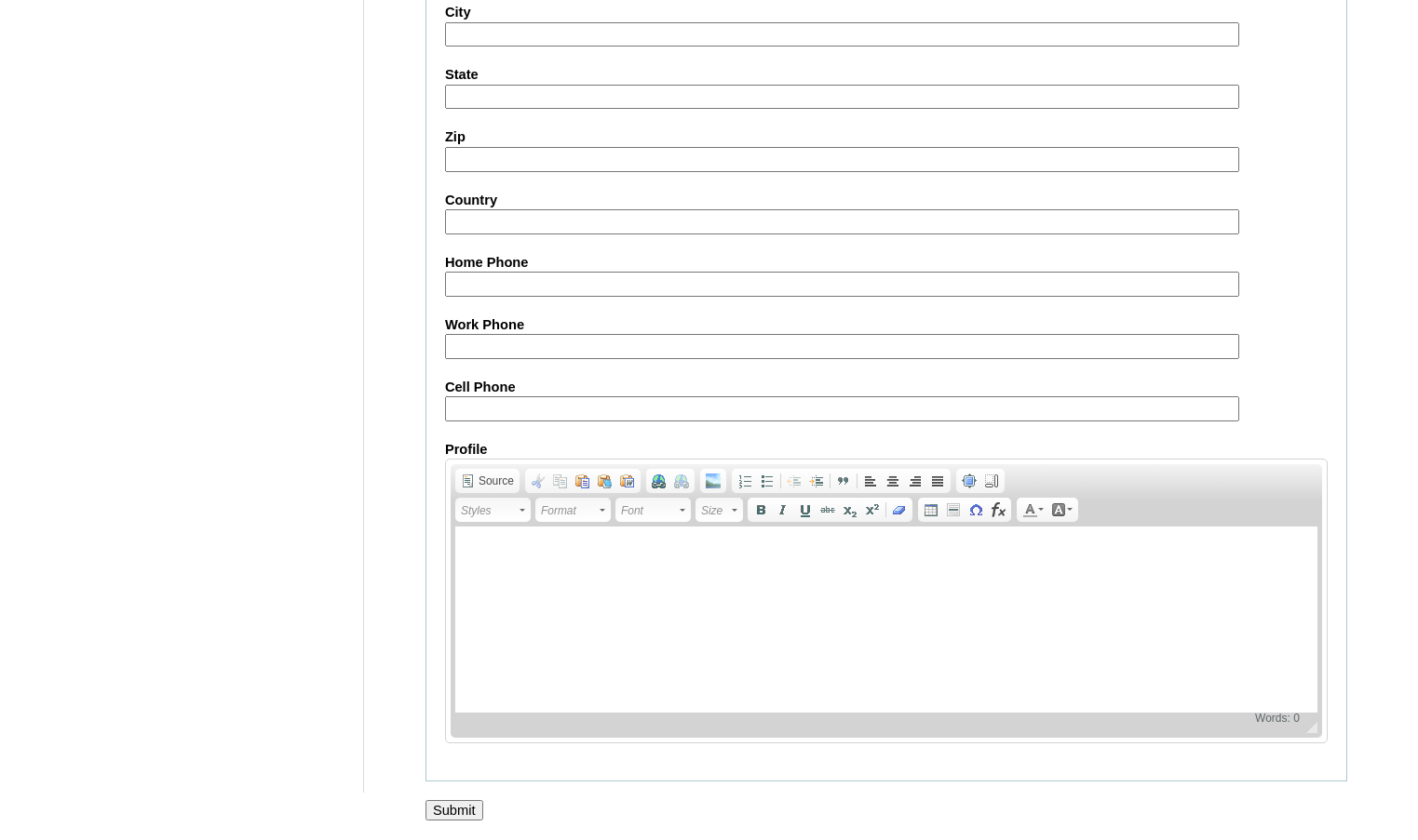
type input "[EMAIL_ADDRESS][DOMAIN_NAME]"
click at [452, 804] on input "Submit" at bounding box center [454, 810] width 58 height 21
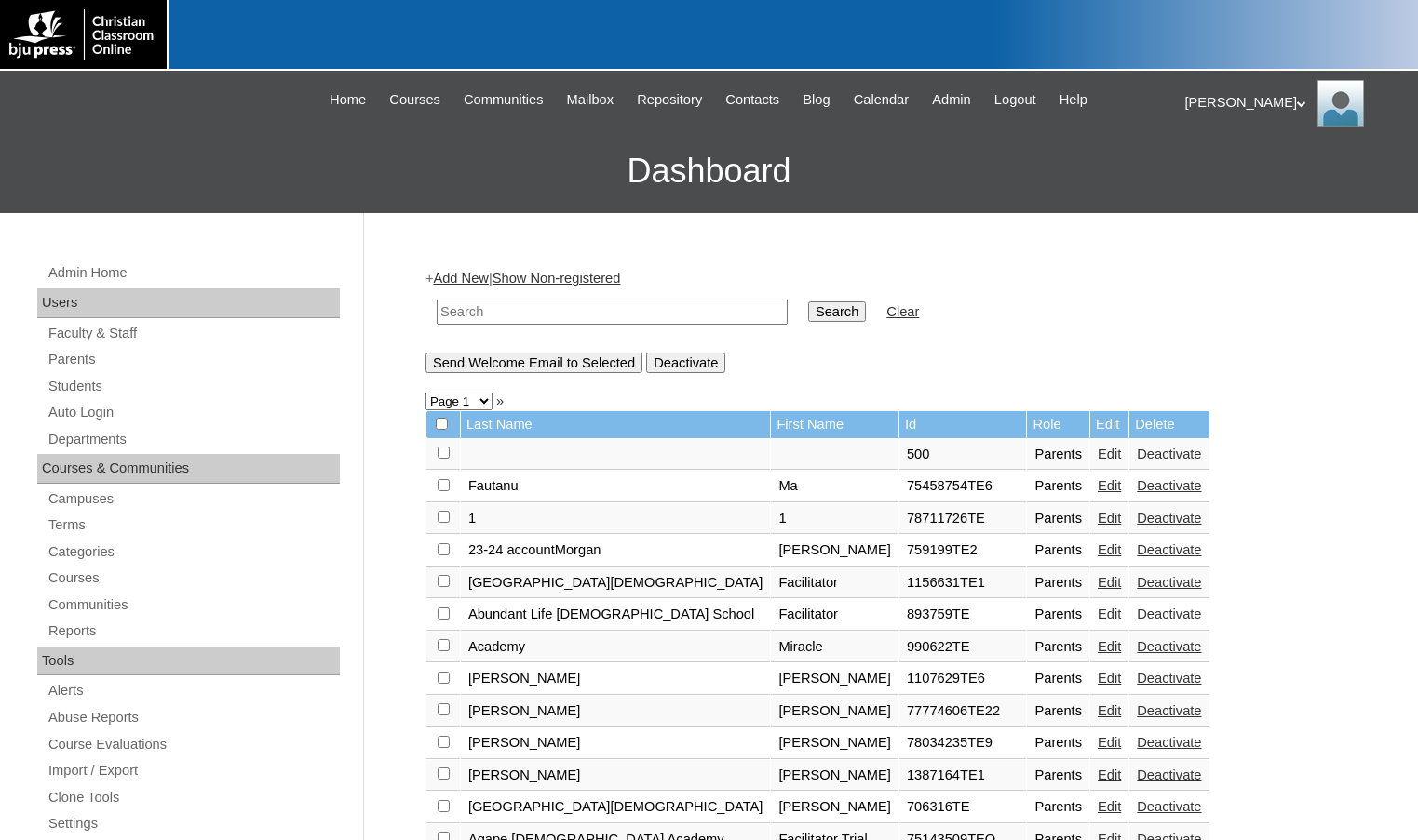
click at [515, 313] on input "text" at bounding box center [612, 313] width 351 height 25
paste input "720177"
type input "720177"
click at [808, 302] on input "Search" at bounding box center [836, 312] width 58 height 21
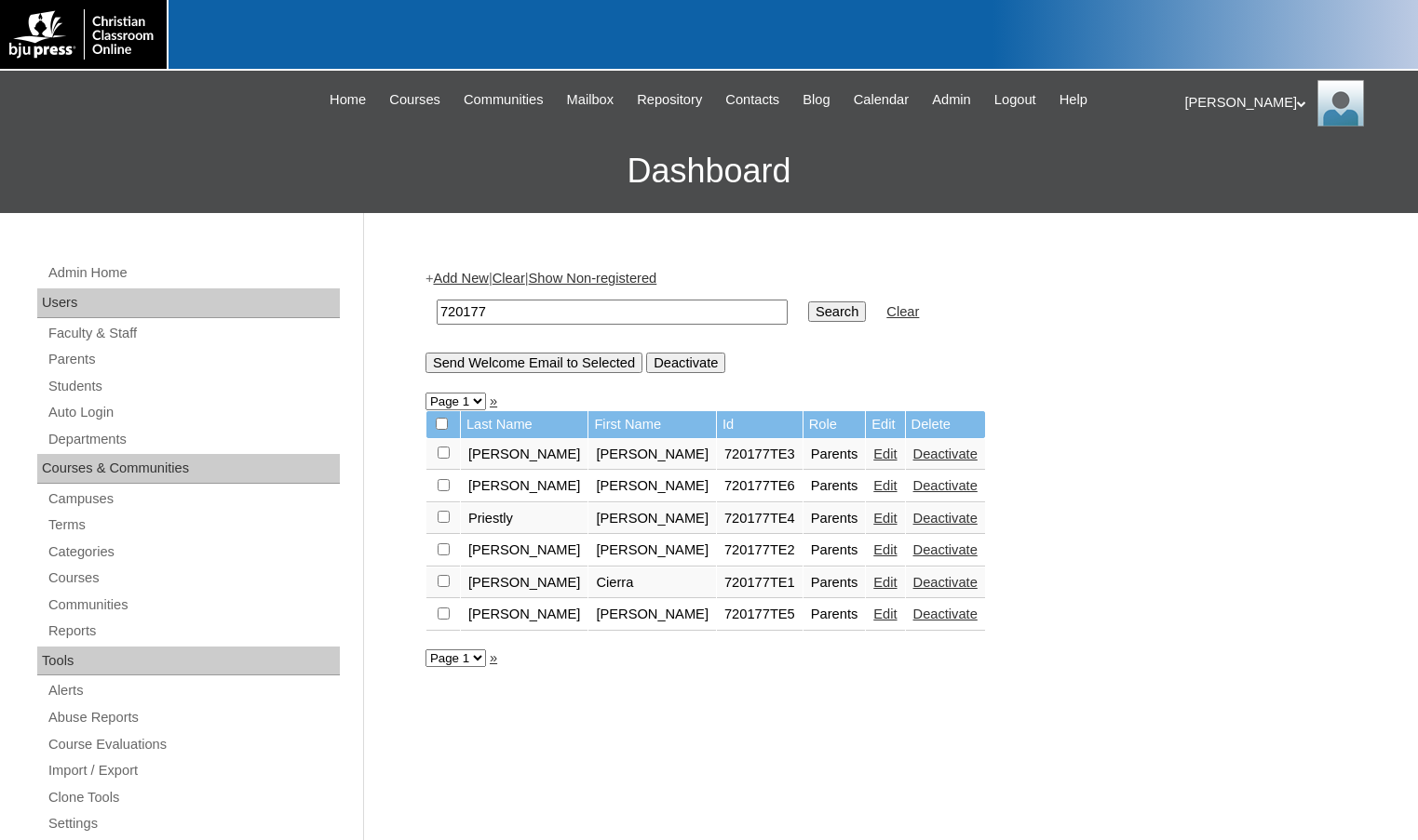
click at [441, 485] on input "checkbox" at bounding box center [443, 485] width 12 height 12
checkbox input "true"
click at [528, 371] on input "Send Welcome Email to Selected" at bounding box center [533, 363] width 217 height 21
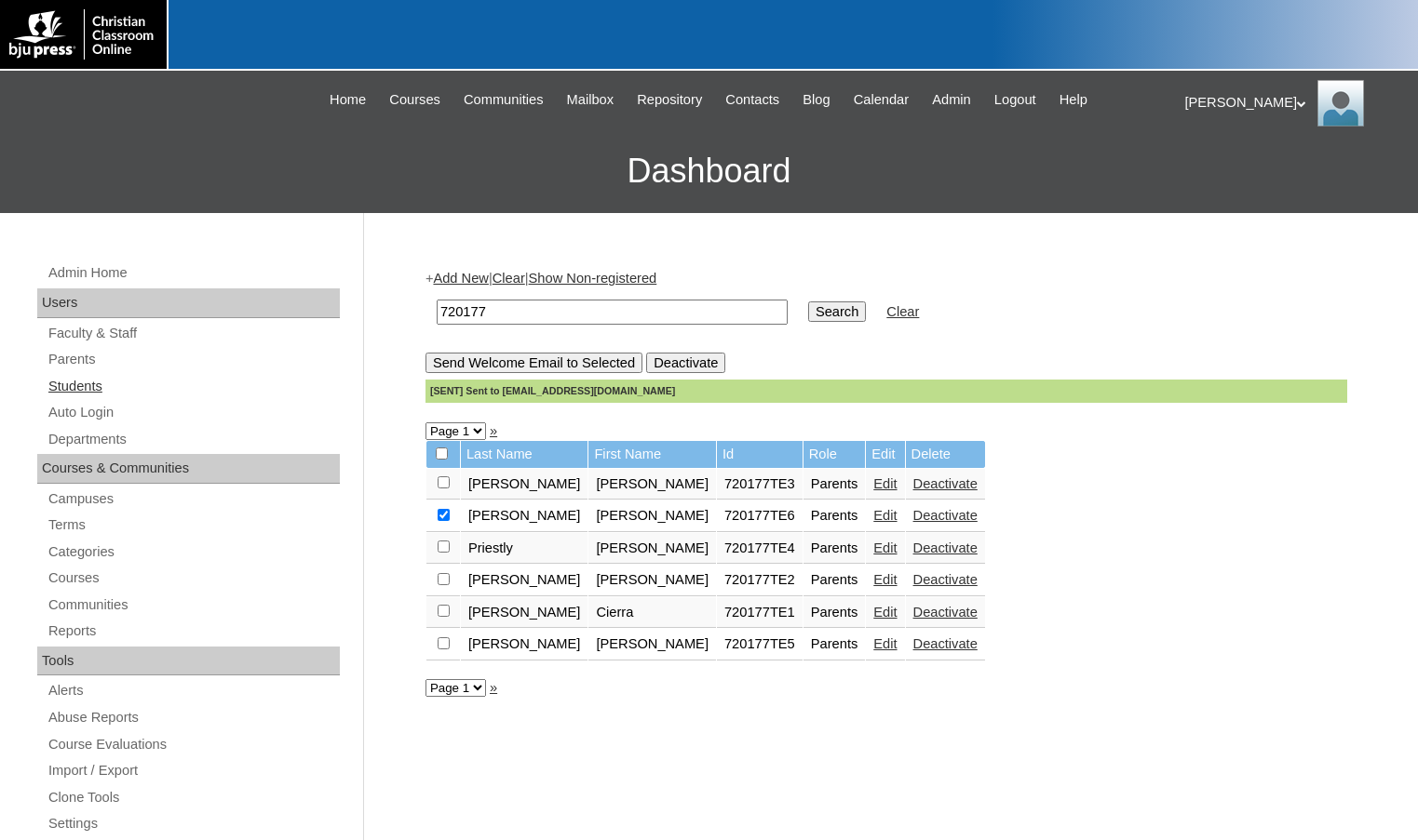
click at [137, 379] on link "Students" at bounding box center [192, 387] width 293 height 24
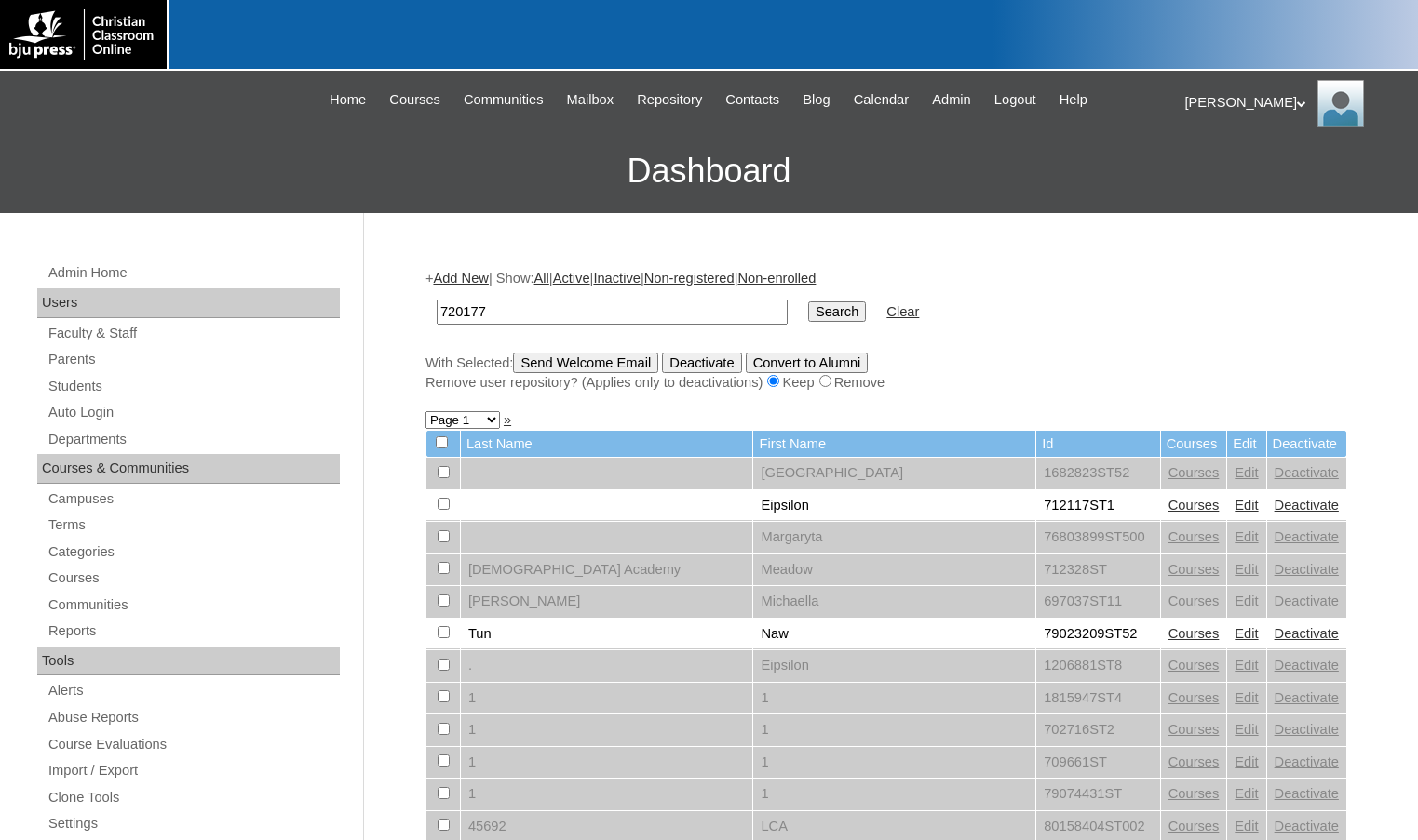
type input "720177"
click at [808, 311] on input "Search" at bounding box center [836, 312] width 58 height 21
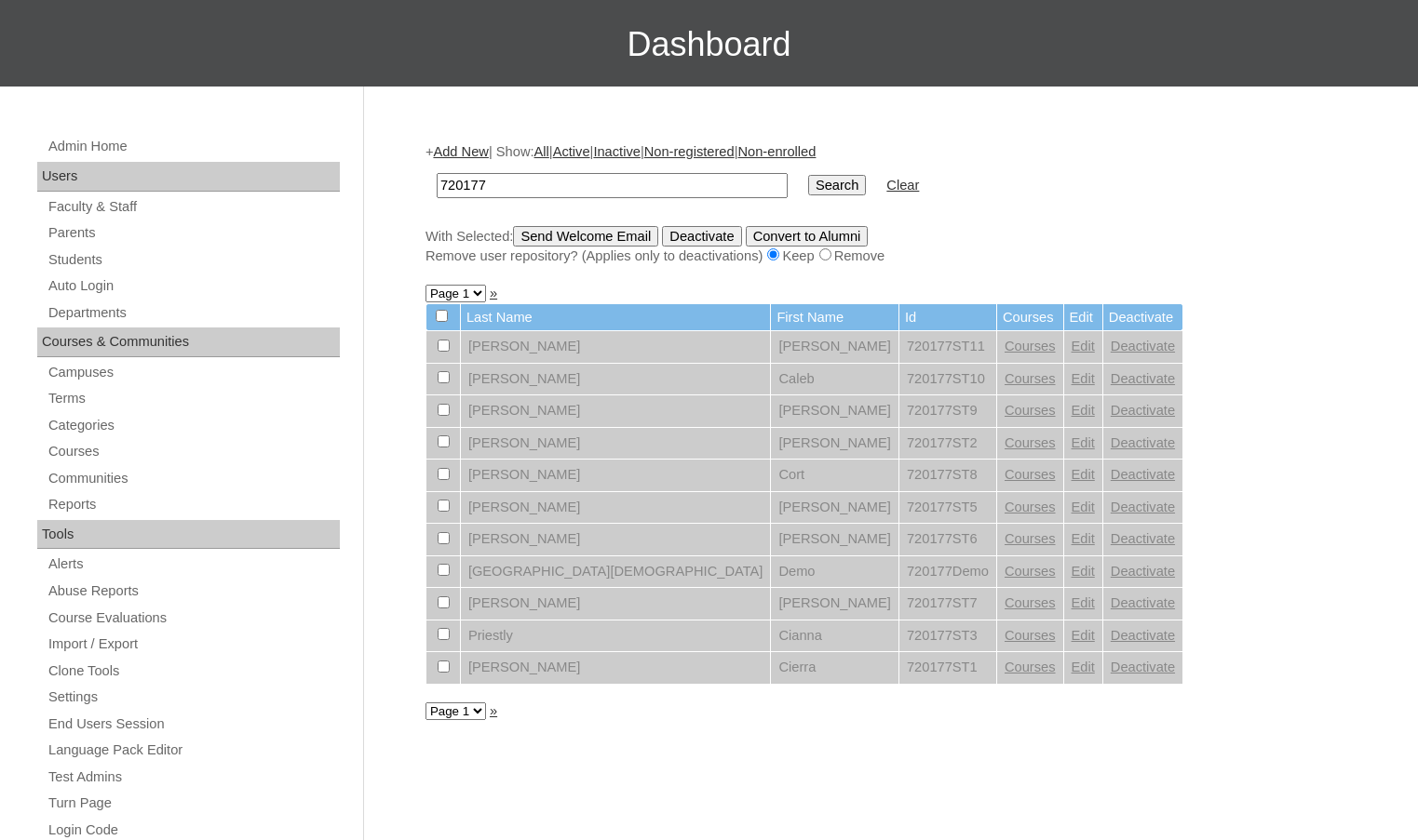
scroll to position [93, 0]
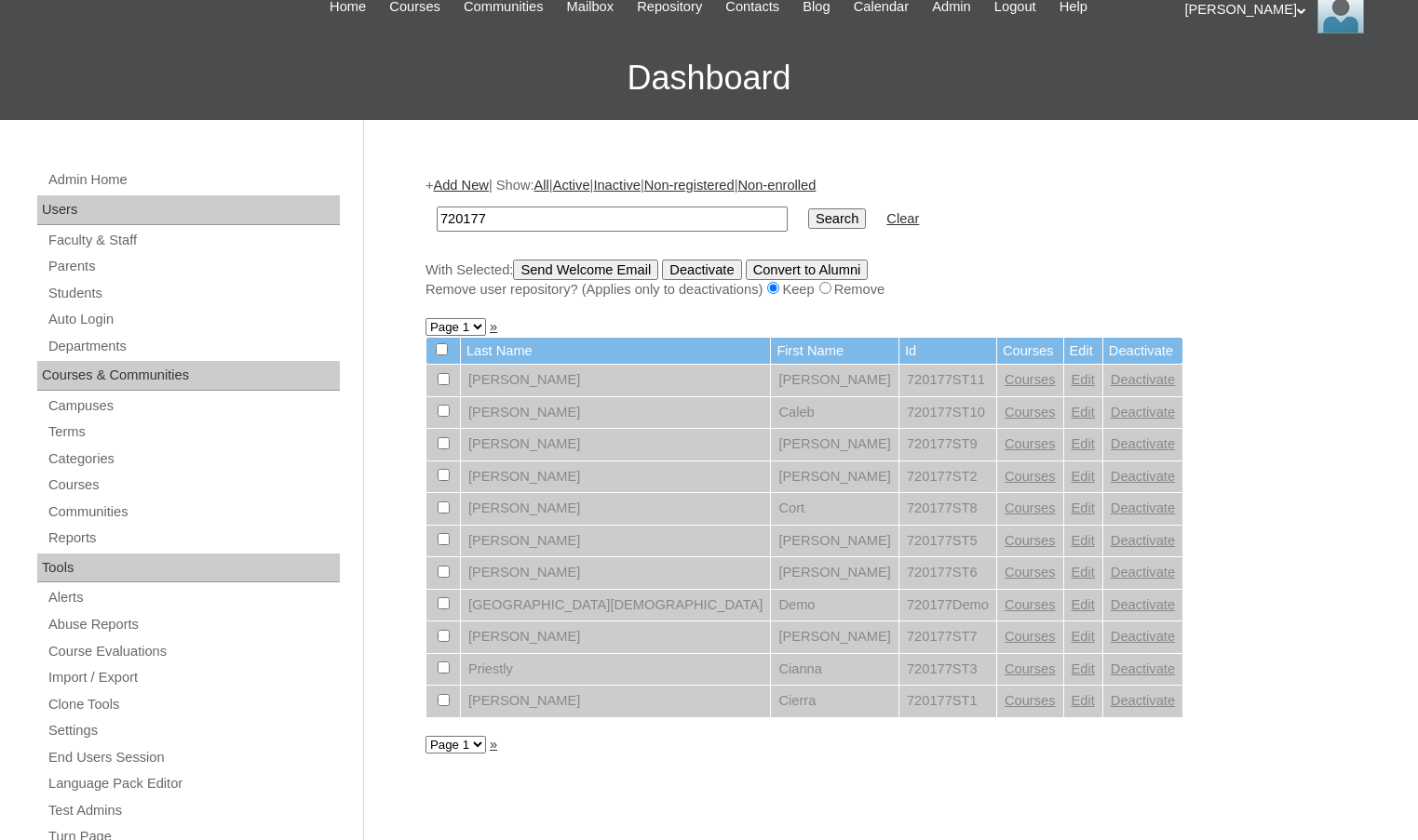
click at [476, 190] on link "Add New" at bounding box center [460, 184] width 55 height 15
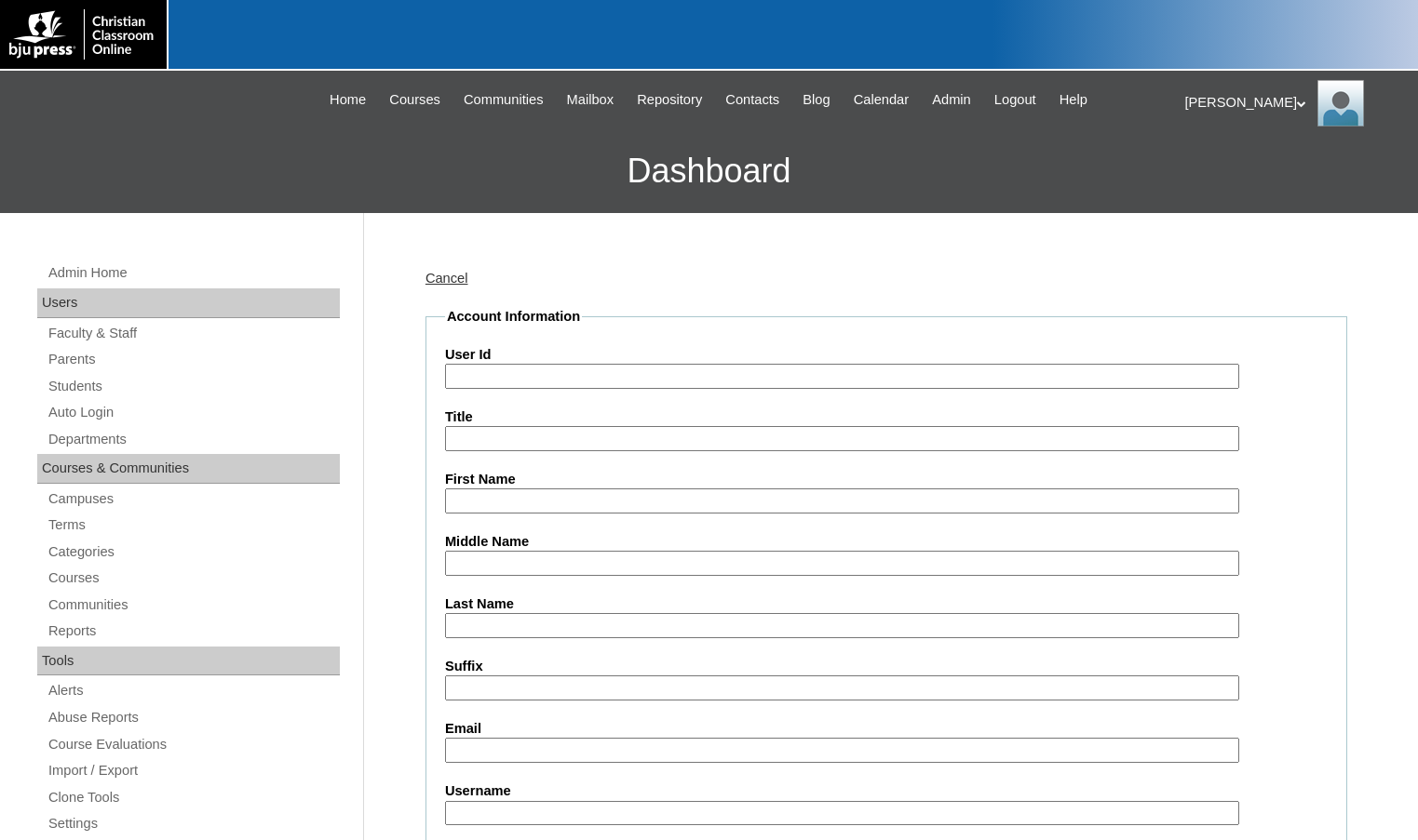
click at [541, 371] on input "User Id" at bounding box center [842, 376] width 794 height 25
paste input "720177"
type input "720177ST12"
type input "[PERSON_NAME]"
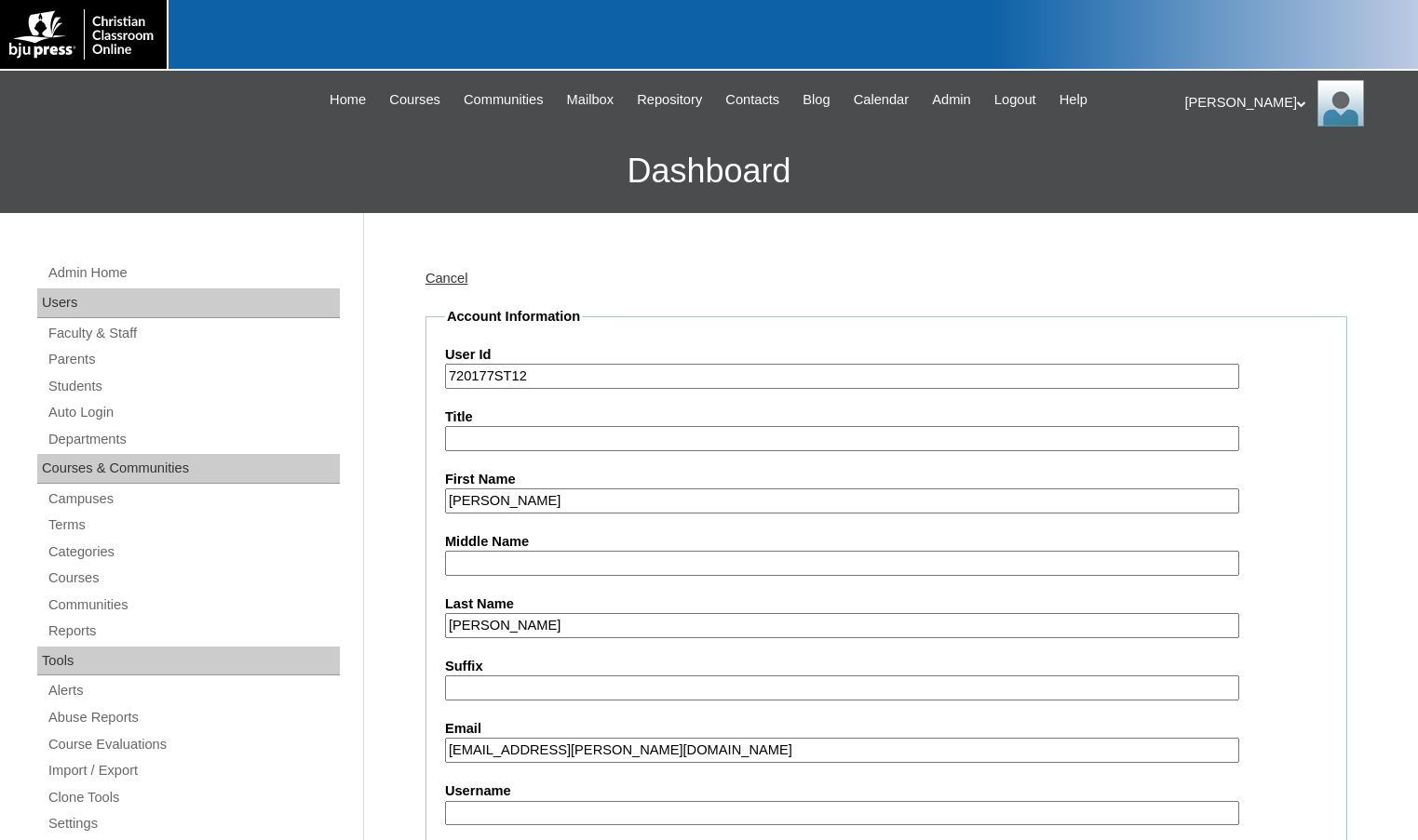
type input "[EMAIL_ADDRESS][PERSON_NAME][DOMAIN_NAME]"
click at [1327, 675] on div "Suffix" at bounding box center [886, 678] width 883 height 44
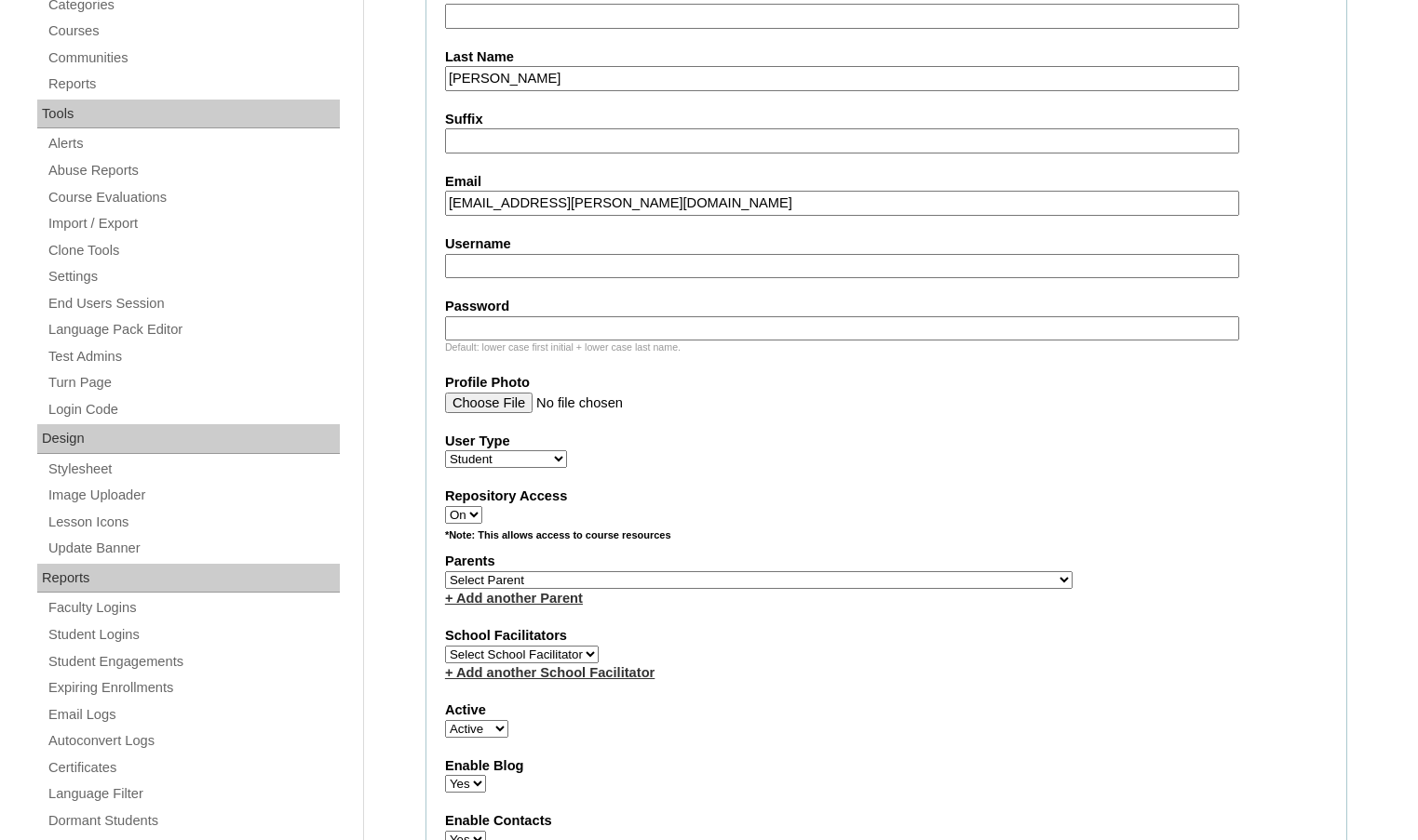
scroll to position [559, 0]
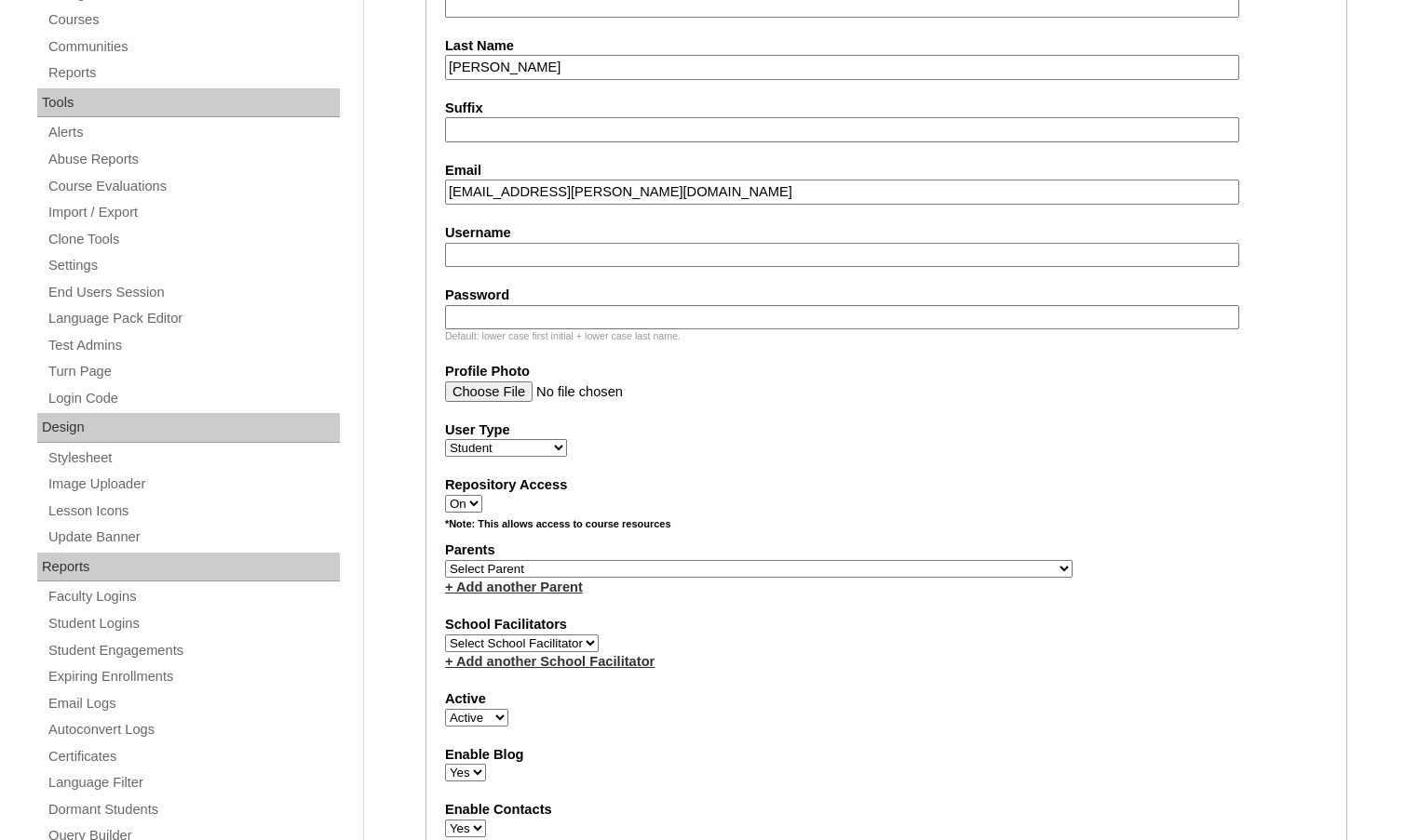
click at [858, 568] on select "Select Parent , [GEOGRAPHIC_DATA], Ma 1, 1 23-24 accountMorgan, [PERSON_NAME] 6…" at bounding box center [759, 569] width 628 height 18
select select "37392"
click at [878, 569] on div "Parents Select Parent , Fautanu, Ma 1, 1 23-24 accountMorgan, Jason 6th Street …" at bounding box center [886, 568] width 883 height 56
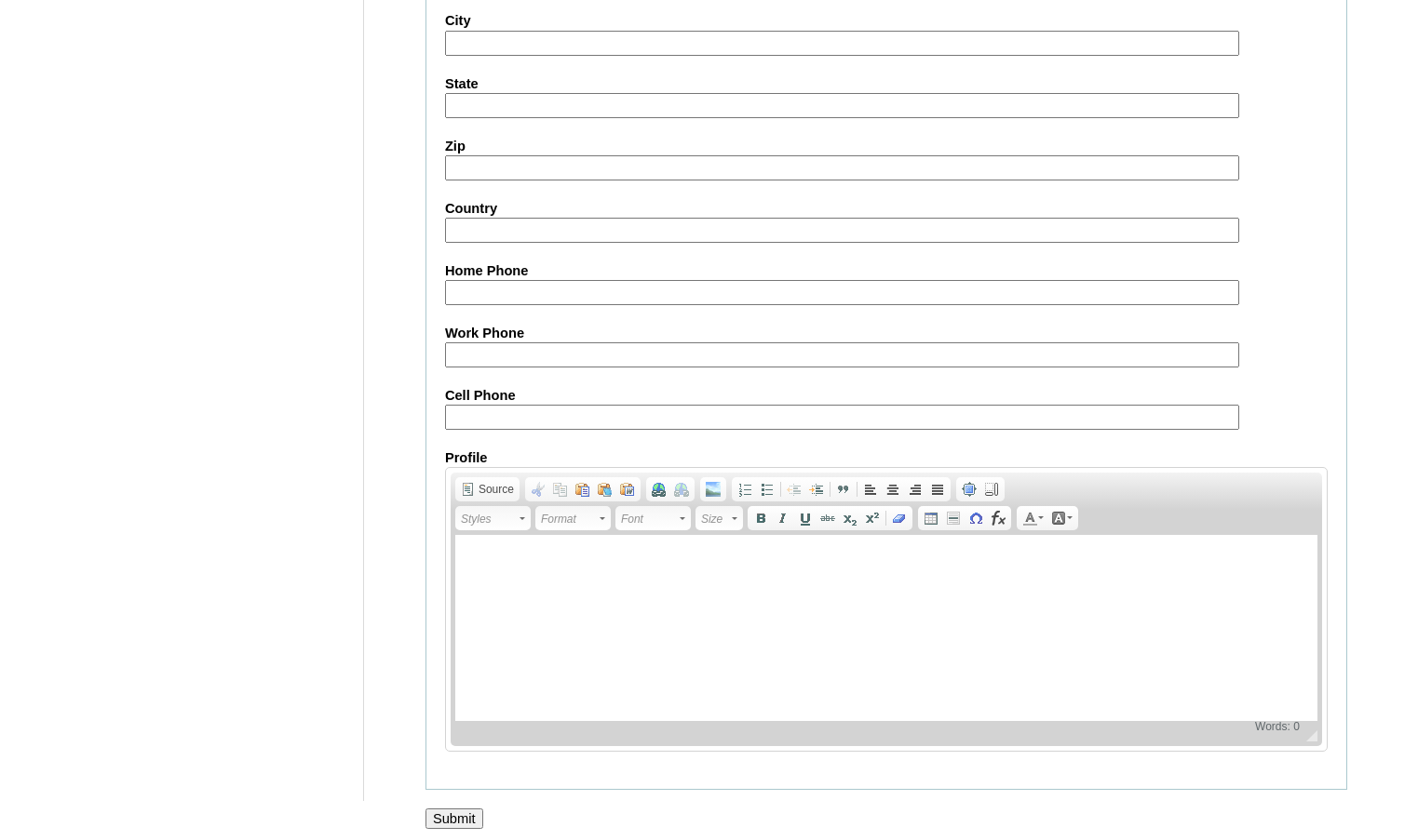
scroll to position [1992, 0]
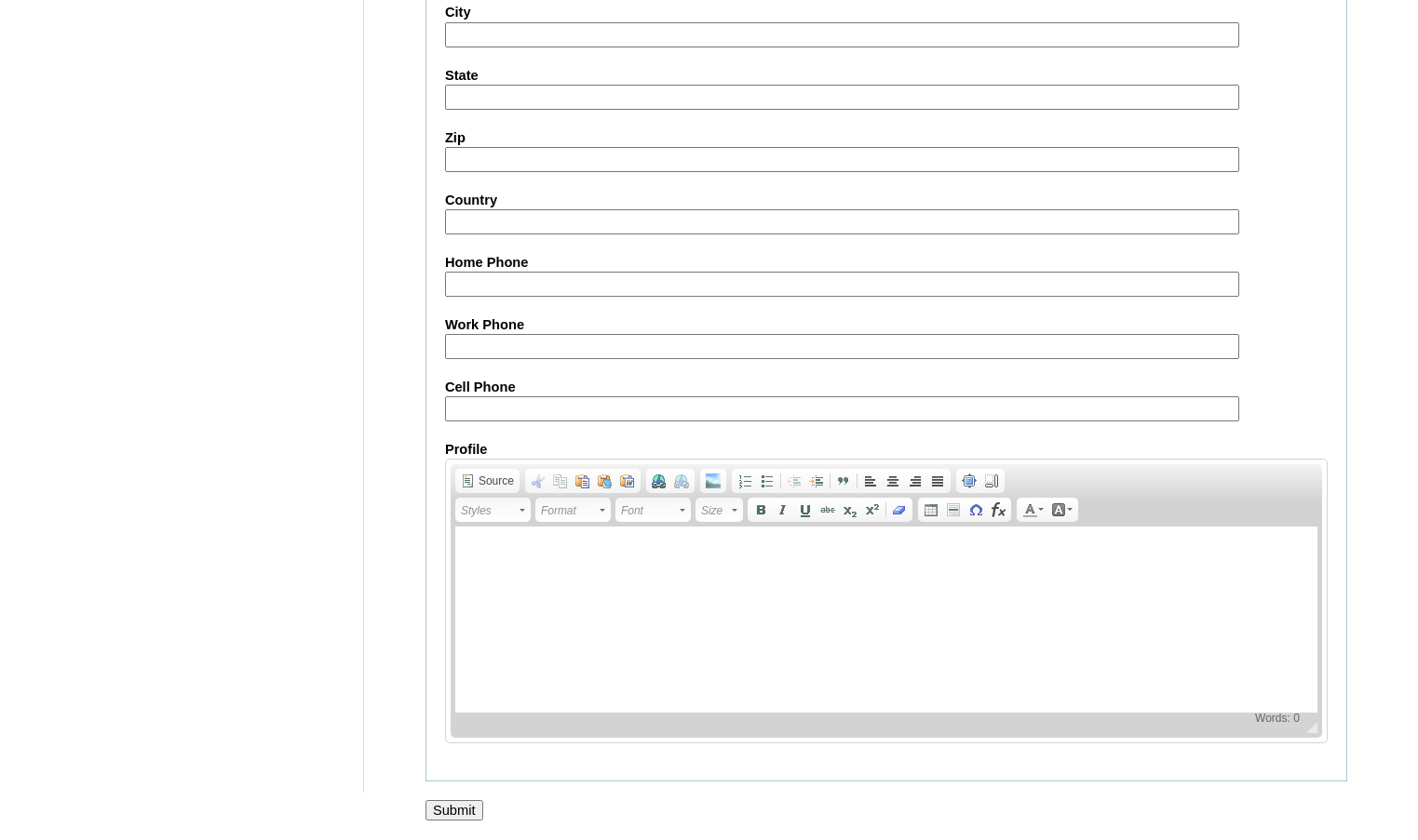
click at [479, 811] on input "Submit" at bounding box center [454, 810] width 58 height 21
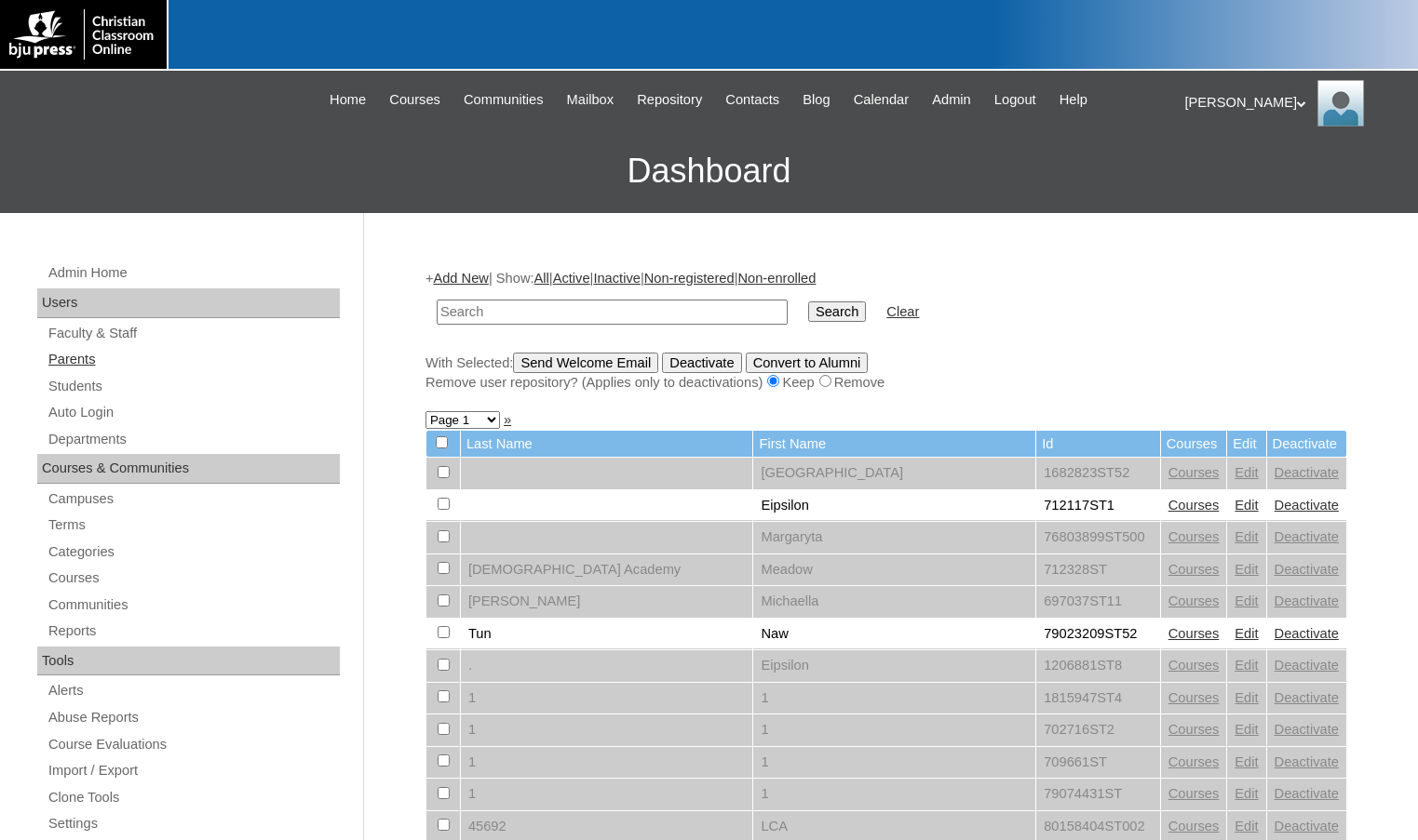
click at [104, 359] on link "Parents" at bounding box center [192, 360] width 293 height 24
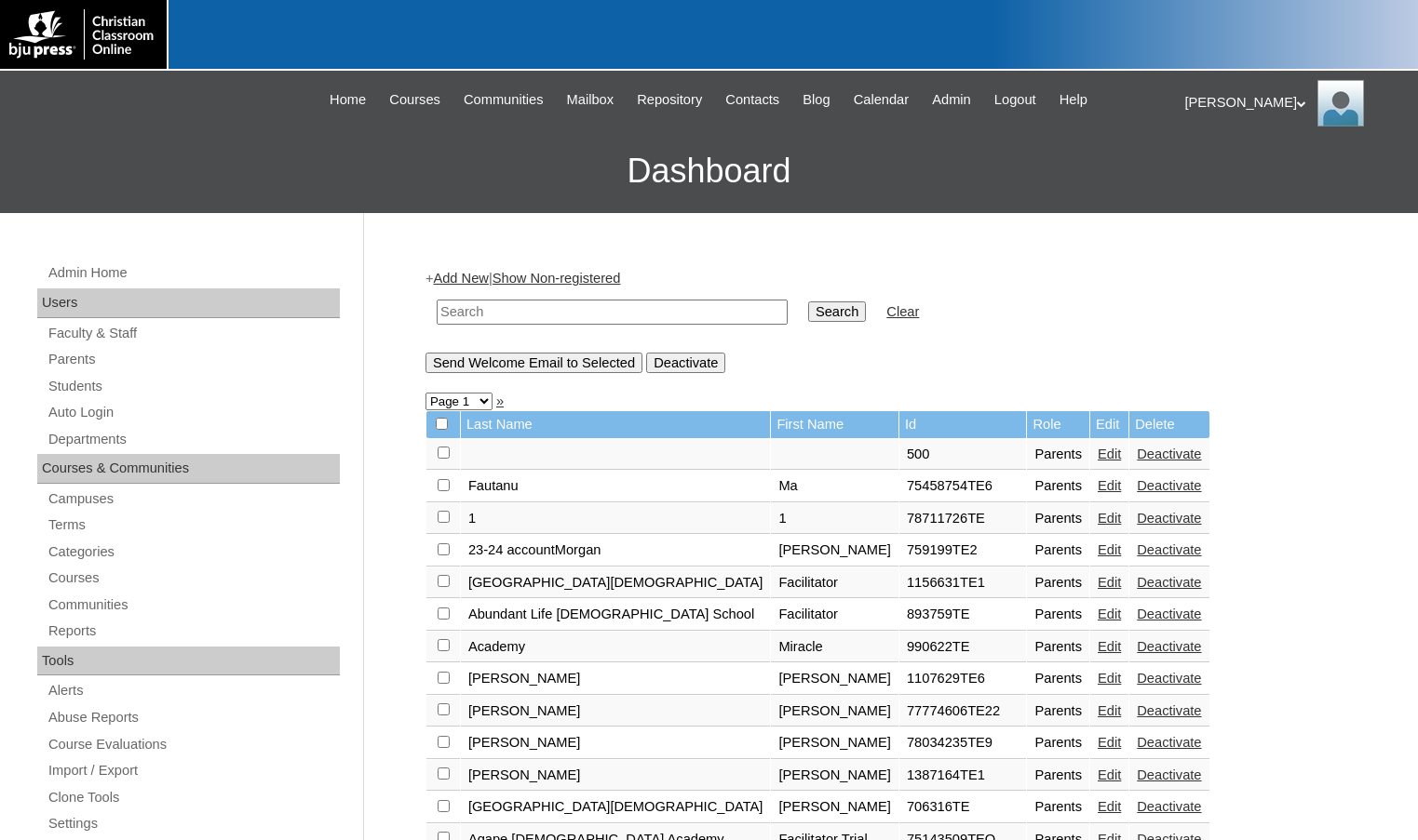
click at [599, 312] on input "text" at bounding box center [612, 313] width 351 height 25
paste input "79389782"
type input "79389782"
click at [808, 302] on input "Search" at bounding box center [836, 312] width 58 height 21
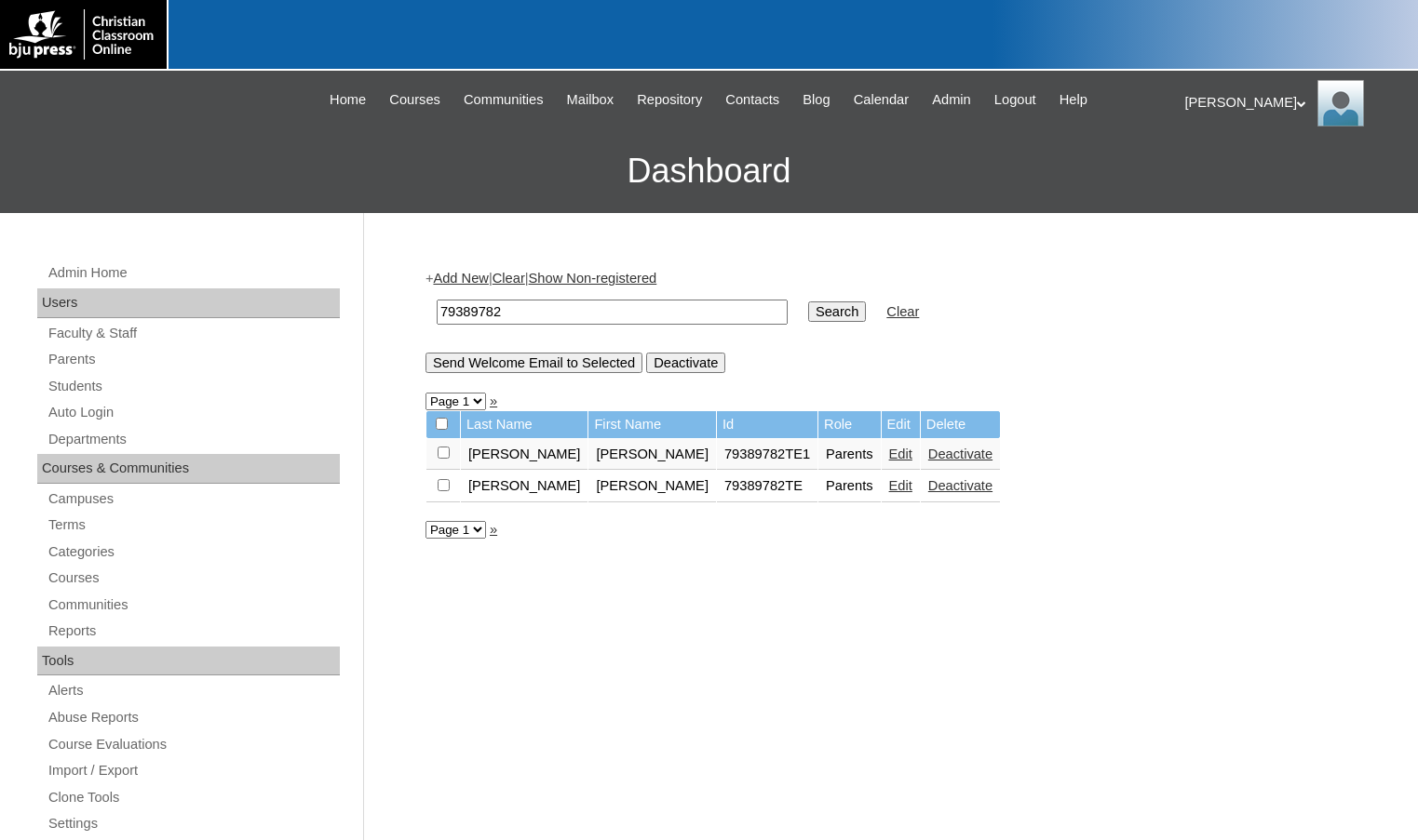
drag, startPoint x: 804, startPoint y: 454, endPoint x: 797, endPoint y: 527, distance: 73.3
click at [889, 454] on link "Edit" at bounding box center [901, 454] width 24 height 15
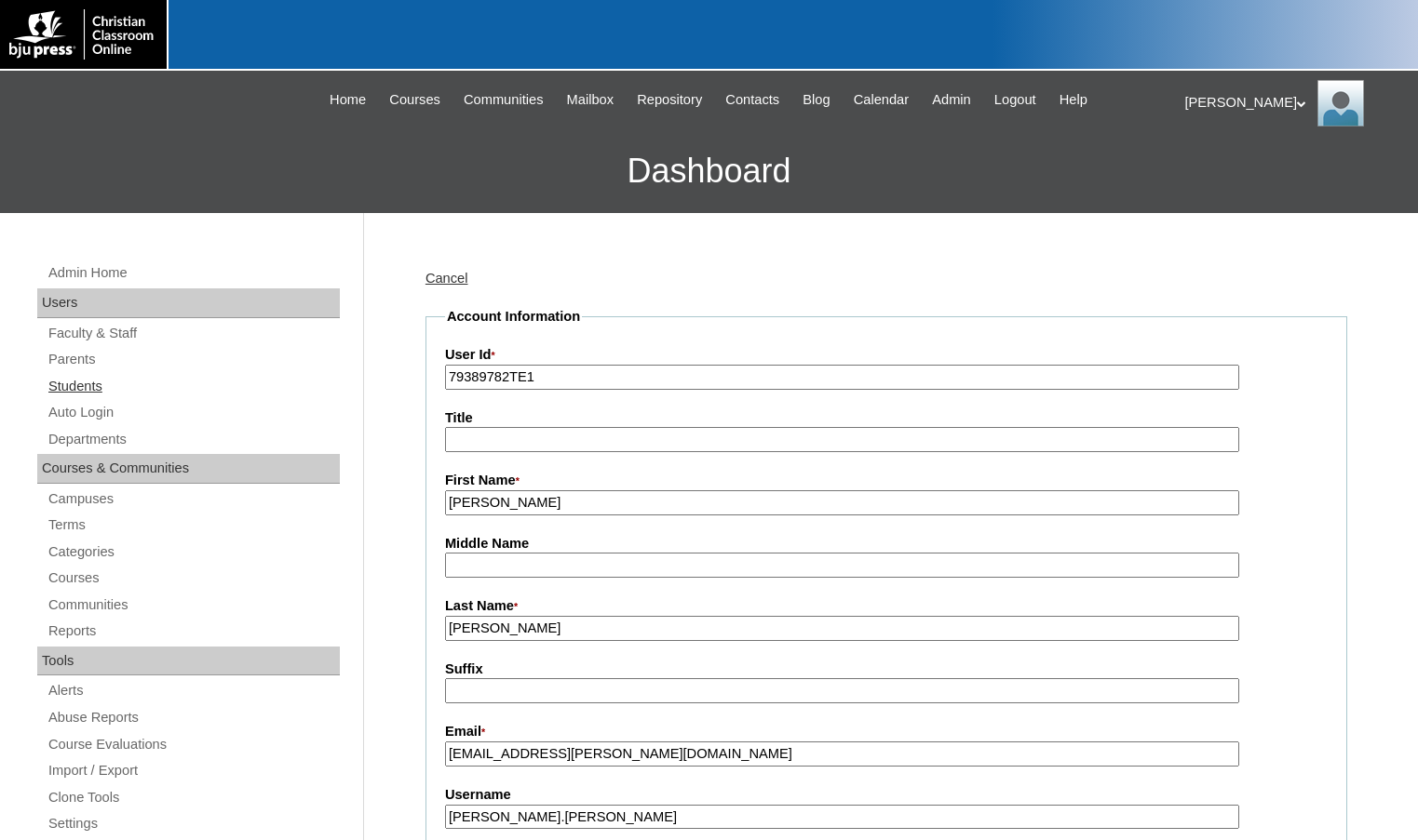
click at [47, 382] on link "Students" at bounding box center [192, 387] width 293 height 24
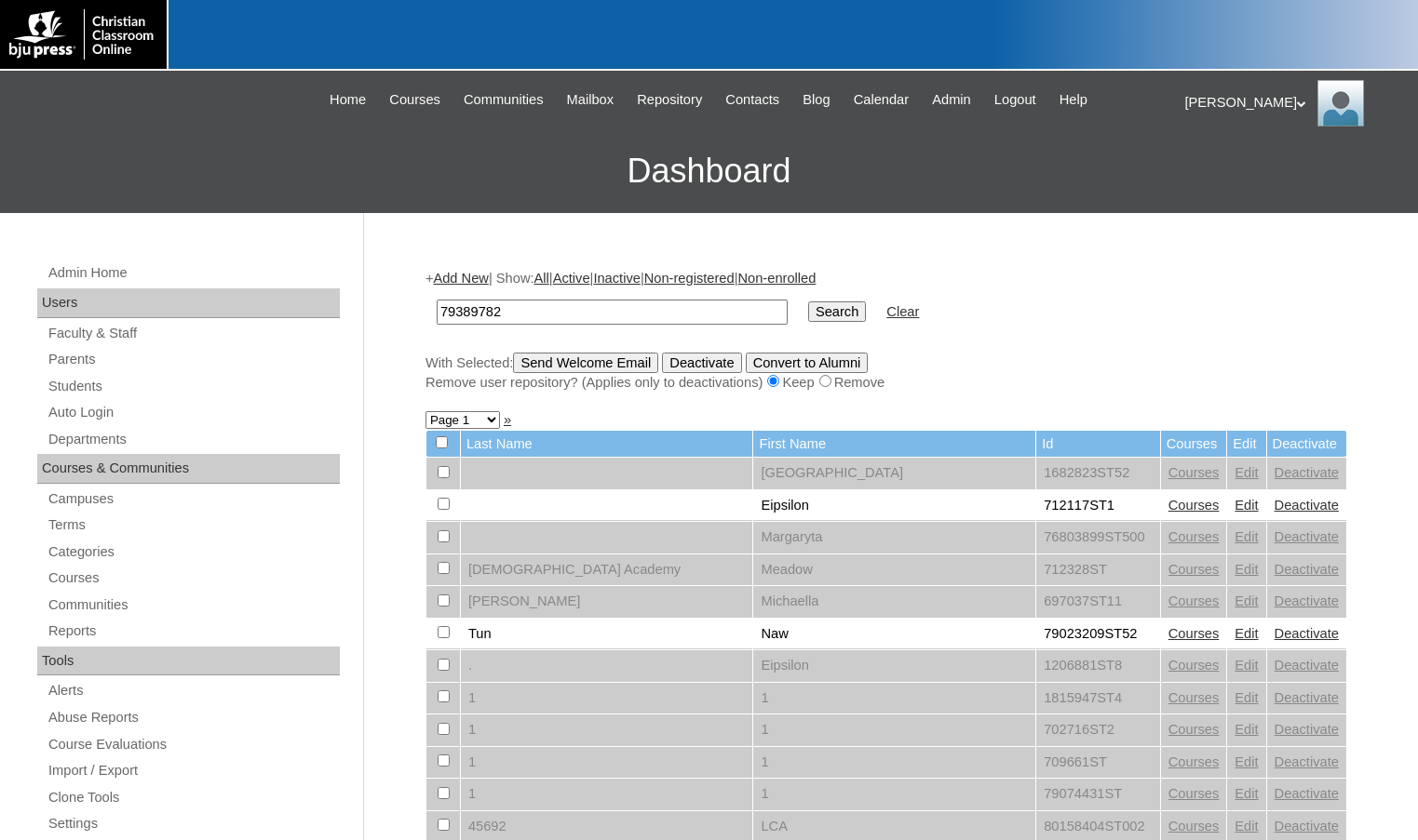
type input "79389782"
click at [808, 302] on input "Search" at bounding box center [836, 312] width 58 height 21
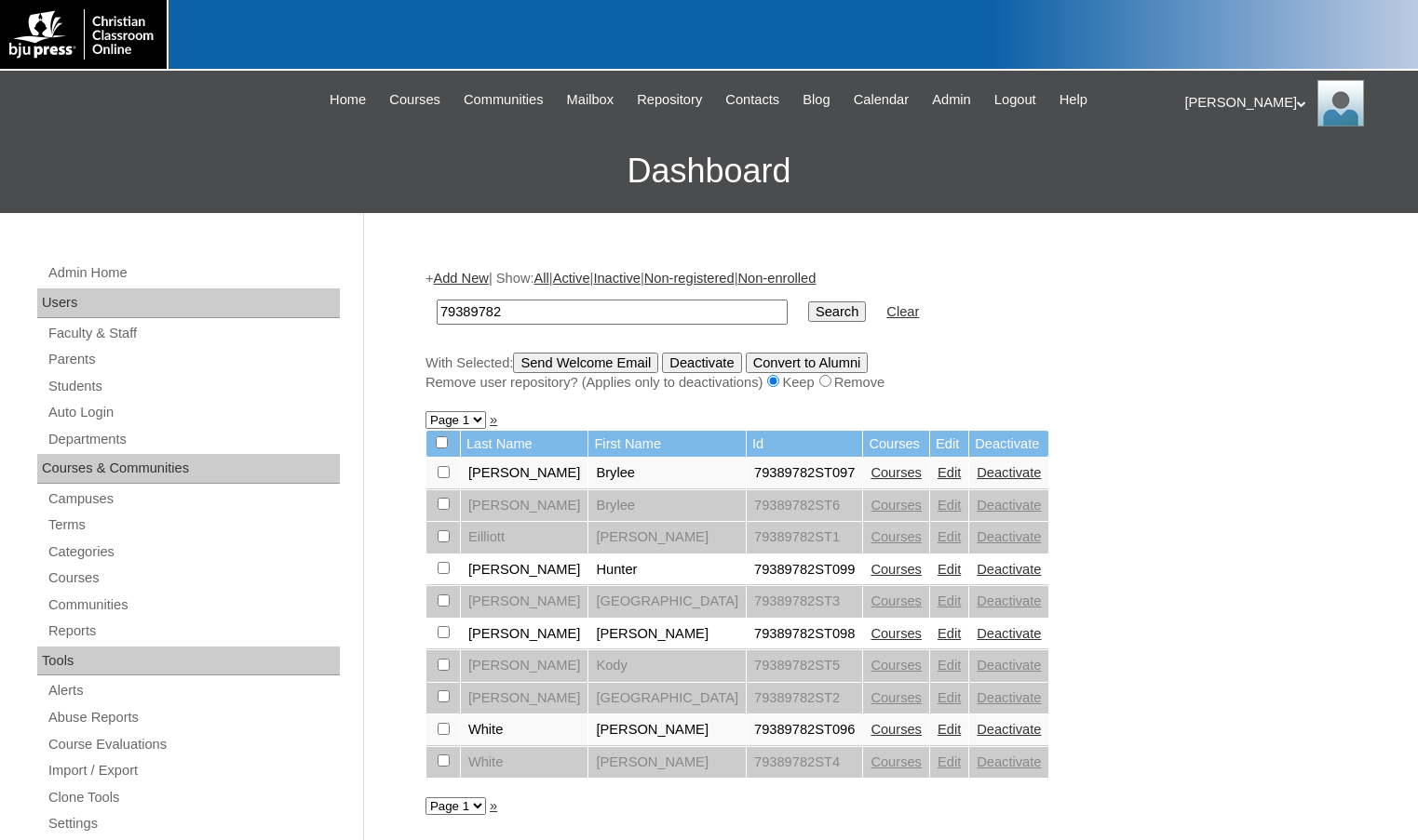
click at [871, 736] on link "Courses" at bounding box center [896, 729] width 51 height 15
click at [871, 763] on link "Courses" at bounding box center [896, 762] width 51 height 15
click at [937, 511] on link "Edit" at bounding box center [949, 505] width 24 height 15
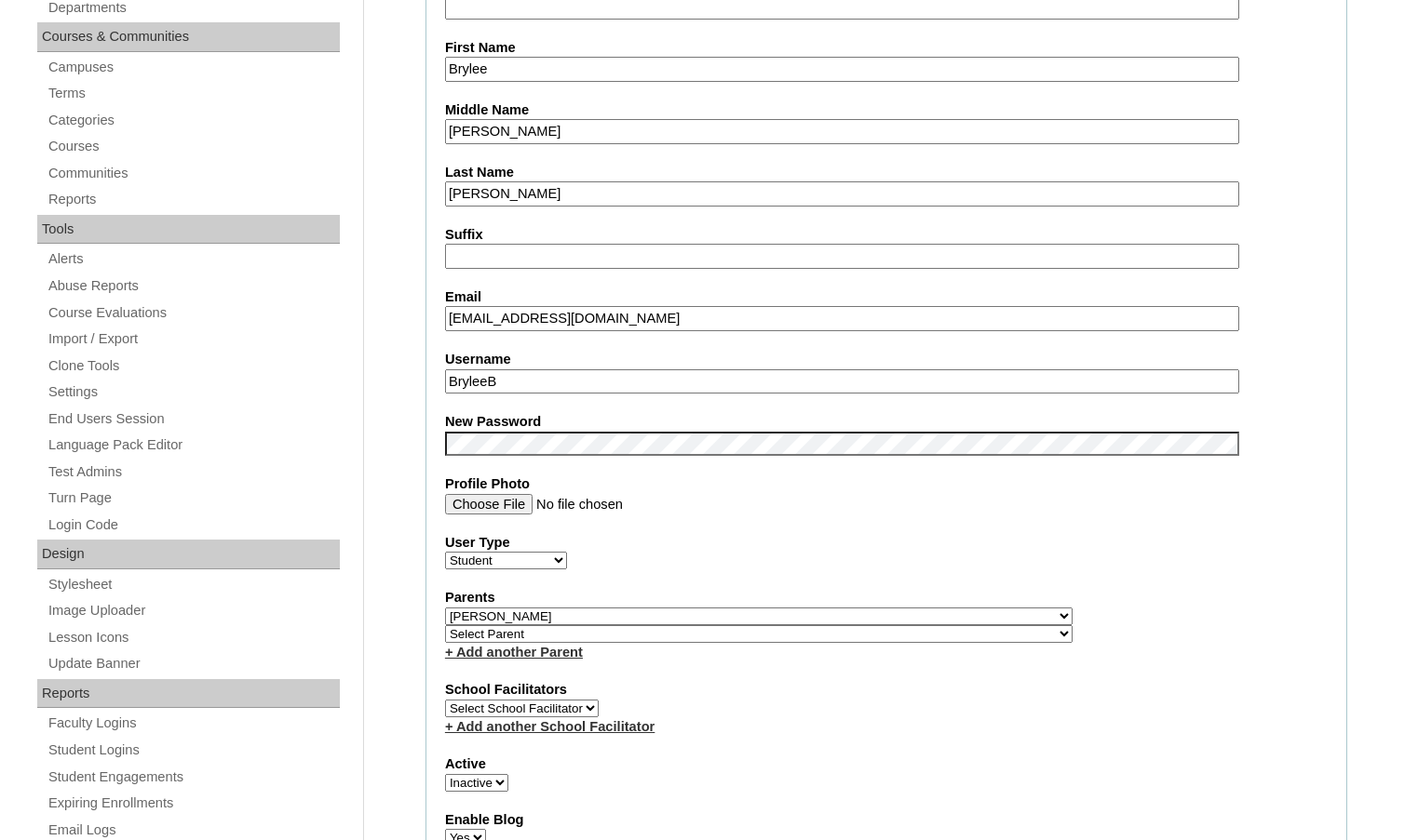
scroll to position [466, 0]
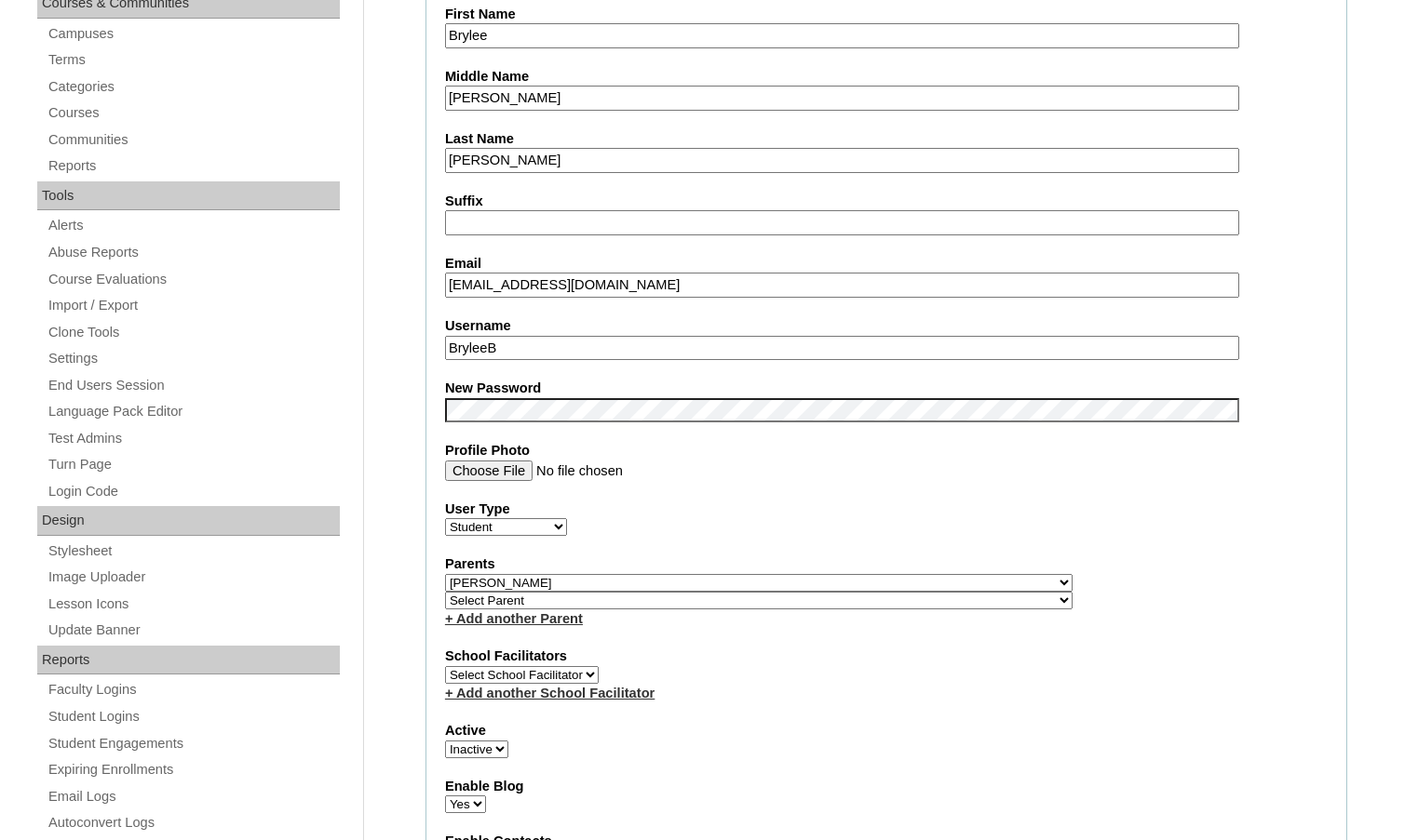
click at [560, 157] on input "[PERSON_NAME]" at bounding box center [842, 161] width 794 height 25
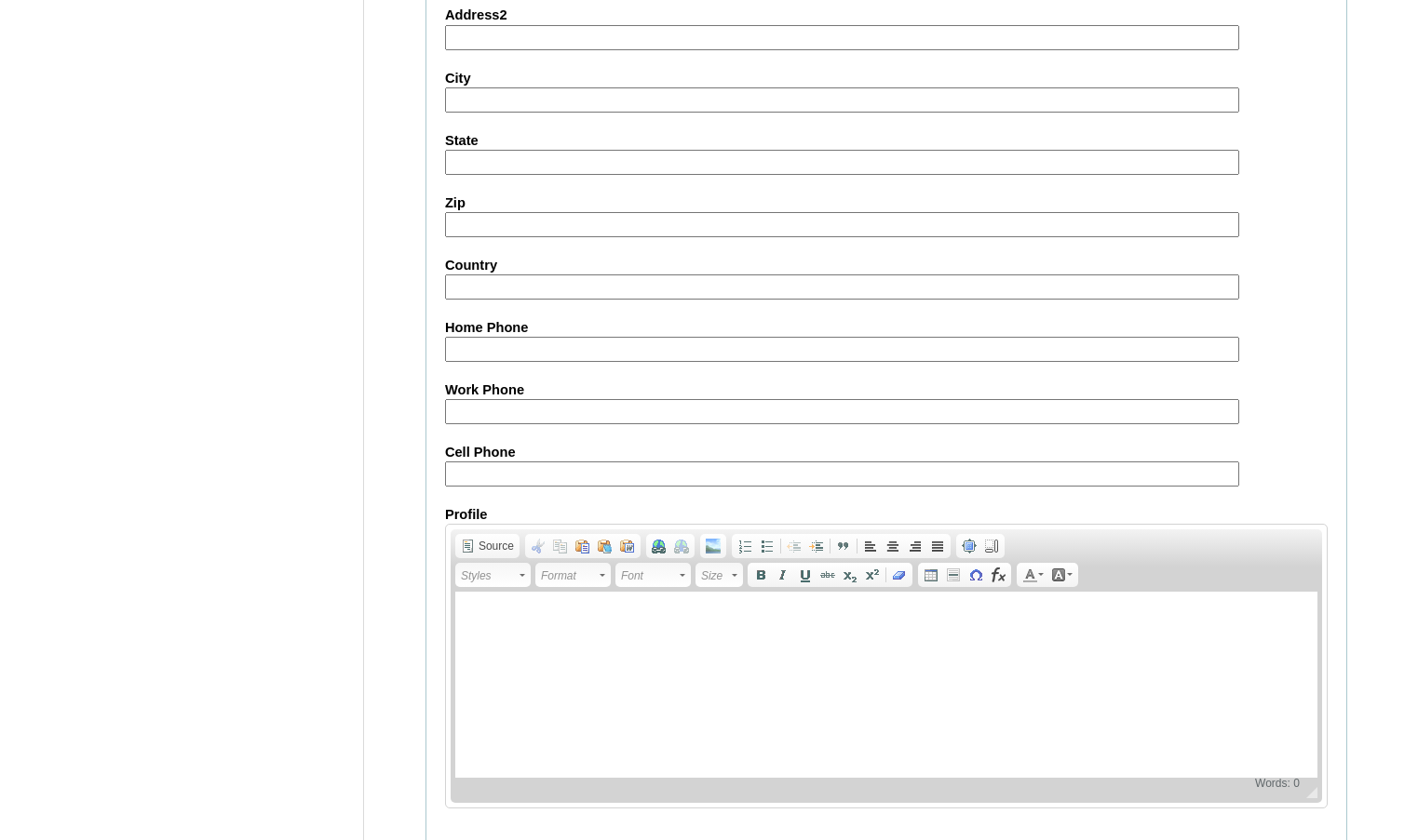
scroll to position [1996, 0]
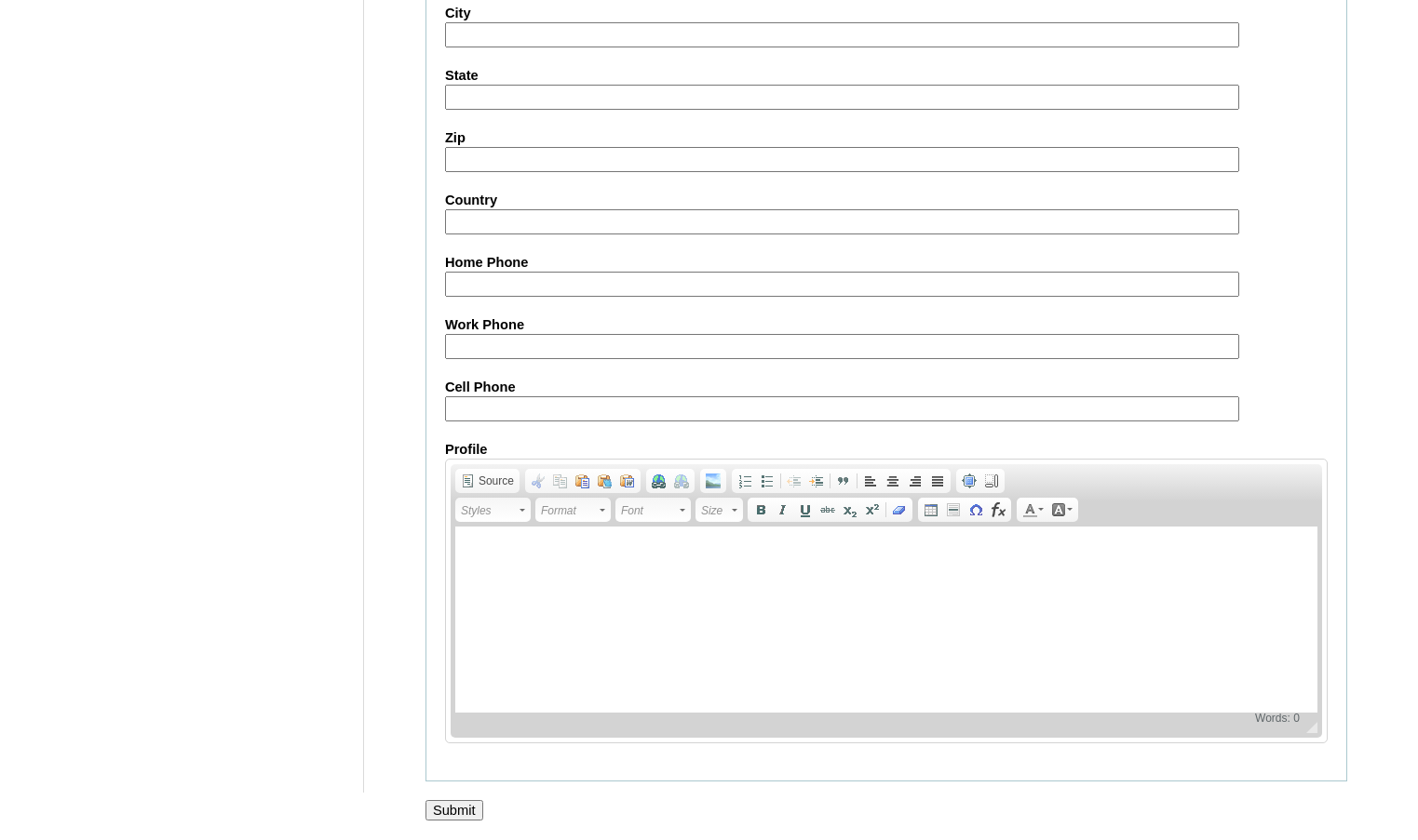
type input "Brennemandontuse"
click at [458, 804] on input "Submit" at bounding box center [454, 810] width 58 height 21
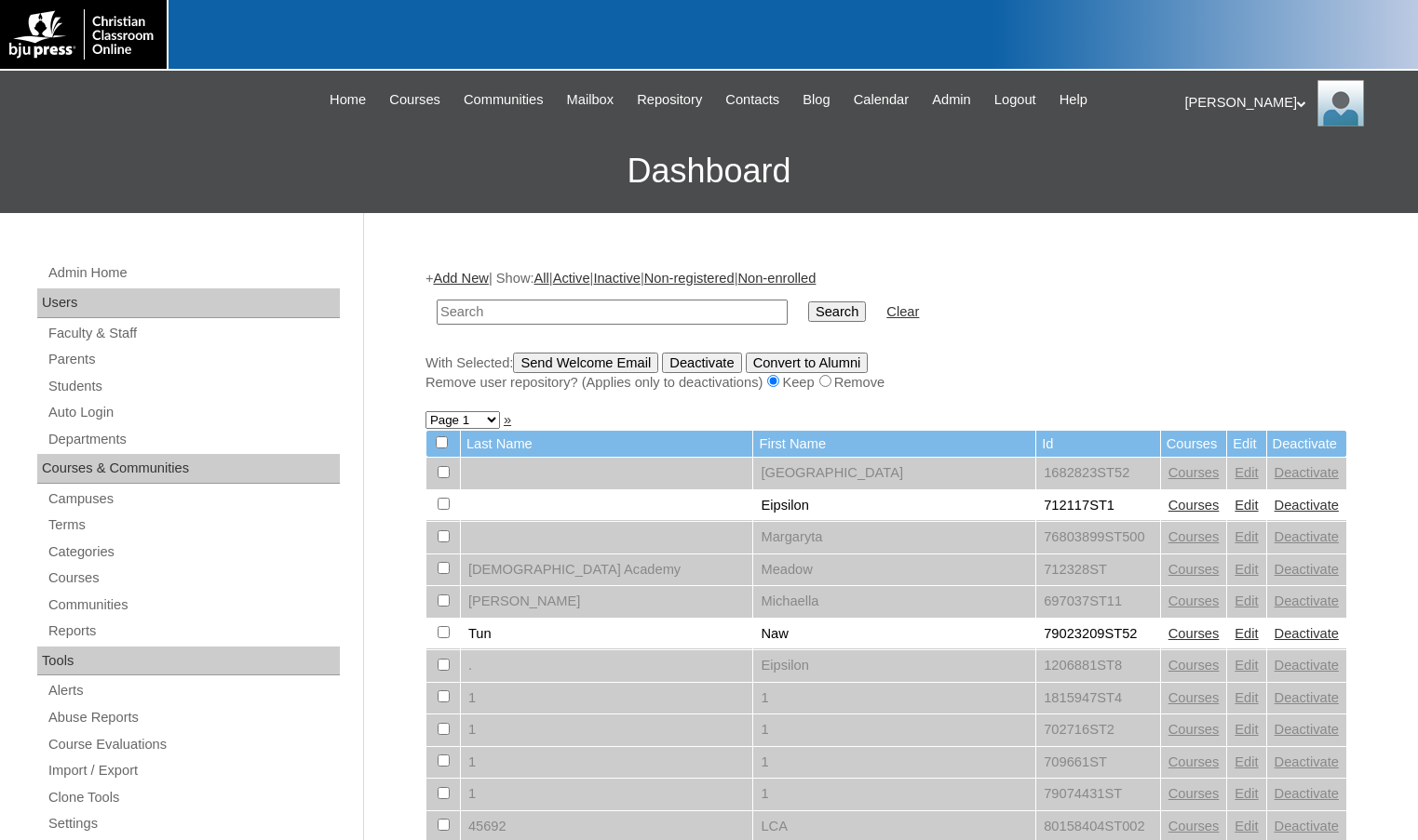
drag, startPoint x: 385, startPoint y: 234, endPoint x: 398, endPoint y: 277, distance: 44.9
click at [449, 315] on input "text" at bounding box center [612, 313] width 351 height 25
paste input "79389782"
type input "79389782"
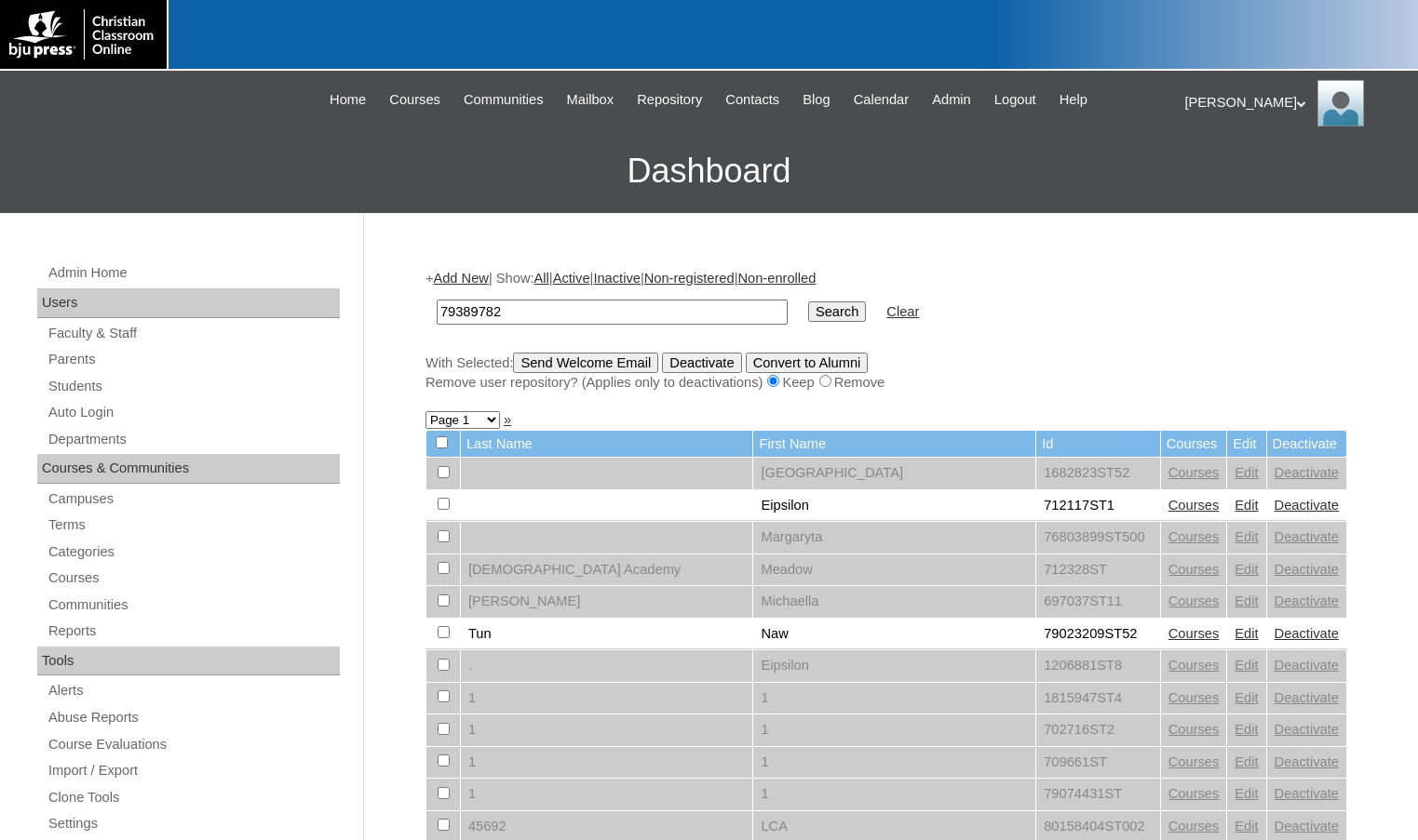
click at [808, 302] on input "Search" at bounding box center [836, 312] width 58 height 21
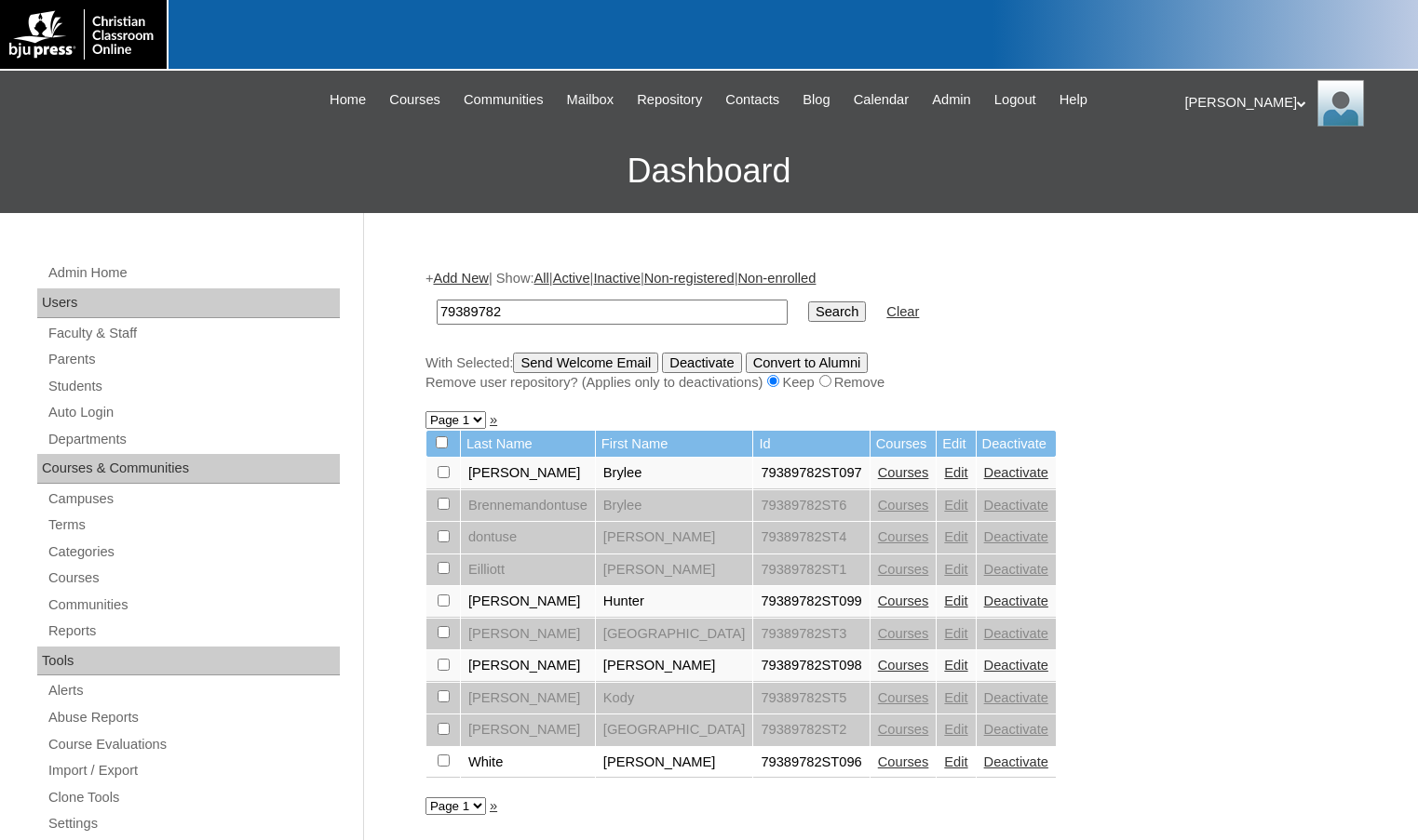
click at [944, 498] on link "Edit" at bounding box center [956, 505] width 24 height 15
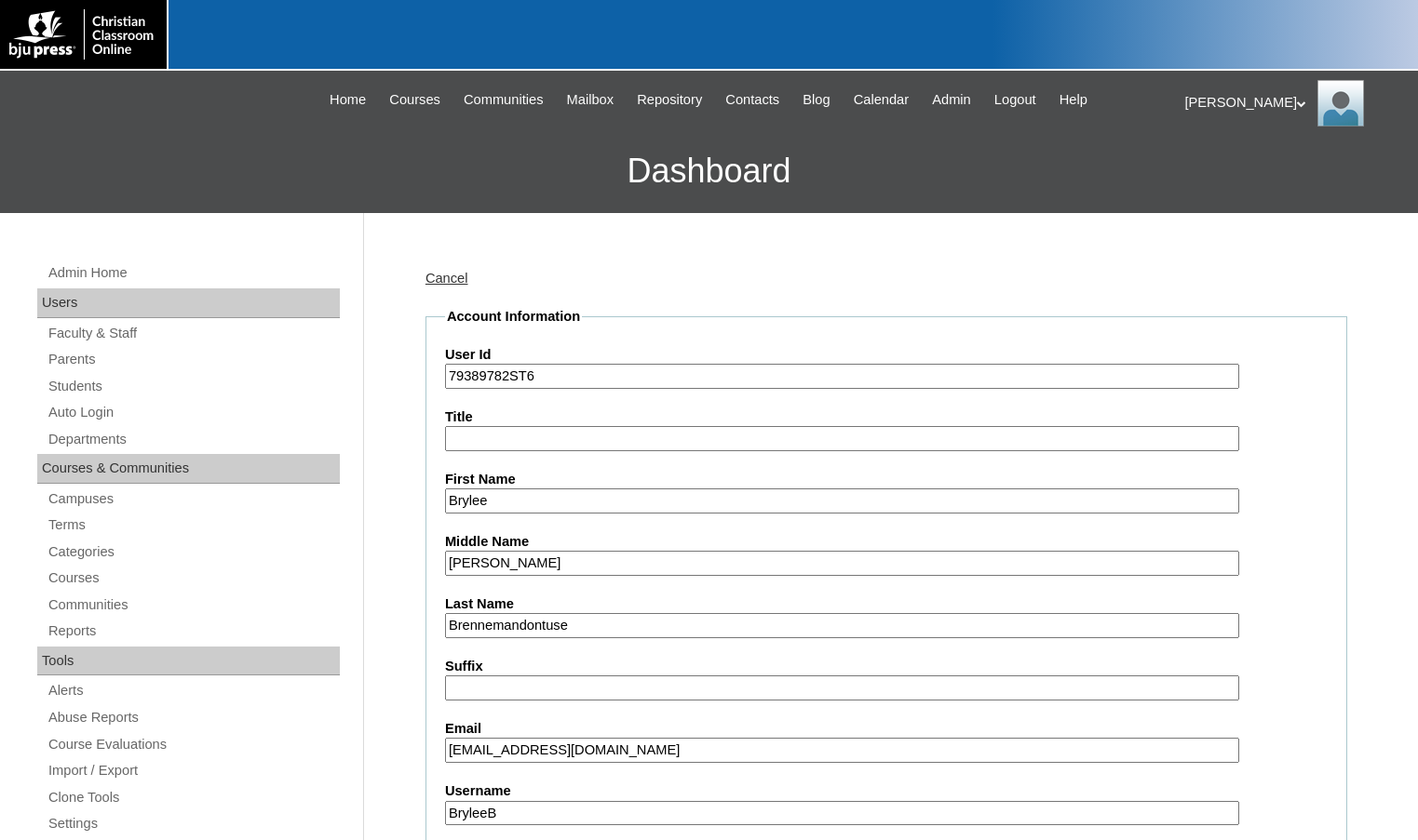
drag, startPoint x: 525, startPoint y: 622, endPoint x: 378, endPoint y: 618, distance: 147.1
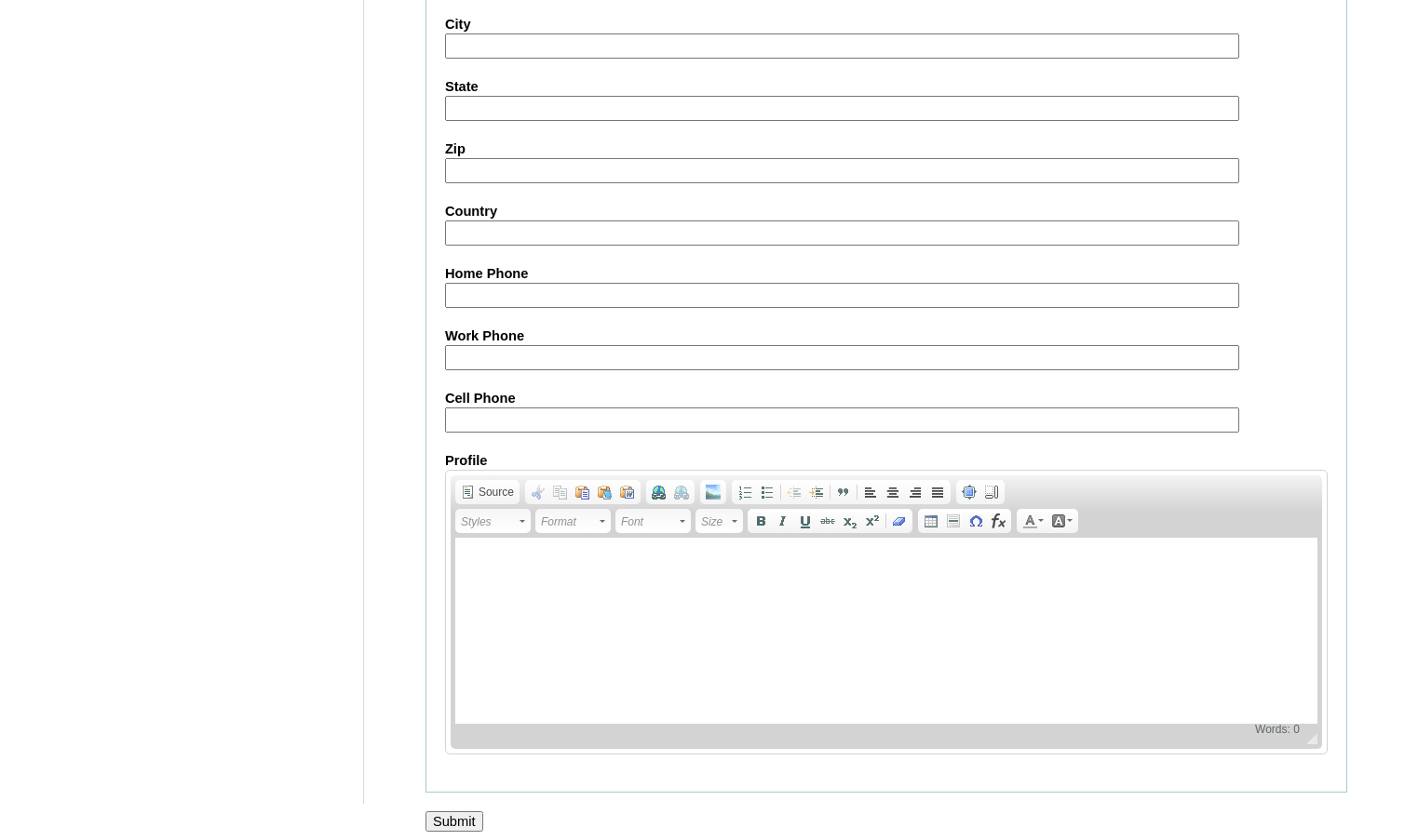
scroll to position [1996, 0]
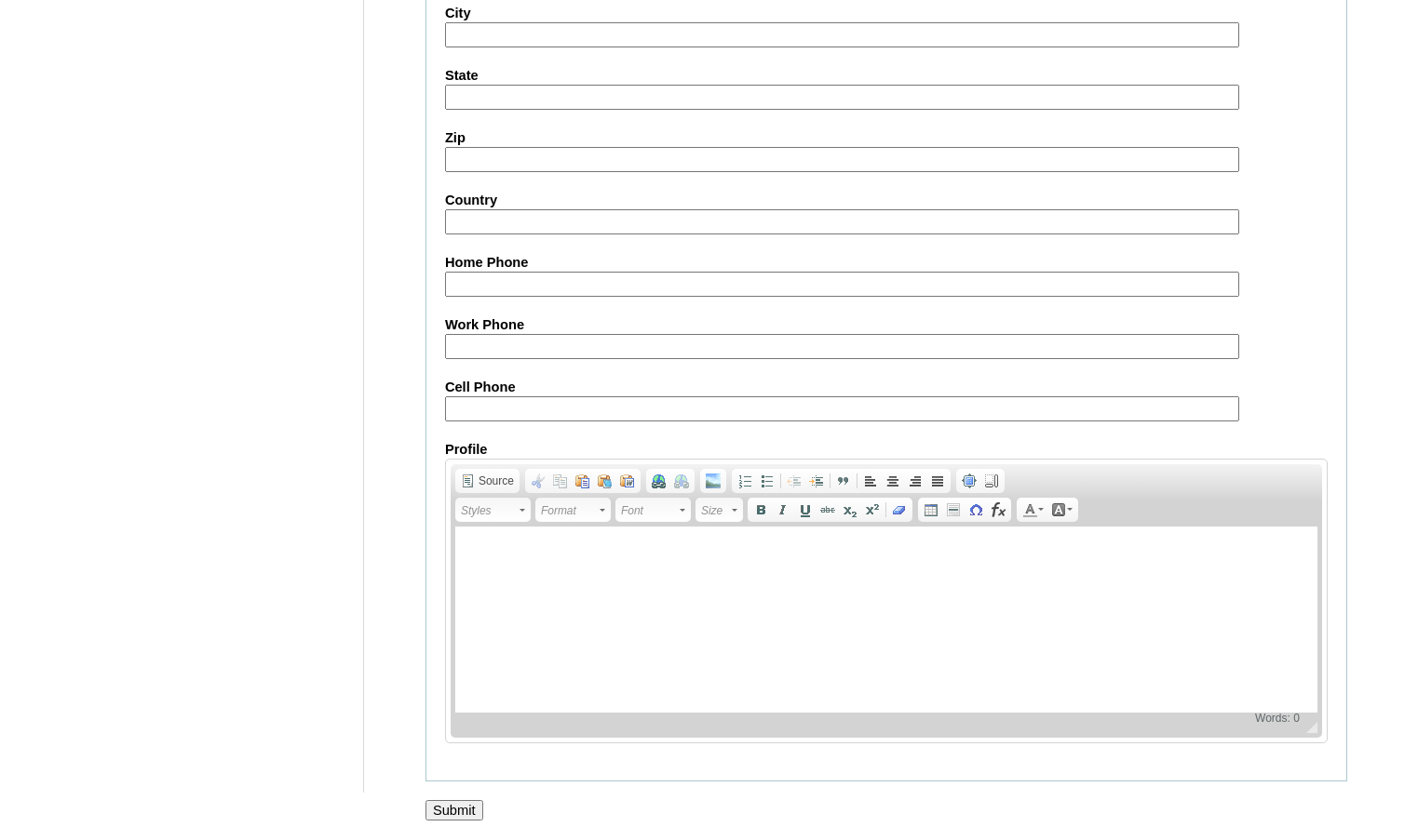
type input "dontuse"
click at [461, 806] on input "Submit" at bounding box center [454, 810] width 58 height 21
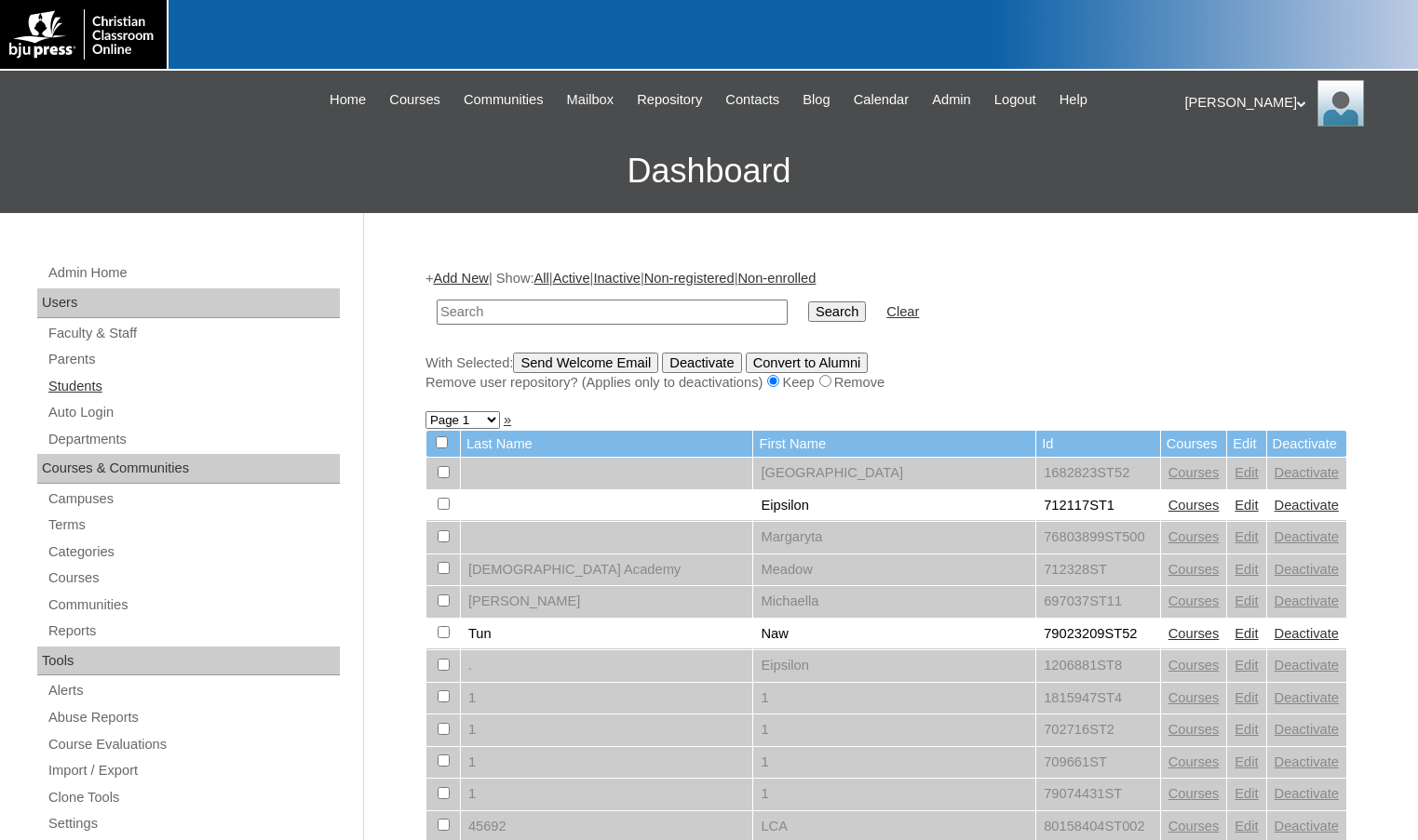
click at [91, 390] on link "Students" at bounding box center [192, 387] width 293 height 24
type input "500043860"
click at [808, 302] on input "Search" at bounding box center [836, 312] width 58 height 21
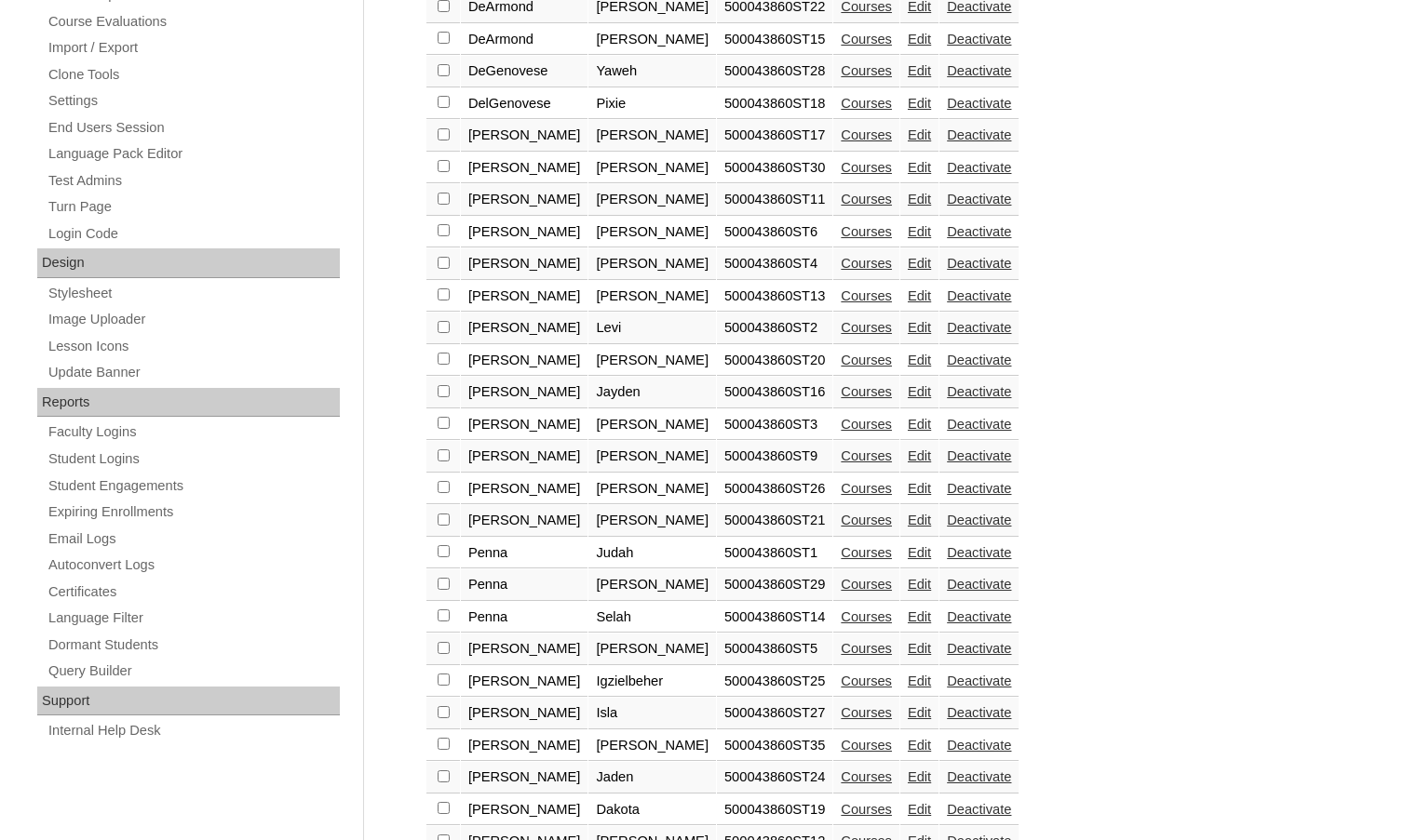
scroll to position [799, 0]
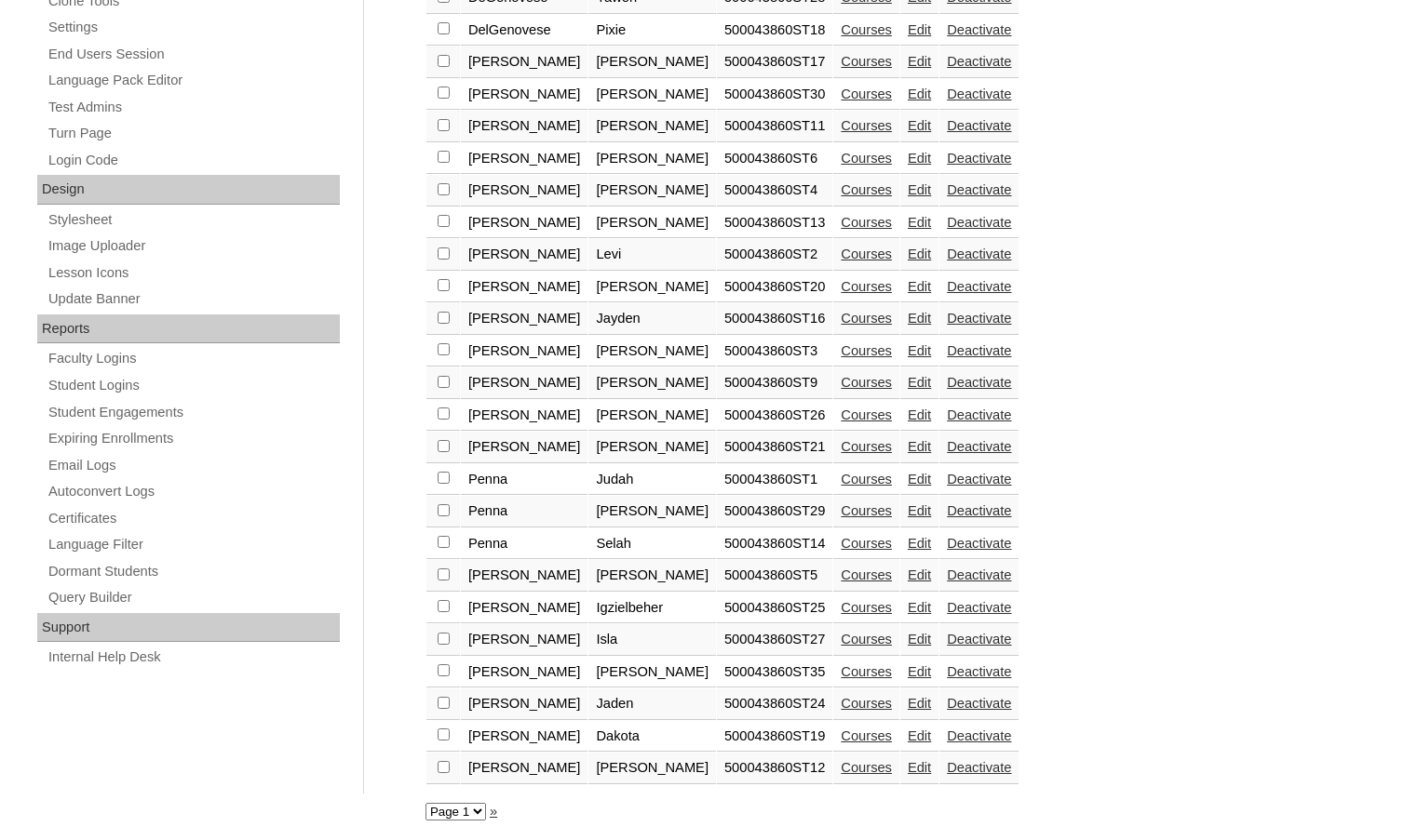
click at [840, 668] on link "Courses" at bounding box center [866, 671] width 51 height 15
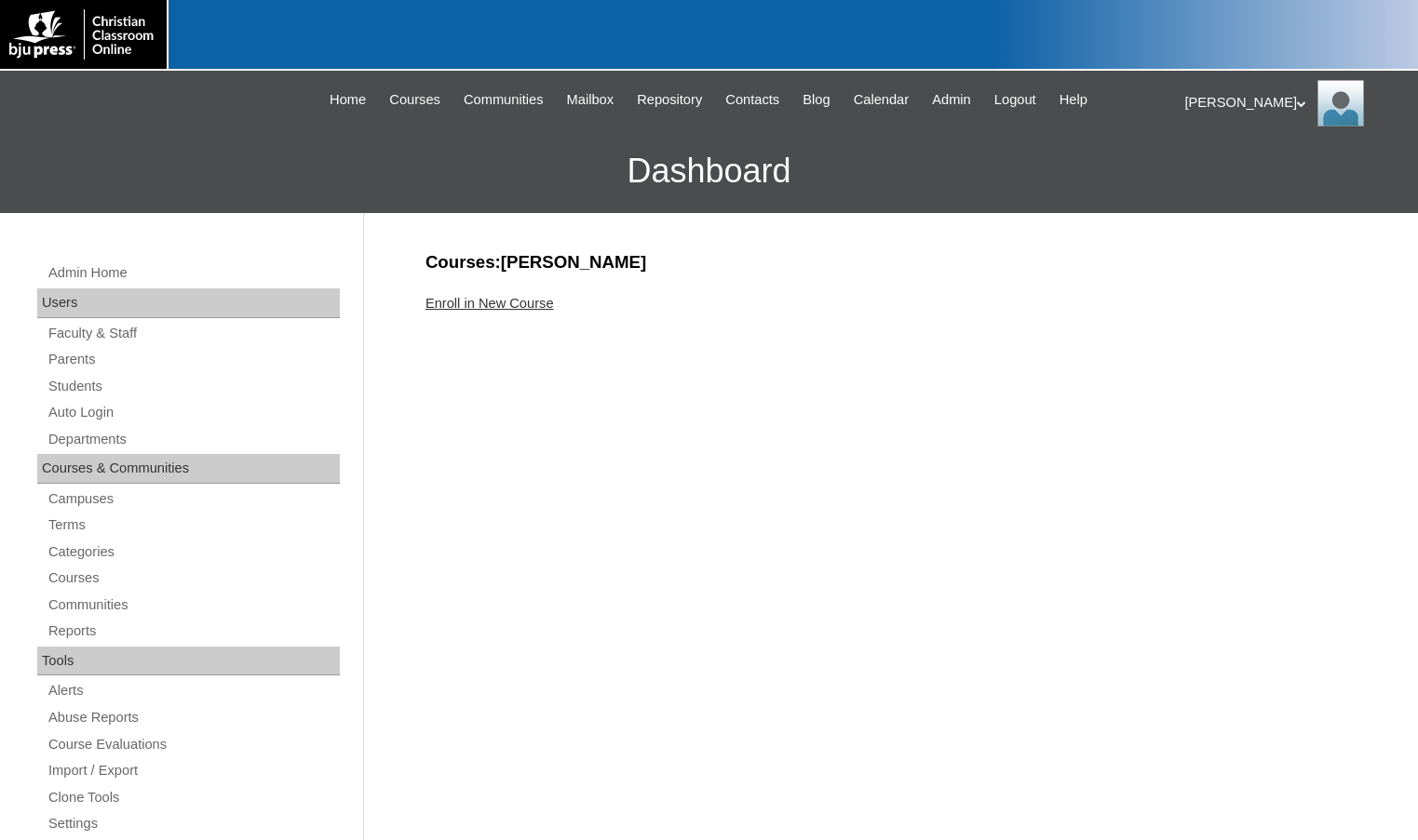
click at [553, 306] on link "Enroll in New Course" at bounding box center [489, 303] width 128 height 15
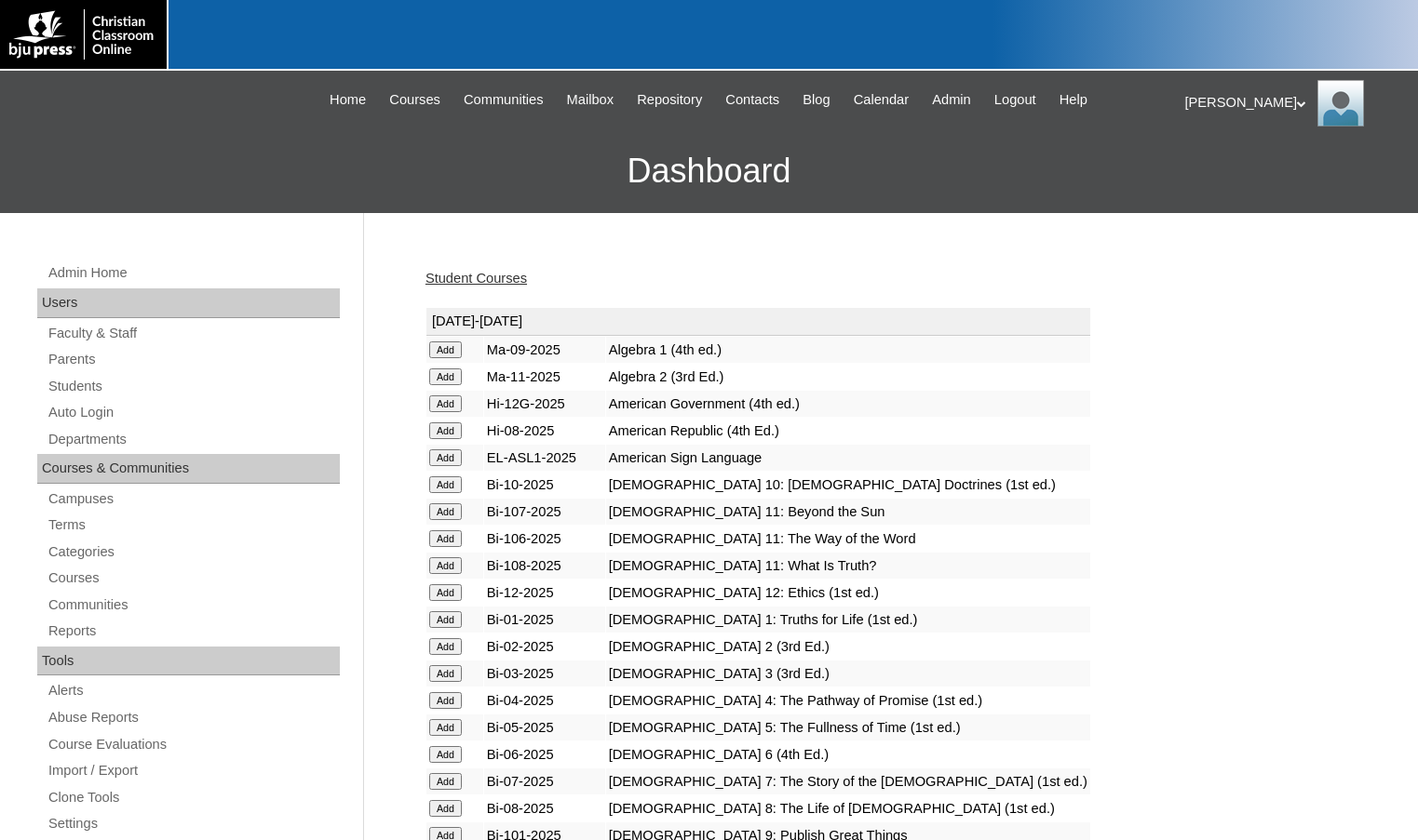
click at [456, 353] on input "Add" at bounding box center [445, 349] width 32 height 17
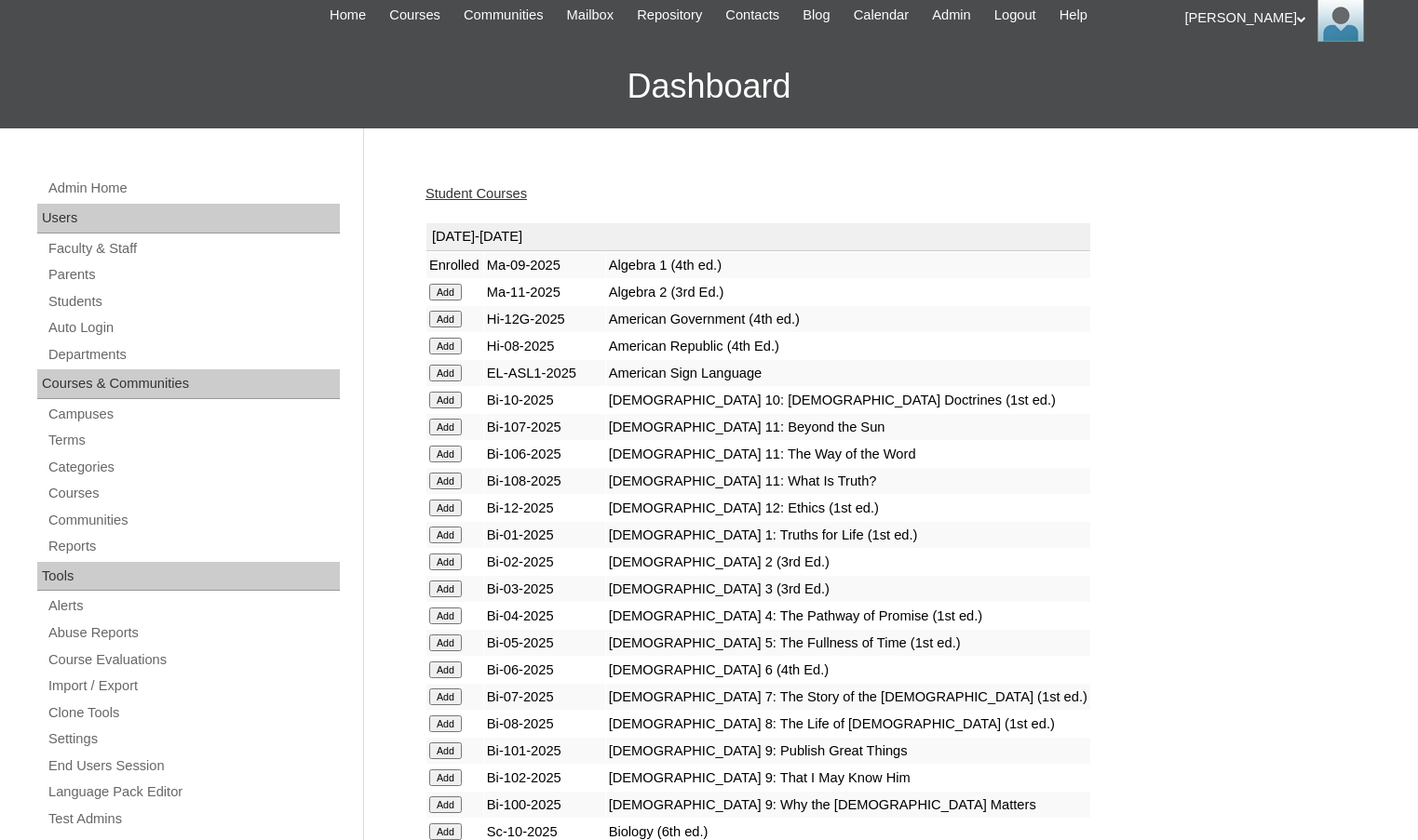
scroll to position [186, 0]
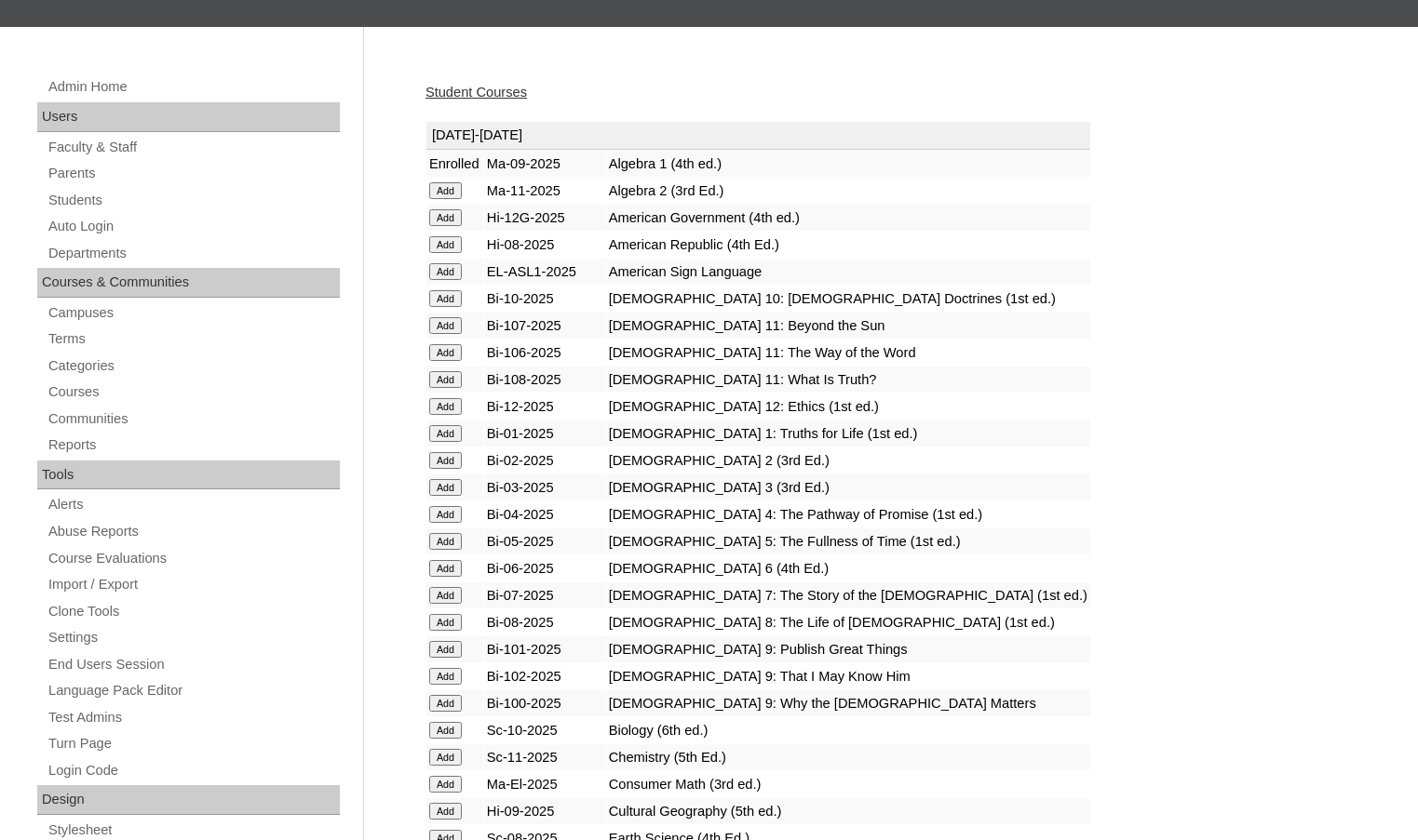
click at [437, 641] on input "Add" at bounding box center [445, 649] width 32 height 17
click at [445, 679] on input "Add" at bounding box center [445, 676] width 32 height 17
click at [450, 708] on input "Add" at bounding box center [445, 703] width 32 height 17
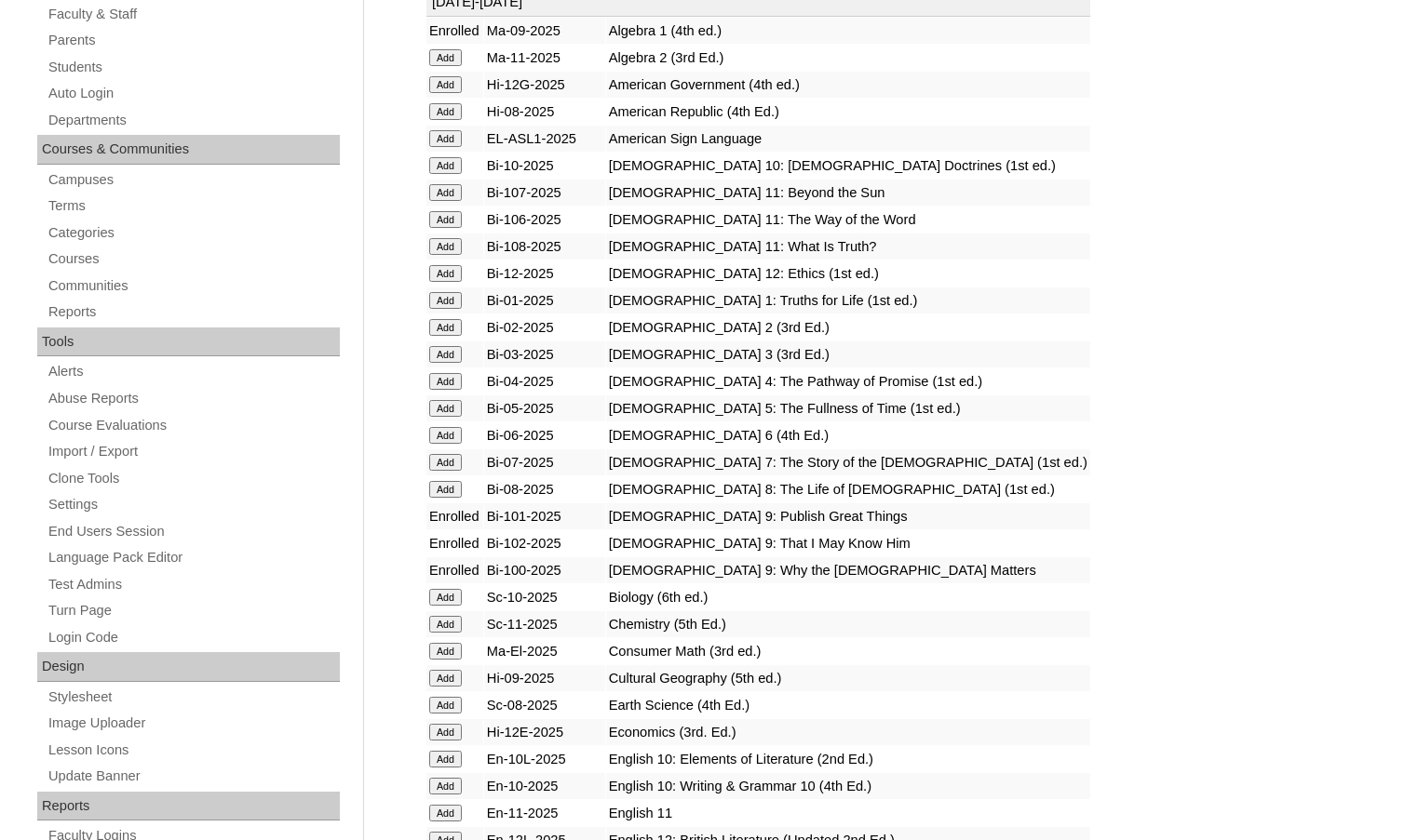
scroll to position [372, 0]
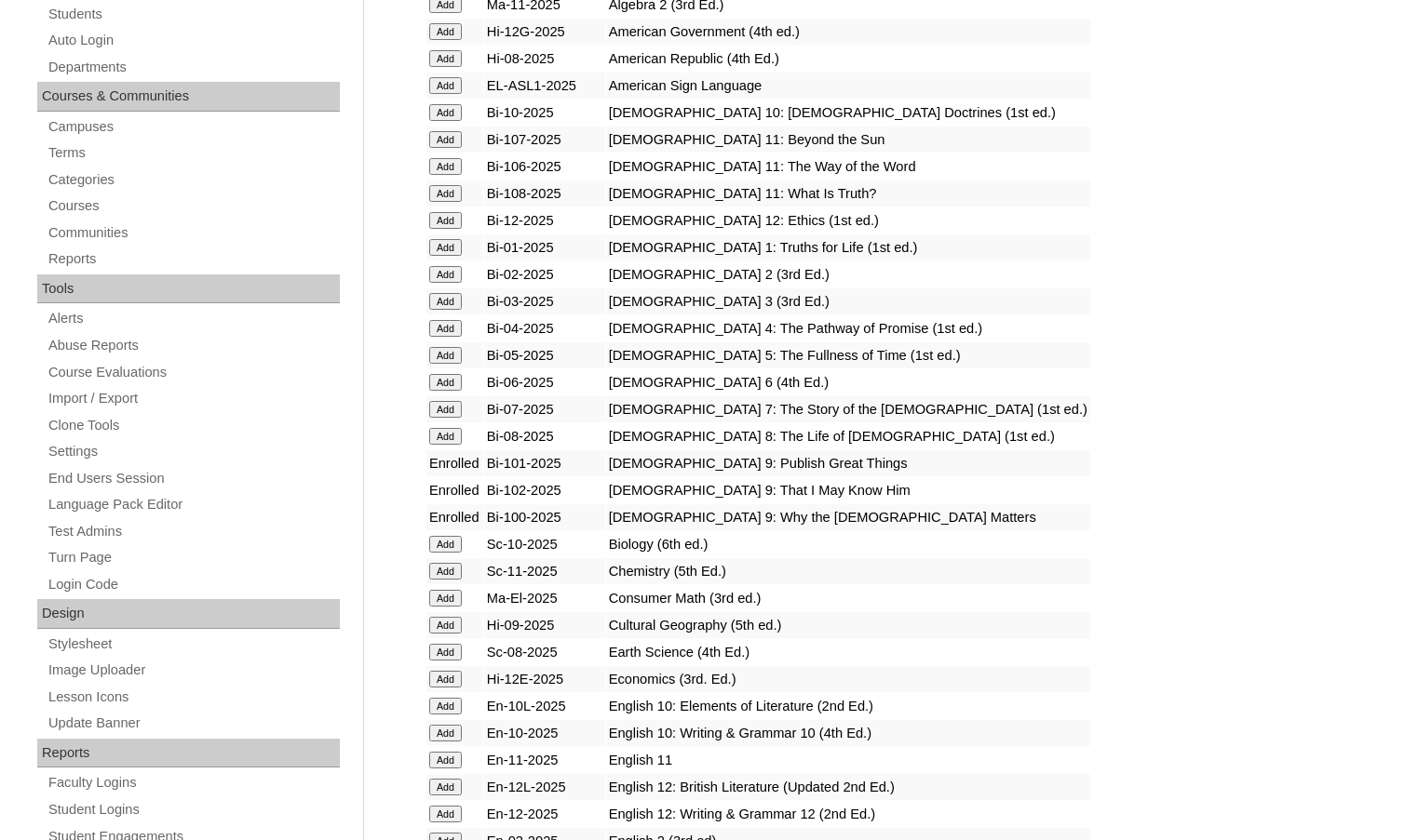
click at [450, 628] on input "Add" at bounding box center [445, 624] width 32 height 17
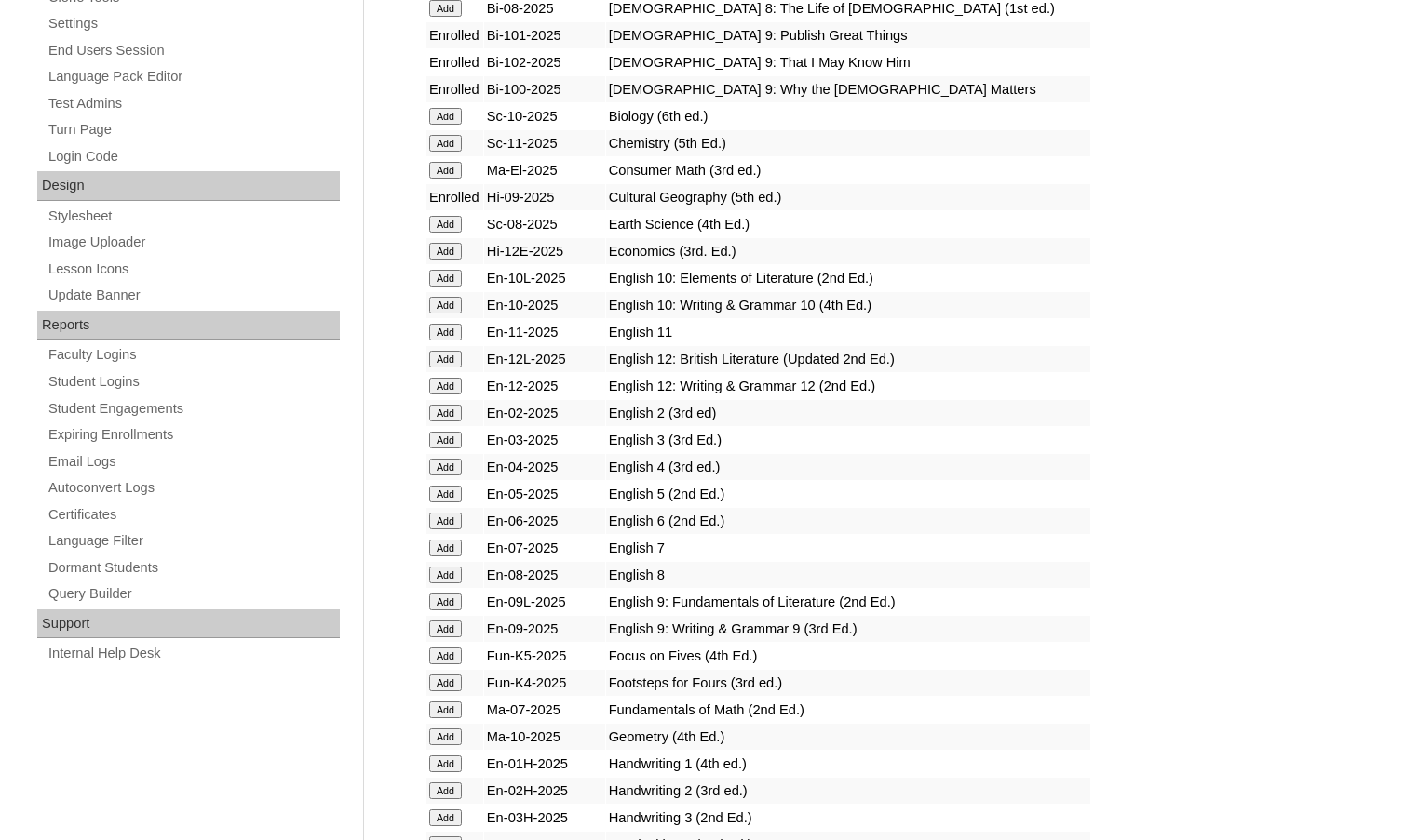
scroll to position [837, 0]
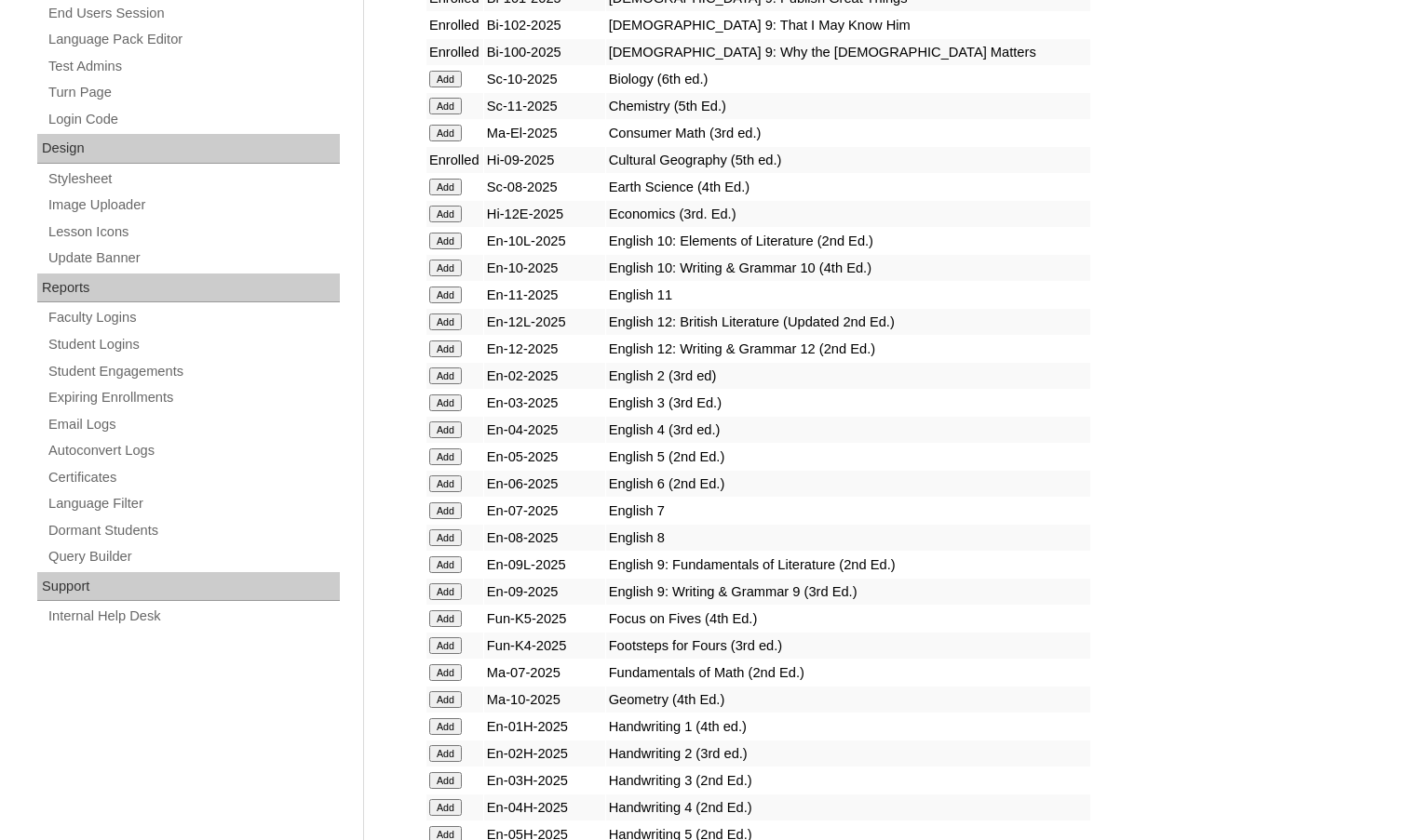
click at [444, 568] on input "Add" at bounding box center [445, 565] width 32 height 17
click at [444, 588] on input "Add" at bounding box center [445, 591] width 32 height 17
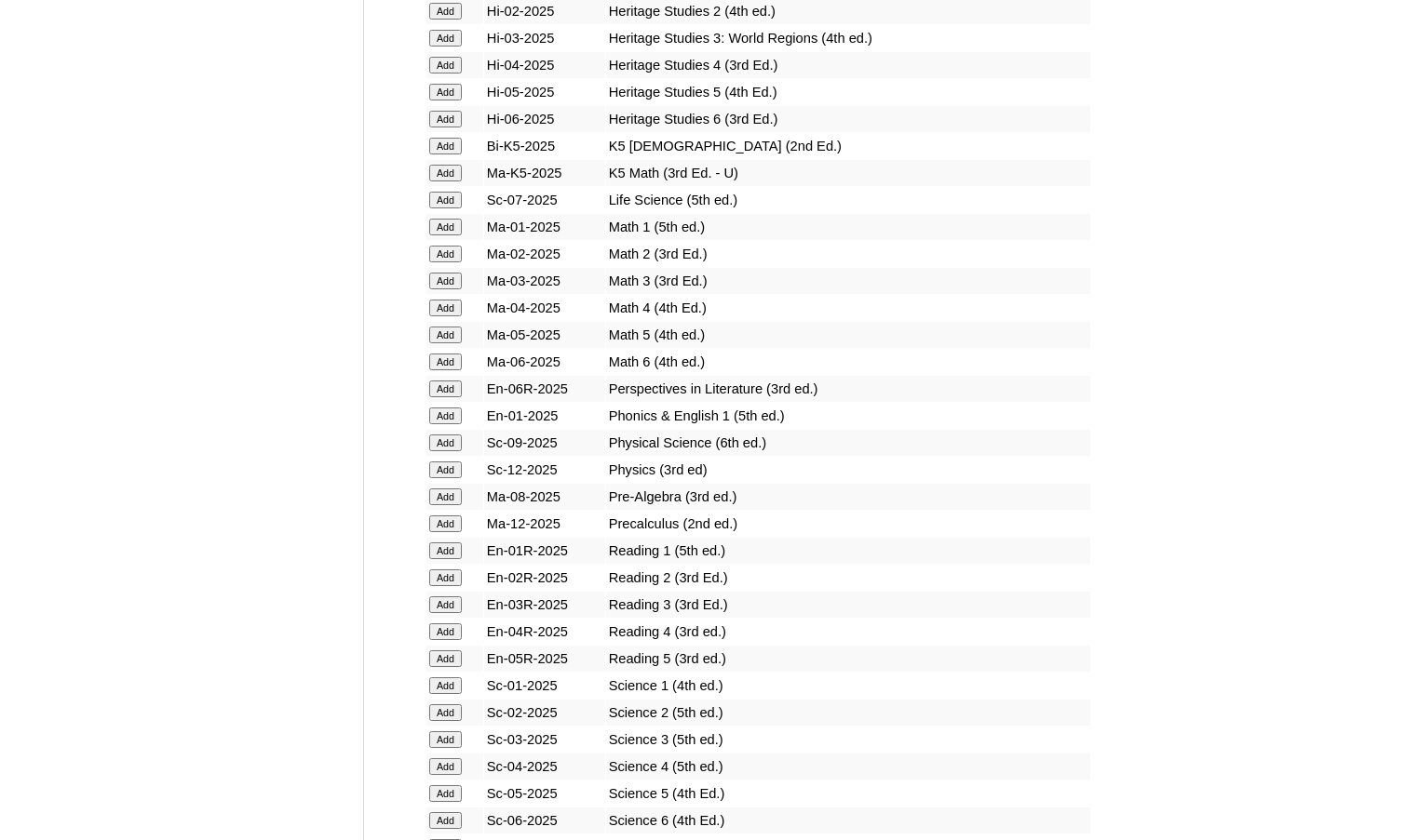
scroll to position [1954, 0]
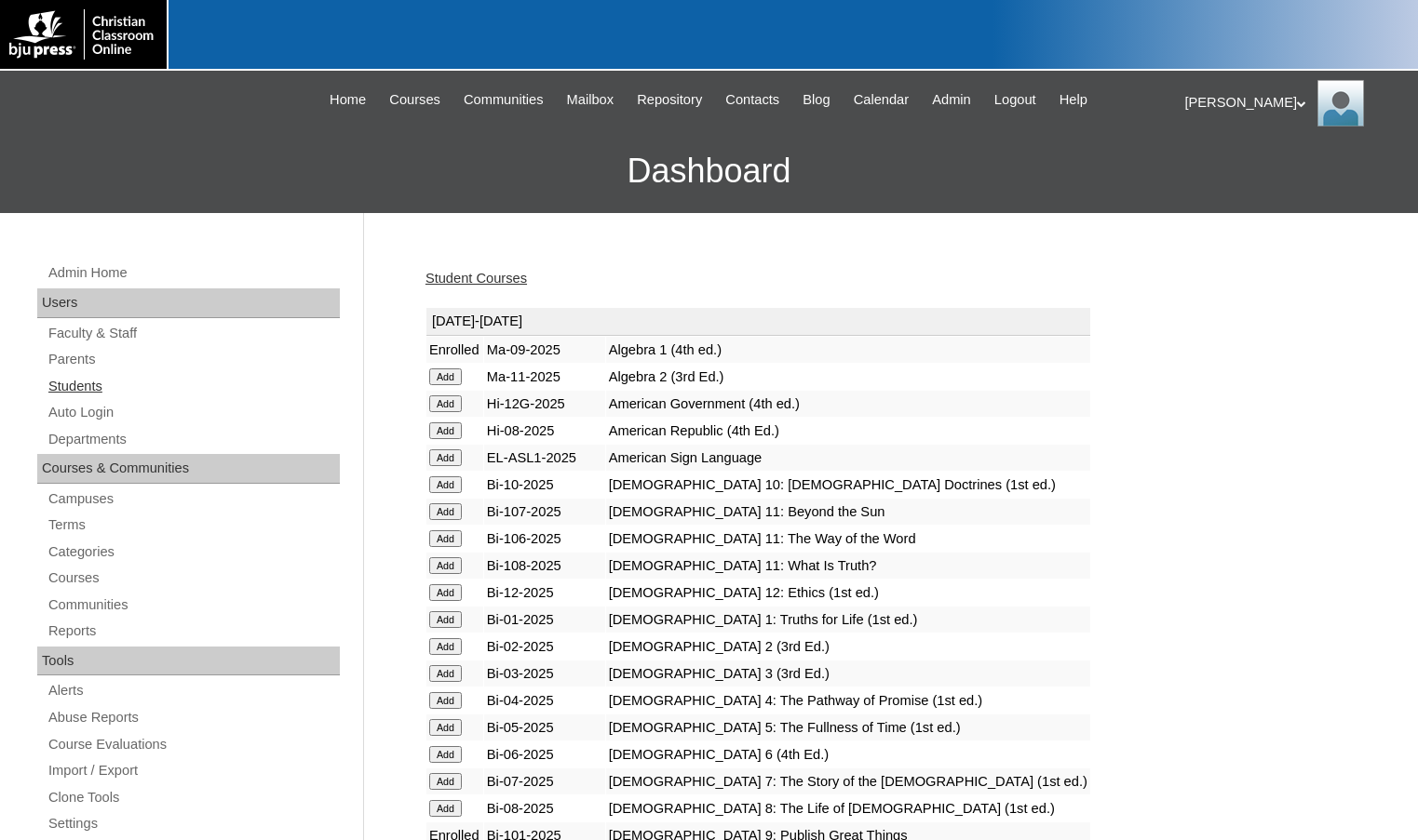
click at [120, 387] on link "Students" at bounding box center [192, 387] width 293 height 24
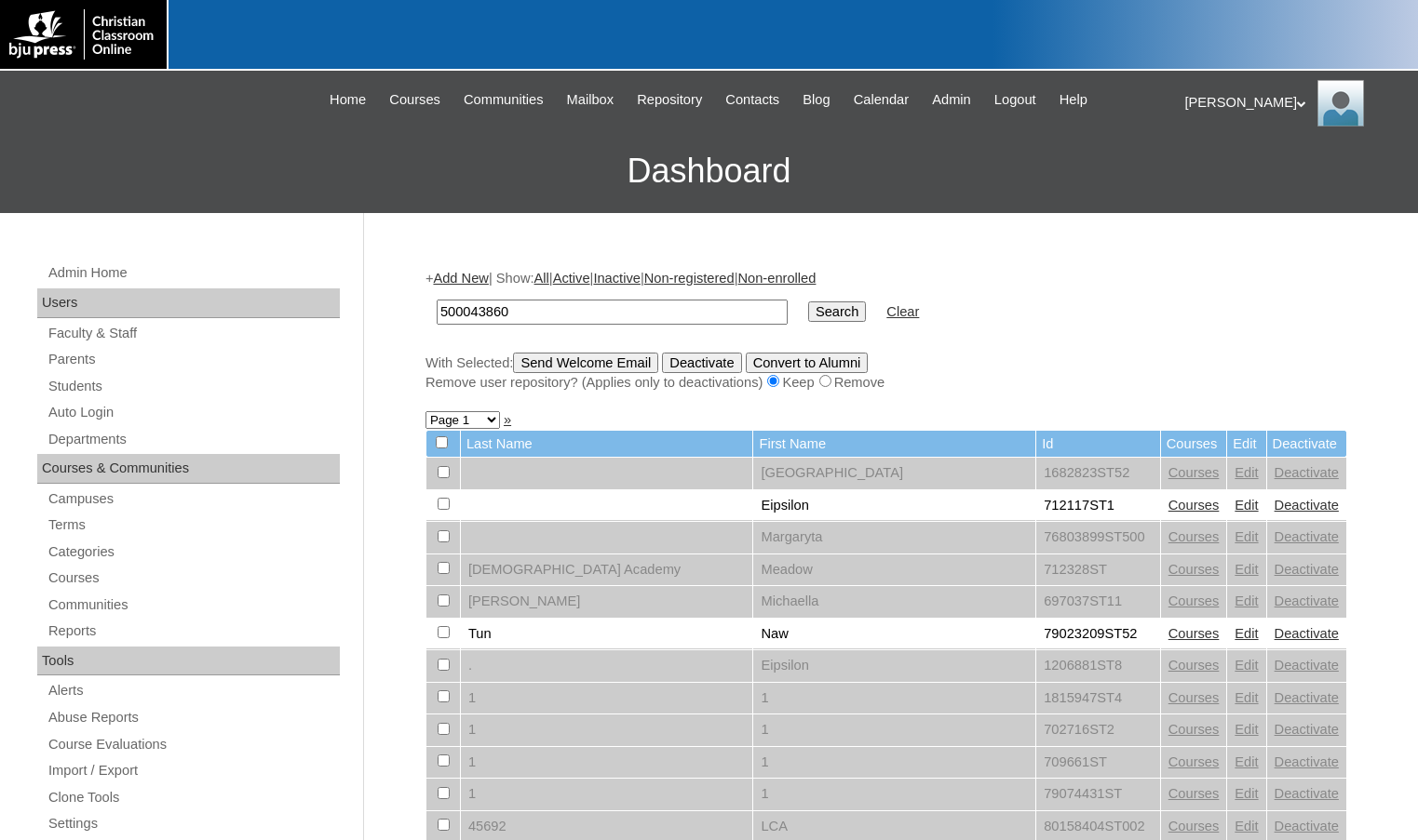
type input "500043860"
click at [808, 302] on input "Search" at bounding box center [836, 312] width 58 height 21
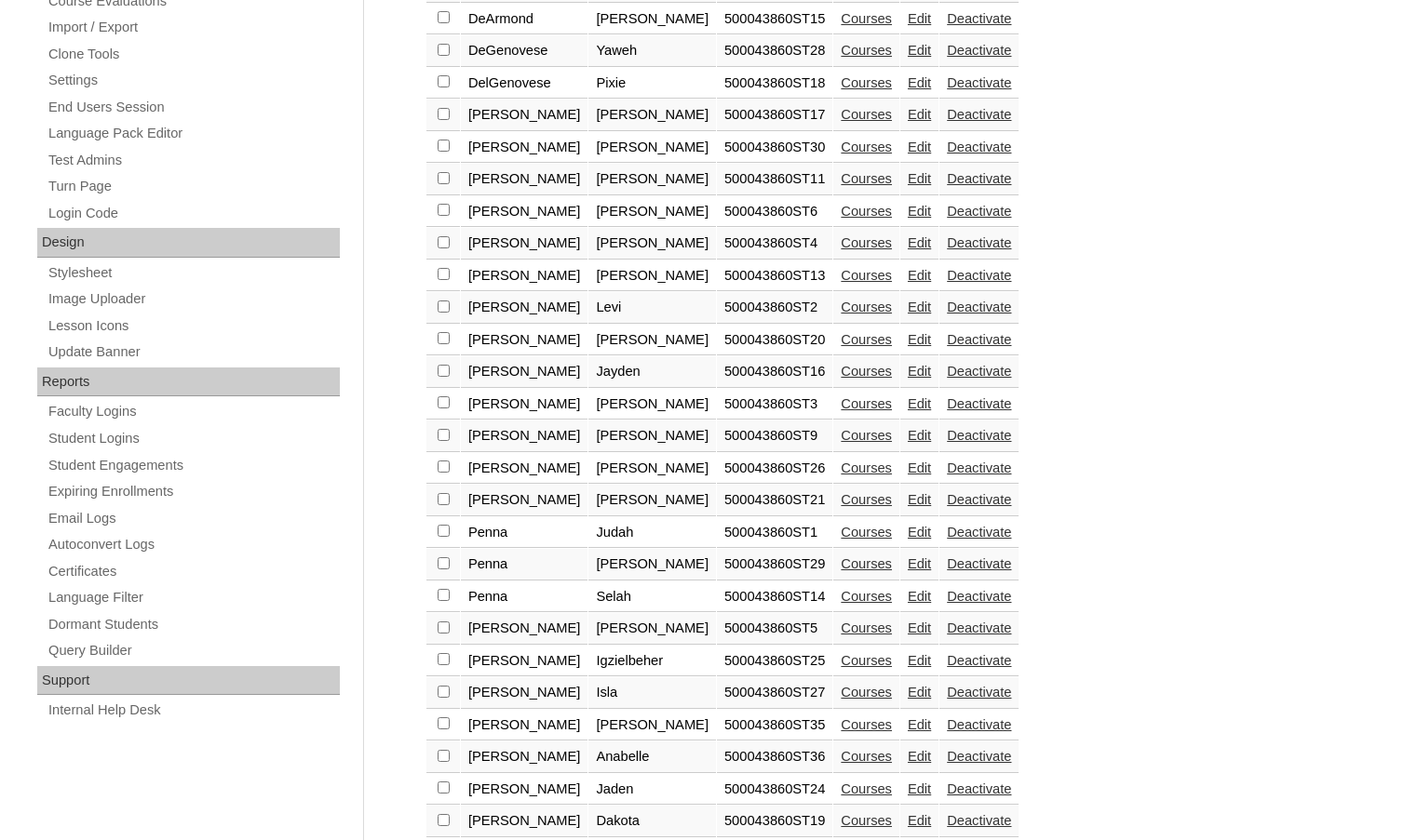
scroll to position [831, 0]
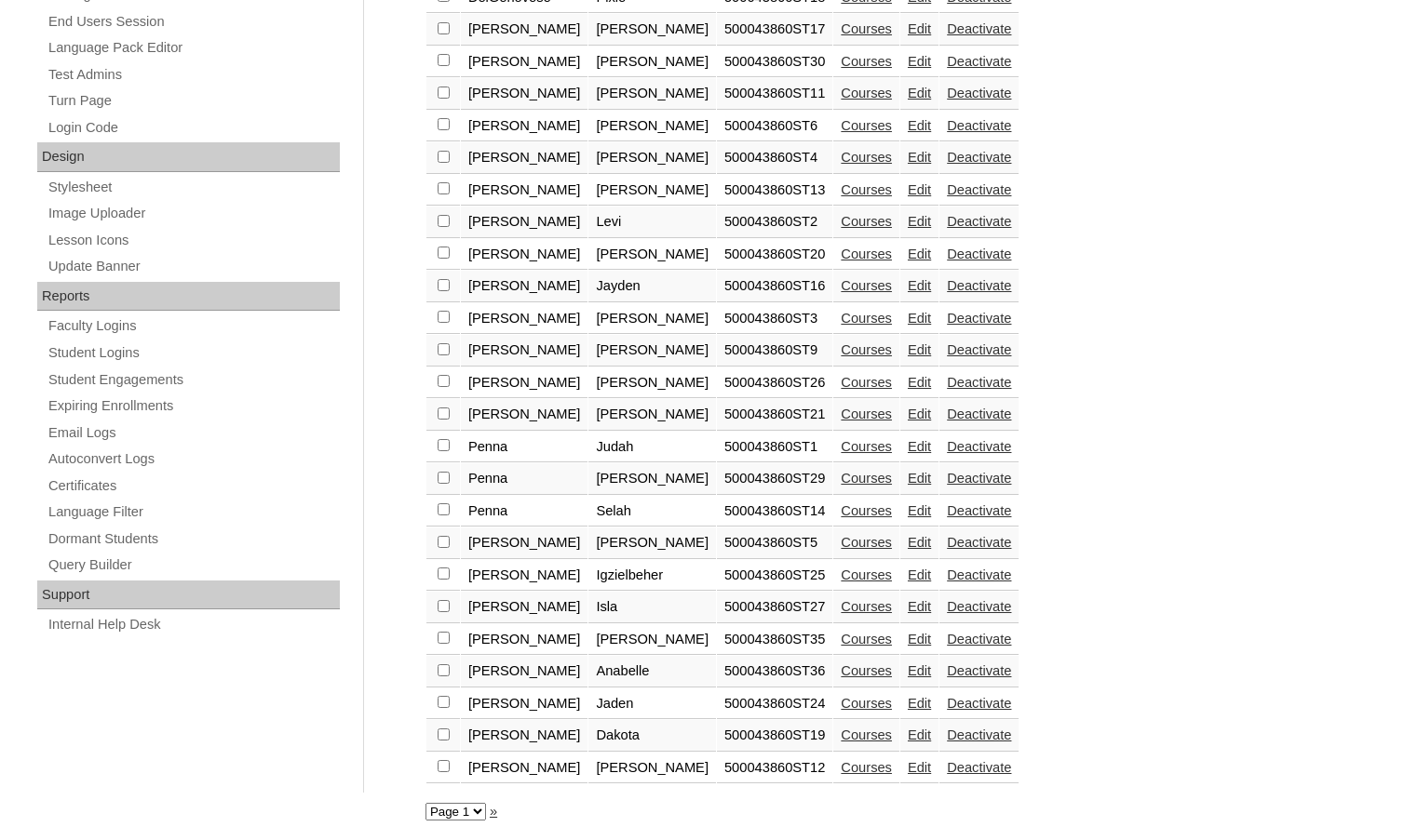
click at [840, 666] on link "Courses" at bounding box center [866, 670] width 51 height 15
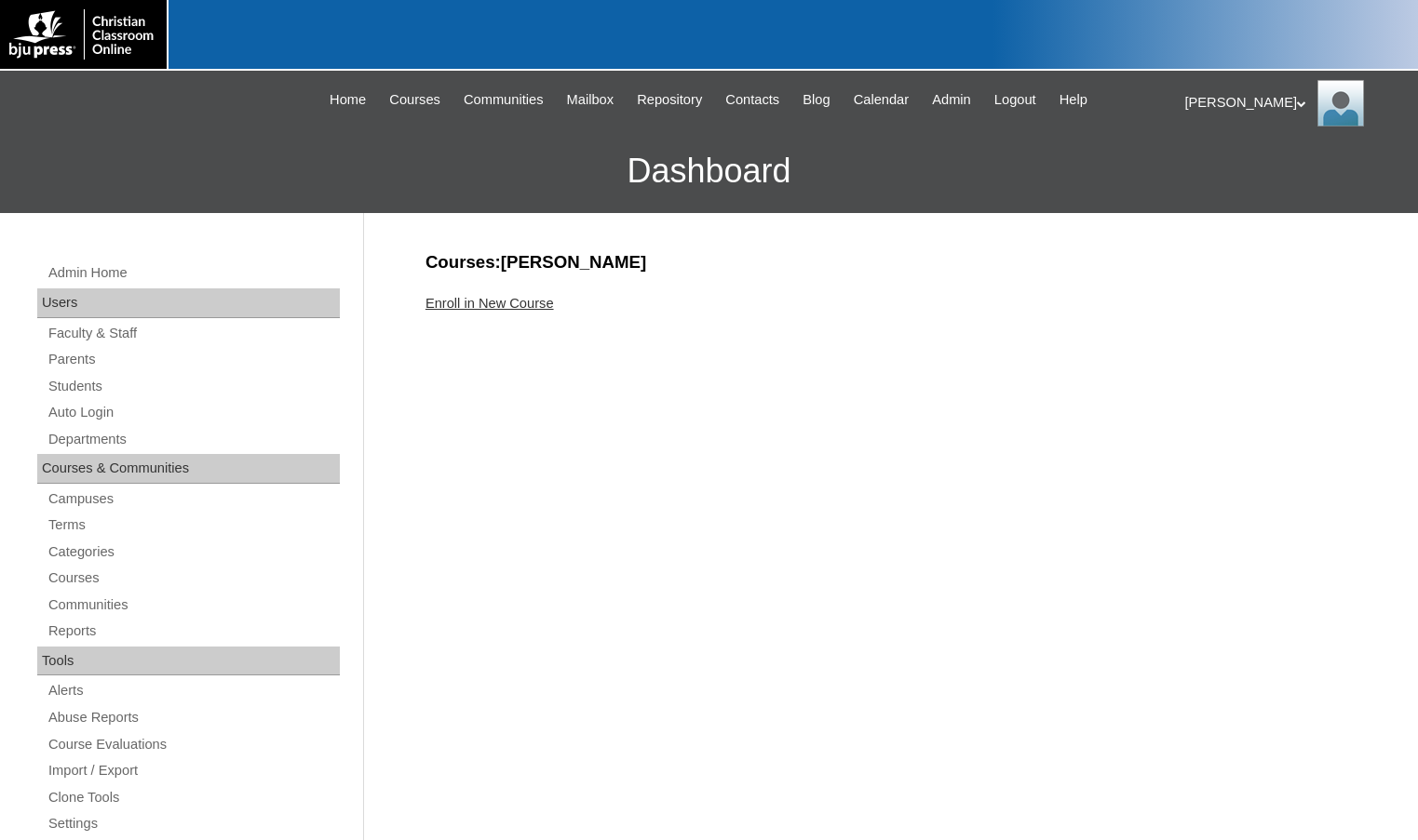
click at [529, 304] on link "Enroll in New Course" at bounding box center [489, 303] width 128 height 15
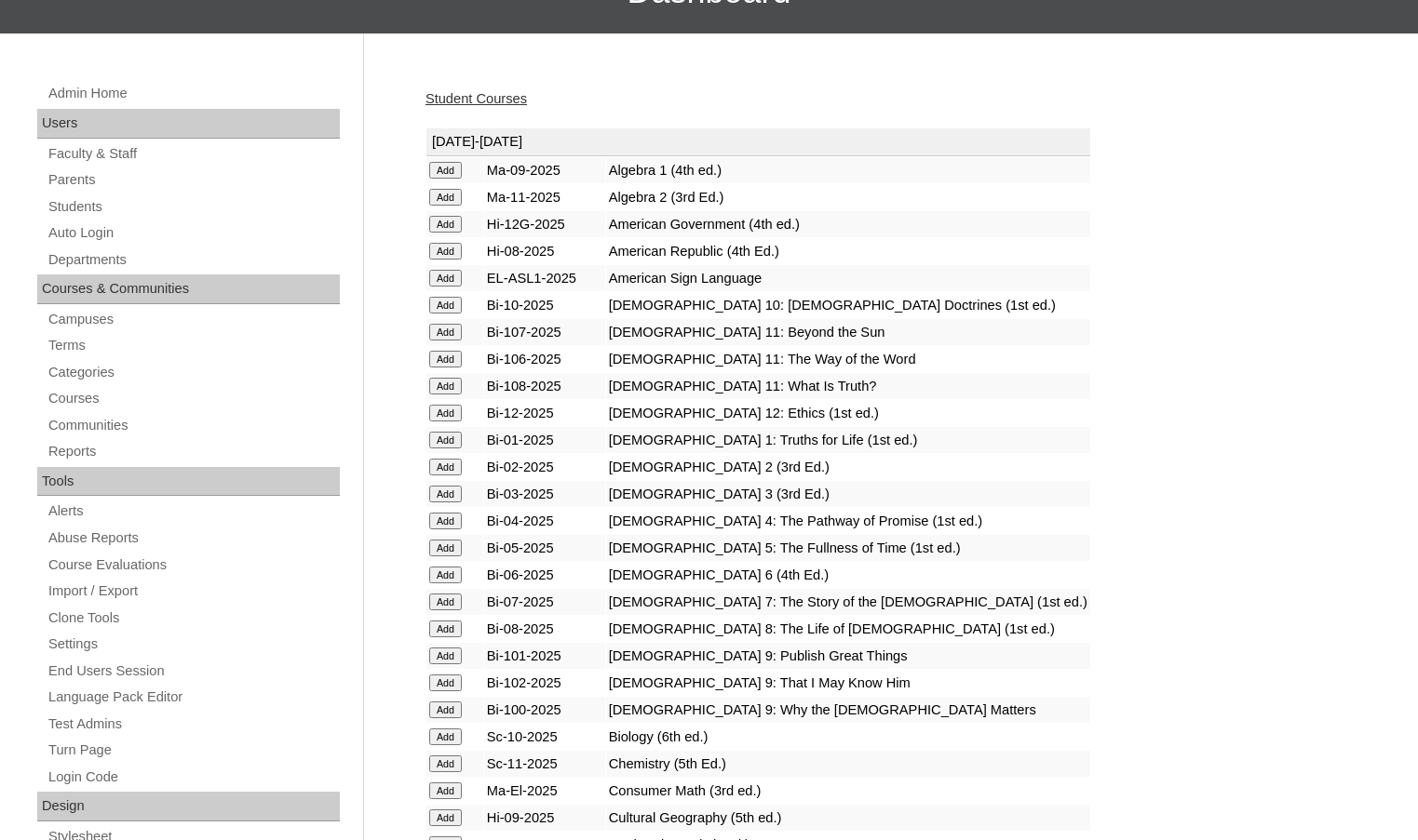
scroll to position [186, 0]
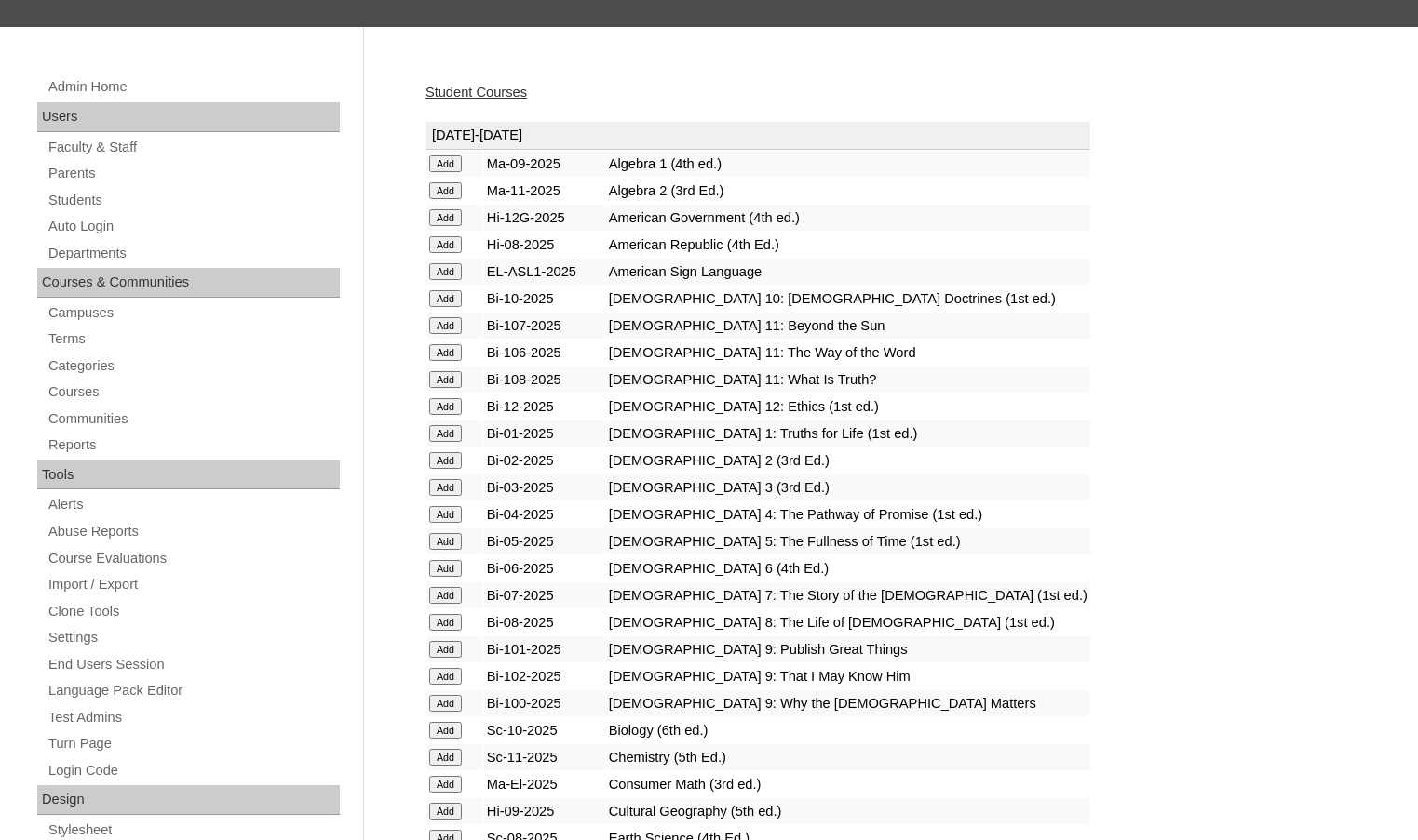
click at [446, 599] on input "Add" at bounding box center [445, 595] width 32 height 17
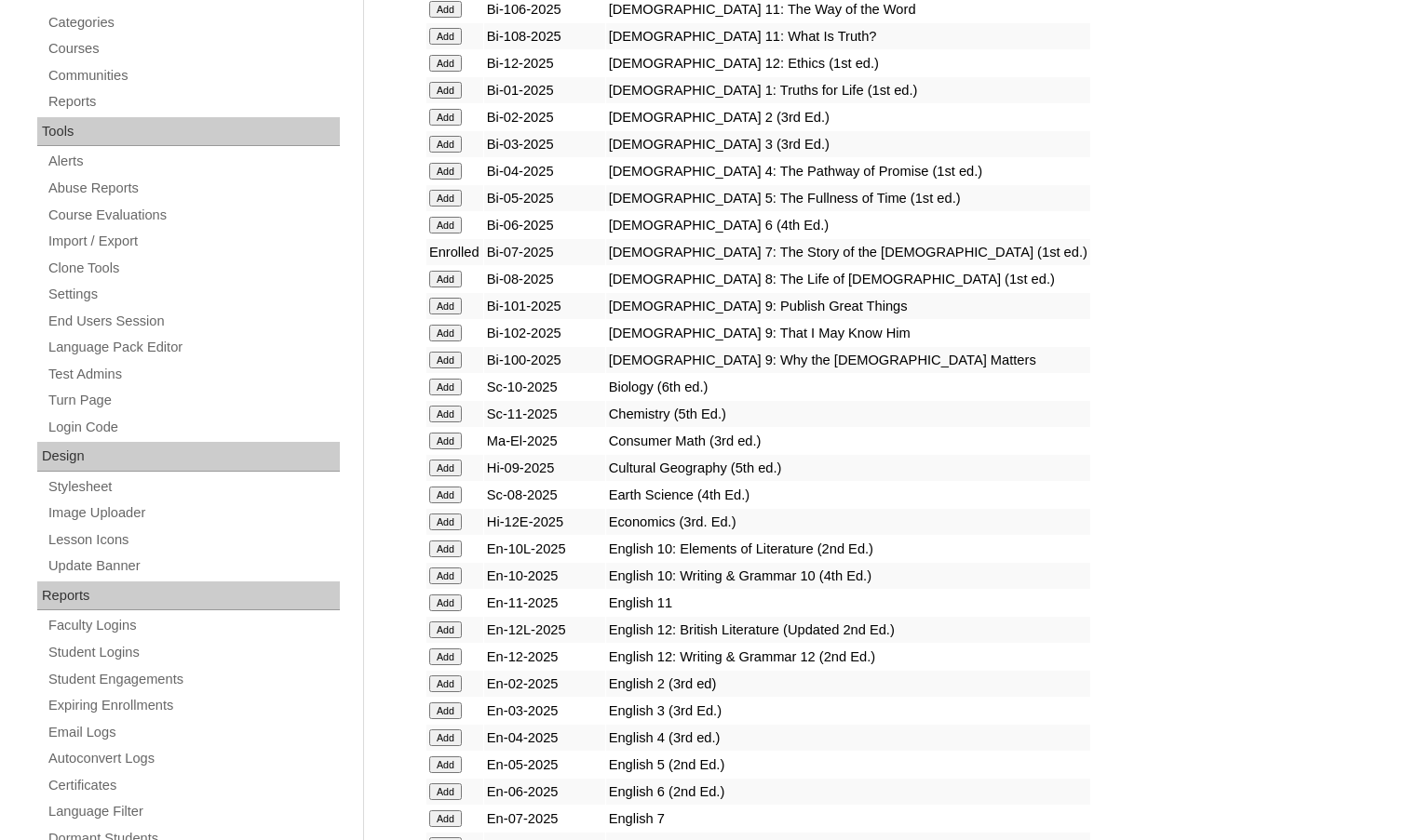
scroll to position [559, 0]
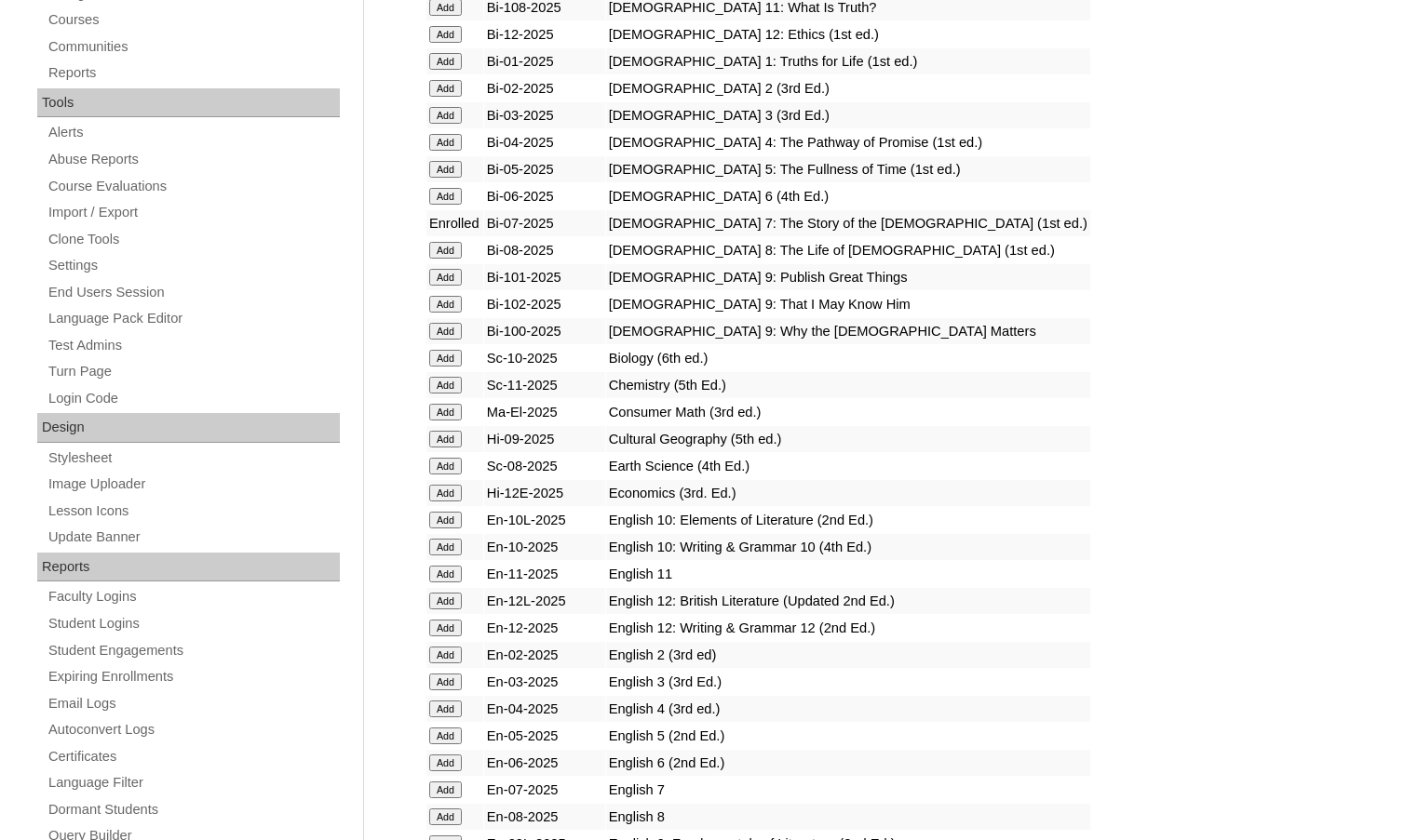
click at [452, 790] on input "Add" at bounding box center [445, 790] width 32 height 17
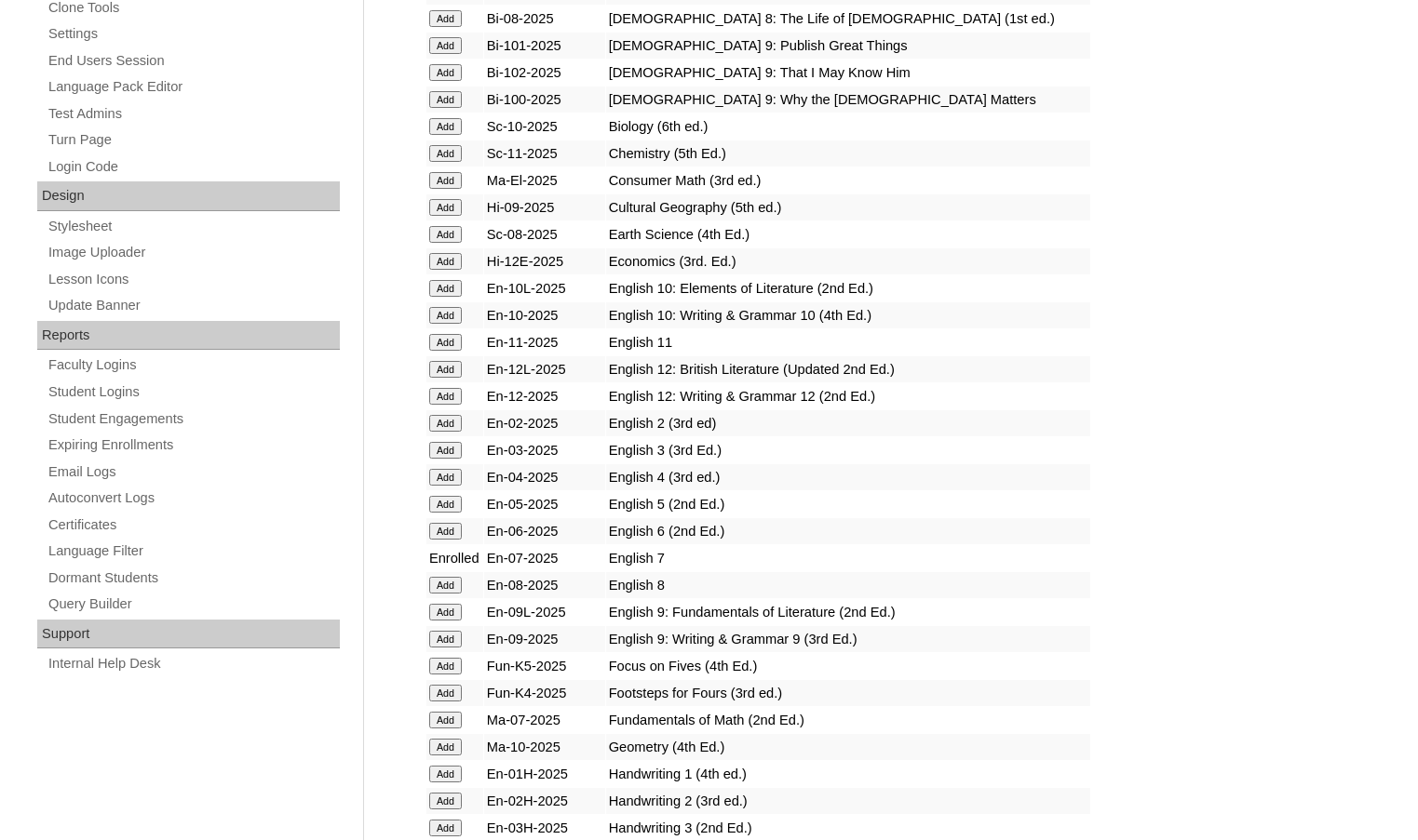
scroll to position [837, 0]
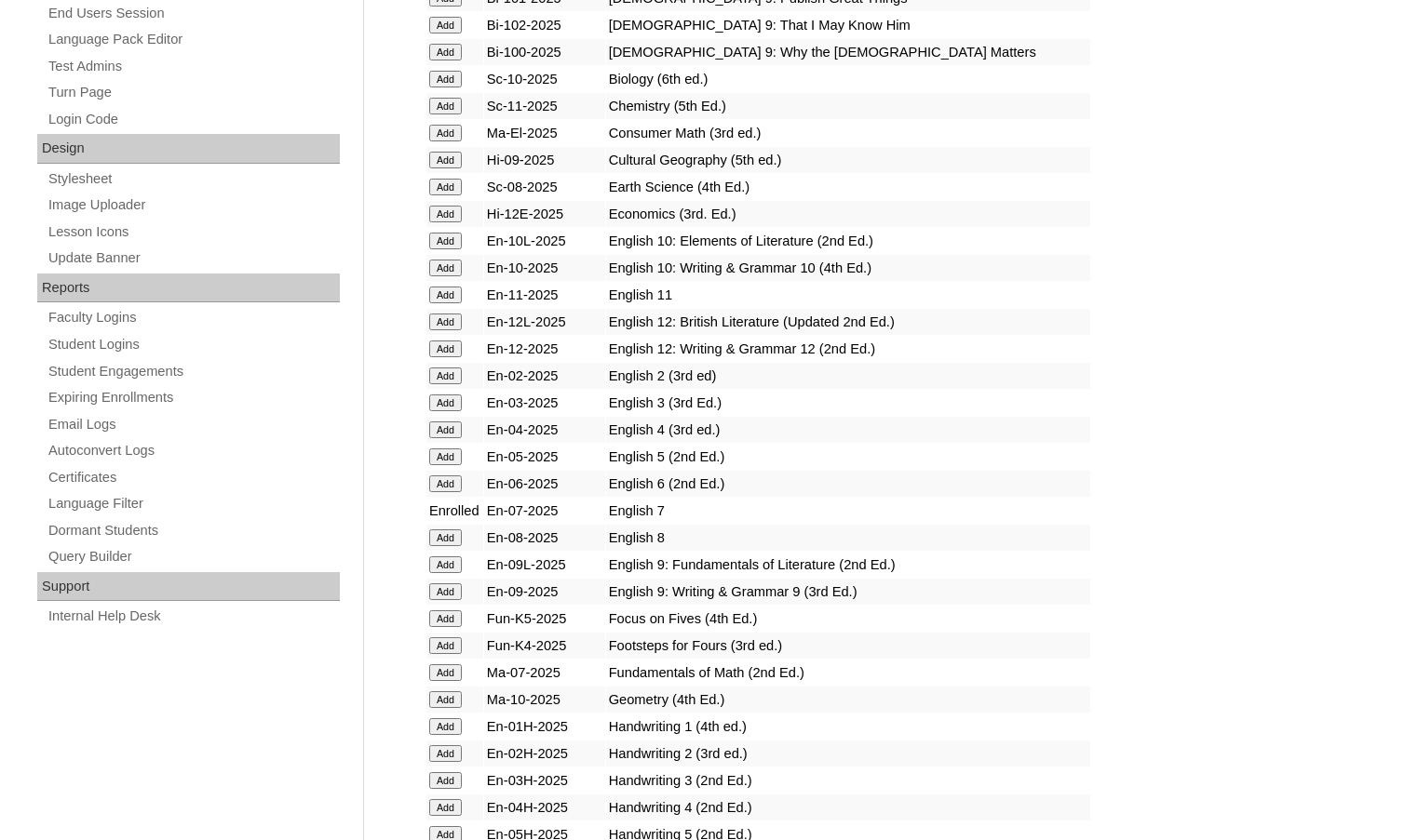
click at [462, 670] on input "Add" at bounding box center [445, 672] width 32 height 17
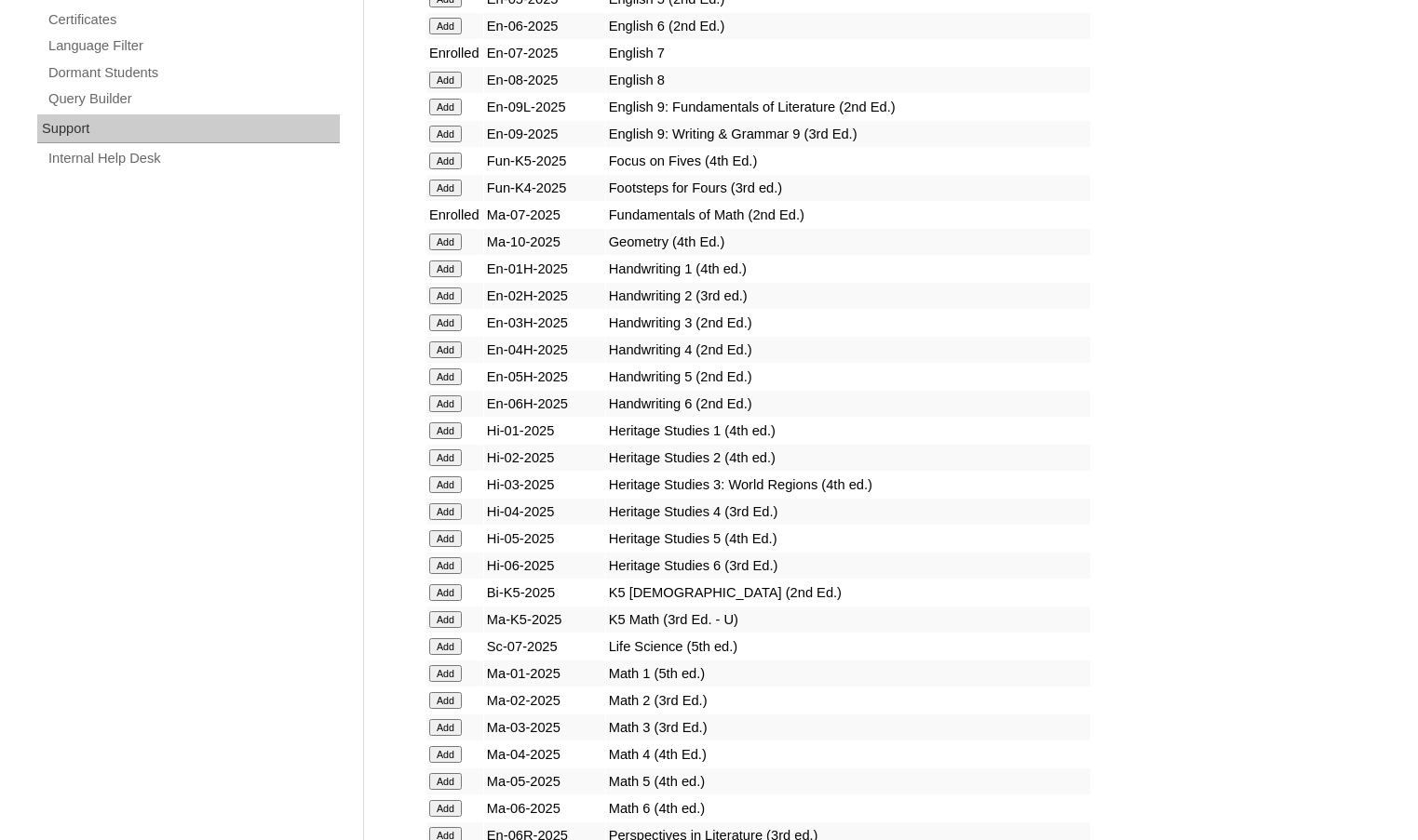
scroll to position [1303, 0]
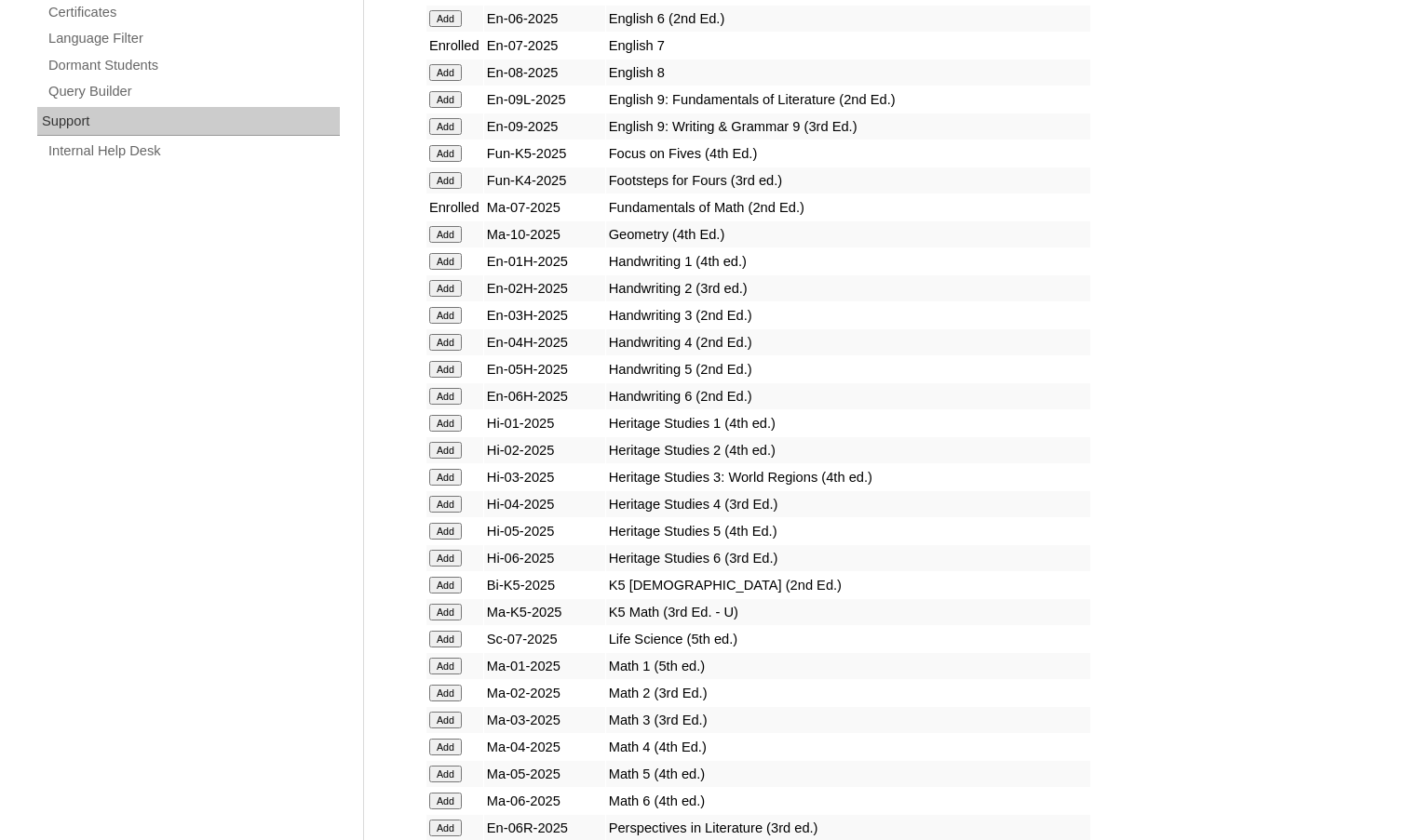
click at [445, 638] on input "Add" at bounding box center [445, 639] width 32 height 17
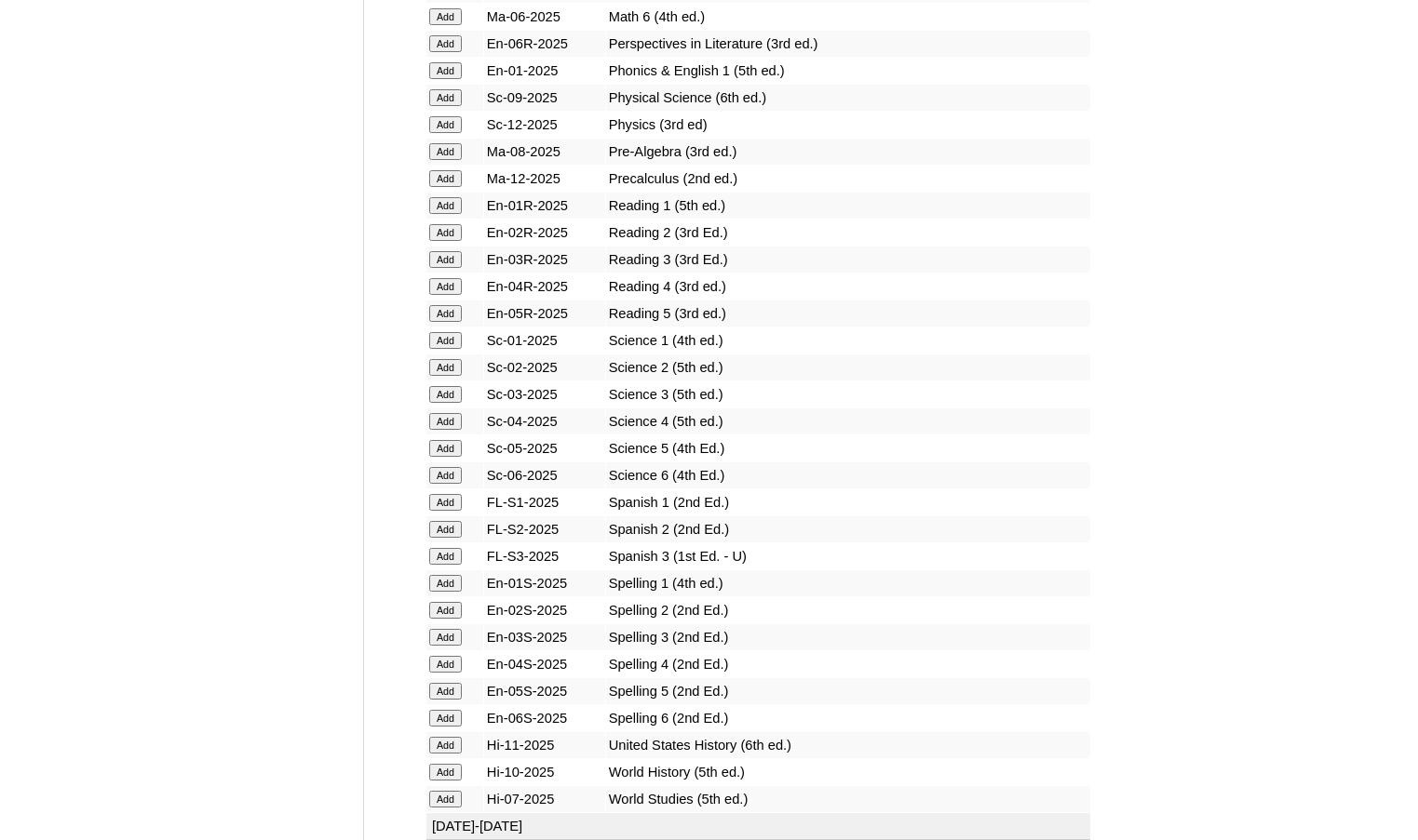
scroll to position [2419, 0]
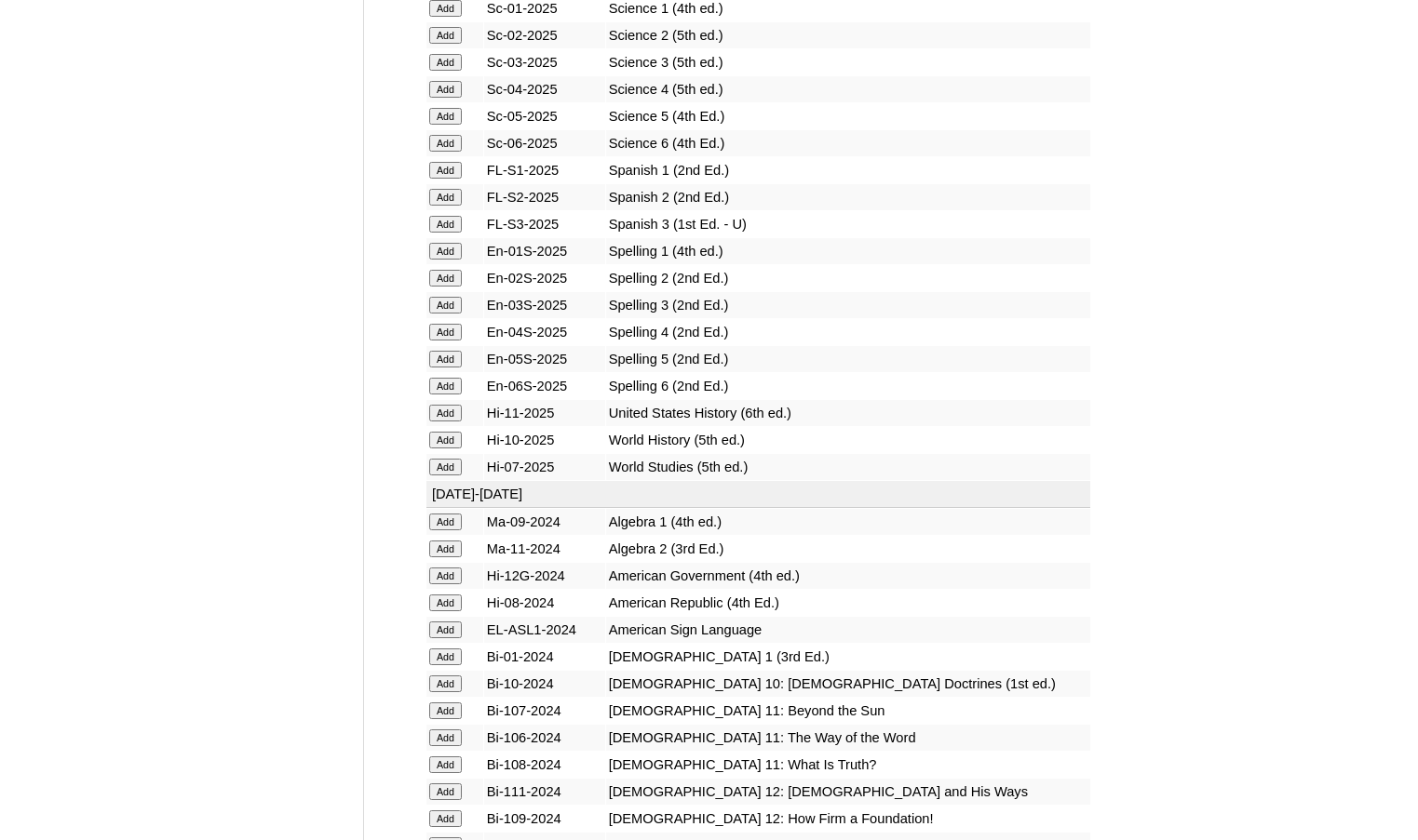
click at [446, 468] on input "Add" at bounding box center [445, 467] width 32 height 17
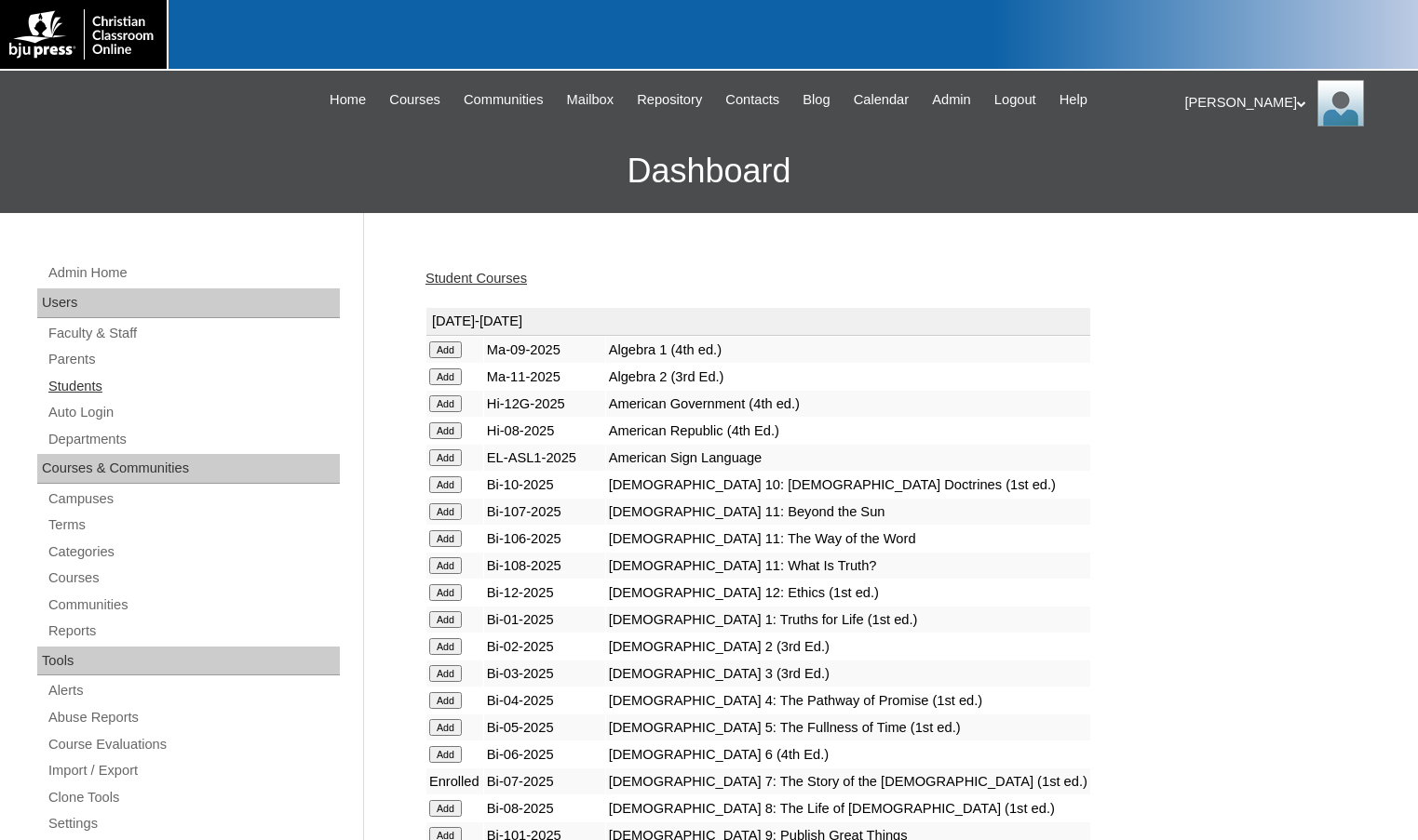
click at [160, 382] on link "Students" at bounding box center [192, 387] width 293 height 24
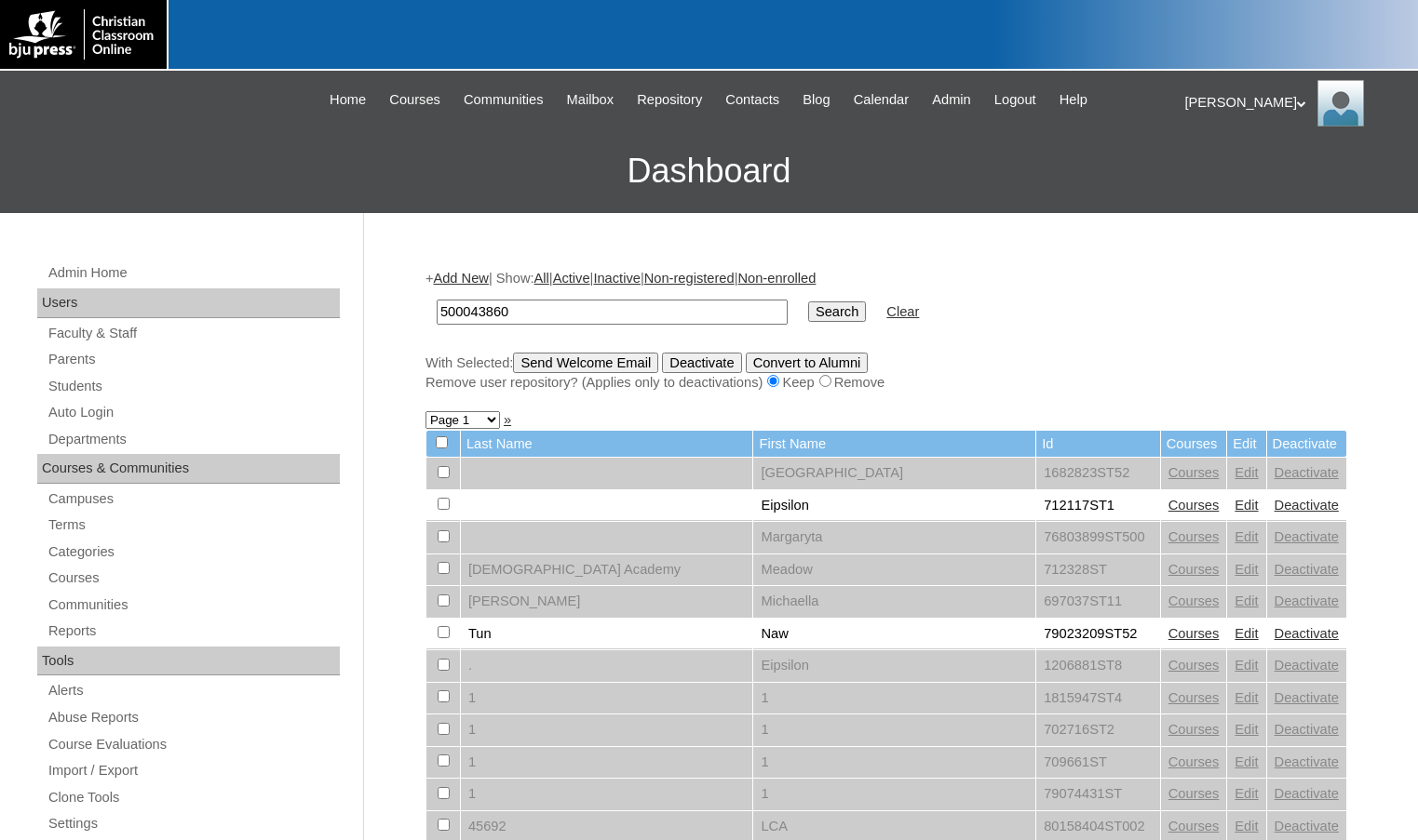
type input "500043860"
click at [808, 309] on input "Search" at bounding box center [836, 312] width 58 height 21
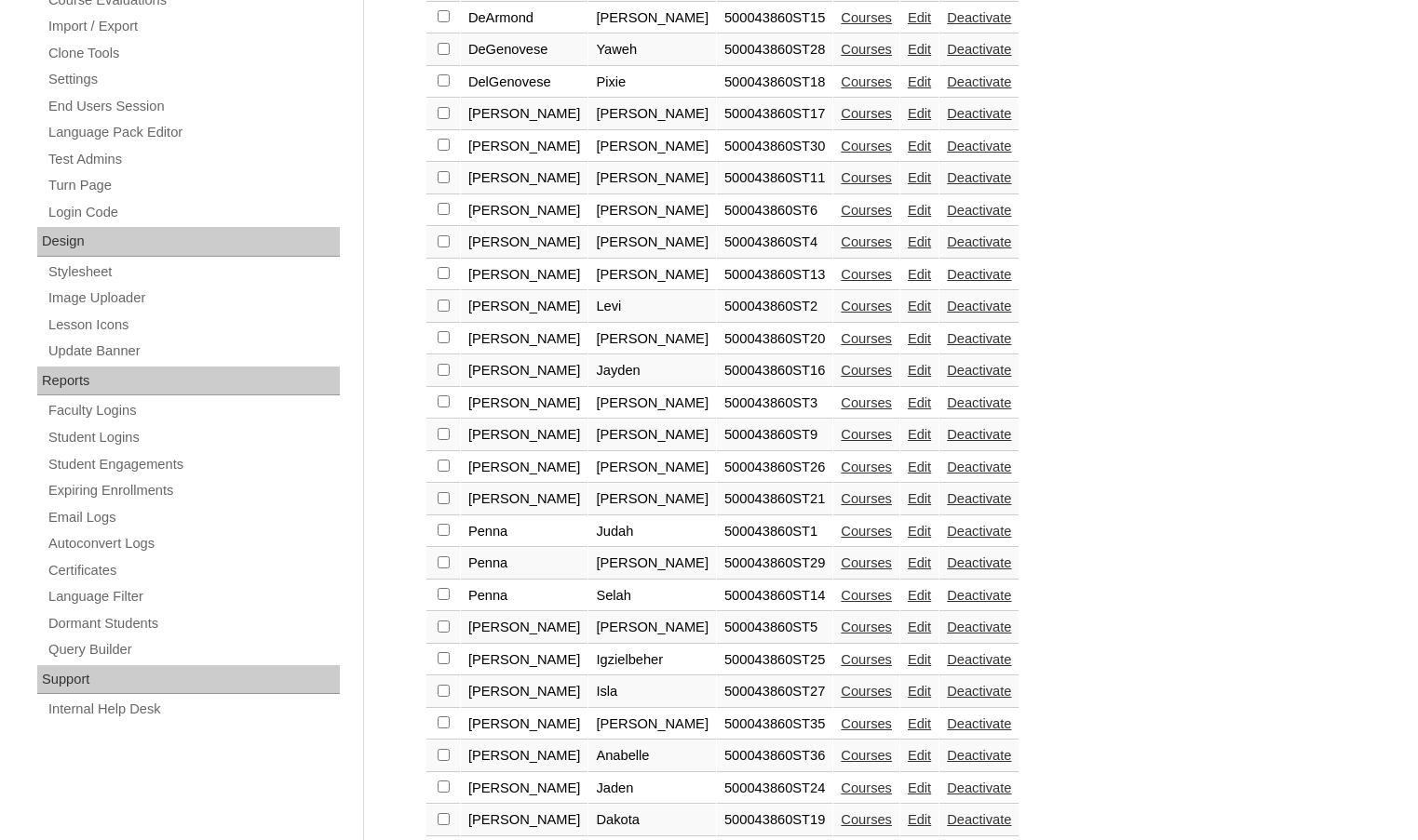
scroll to position [831, 0]
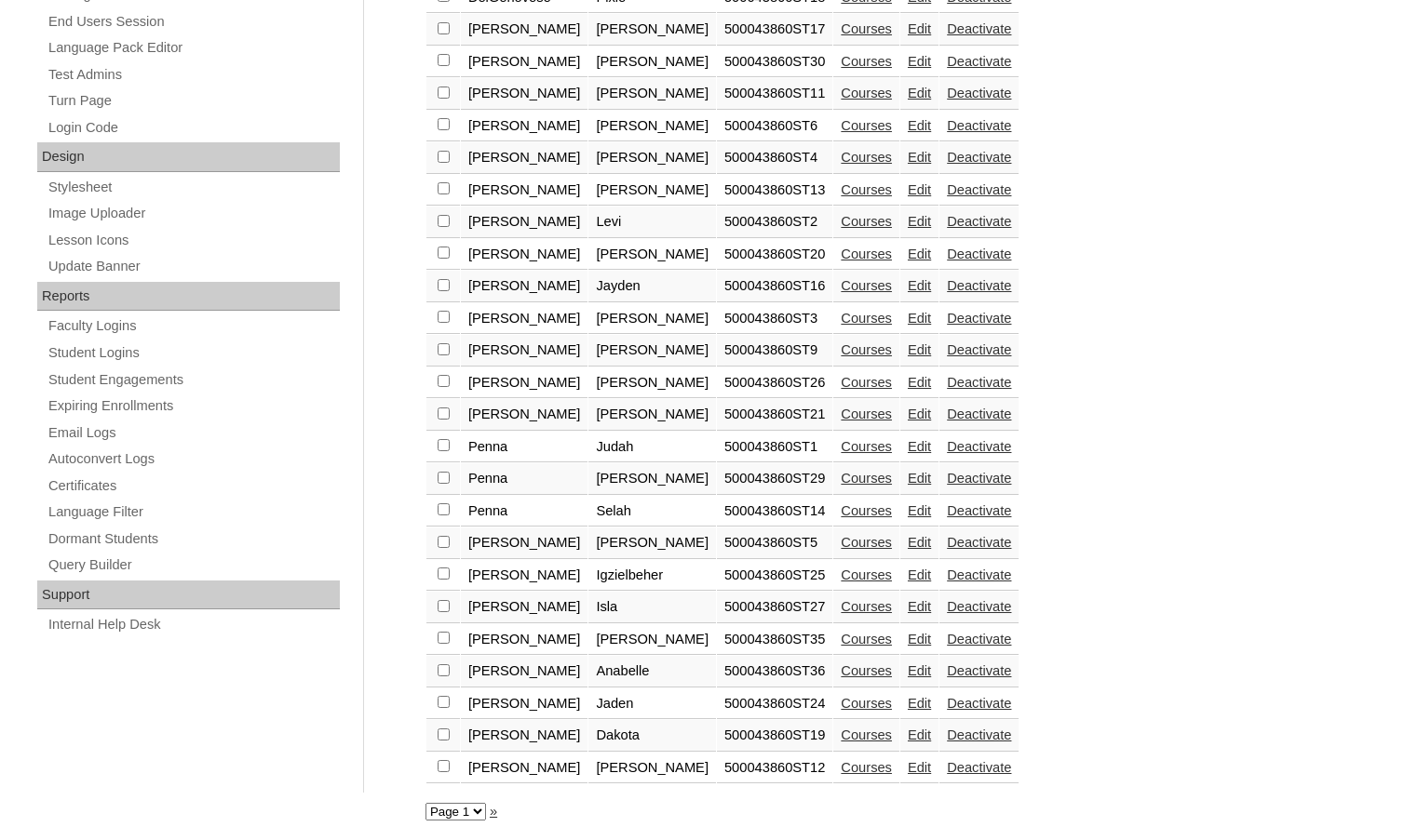
click at [444, 636] on input "checkbox" at bounding box center [443, 638] width 12 height 12
checkbox input "true"
click at [441, 667] on input "checkbox" at bounding box center [443, 670] width 12 height 12
checkbox input "true"
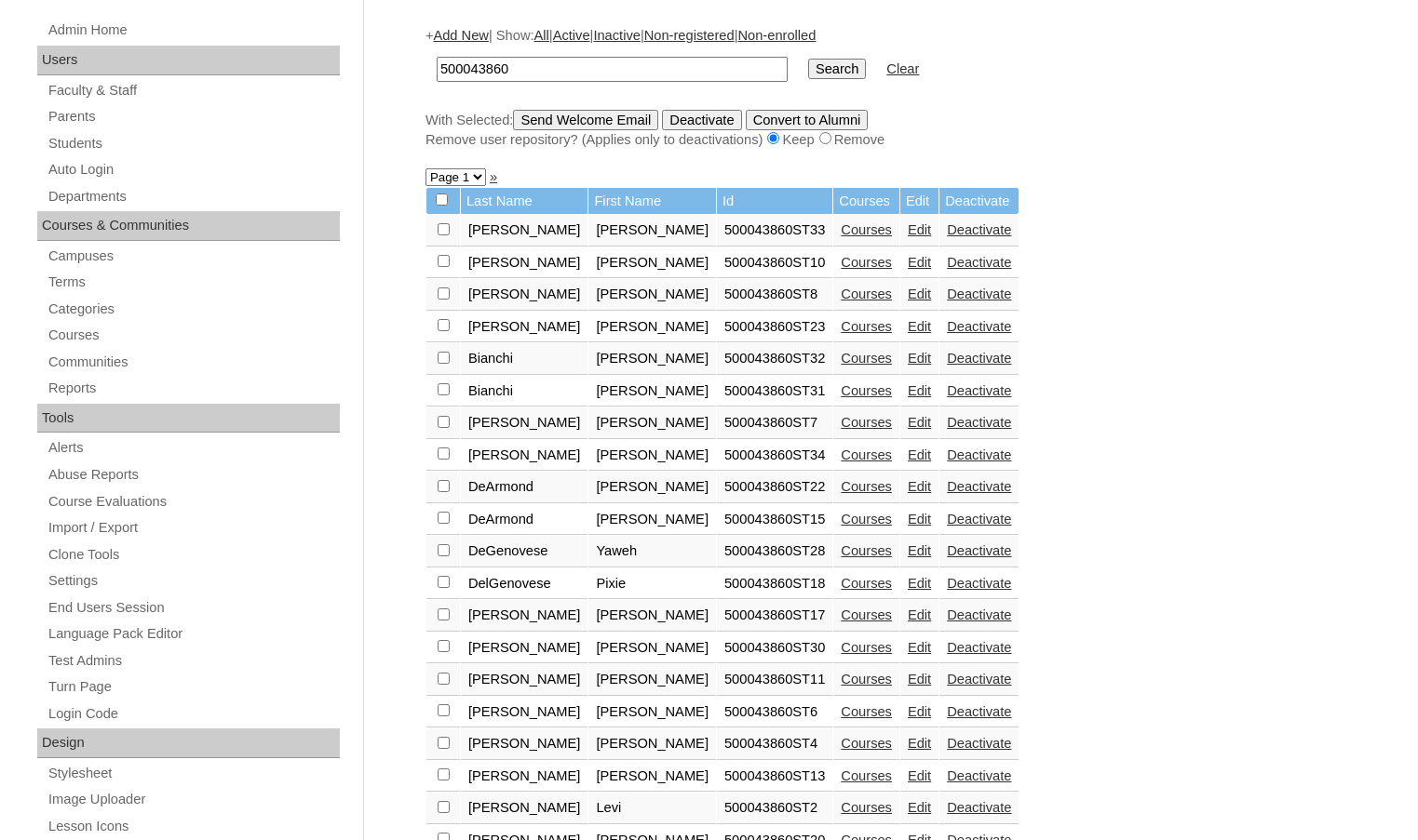
scroll to position [0, 0]
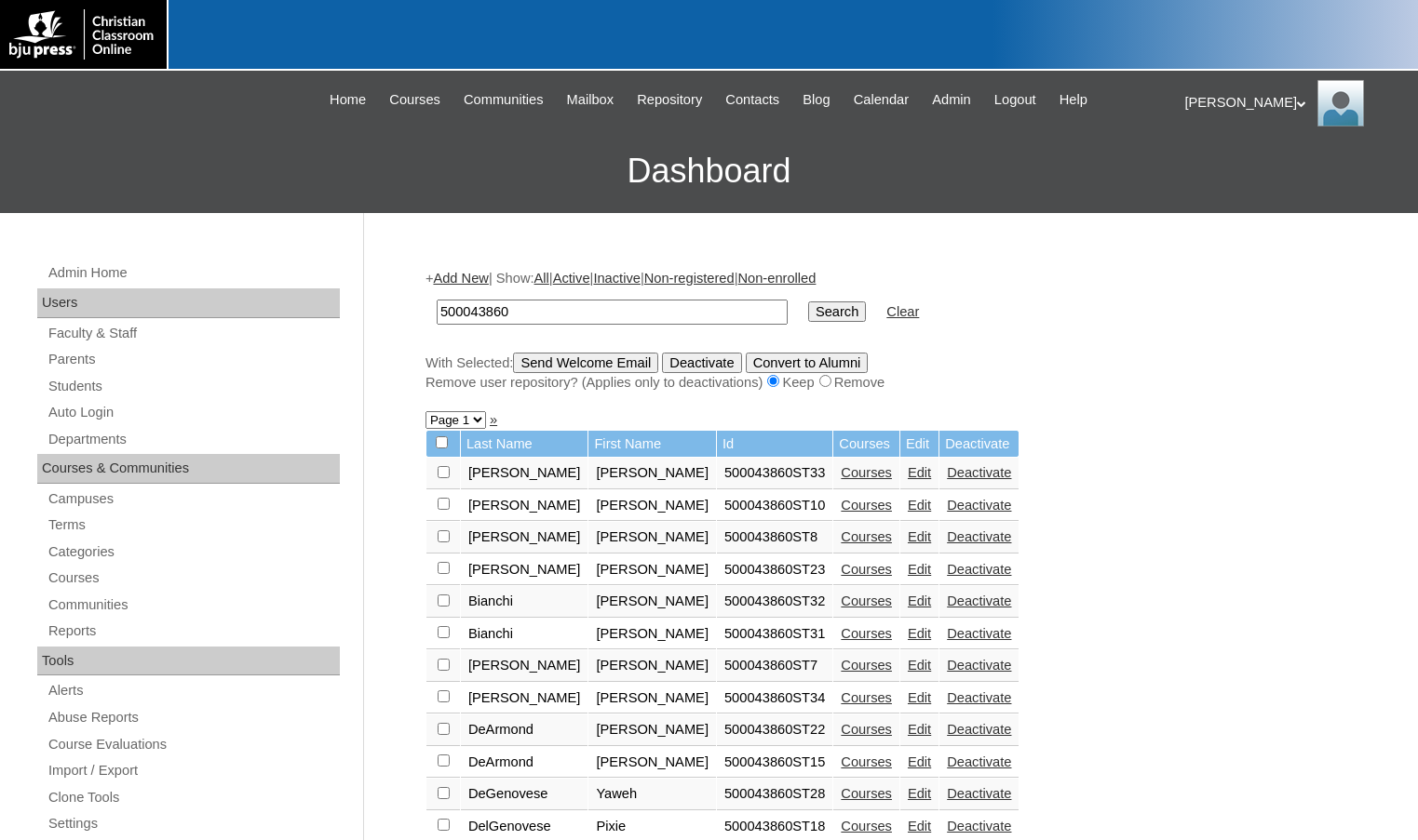
click at [581, 361] on input "Send Welcome Email" at bounding box center [585, 363] width 145 height 21
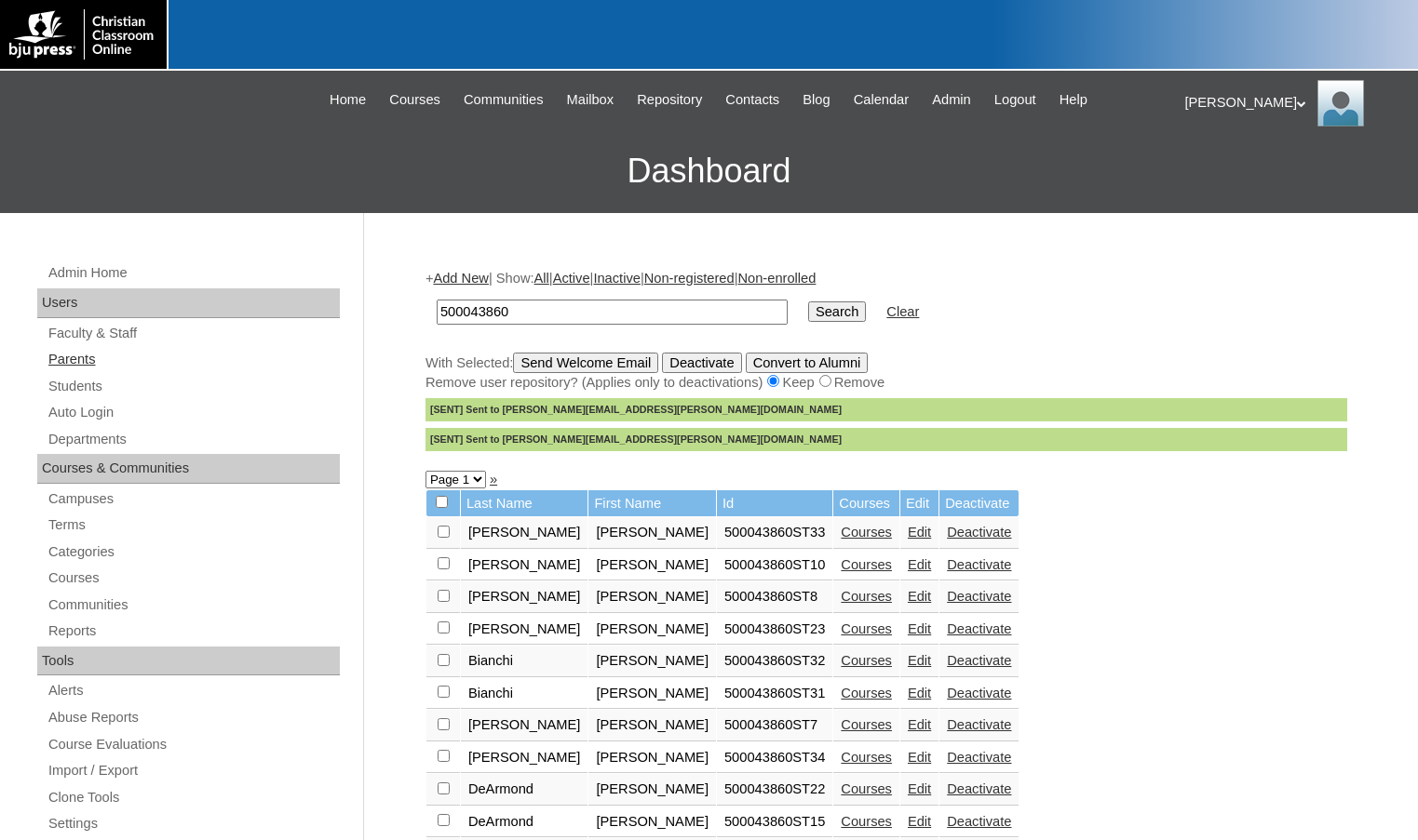
drag, startPoint x: 97, startPoint y: 359, endPoint x: 127, endPoint y: 355, distance: 30.3
click at [97, 359] on link "Parents" at bounding box center [192, 360] width 293 height 24
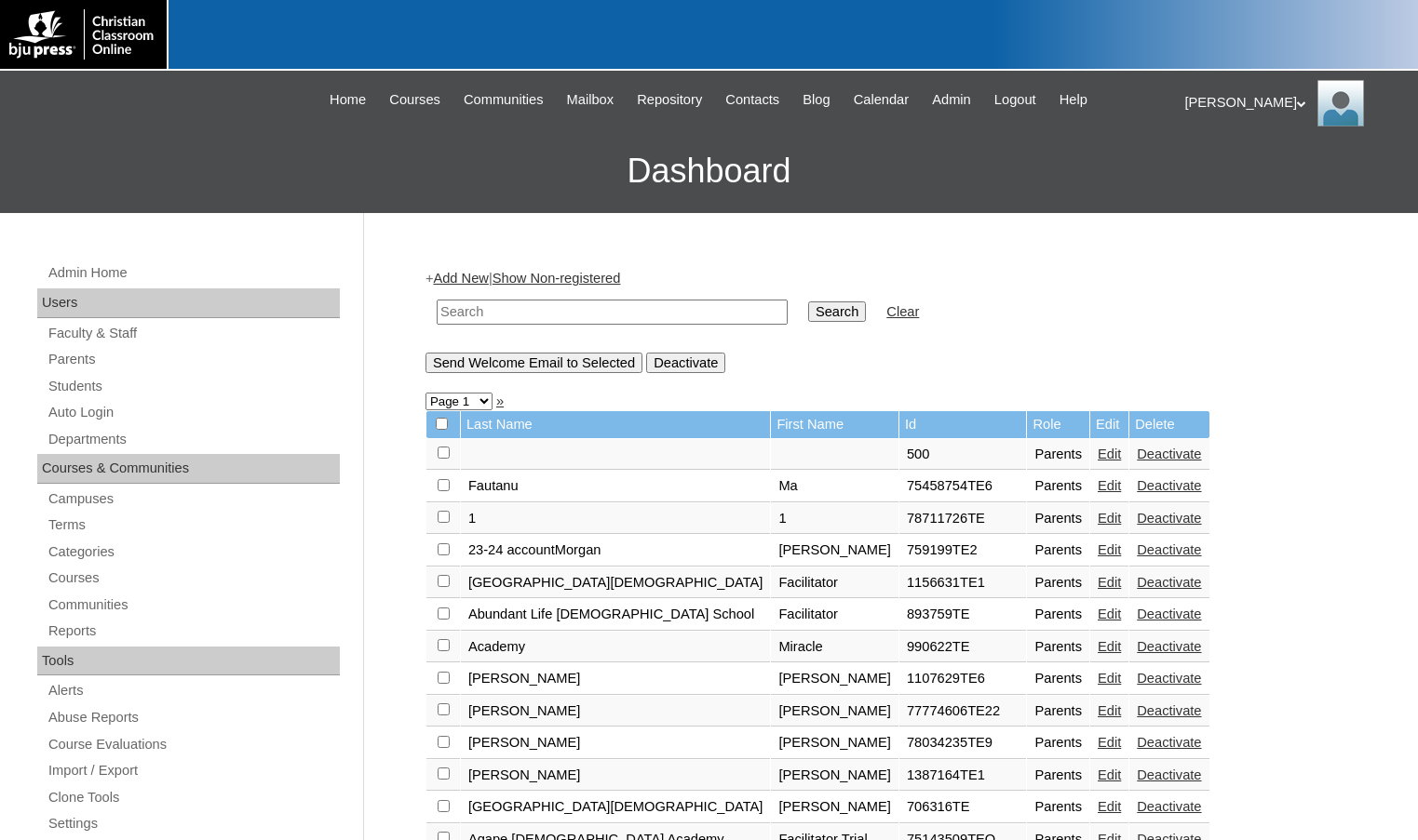
drag, startPoint x: 0, startPoint y: 0, endPoint x: 481, endPoint y: 320, distance: 577.7
click at [481, 320] on input "text" at bounding box center [612, 313] width 351 height 25
drag, startPoint x: 506, startPoint y: 317, endPoint x: 409, endPoint y: 299, distance: 98.7
type input "1530725"
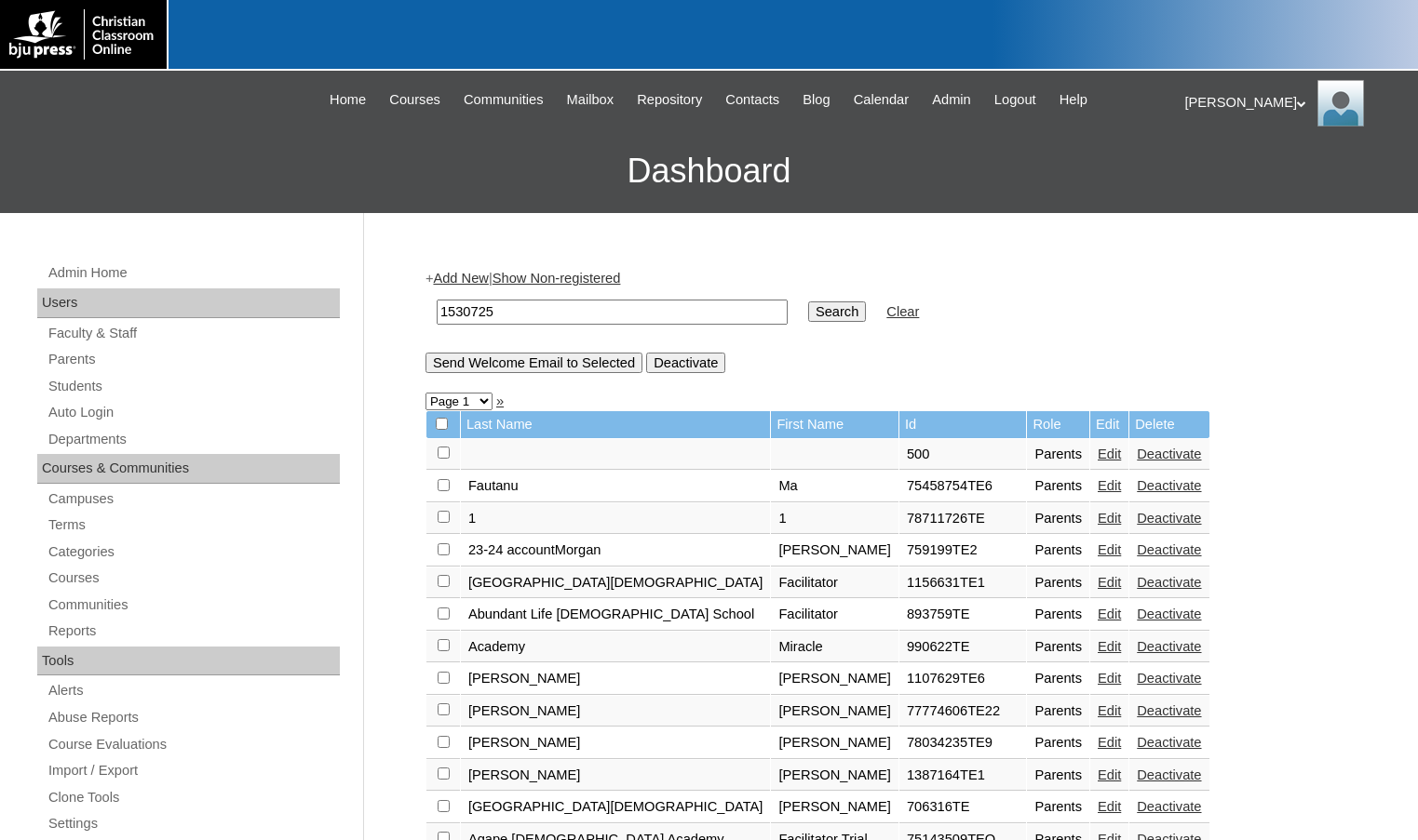
click at [808, 302] on input "Search" at bounding box center [836, 312] width 58 height 21
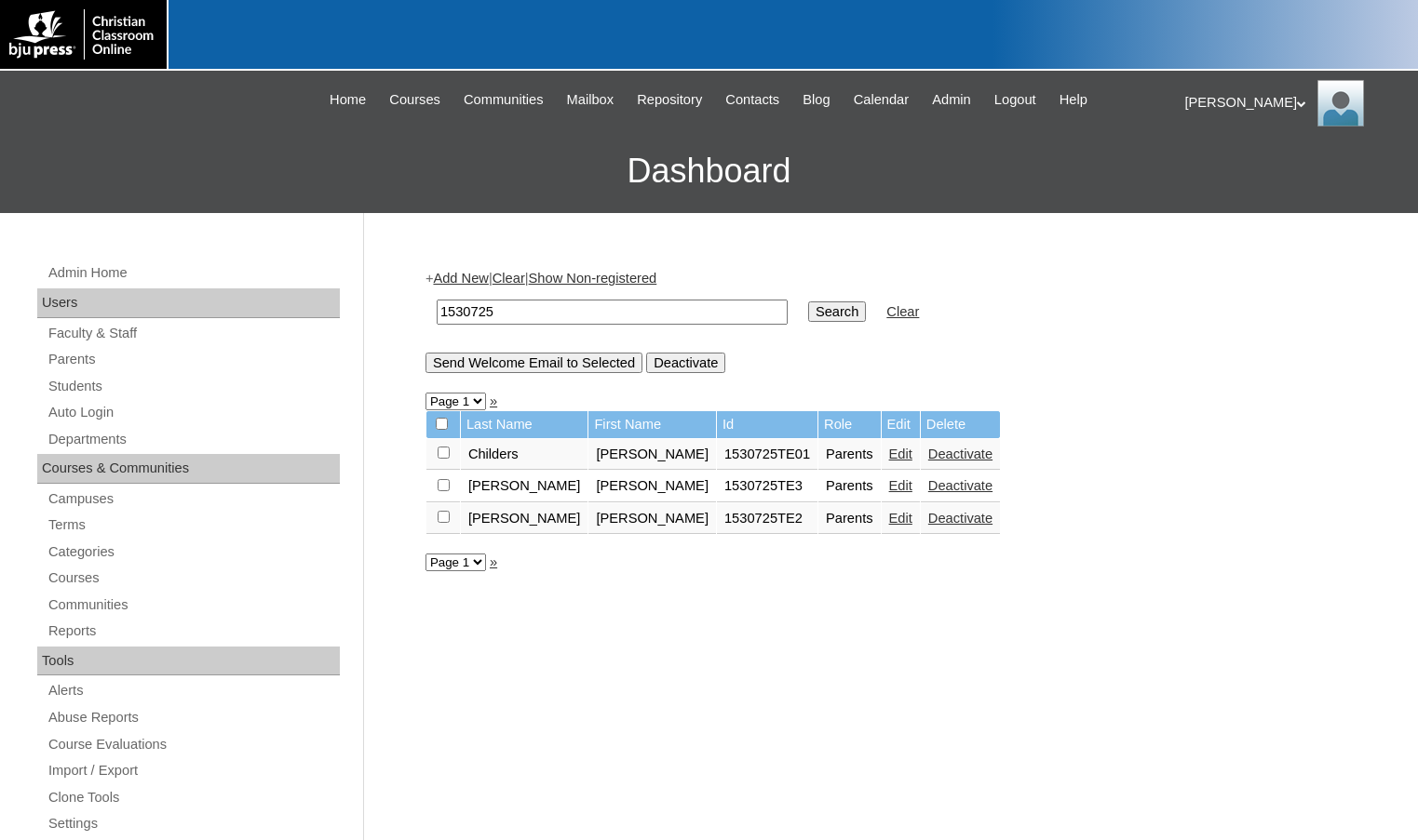
click at [889, 524] on link "Edit" at bounding box center [901, 518] width 24 height 15
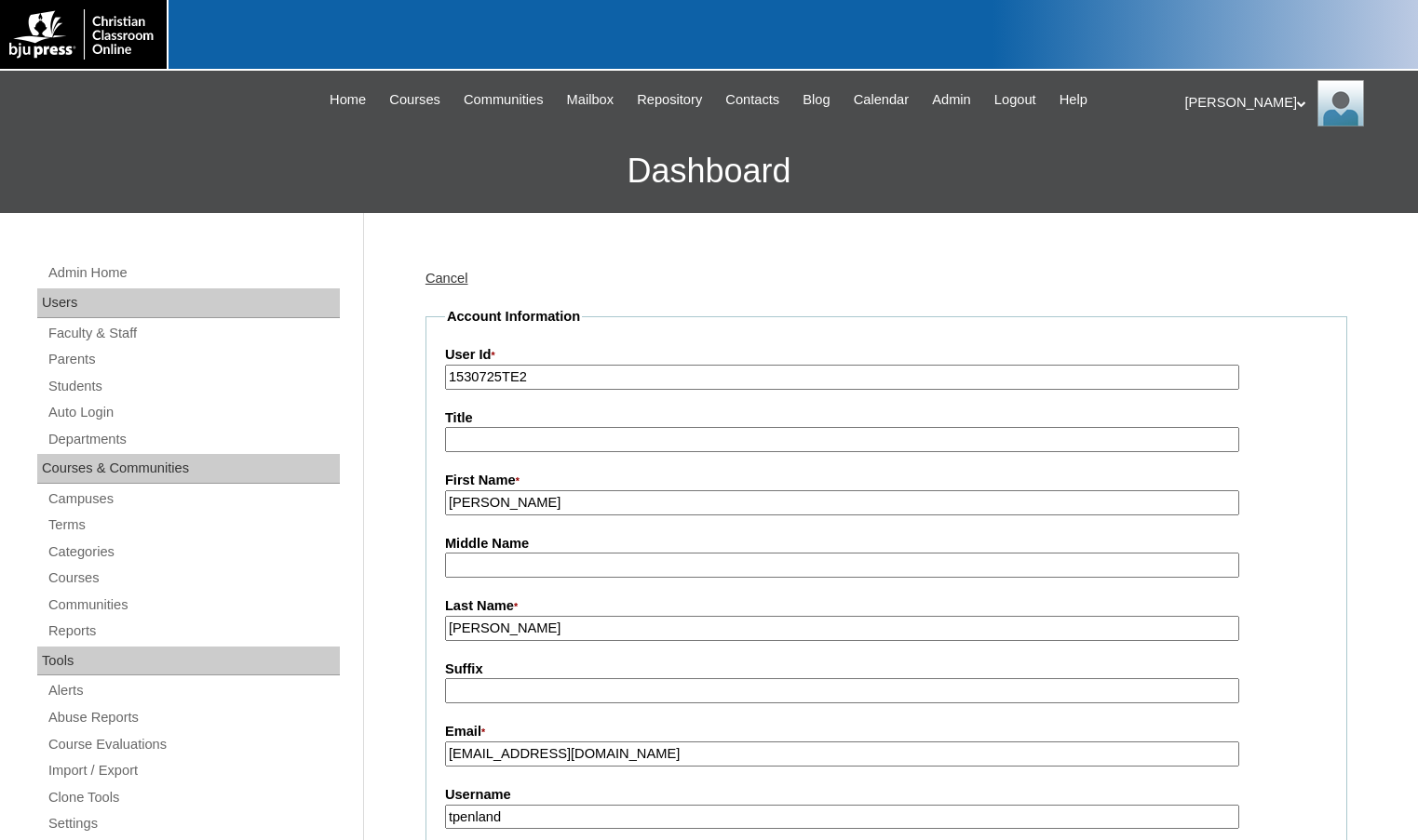
click at [88, 375] on link "Students" at bounding box center [192, 387] width 293 height 24
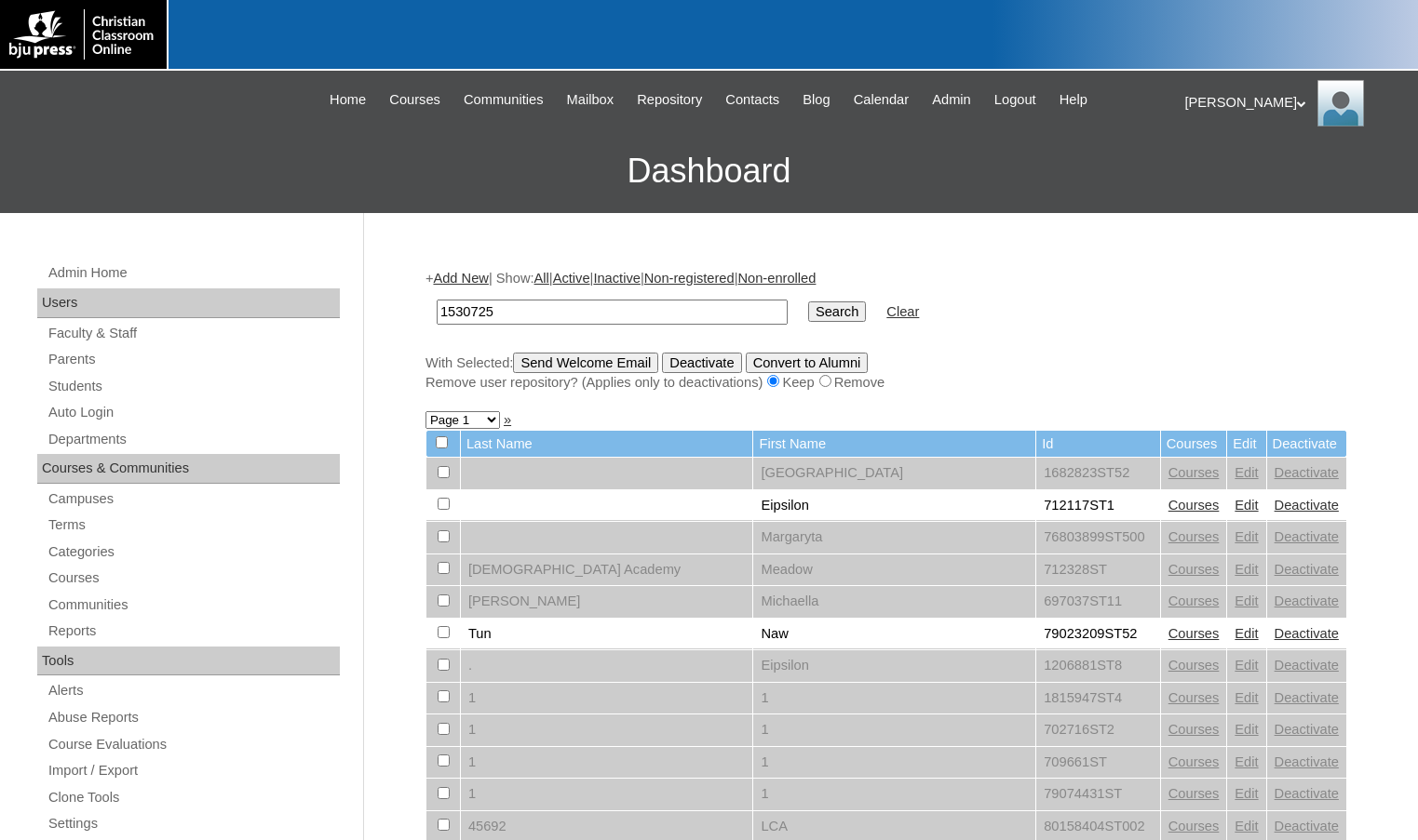
type input "1530725"
click at [808, 302] on input "Search" at bounding box center [836, 312] width 58 height 21
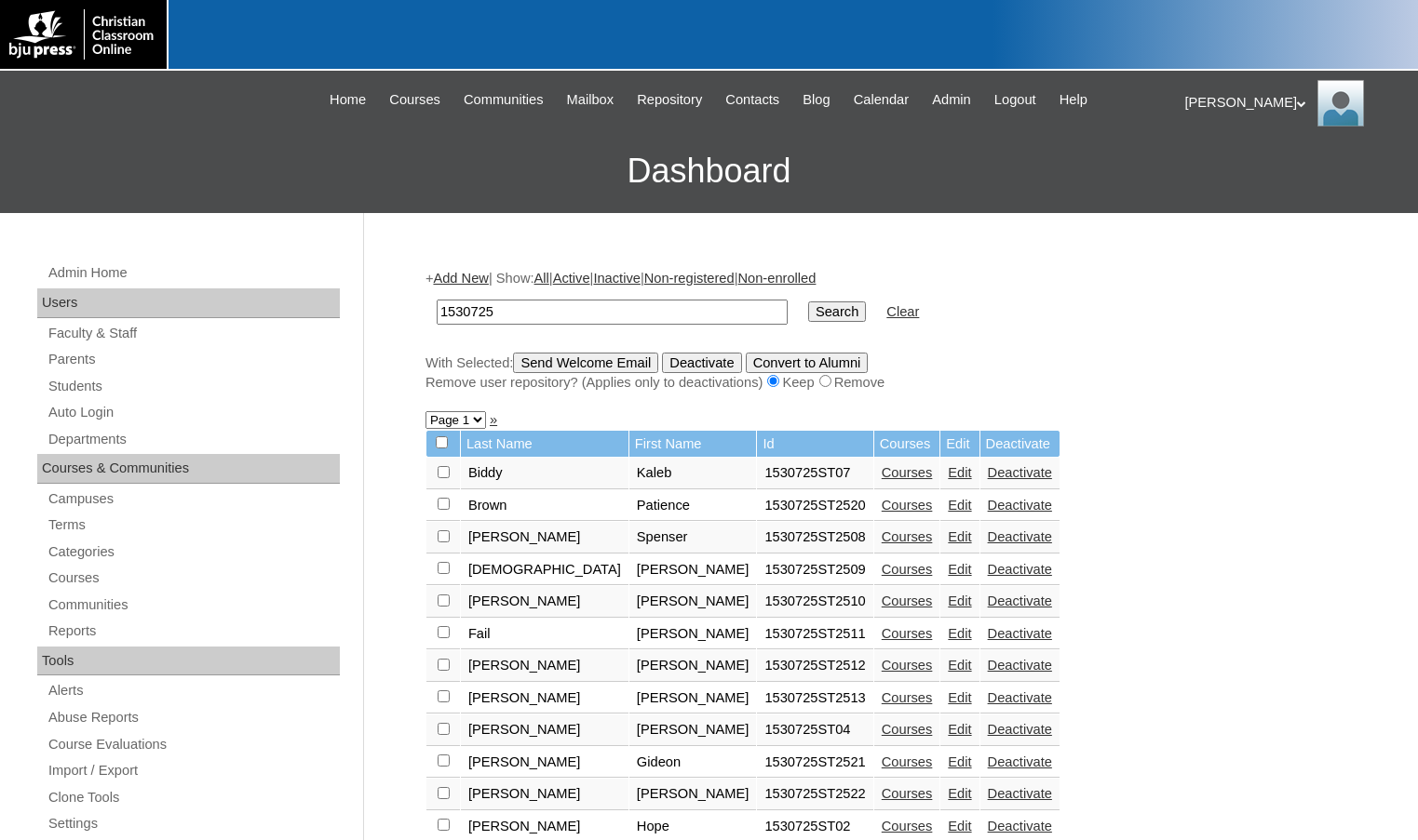
scroll to position [372, 0]
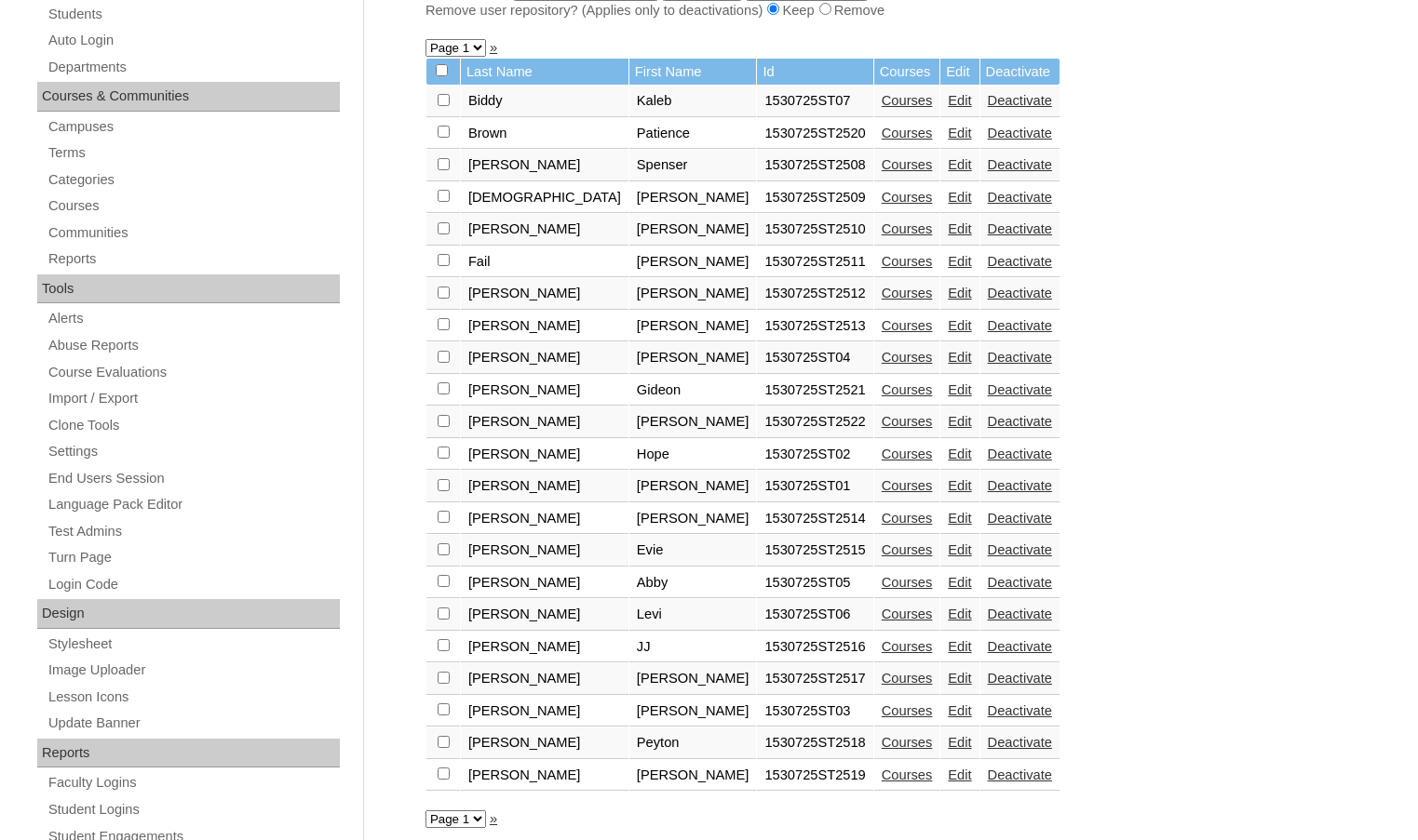
click at [882, 139] on link "Courses" at bounding box center [907, 132] width 51 height 15
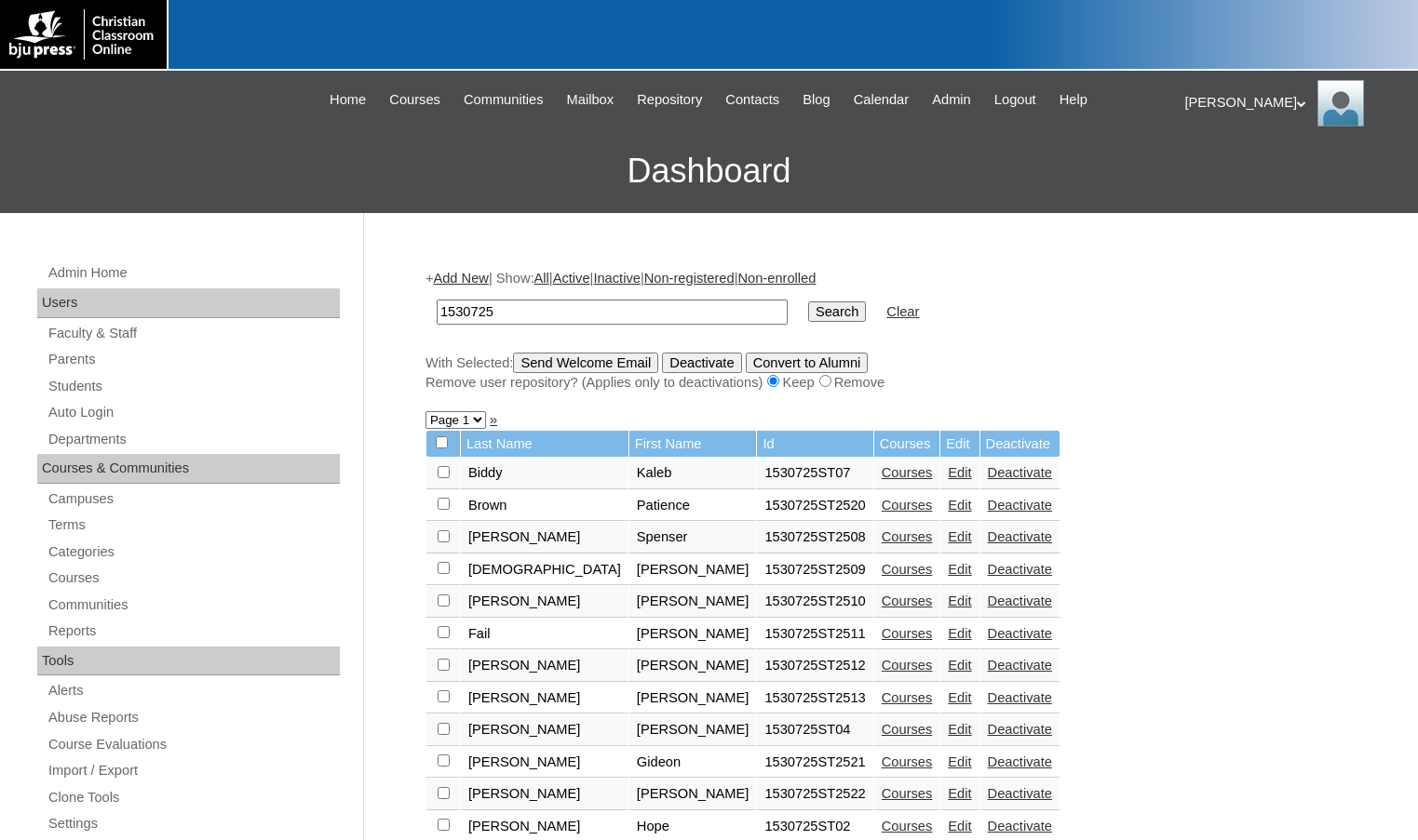
click at [882, 471] on link "Courses" at bounding box center [907, 472] width 51 height 15
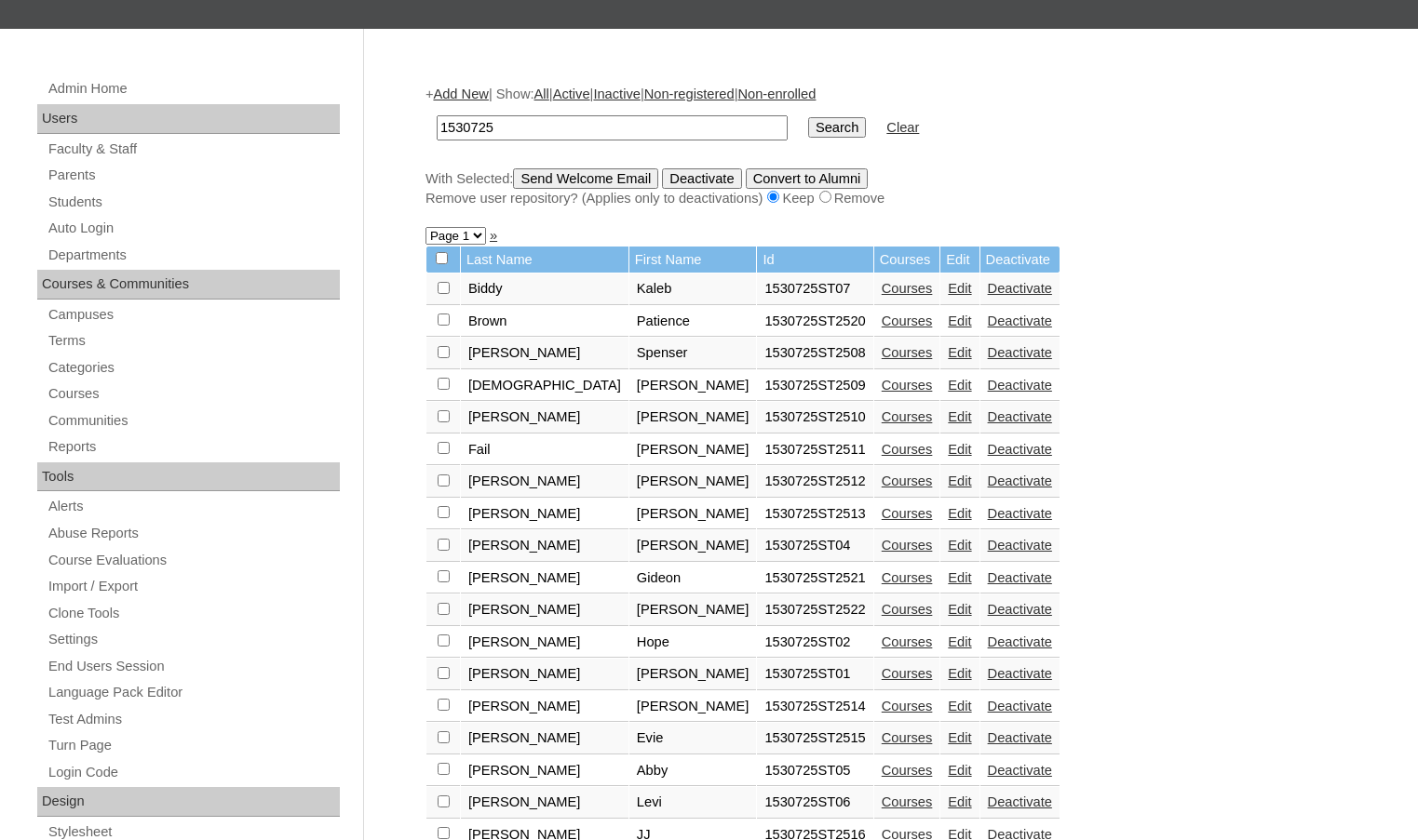
scroll to position [186, 0]
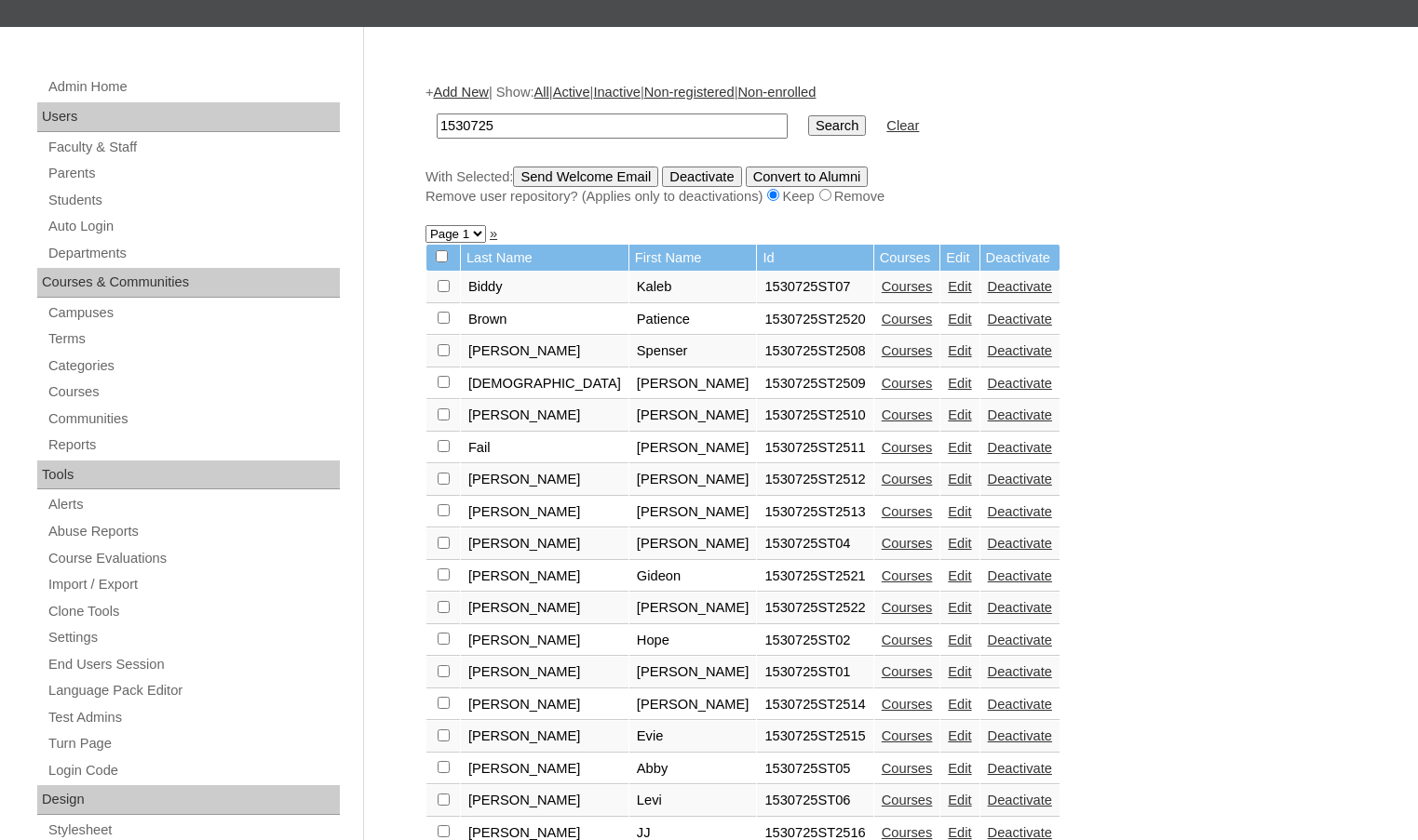
click at [882, 706] on link "Courses" at bounding box center [907, 704] width 51 height 15
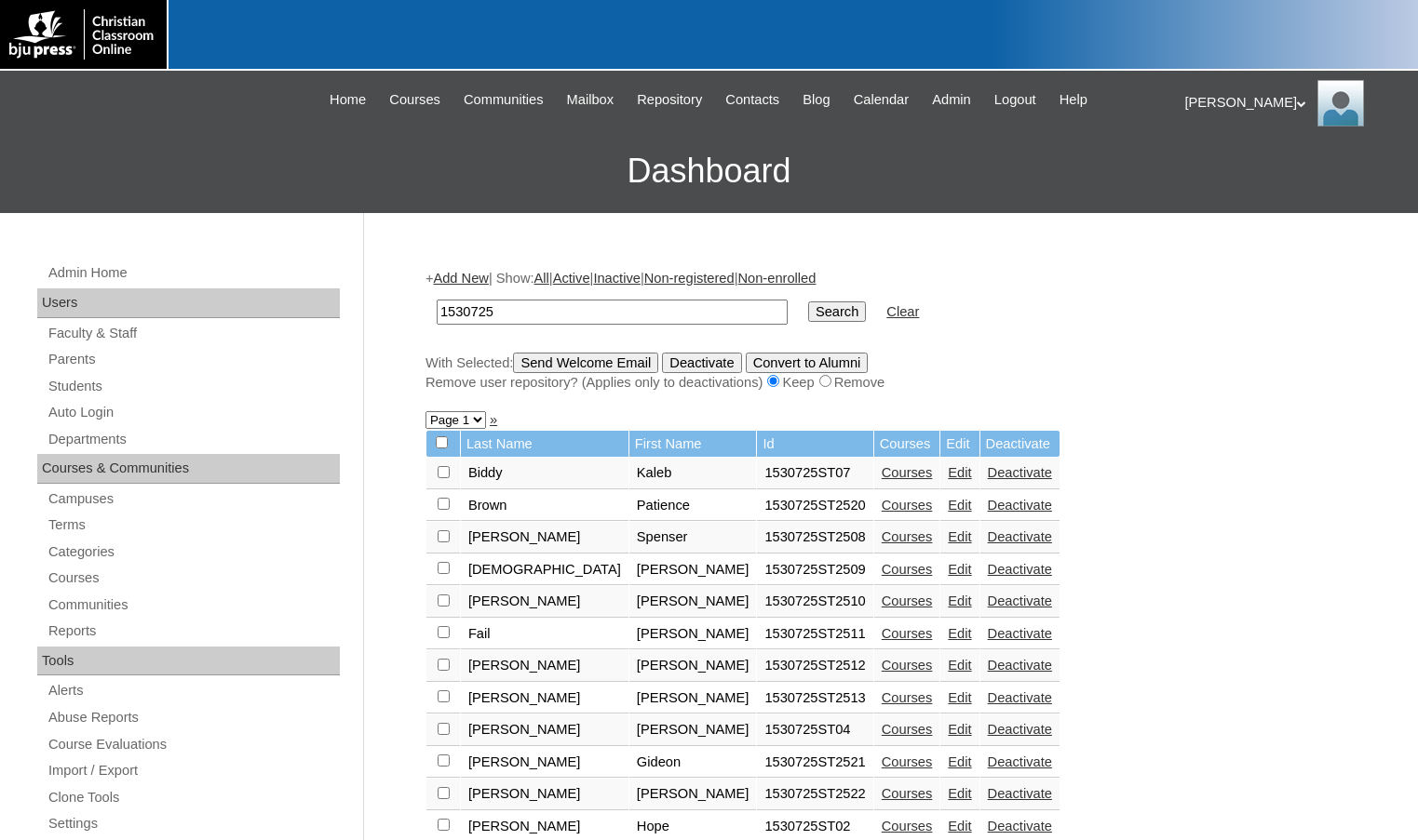
scroll to position [164, 0]
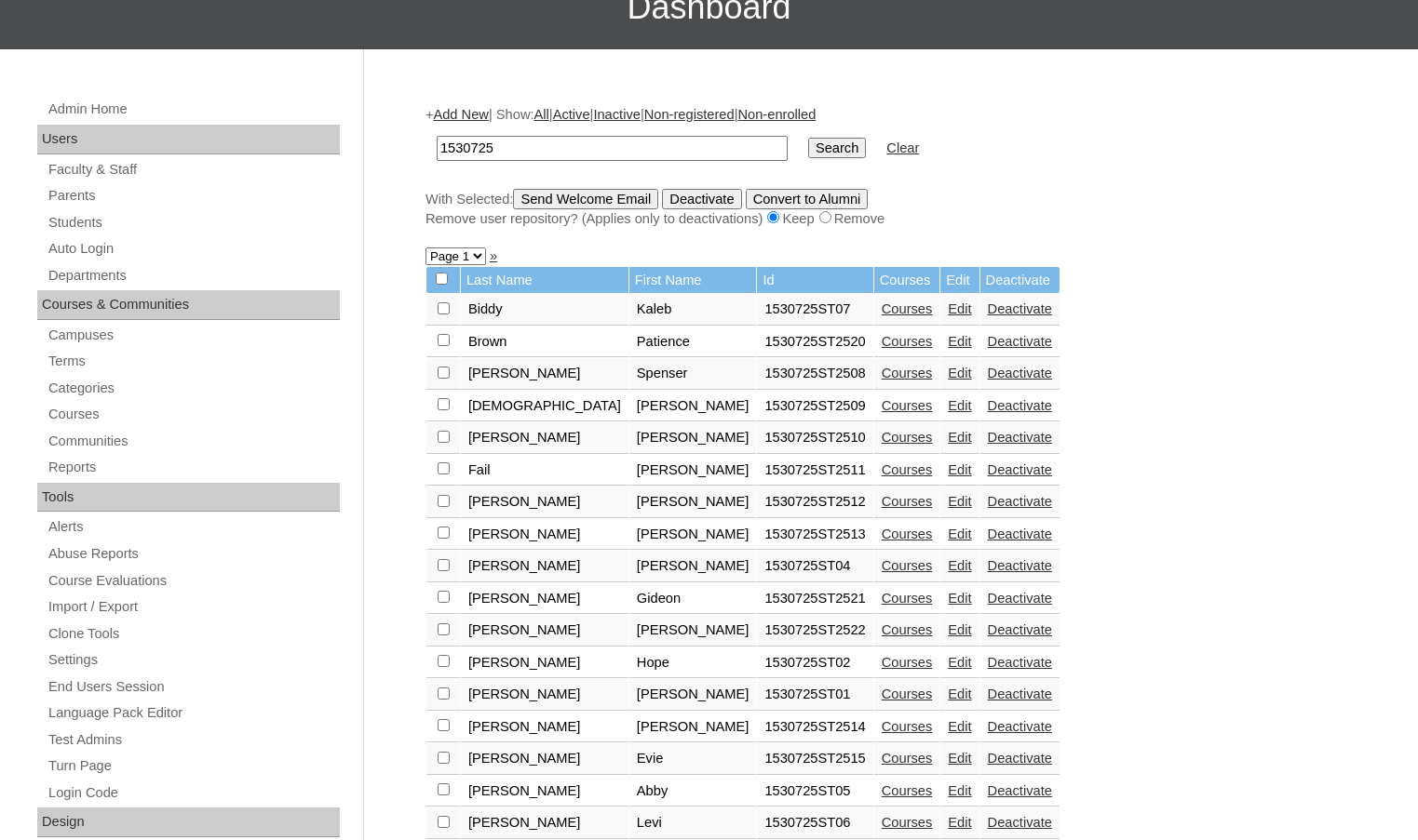
click at [373, 77] on div "Admin Home Users Faculty & Staff Parents Students Auto Login Departments Course…" at bounding box center [709, 690] width 1418 height 1283
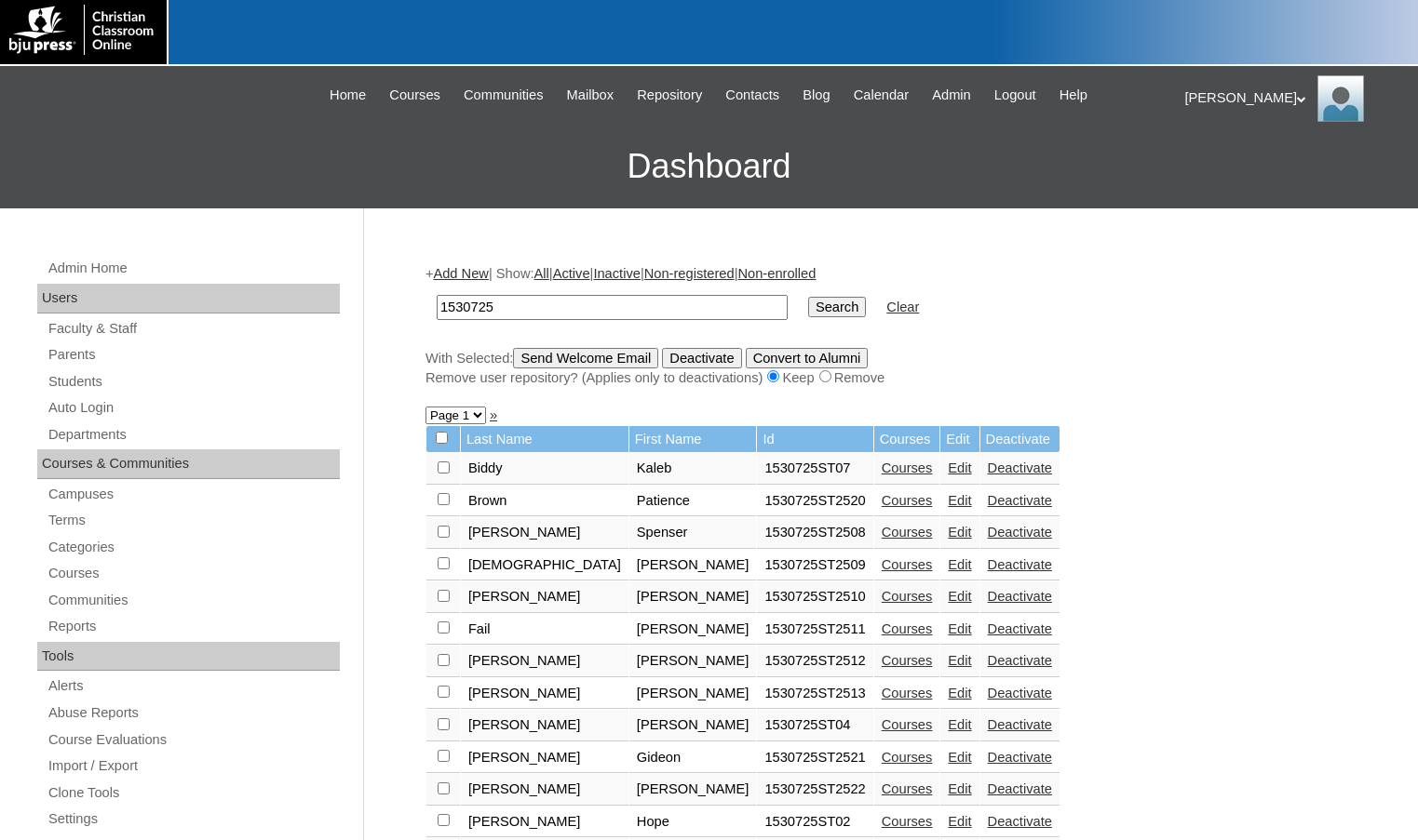
scroll to position [0, 0]
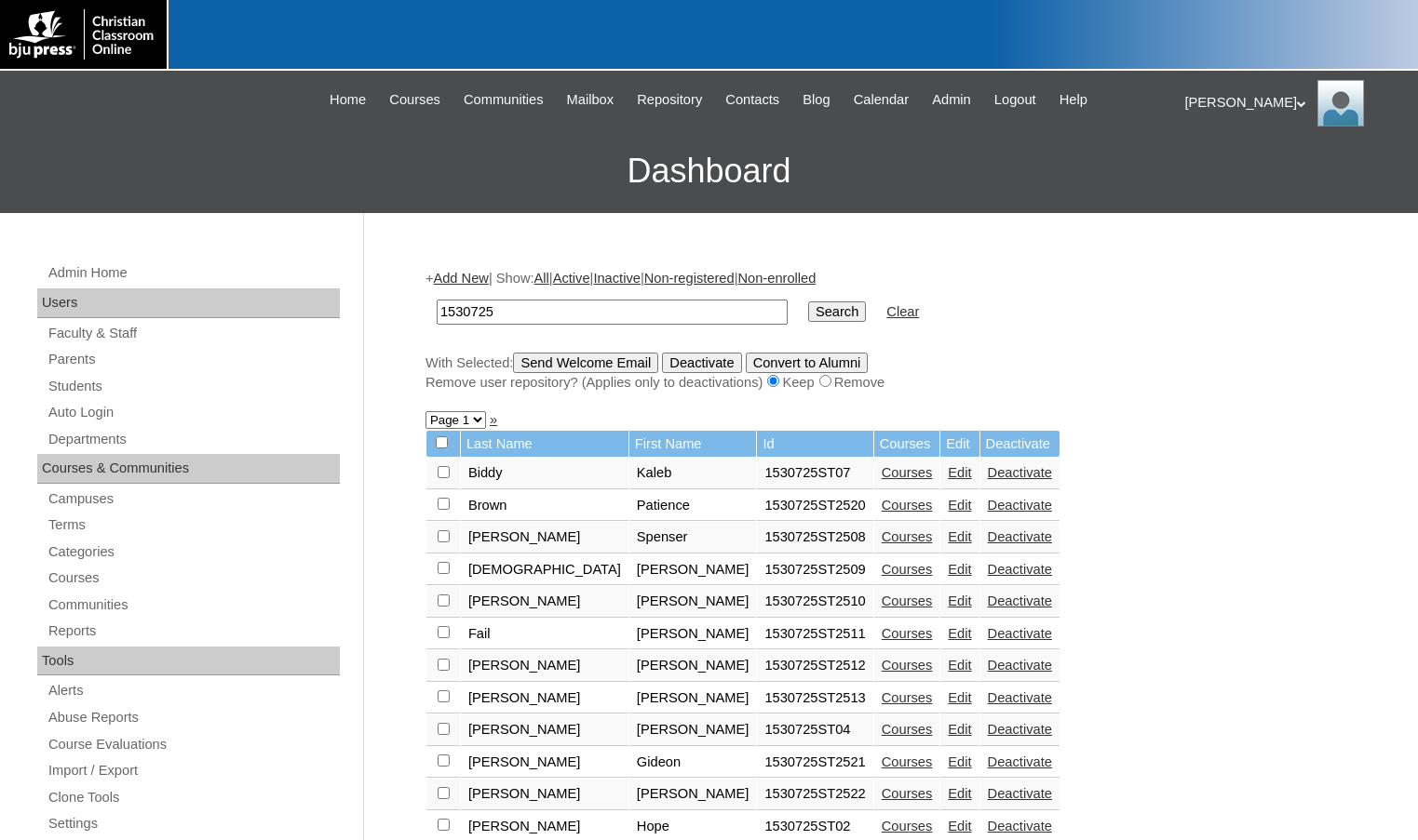
click at [1220, 96] on div "[PERSON_NAME] My Profile My Settings Logout" at bounding box center [1292, 103] width 215 height 46
click at [1214, 169] on span "Logout" at bounding box center [1219, 174] width 37 height 14
